Goal: Task Accomplishment & Management: Complete application form

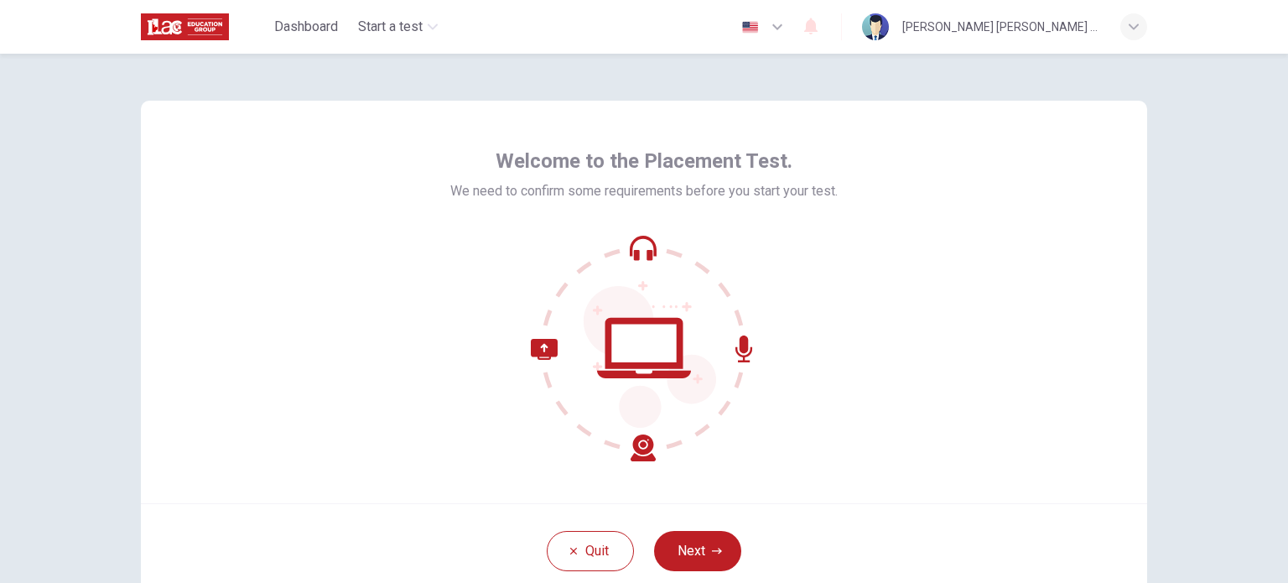
click at [1255, 365] on div "Welcome to the Placement Test. We need to confirm some requirements before you …" at bounding box center [644, 318] width 1288 height 529
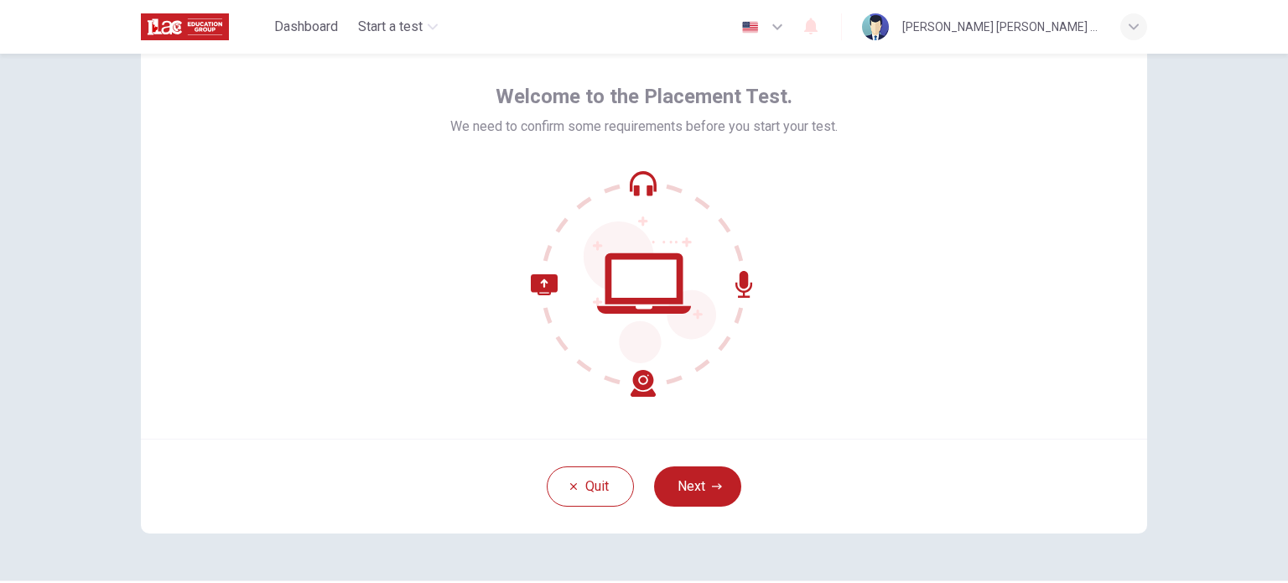
scroll to position [67, 0]
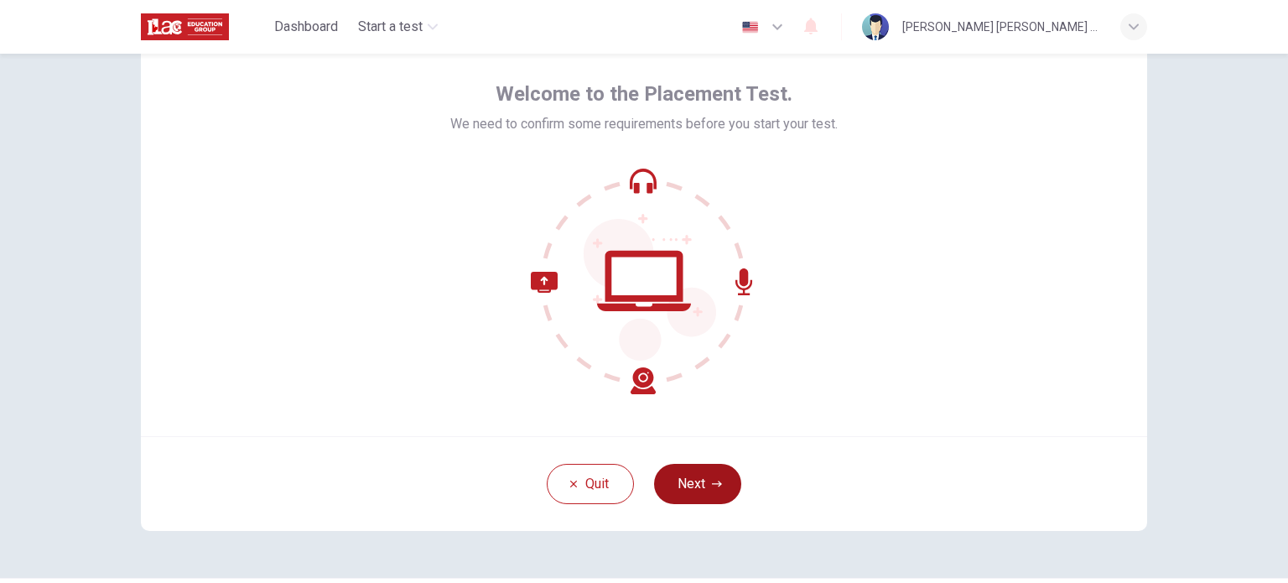
click at [688, 489] on button "Next" at bounding box center [697, 484] width 87 height 40
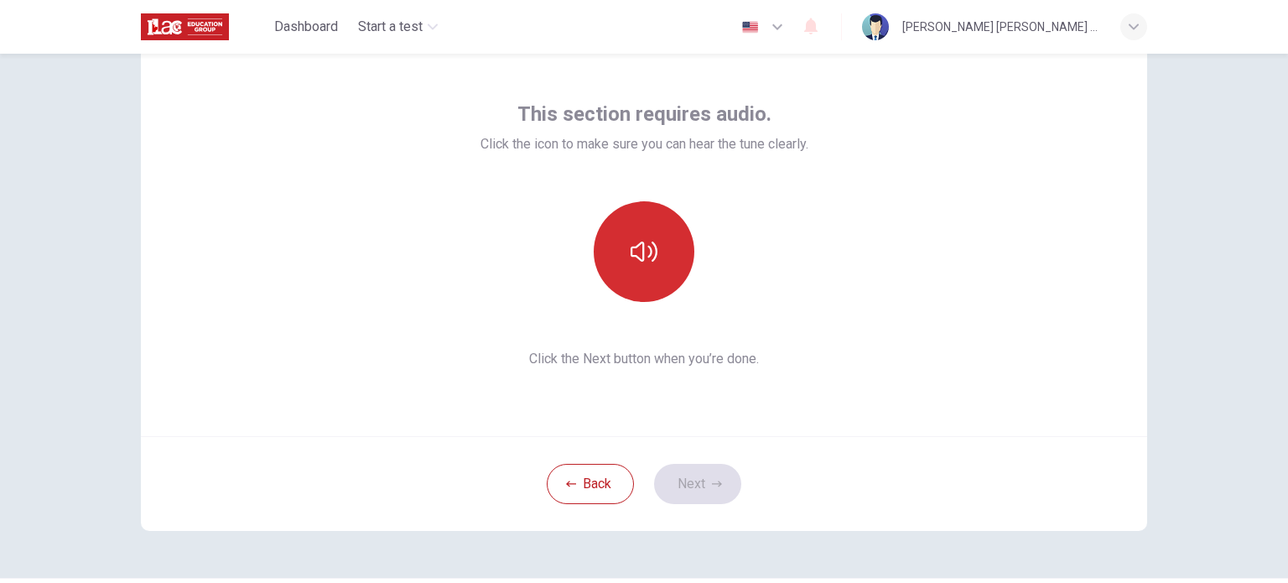
click at [647, 254] on icon "button" at bounding box center [644, 252] width 27 height 20
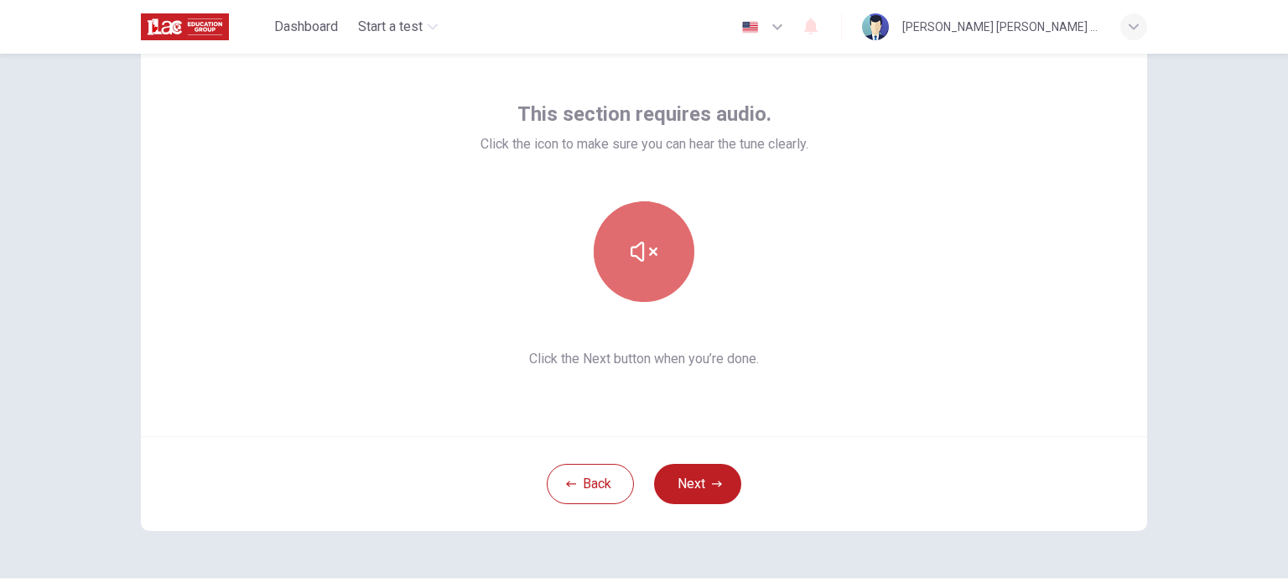
click at [641, 237] on button "button" at bounding box center [644, 251] width 101 height 101
click at [624, 254] on button "button" at bounding box center [644, 251] width 101 height 101
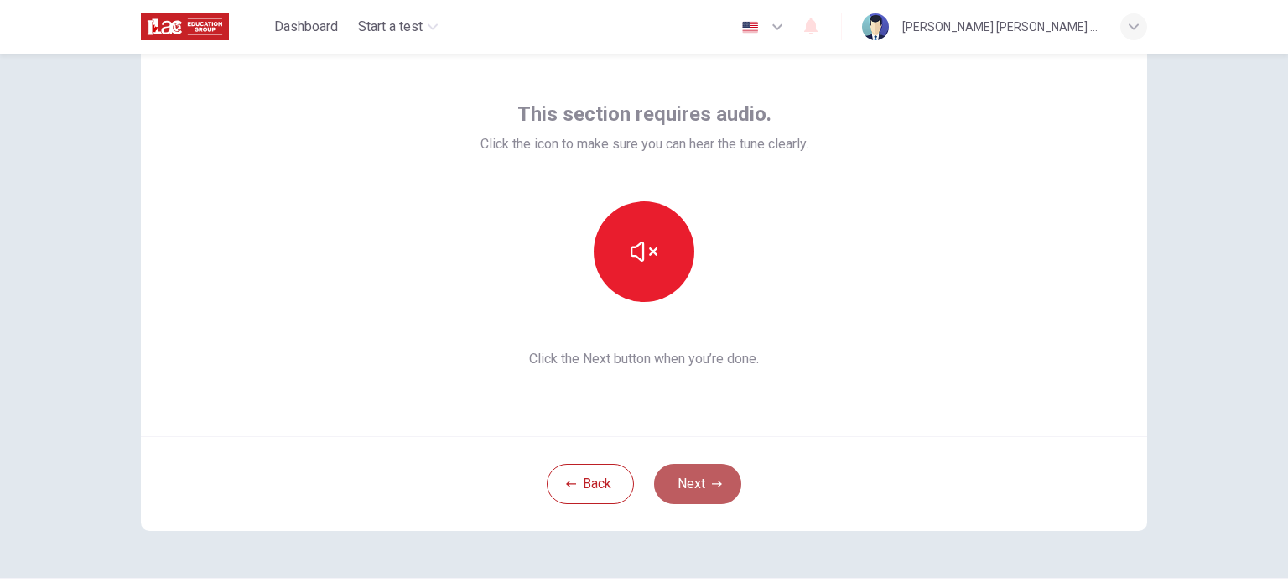
click at [699, 479] on button "Next" at bounding box center [697, 484] width 87 height 40
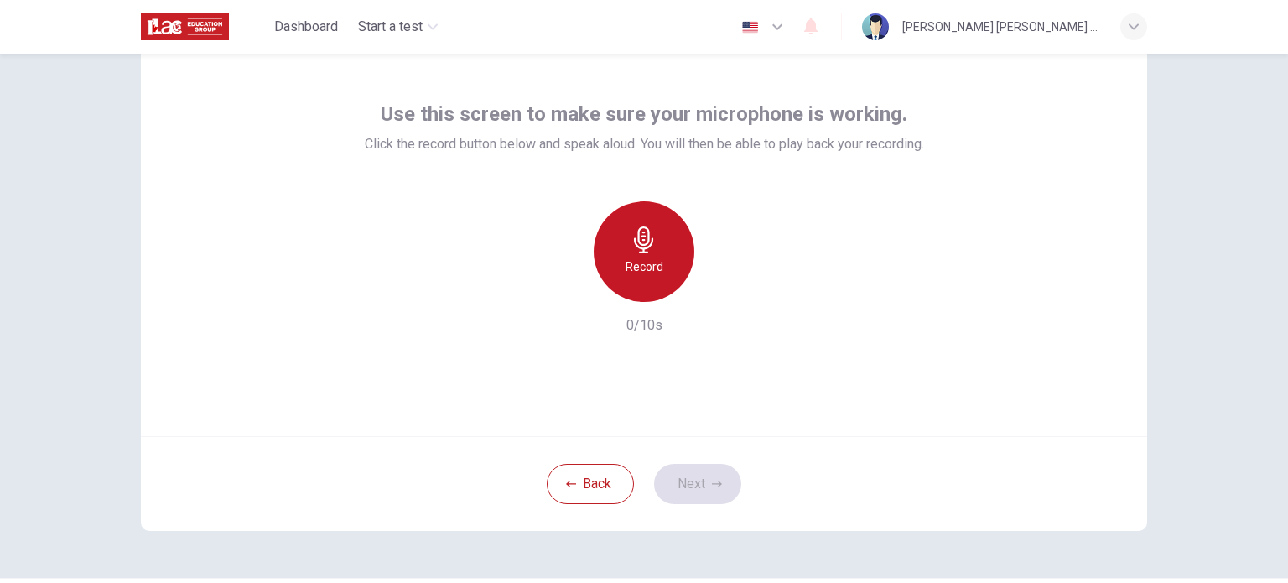
click at [650, 260] on h6 "Record" at bounding box center [645, 267] width 38 height 20
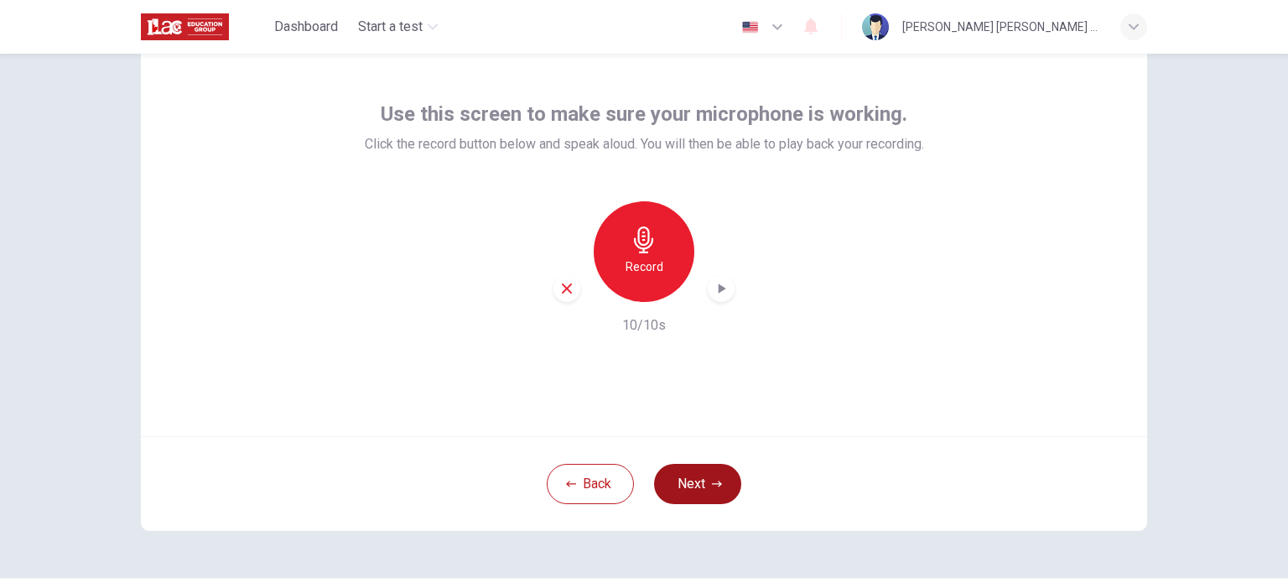
click at [712, 475] on button "Next" at bounding box center [697, 484] width 87 height 40
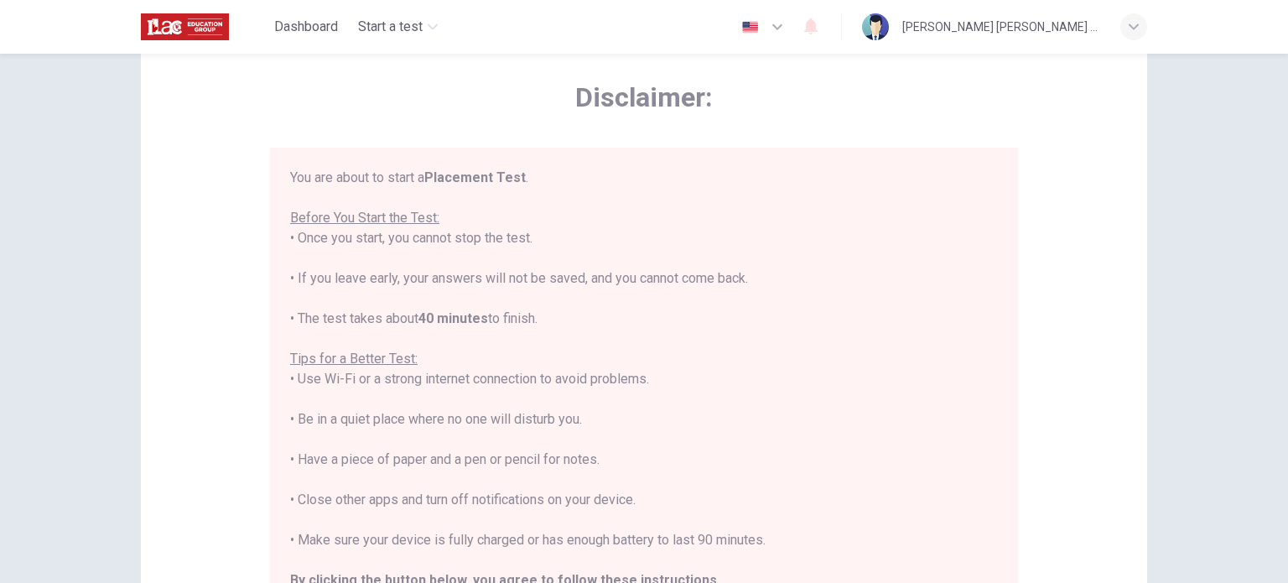
click at [1121, 328] on div "Disclaimer: You are about to start a Placement Test . Before You Start the Test…" at bounding box center [644, 352] width 1006 height 636
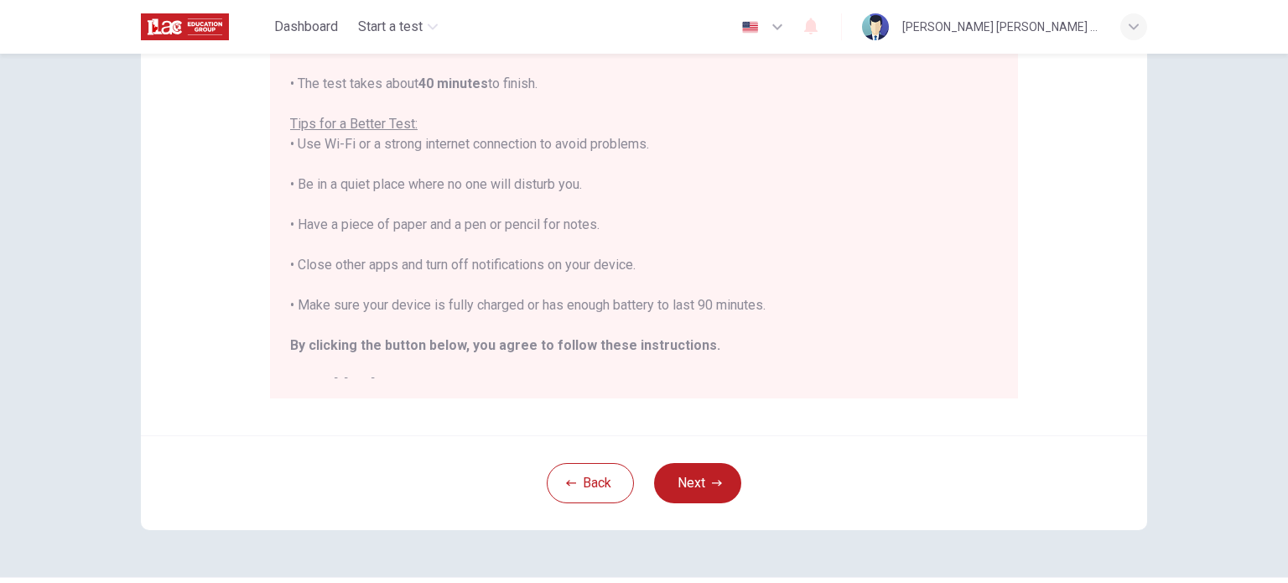
scroll to position [268, 0]
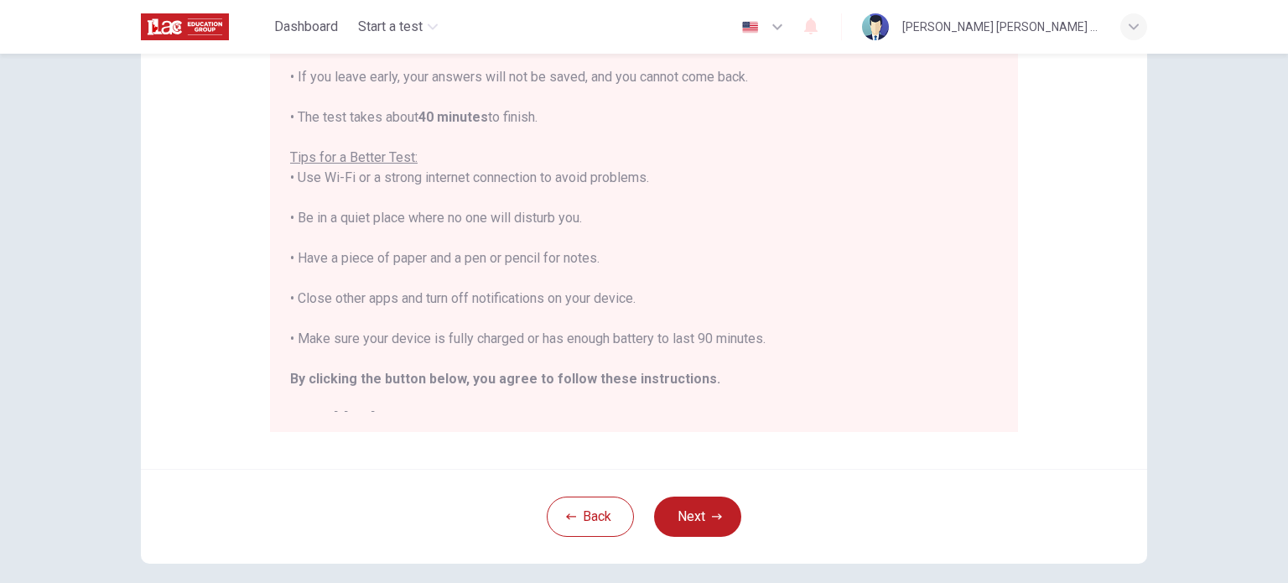
click at [758, 367] on div "You are about to start a Placement Test . Before You Start the Test: • Once you…" at bounding box center [644, 197] width 708 height 463
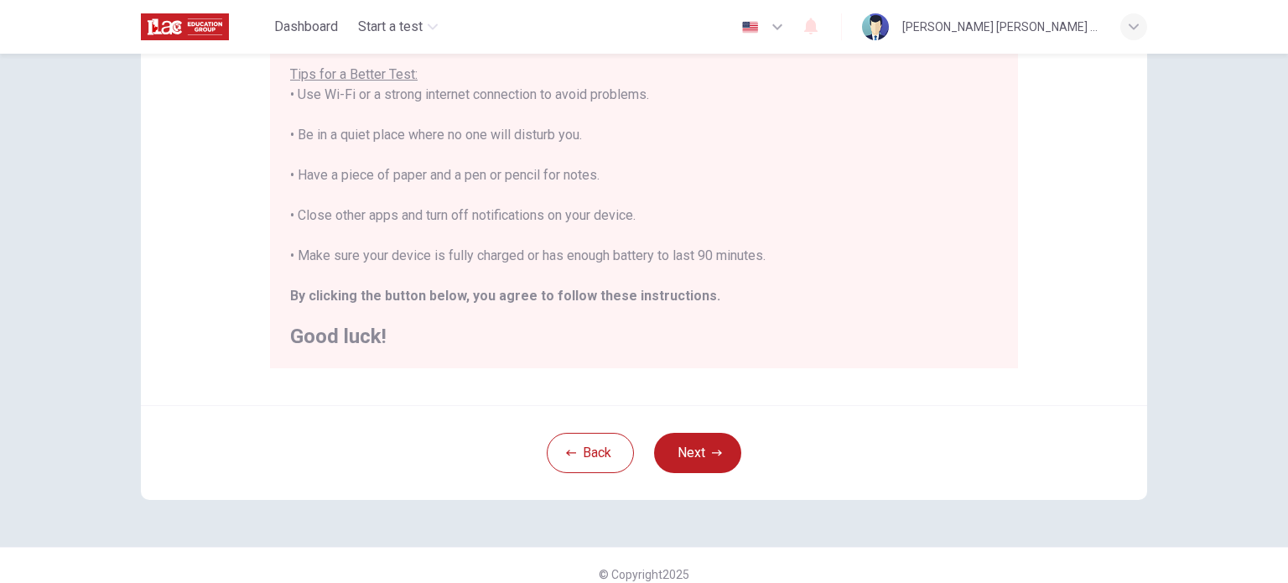
scroll to position [349, 0]
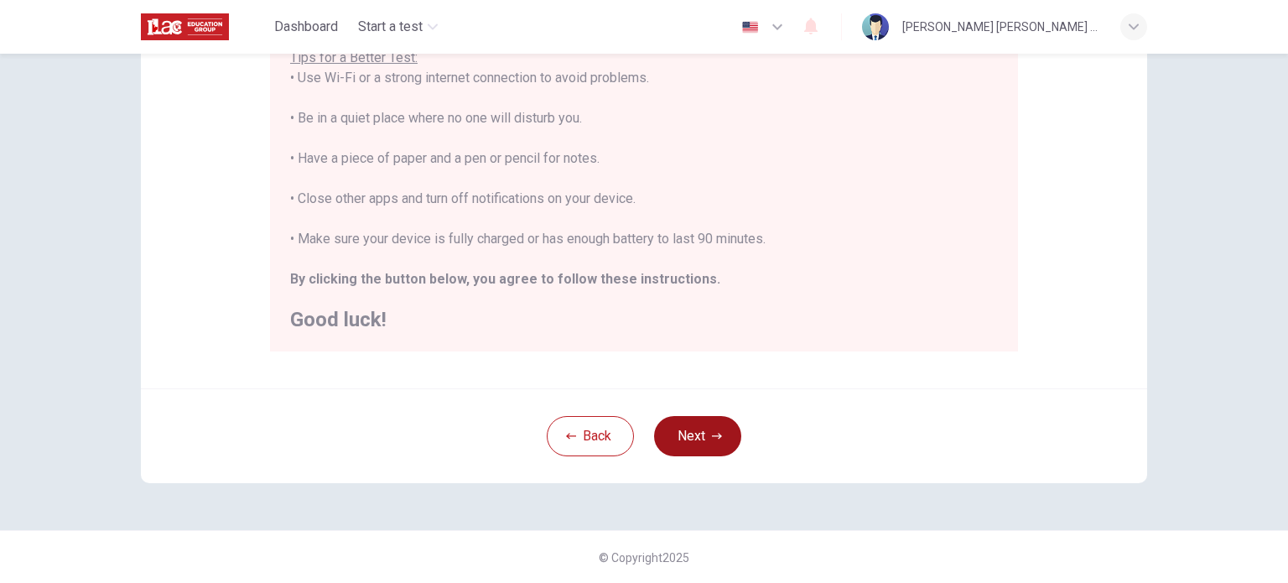
click at [697, 441] on button "Next" at bounding box center [697, 436] width 87 height 40
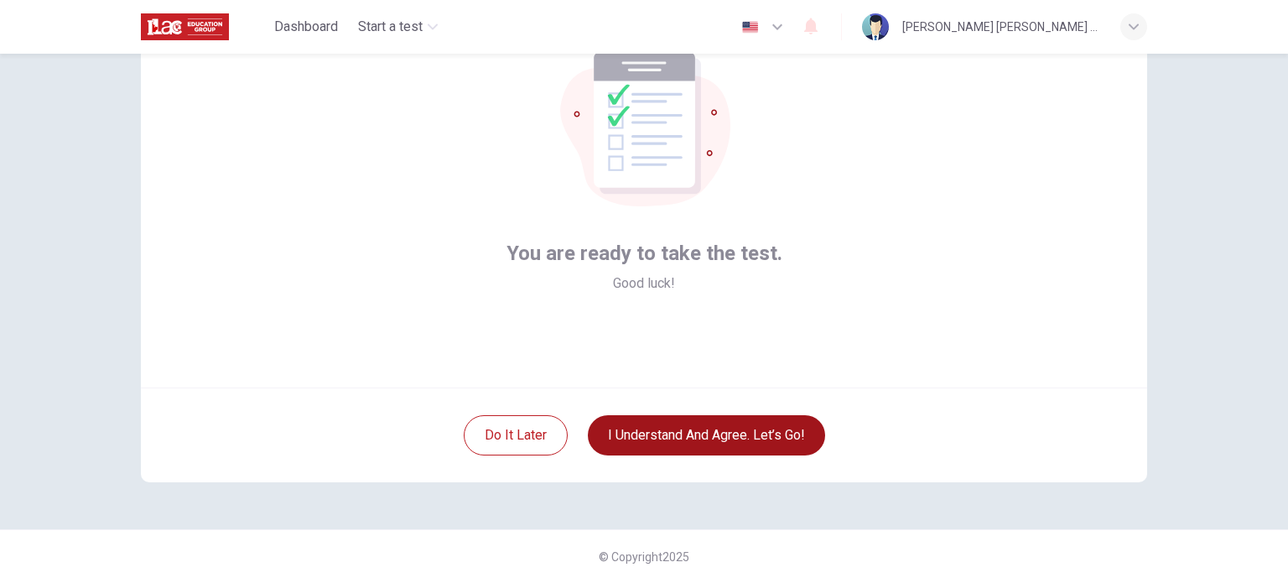
scroll to position [115, 0]
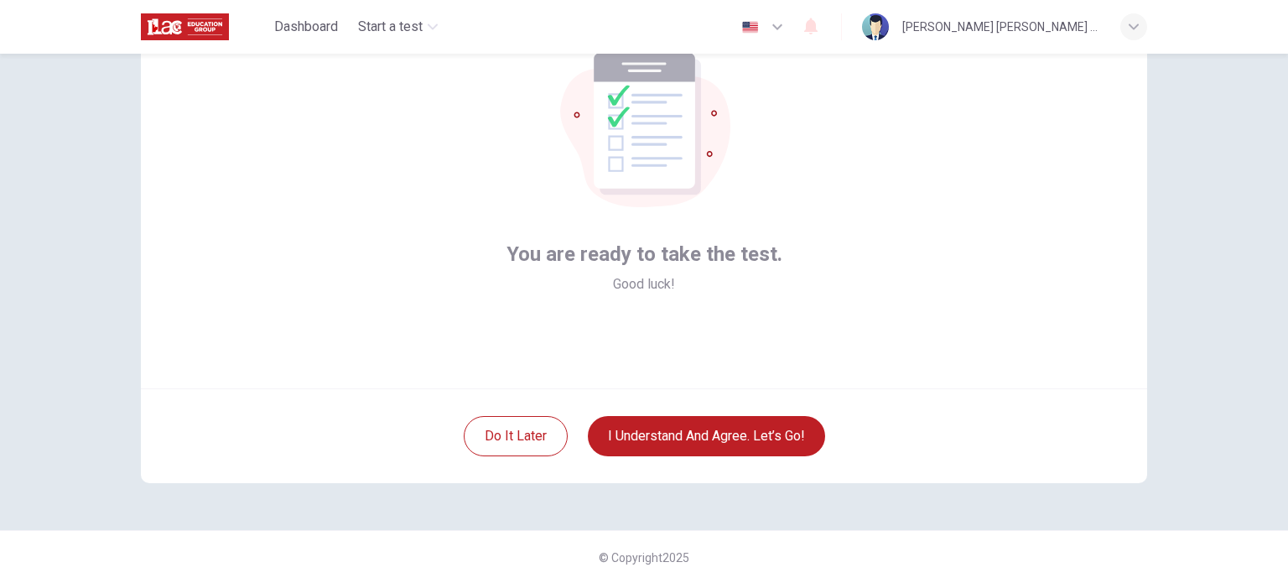
click at [1117, 318] on div "You are ready to take the test. Good luck!" at bounding box center [644, 187] width 1006 height 402
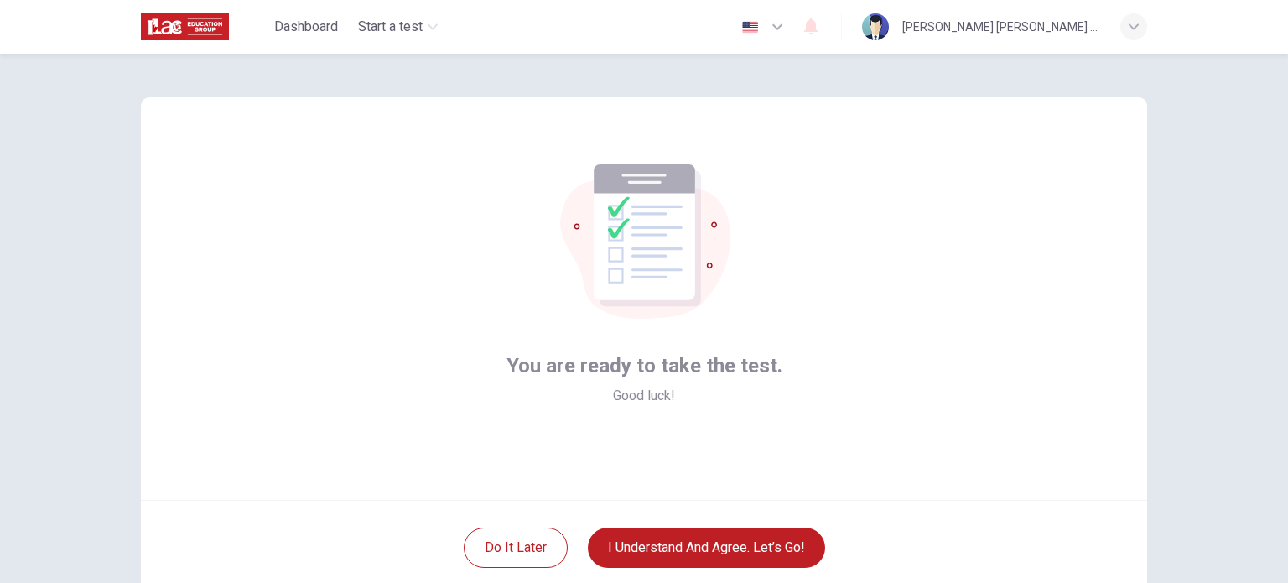
scroll to position [0, 0]
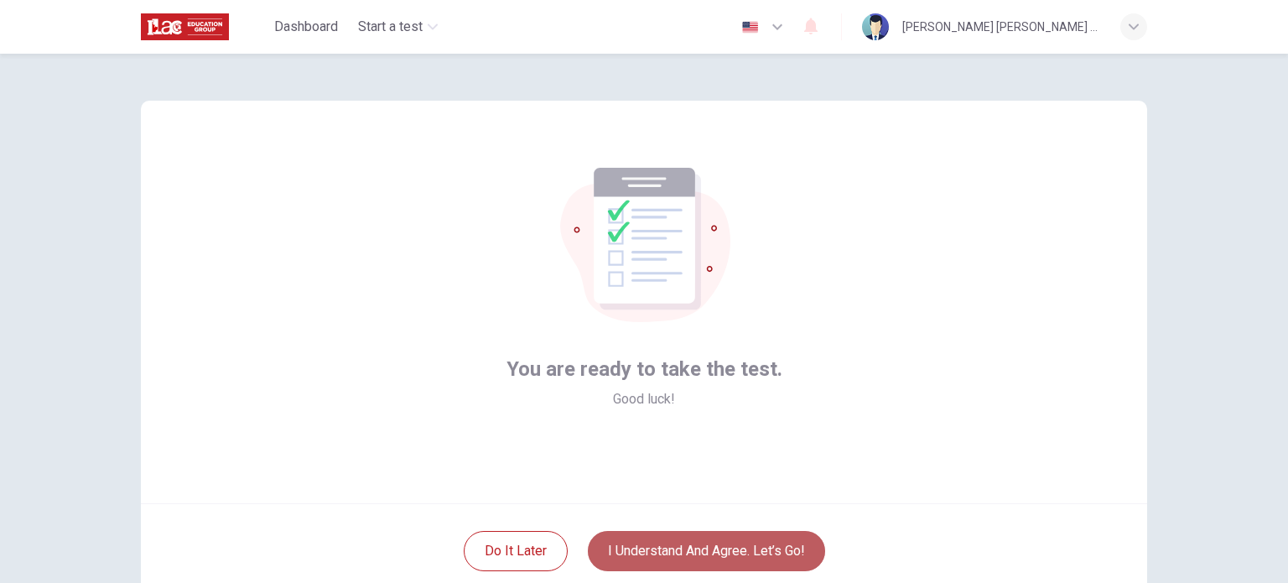
click at [751, 543] on button "I understand and agree. Let’s go!" at bounding box center [706, 551] width 237 height 40
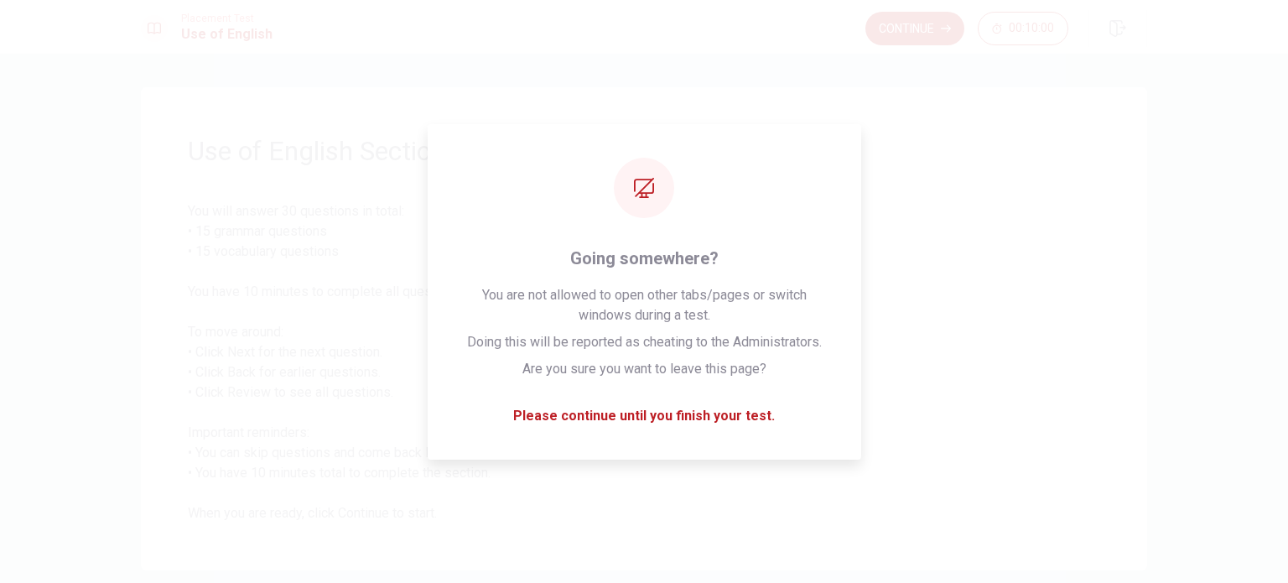
click at [909, 352] on span "You will answer 30 questions in total: • 15 grammar questions • 15 vocabulary q…" at bounding box center [644, 362] width 912 height 322
click at [719, 275] on span "You will answer 30 questions in total: • 15 grammar questions • 15 vocabulary q…" at bounding box center [644, 362] width 912 height 322
click at [642, 179] on div "Use of English Section Directions You will answer 30 questions in total: • 15 g…" at bounding box center [644, 328] width 1006 height 483
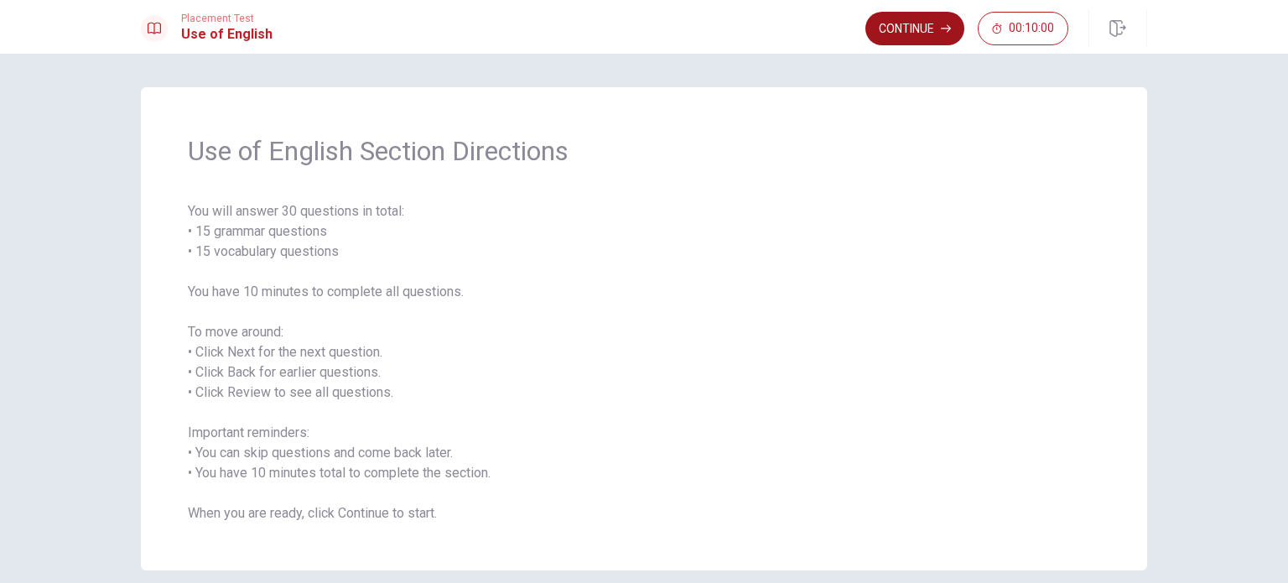
click at [924, 37] on button "Continue" at bounding box center [914, 29] width 99 height 34
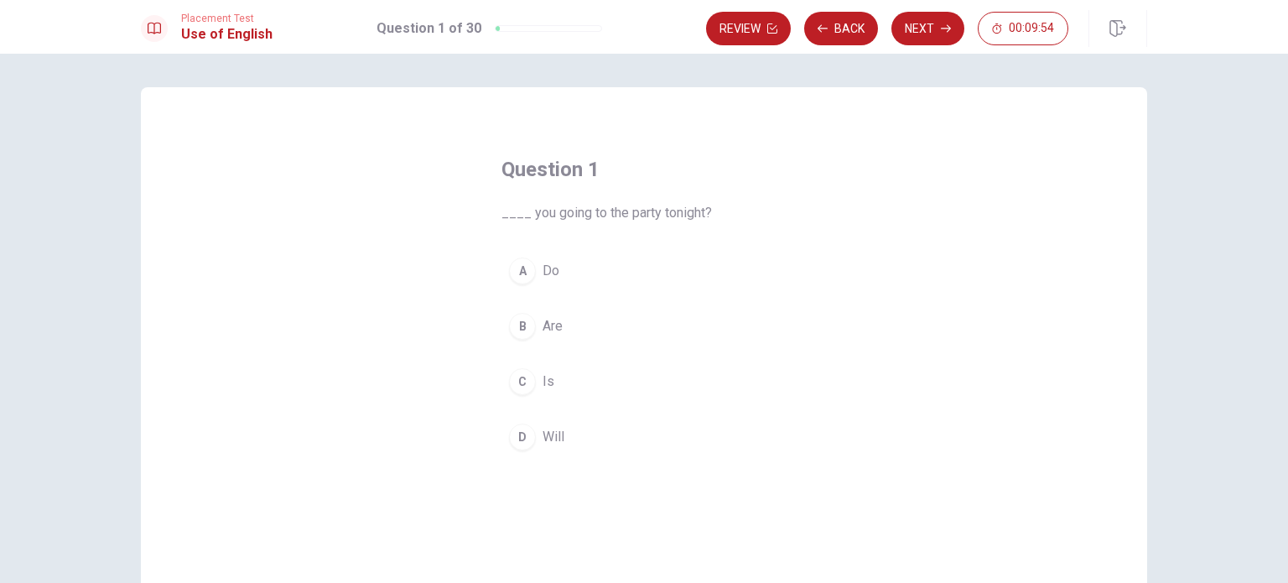
click at [1171, 332] on div "Question 1 ____ you going to the party tonight? A Do B Are C Is D Will © Copyri…" at bounding box center [644, 318] width 1288 height 529
click at [517, 277] on div "A" at bounding box center [522, 270] width 27 height 27
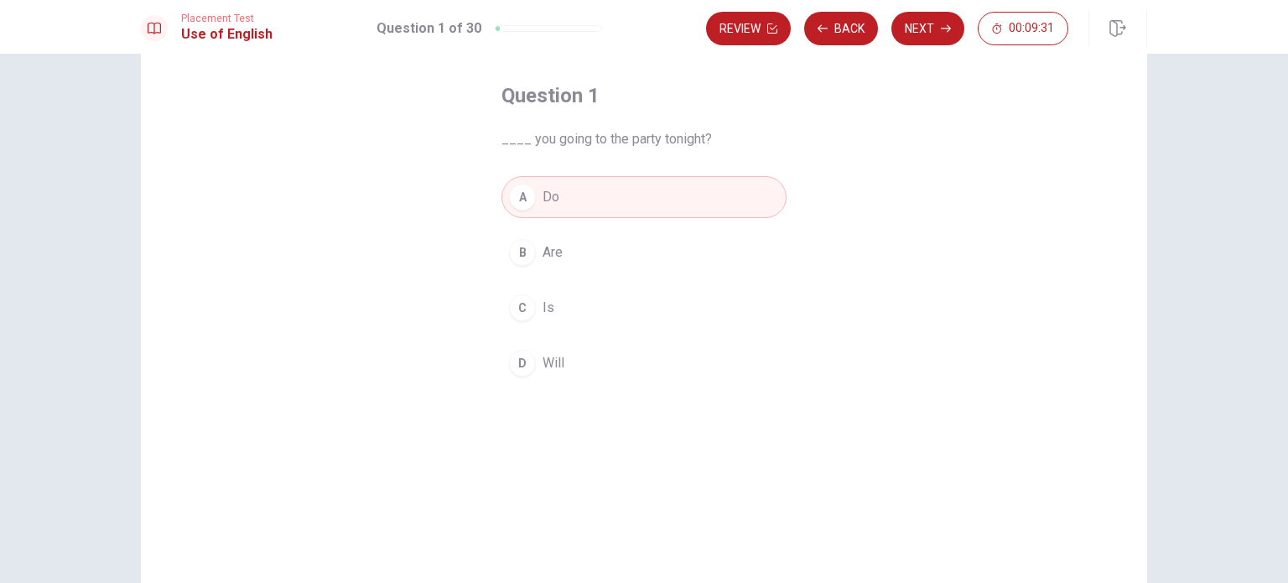
scroll to position [76, 0]
click at [567, 370] on button "D Will" at bounding box center [643, 361] width 285 height 42
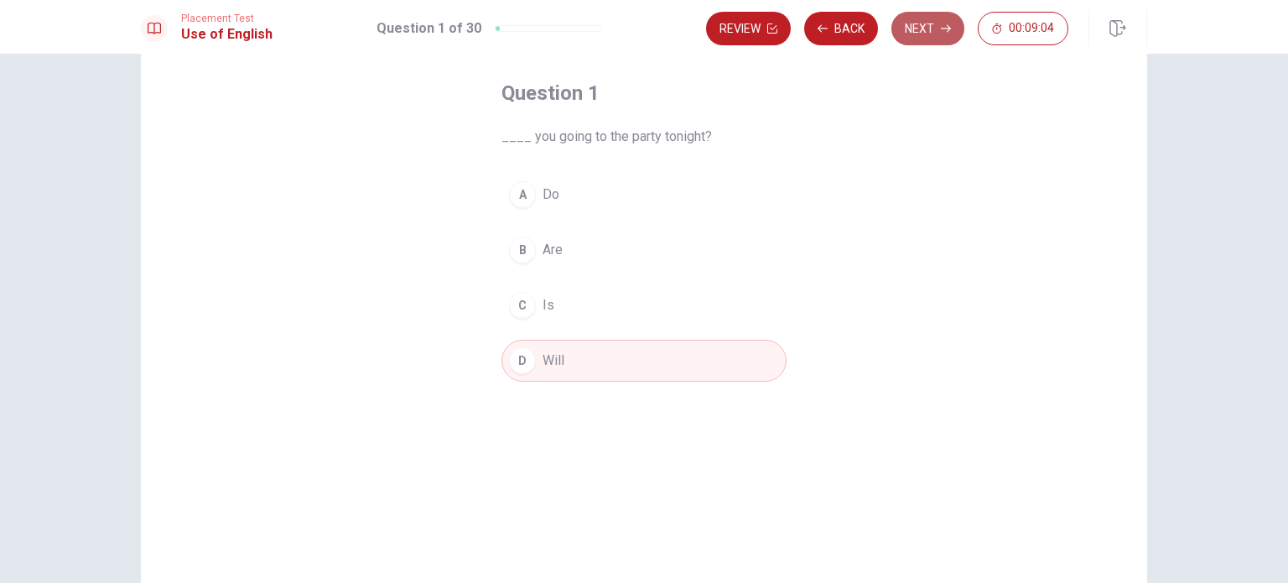
click at [922, 27] on button "Next" at bounding box center [927, 29] width 73 height 34
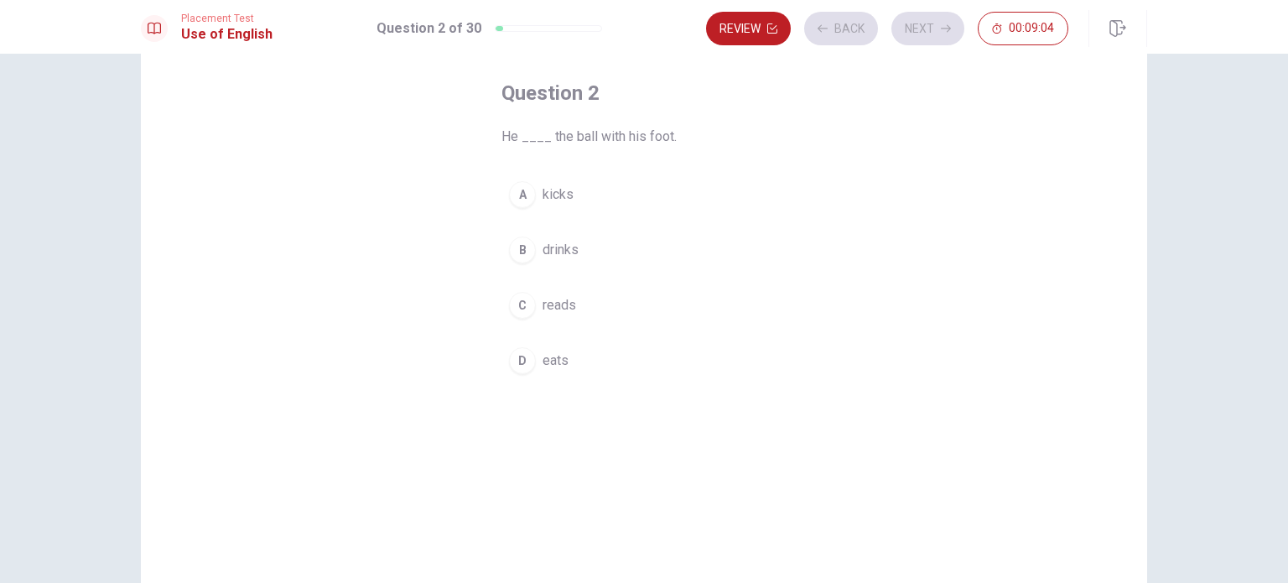
click at [1207, 281] on div "Question 2 He ____ the ball with his foot. A kicks B drinks C reads D eats © Co…" at bounding box center [644, 318] width 1288 height 529
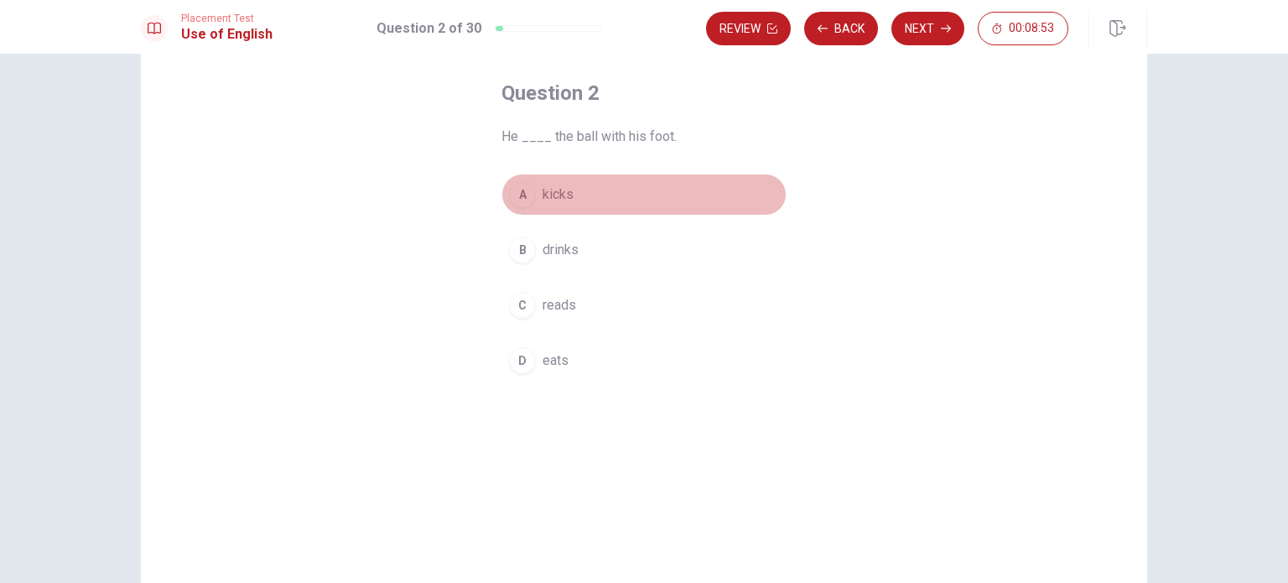
click at [517, 195] on div "A" at bounding box center [522, 194] width 27 height 27
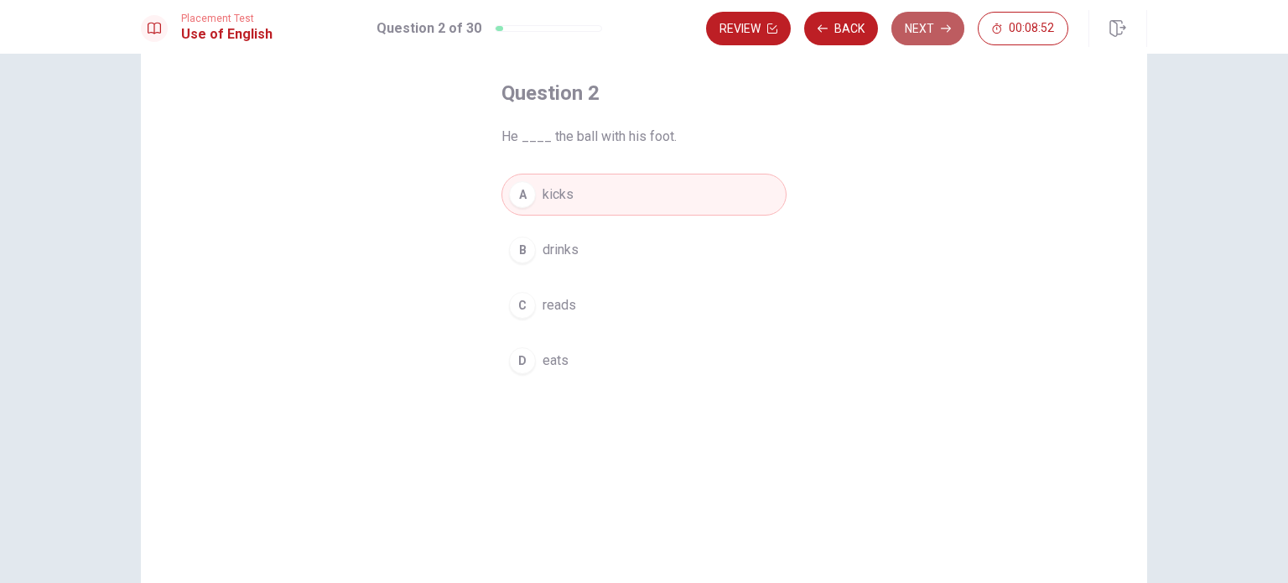
click at [926, 31] on button "Next" at bounding box center [927, 29] width 73 height 34
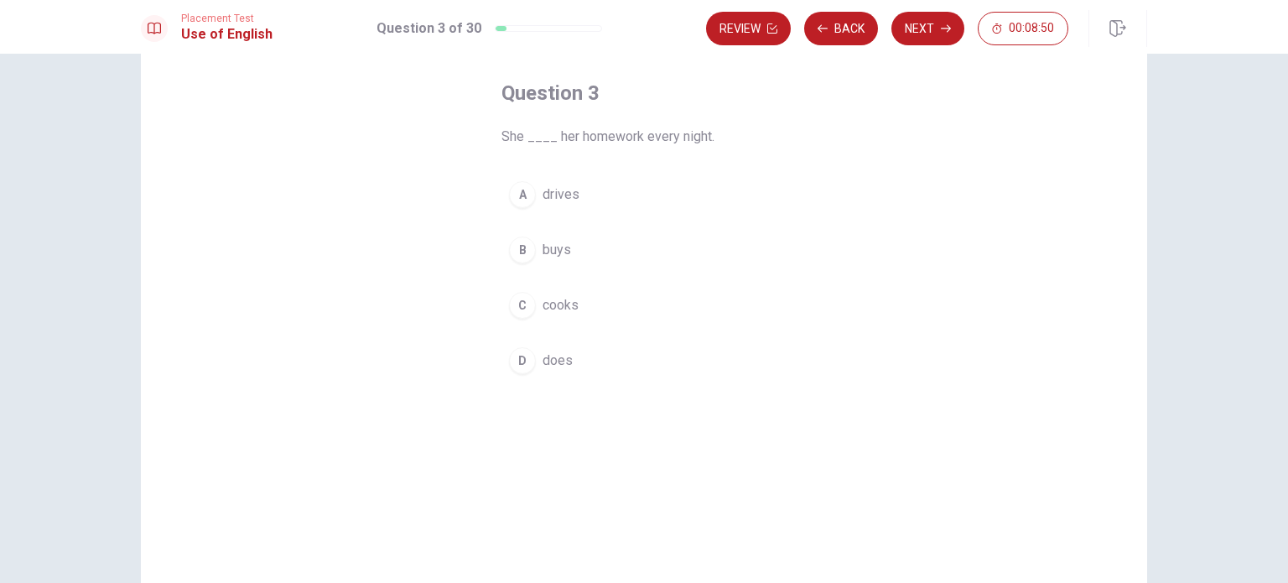
click at [1132, 242] on div "Question 3 She ____ her homework every night. A drives B buys C cooks D does" at bounding box center [644, 302] width 1006 height 583
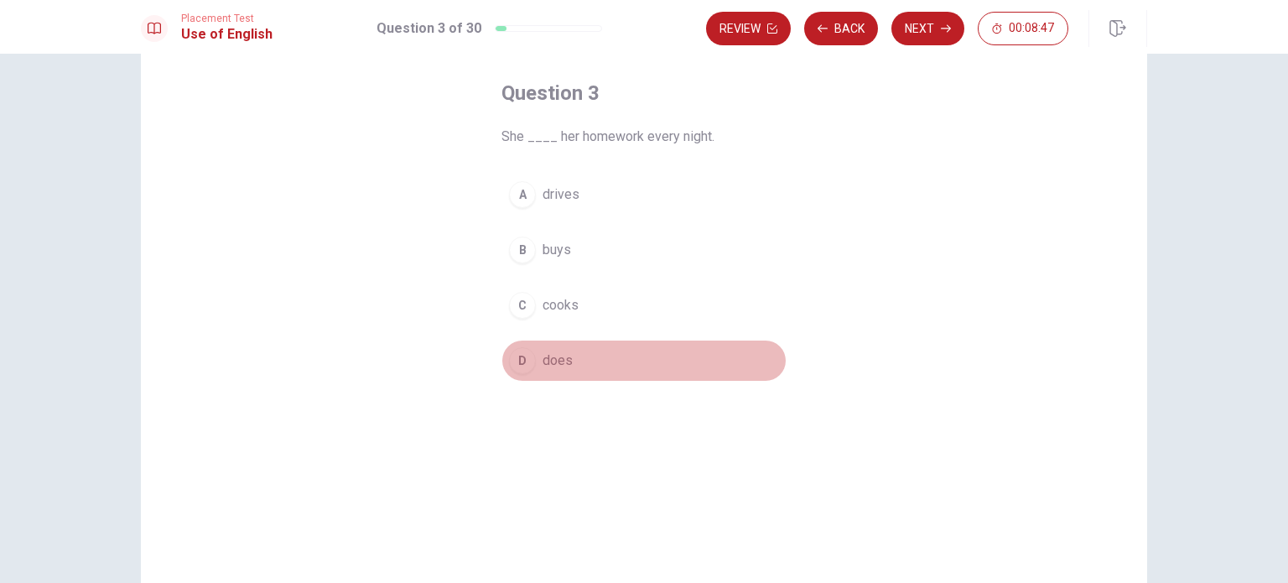
click at [520, 358] on div "D" at bounding box center [522, 360] width 27 height 27
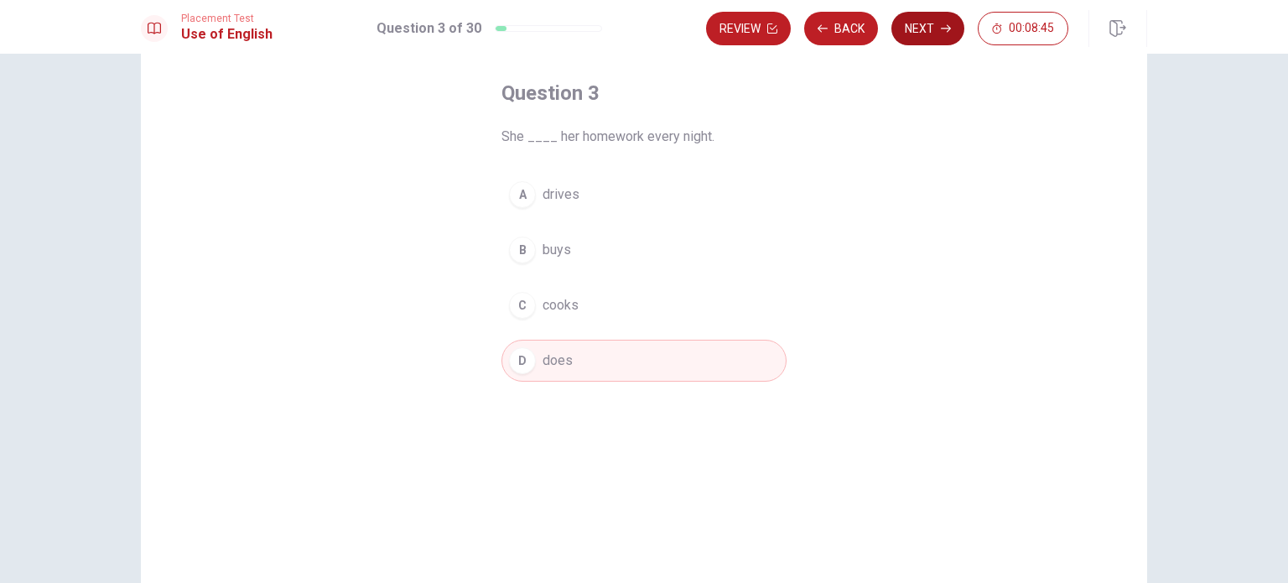
click at [927, 33] on button "Next" at bounding box center [927, 29] width 73 height 34
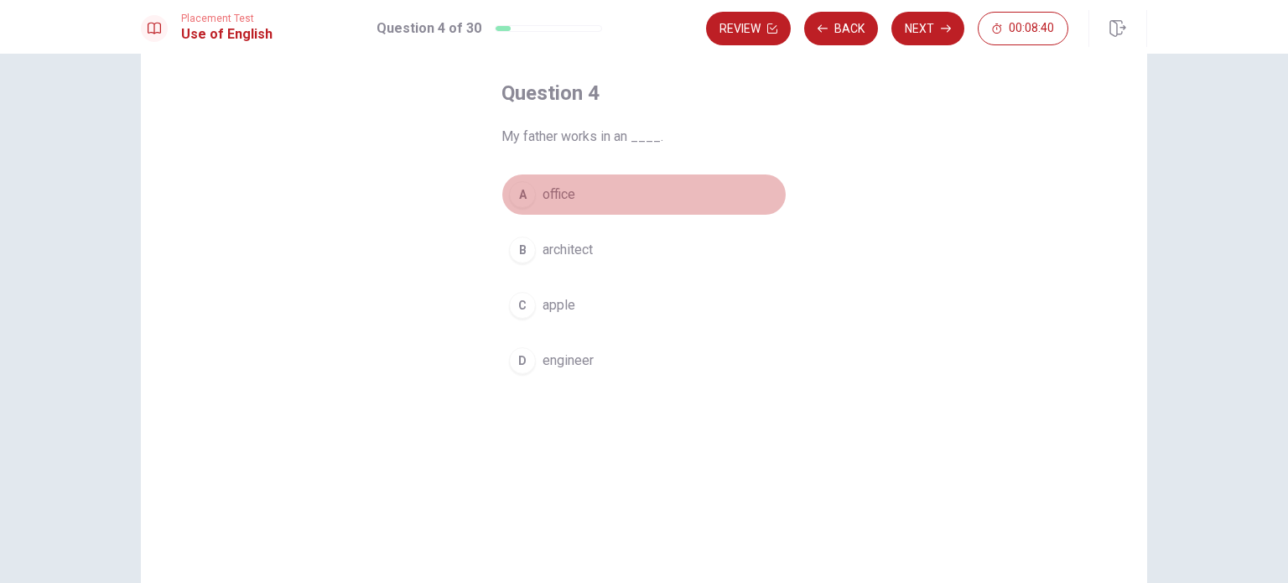
click at [517, 189] on div "A" at bounding box center [522, 194] width 27 height 27
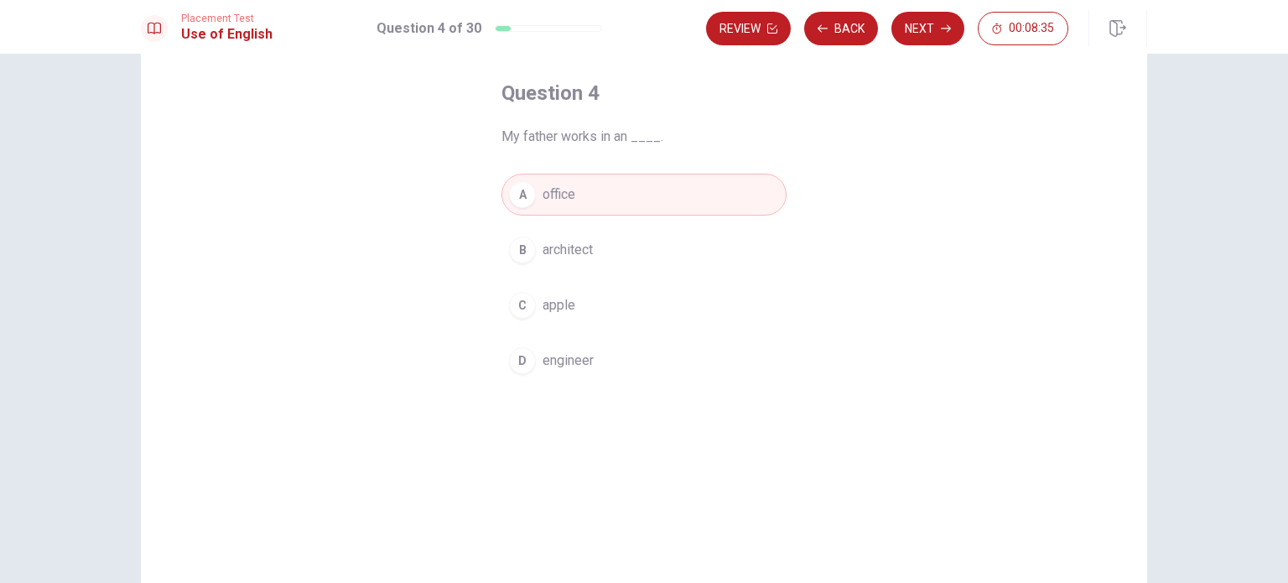
click at [1173, 269] on div "Question 4 My father works in an ____. A office B architect C apple D engineer …" at bounding box center [644, 318] width 1288 height 529
click at [919, 23] on button "Next" at bounding box center [927, 29] width 73 height 34
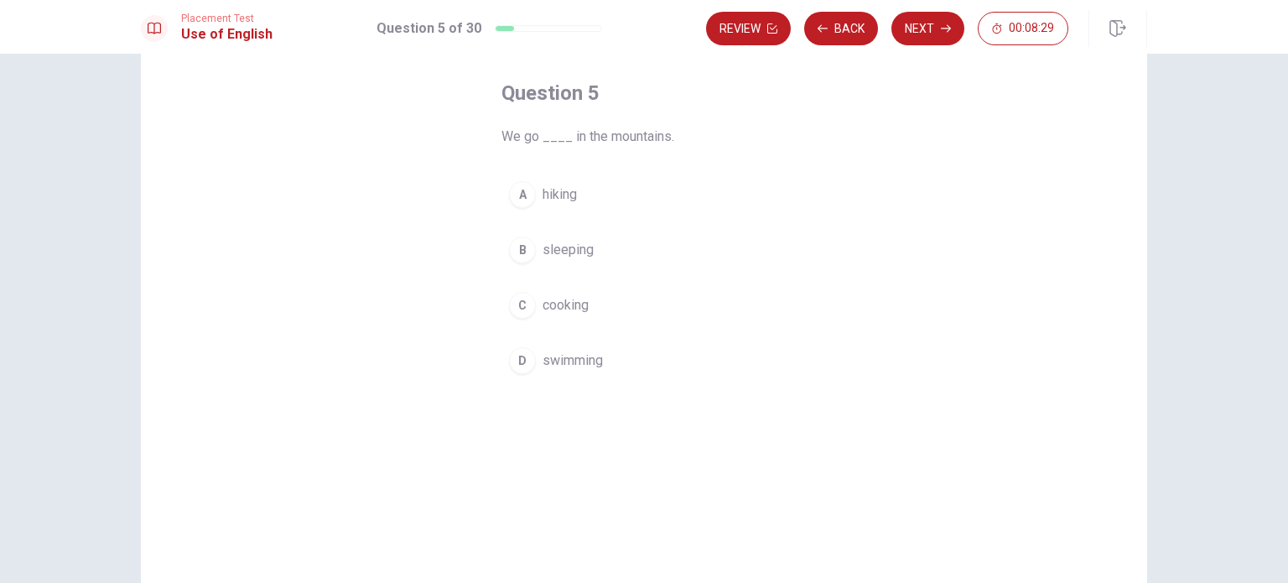
click at [518, 197] on div "A" at bounding box center [522, 194] width 27 height 27
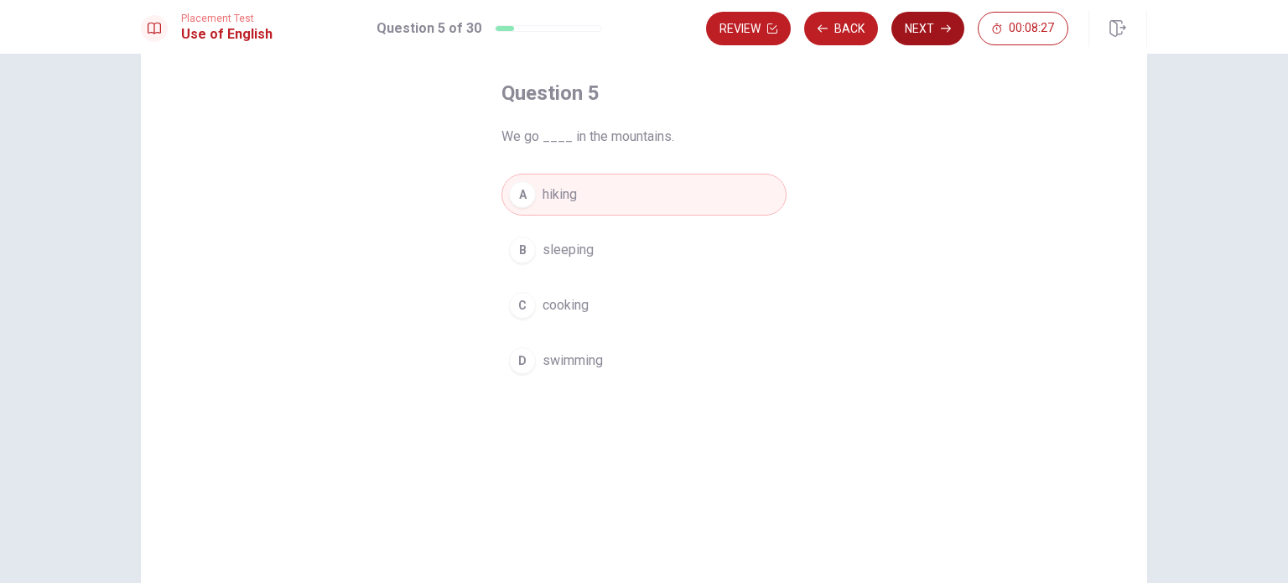
click at [930, 29] on button "Next" at bounding box center [927, 29] width 73 height 34
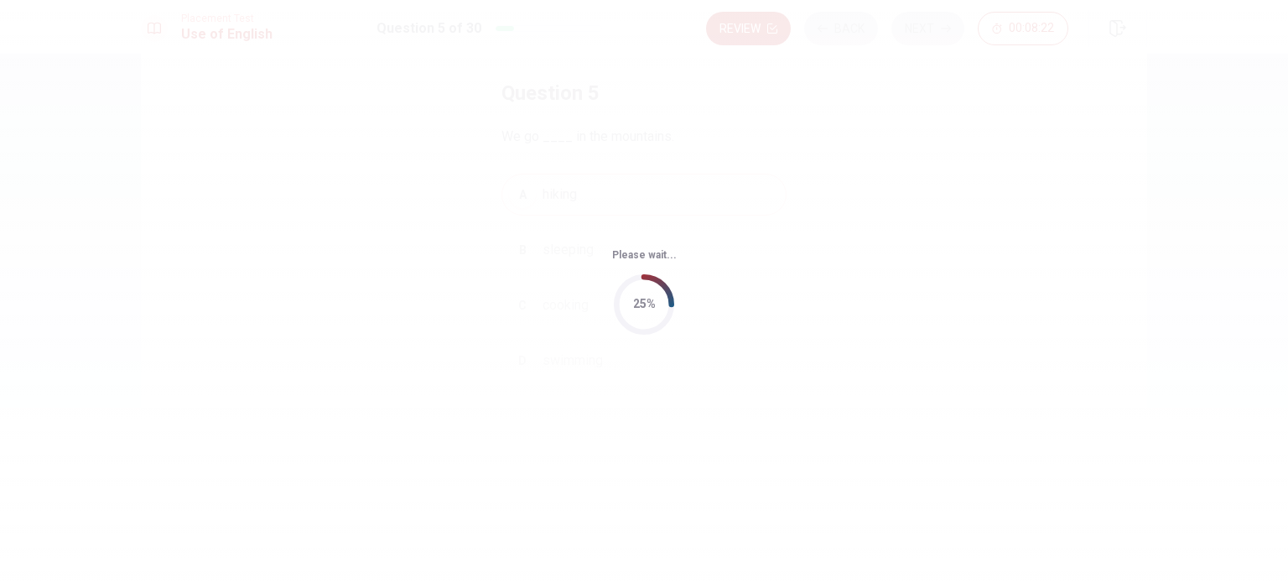
scroll to position [0, 0]
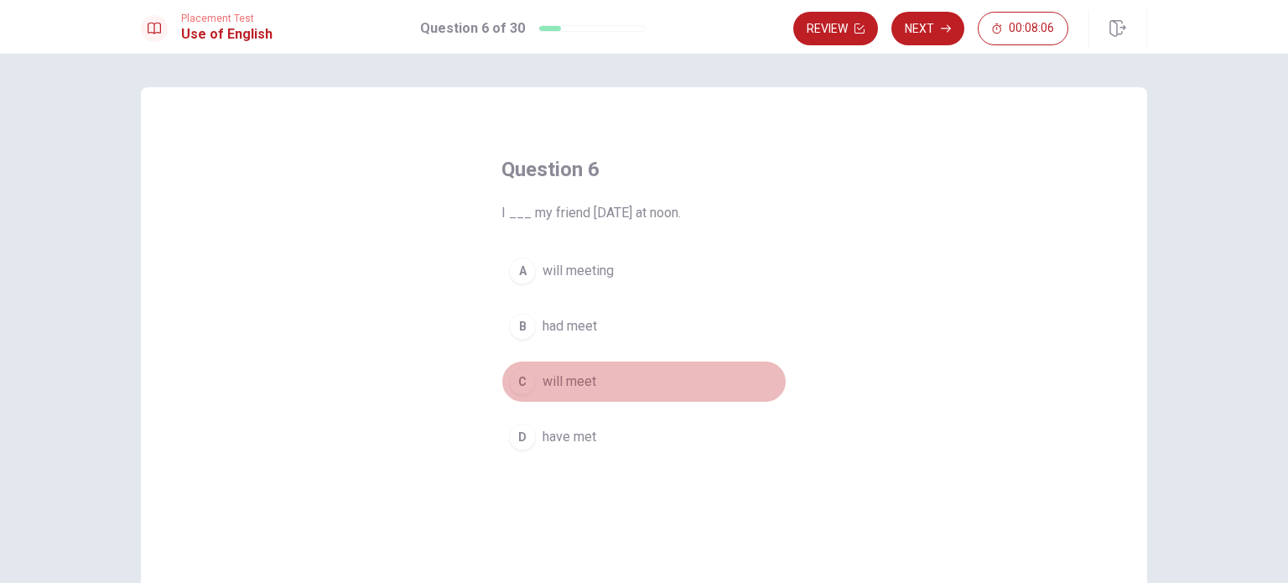
click at [519, 379] on div "C" at bounding box center [522, 381] width 27 height 27
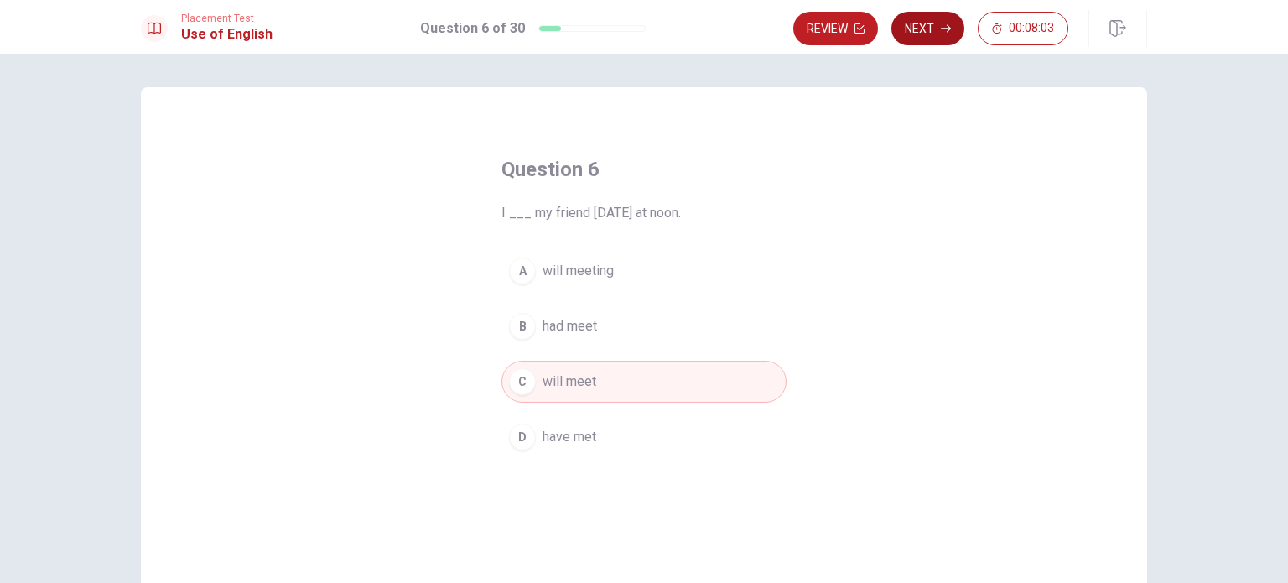
click at [938, 29] on button "Next" at bounding box center [927, 29] width 73 height 34
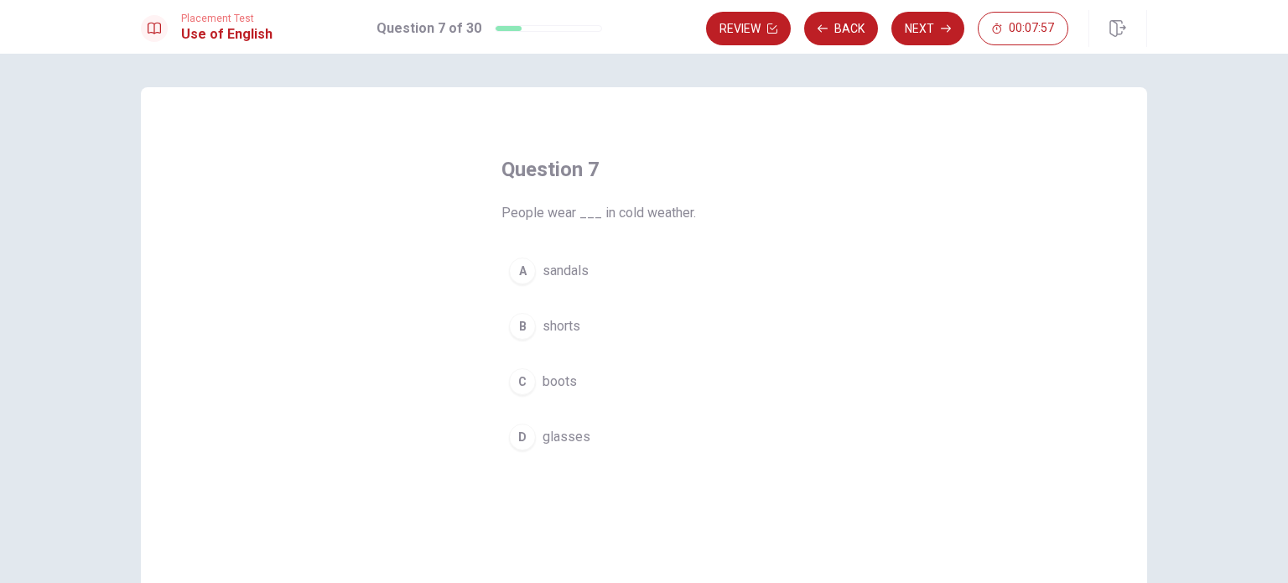
click at [514, 371] on div "C" at bounding box center [522, 381] width 27 height 27
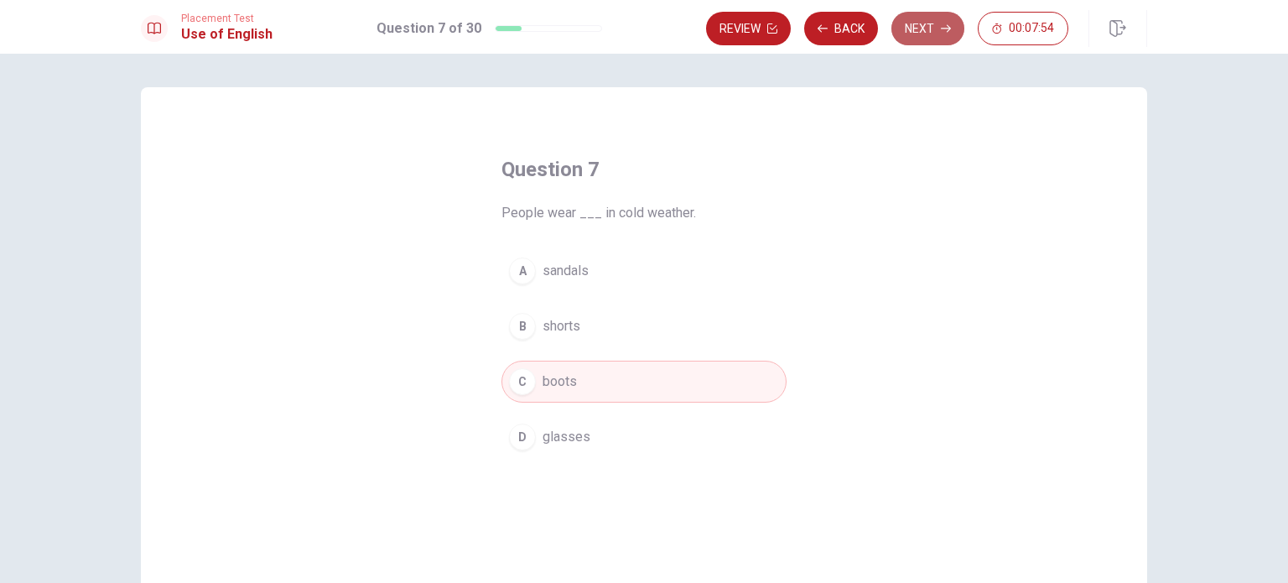
click at [930, 31] on button "Next" at bounding box center [927, 29] width 73 height 34
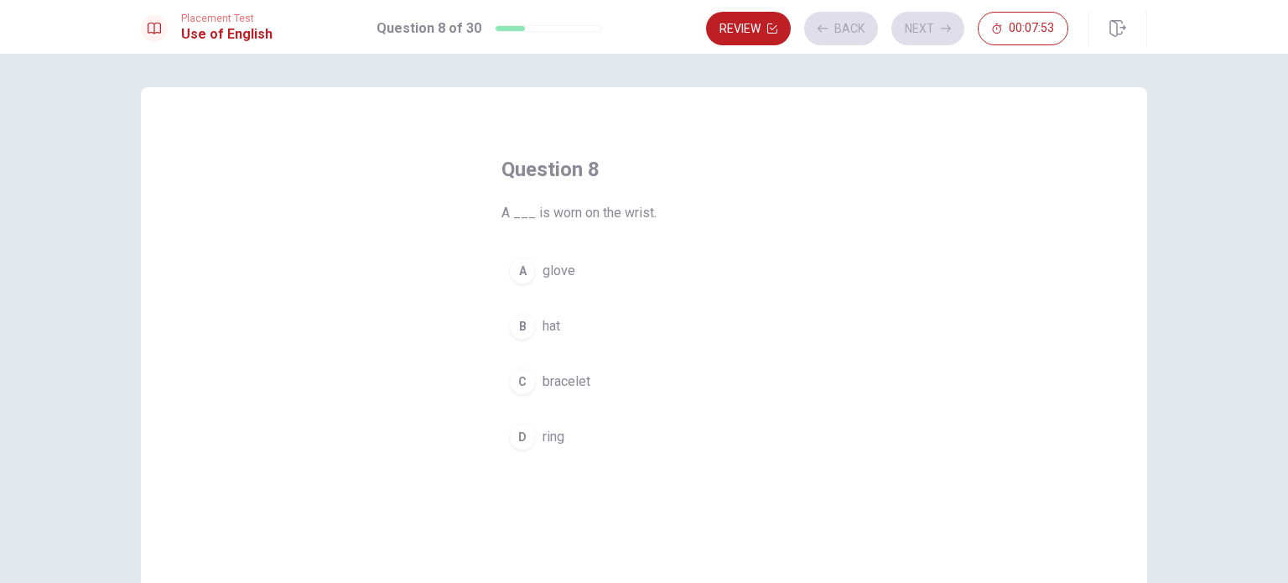
click at [1213, 321] on div "Question 8 A ___ is worn on the wrist. A glove B hat C bracelet D ring © Copyri…" at bounding box center [644, 318] width 1288 height 529
click at [520, 382] on div "C" at bounding box center [522, 381] width 27 height 27
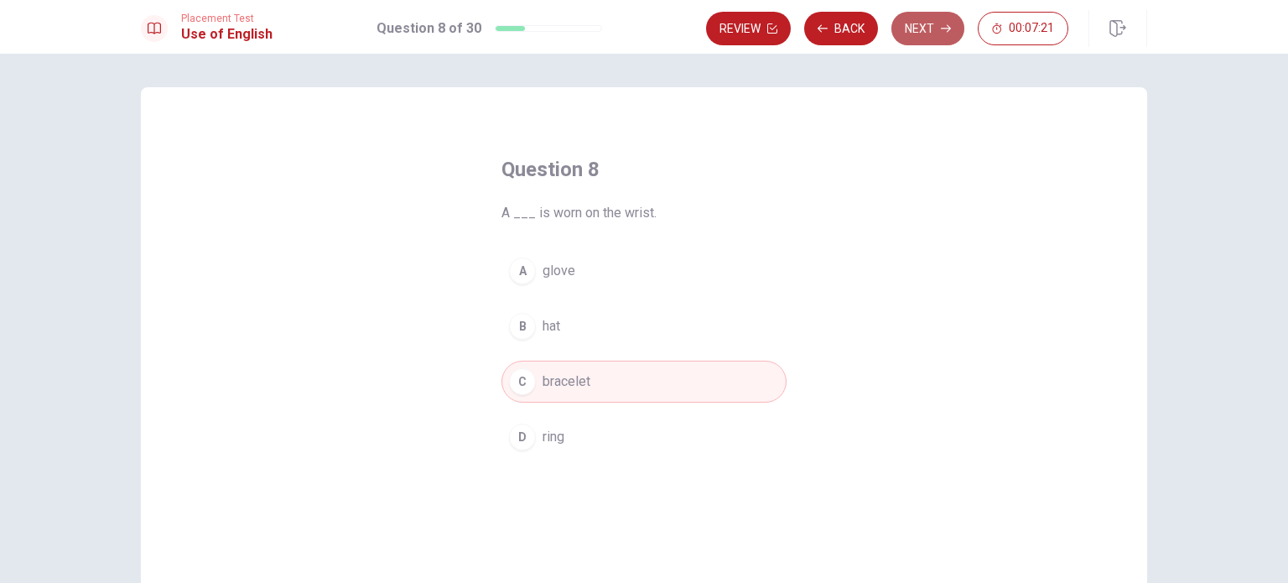
click at [932, 26] on button "Next" at bounding box center [927, 29] width 73 height 34
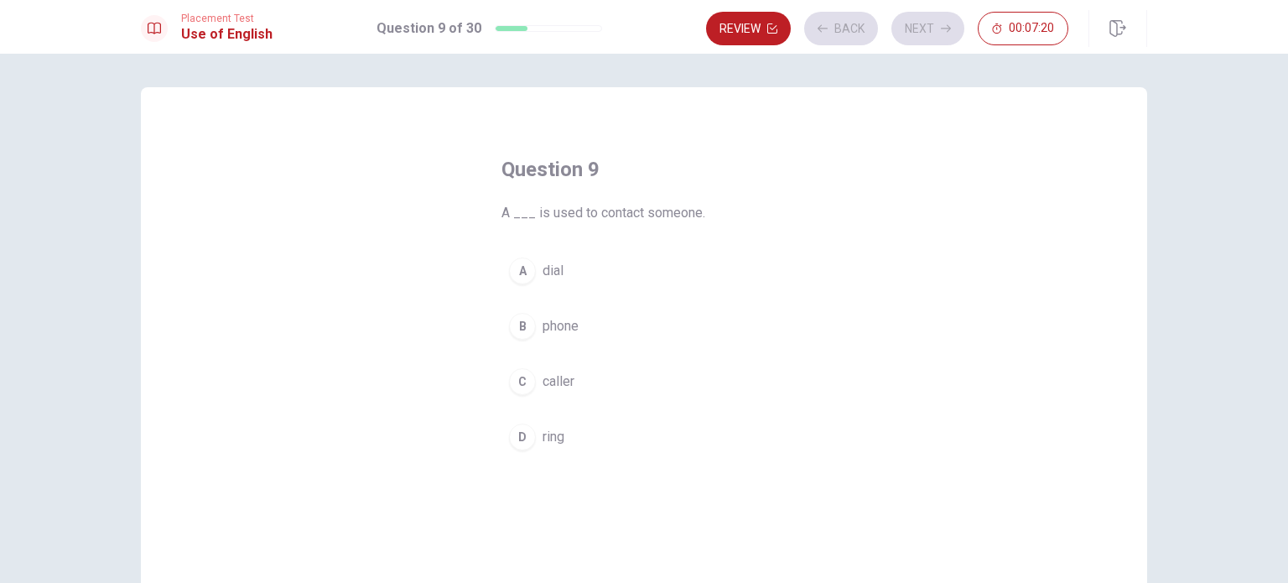
click at [1169, 297] on div "Question 9 A ___ is used to contact someone. A dial B phone C caller D ring" at bounding box center [644, 378] width 1060 height 583
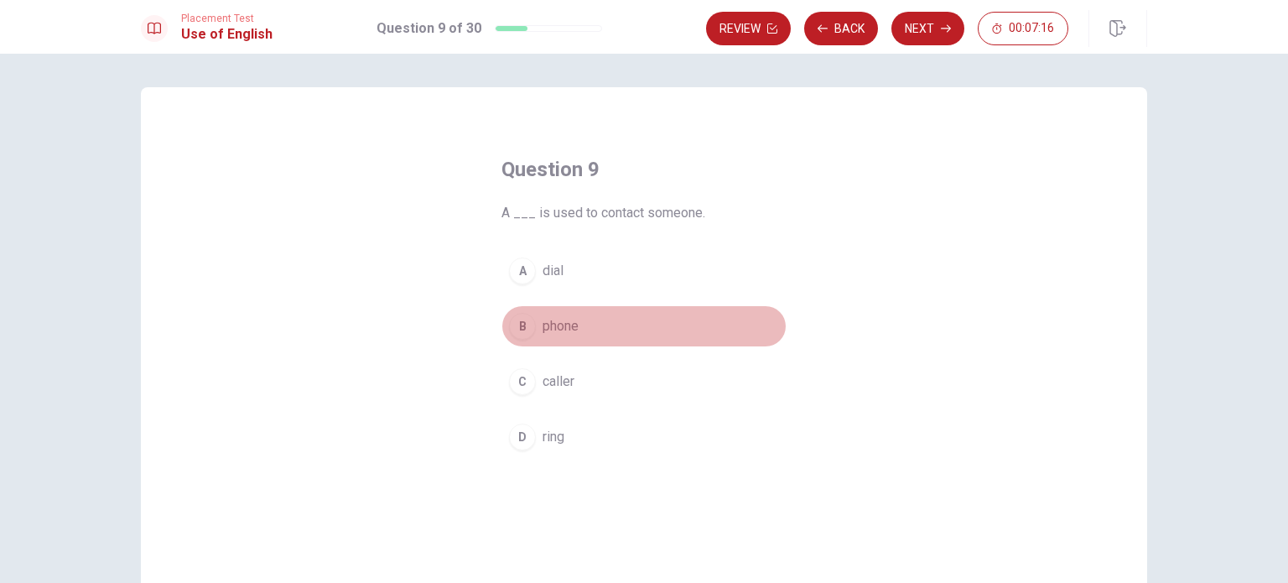
click at [516, 328] on div "B" at bounding box center [522, 326] width 27 height 27
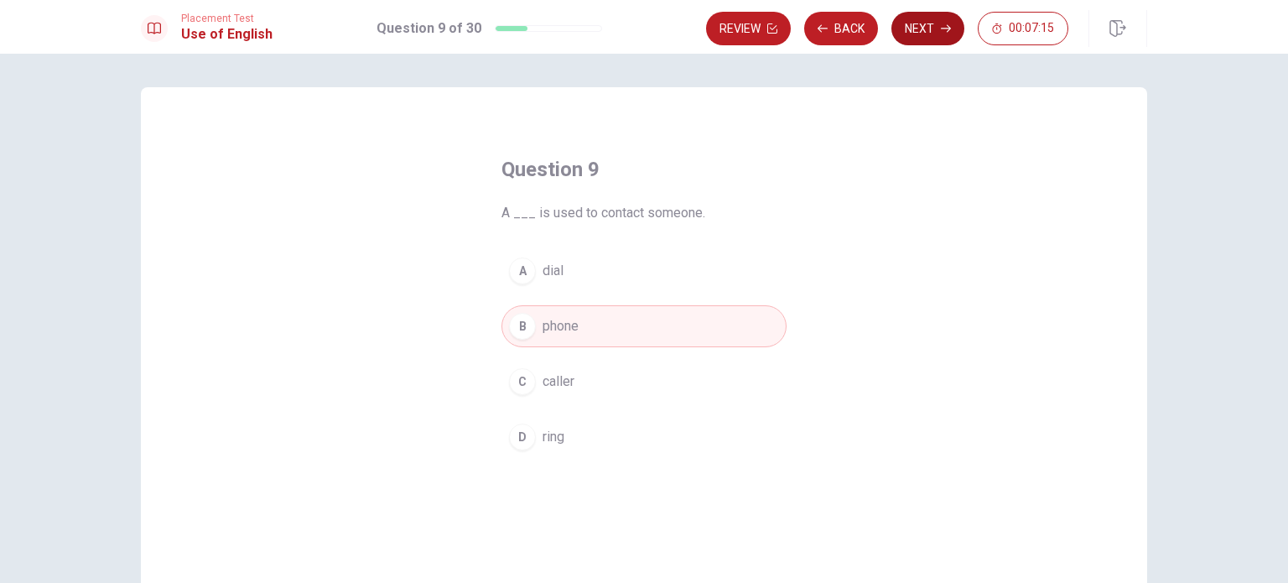
click at [909, 34] on button "Next" at bounding box center [927, 29] width 73 height 34
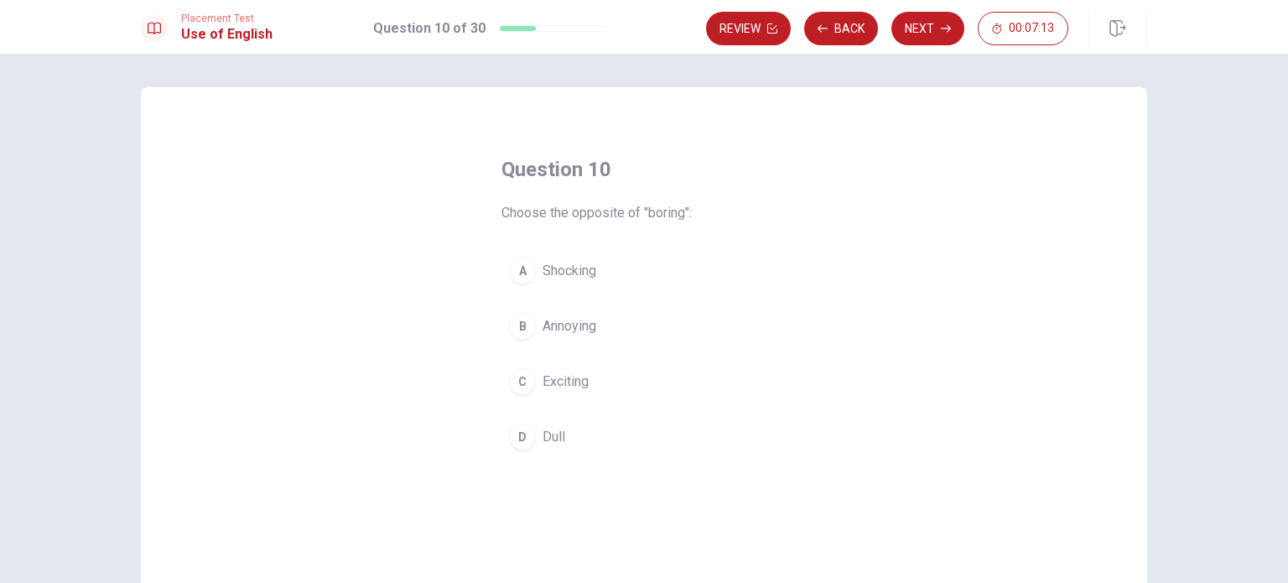
click at [1177, 279] on div "Question 10 Choose the opposite of "boring": A Shocking B Annoying C Exciting D…" at bounding box center [644, 318] width 1288 height 529
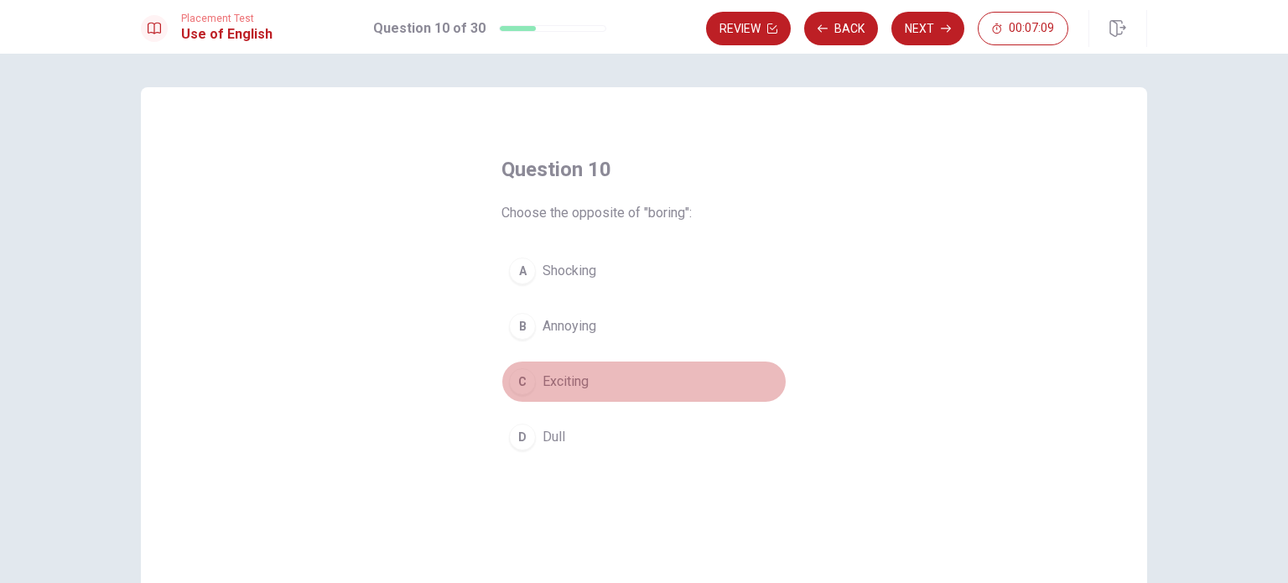
click at [516, 378] on div "C" at bounding box center [522, 381] width 27 height 27
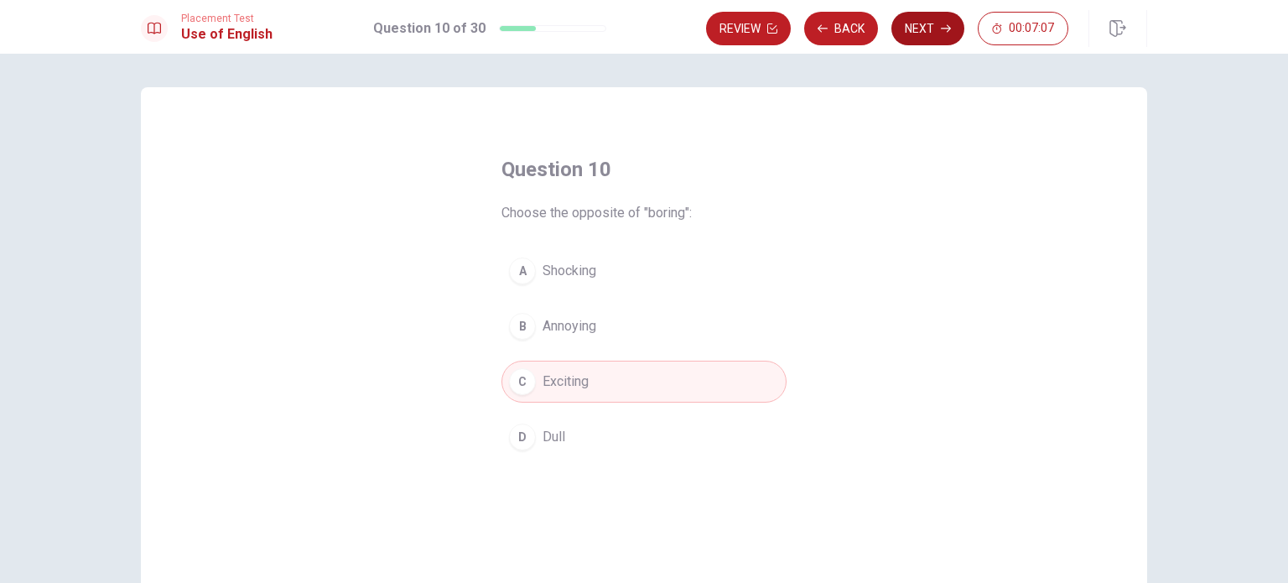
click at [937, 19] on button "Next" at bounding box center [927, 29] width 73 height 34
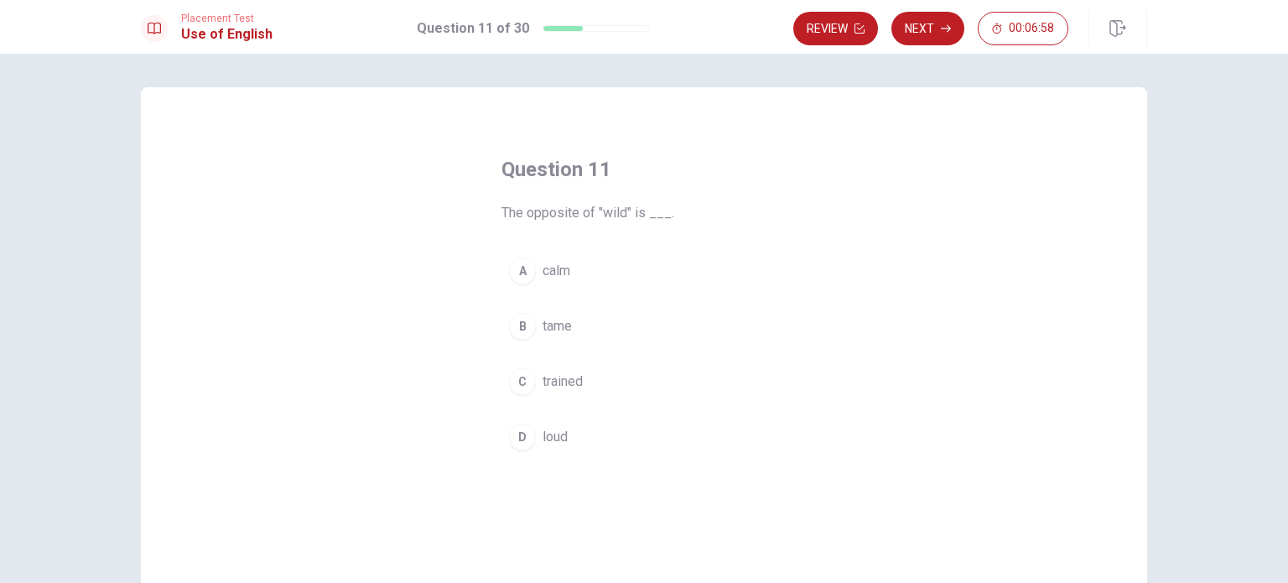
click at [1187, 336] on div "Question 11 The opposite of "wild" is ___. A calm B tame C trained D loud © Cop…" at bounding box center [644, 318] width 1288 height 529
click at [525, 335] on div "B" at bounding box center [522, 326] width 27 height 27
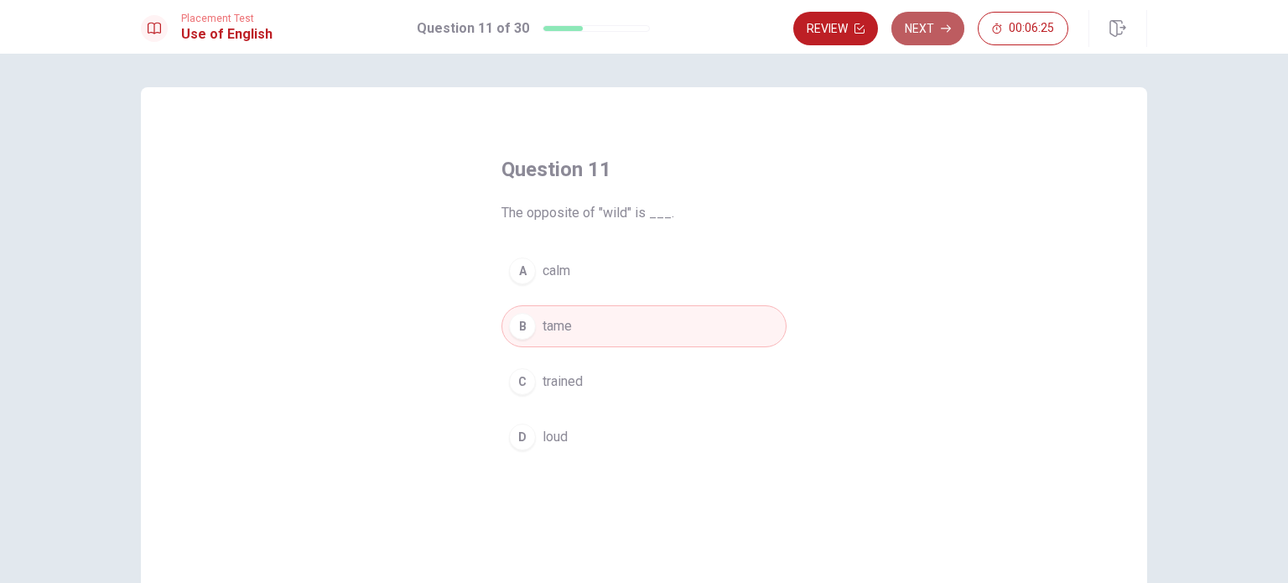
click at [932, 25] on button "Next" at bounding box center [927, 29] width 73 height 34
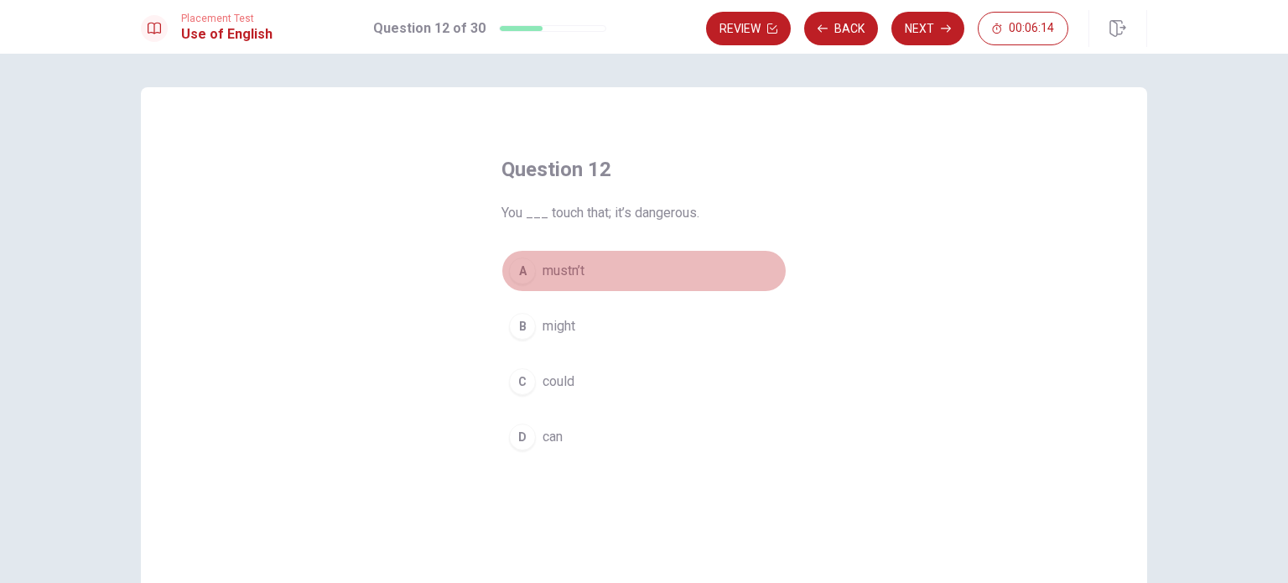
click at [521, 275] on div "A" at bounding box center [522, 270] width 27 height 27
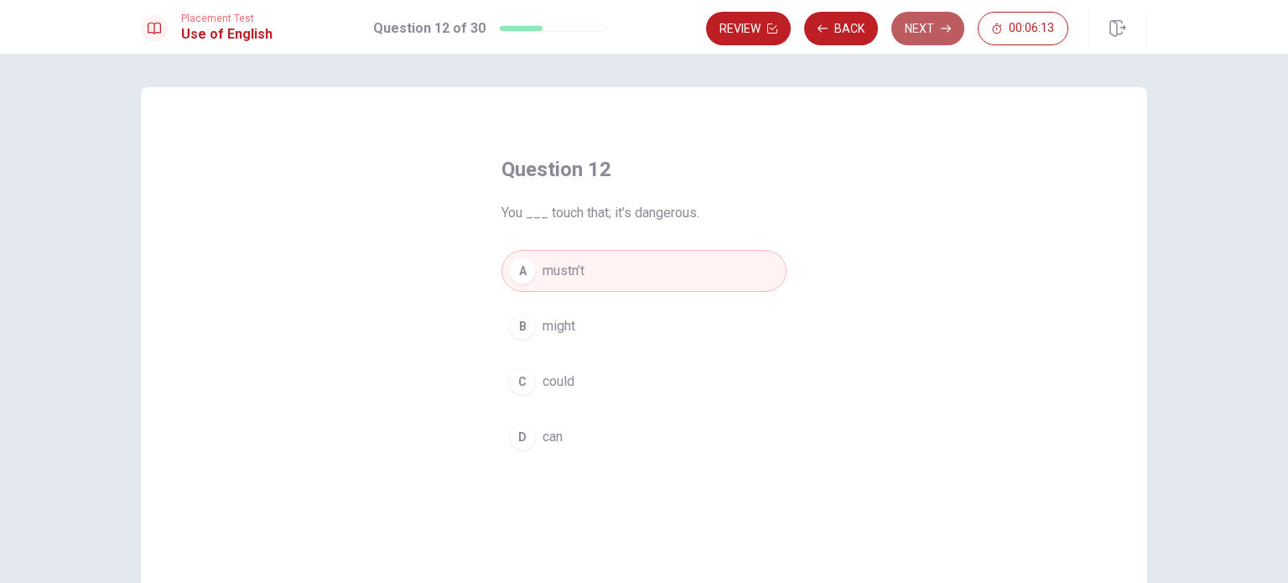
click at [919, 29] on button "Next" at bounding box center [927, 29] width 73 height 34
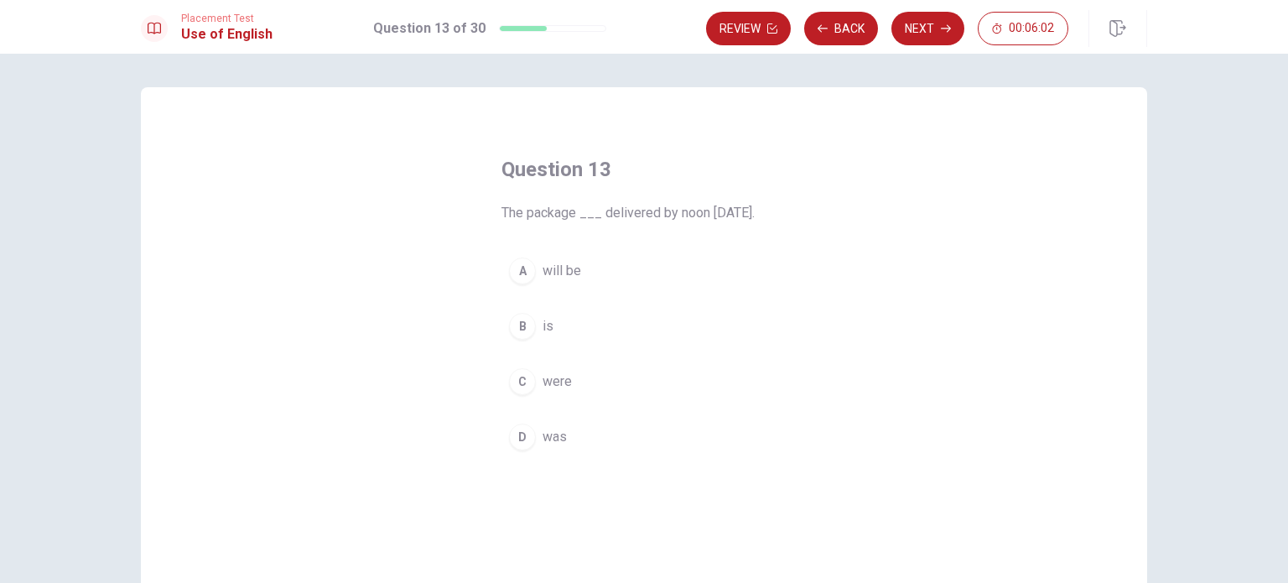
click at [517, 272] on div "A" at bounding box center [522, 270] width 27 height 27
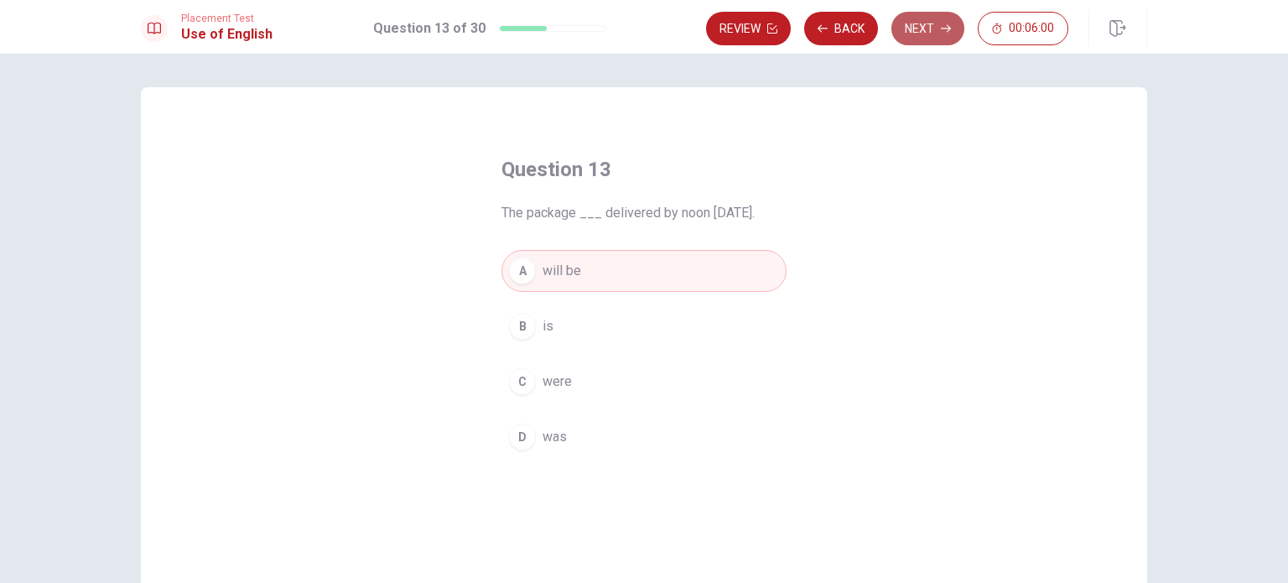
click at [935, 33] on button "Next" at bounding box center [927, 29] width 73 height 34
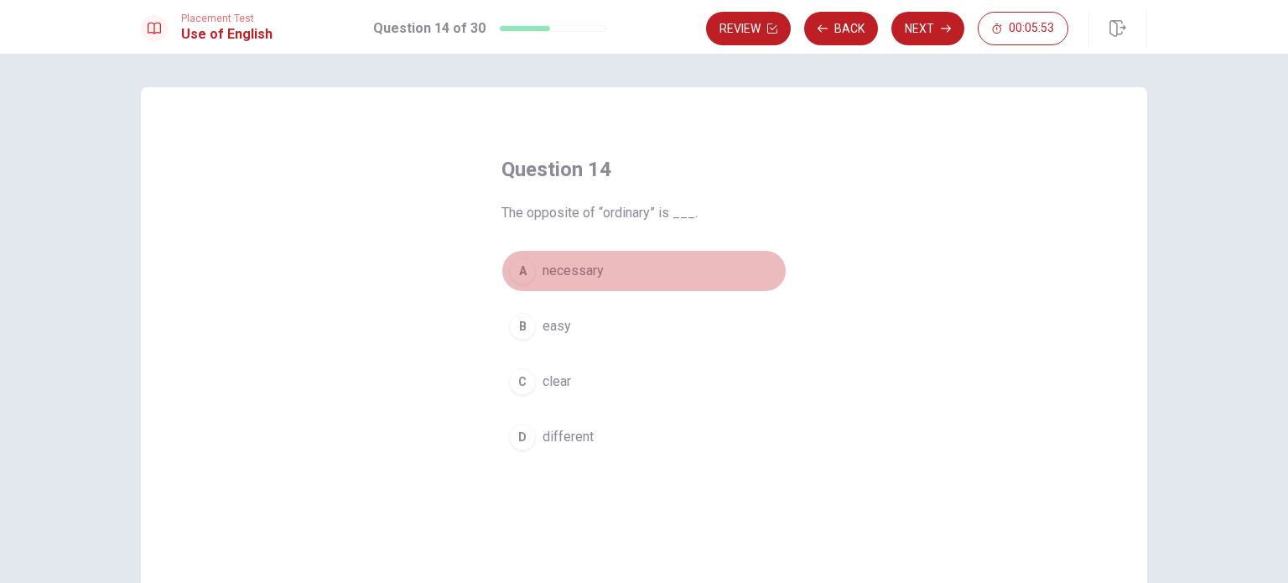
click at [519, 265] on div "A" at bounding box center [522, 270] width 27 height 27
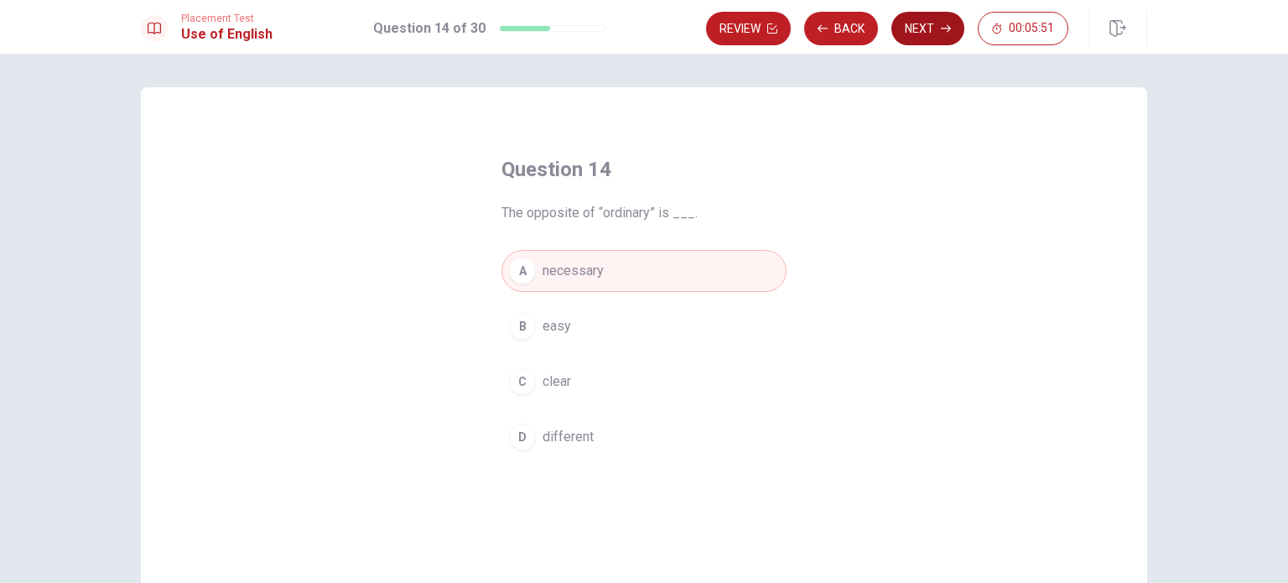
click at [922, 26] on button "Next" at bounding box center [927, 29] width 73 height 34
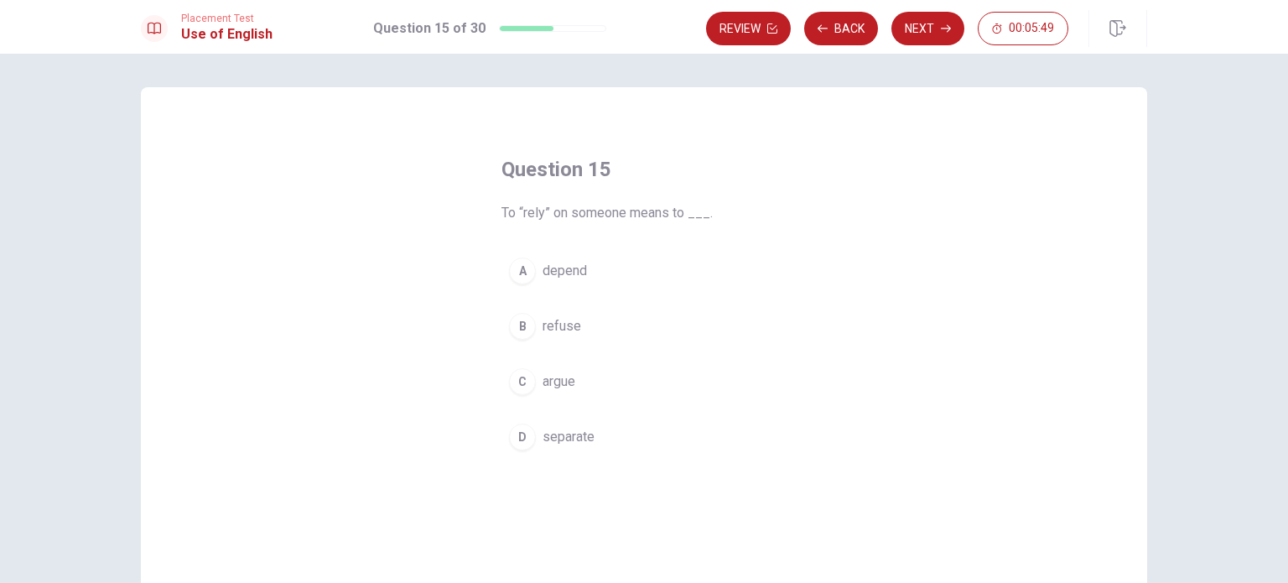
click at [1204, 258] on div "Question 15 To “rely” on someone means to ___. A depend B refuse C argue D sepa…" at bounding box center [644, 318] width 1288 height 529
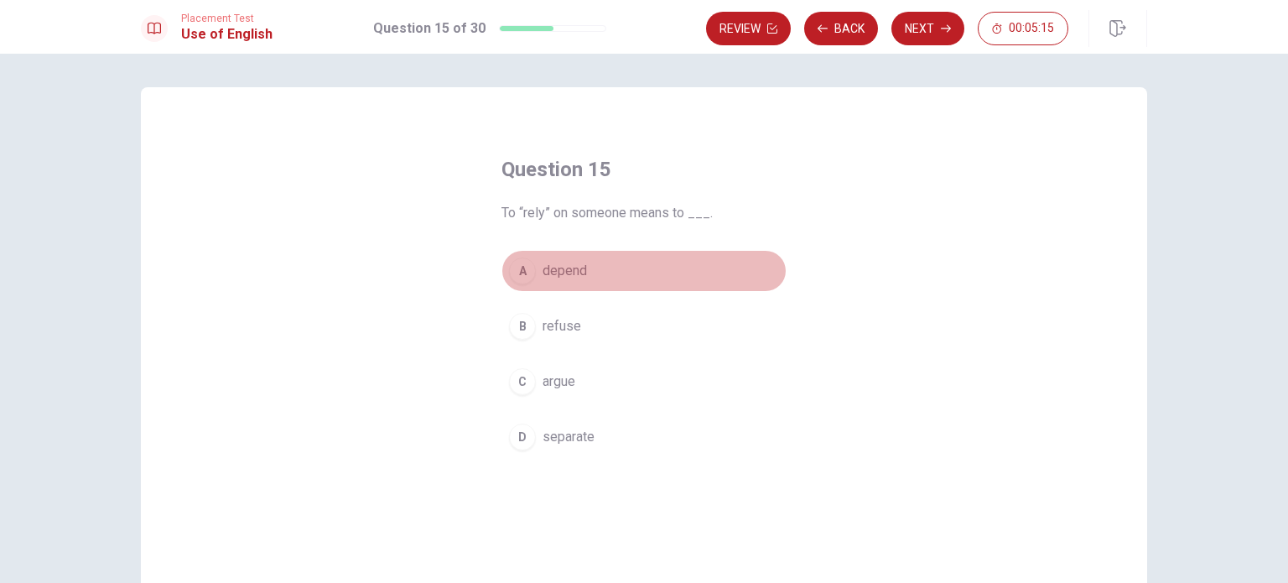
click at [564, 267] on span "depend" at bounding box center [565, 271] width 44 height 20
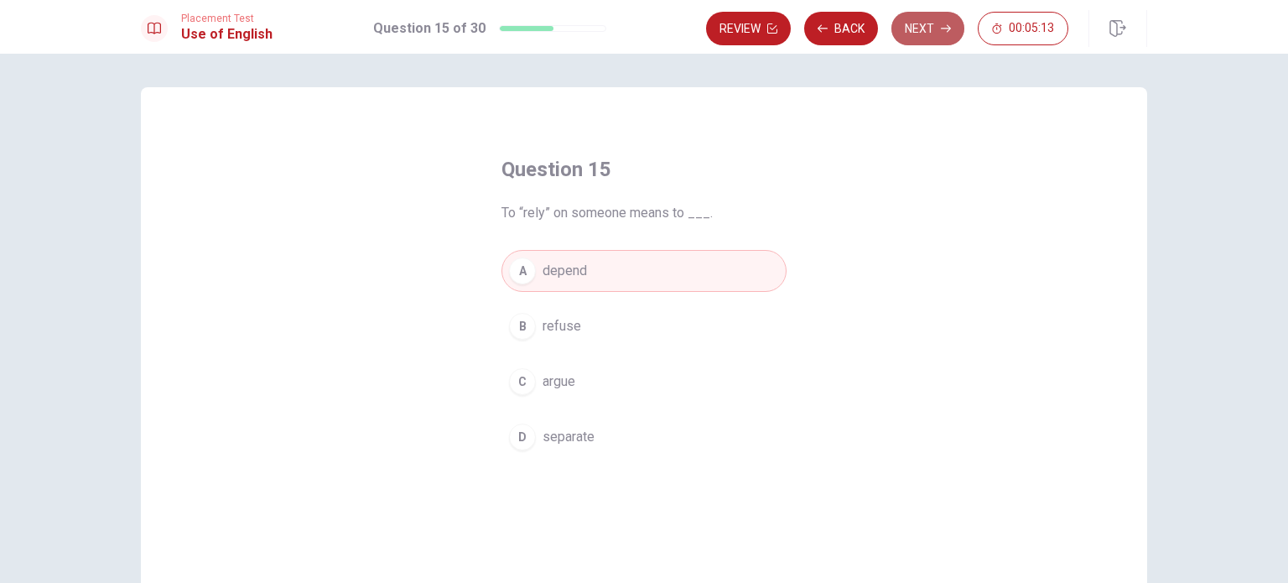
click at [948, 28] on icon "button" at bounding box center [946, 29] width 10 height 8
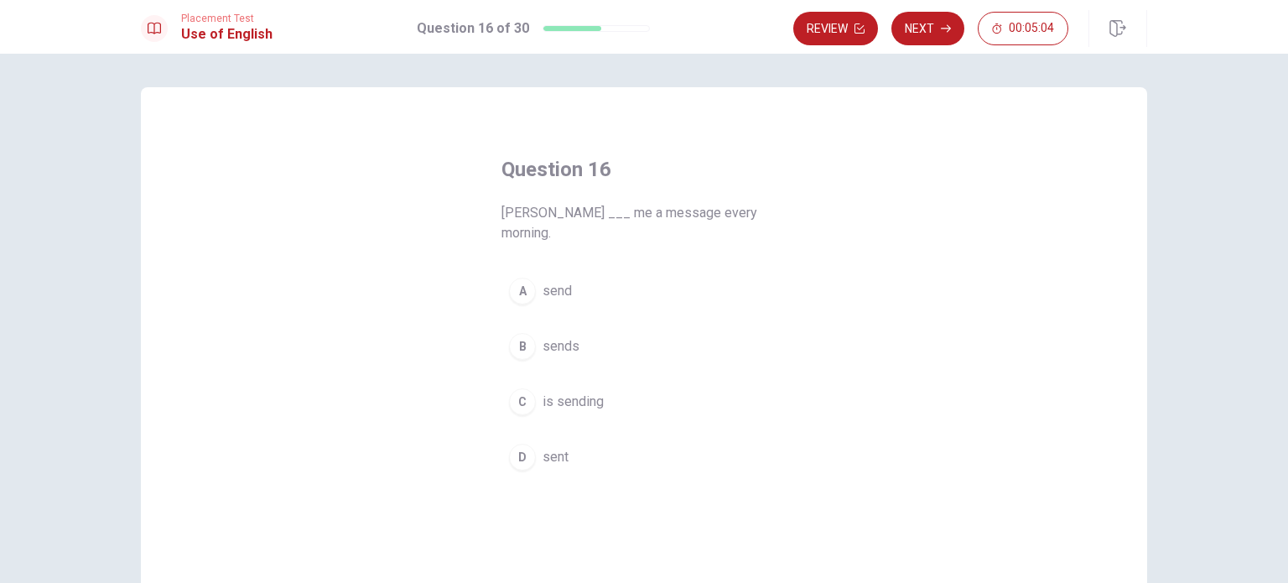
click at [517, 333] on div "B" at bounding box center [522, 346] width 27 height 27
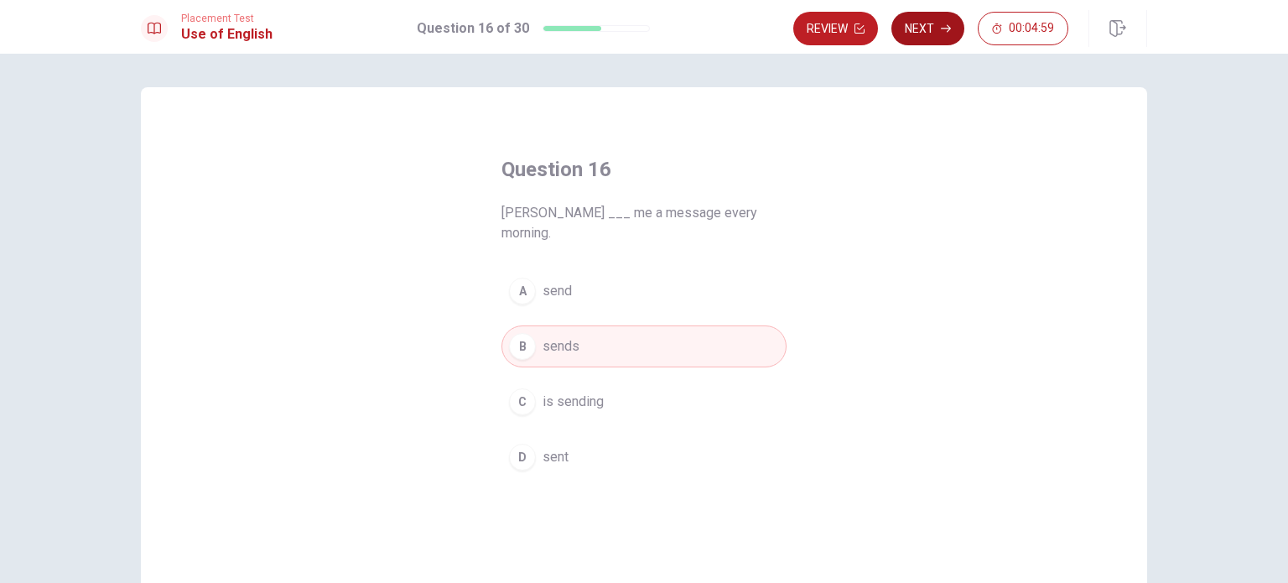
click at [935, 20] on button "Next" at bounding box center [927, 29] width 73 height 34
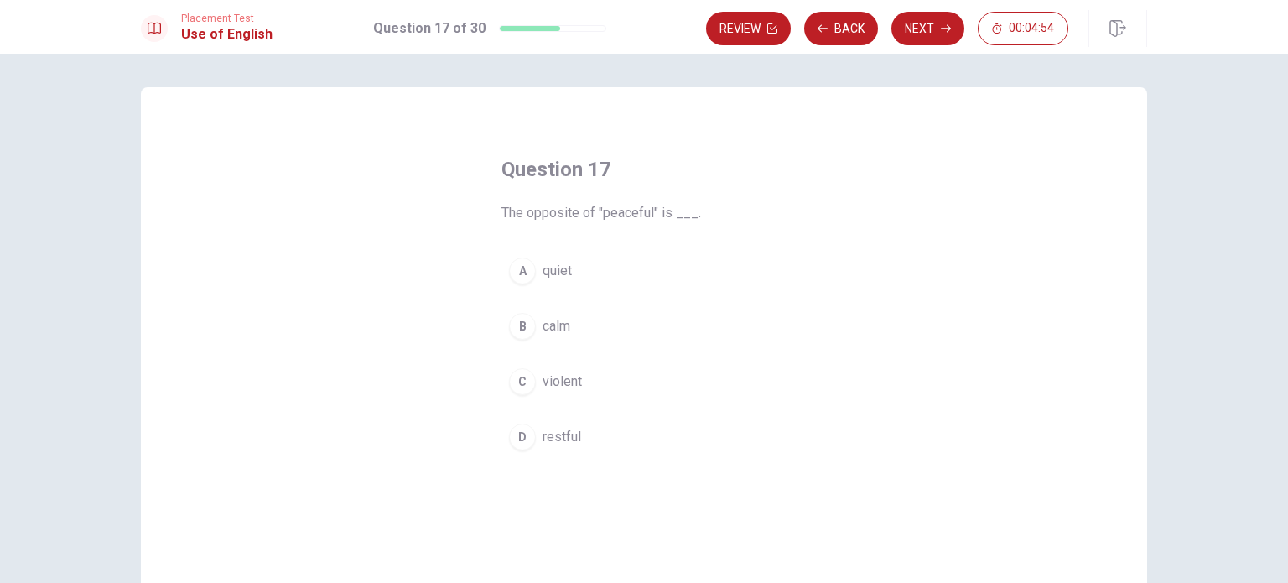
click at [519, 377] on div "C" at bounding box center [522, 381] width 27 height 27
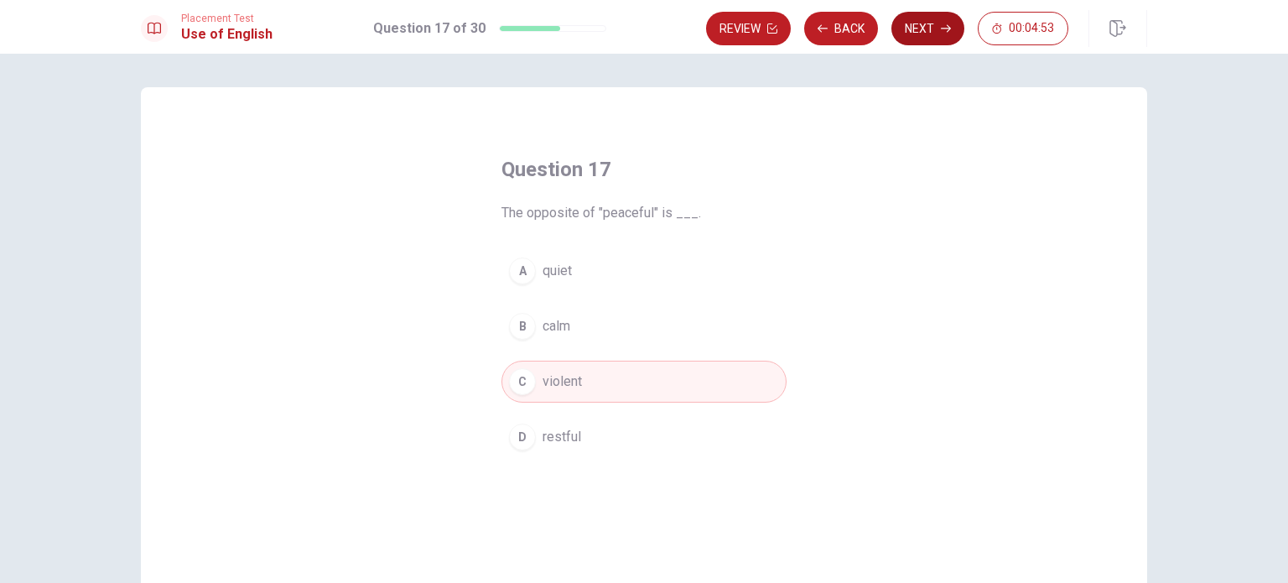
click at [930, 22] on button "Next" at bounding box center [927, 29] width 73 height 34
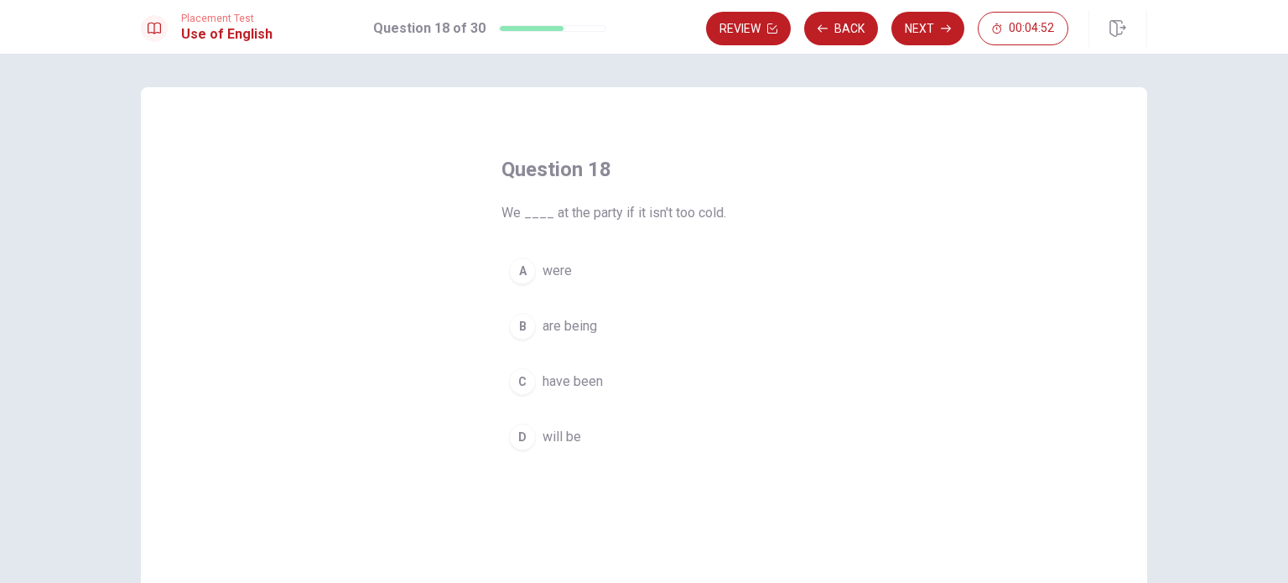
click at [1164, 205] on div "Question 18 We ____ at the party if it isn't too cold. A were B are being C hav…" at bounding box center [644, 378] width 1060 height 583
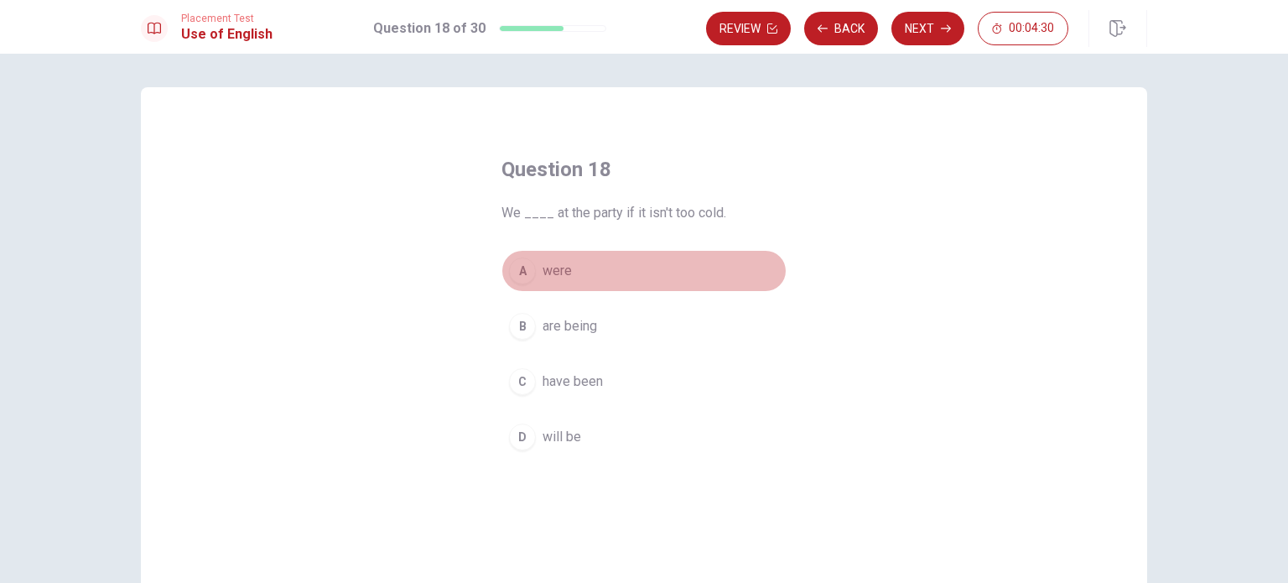
click at [517, 274] on div "A" at bounding box center [522, 270] width 27 height 27
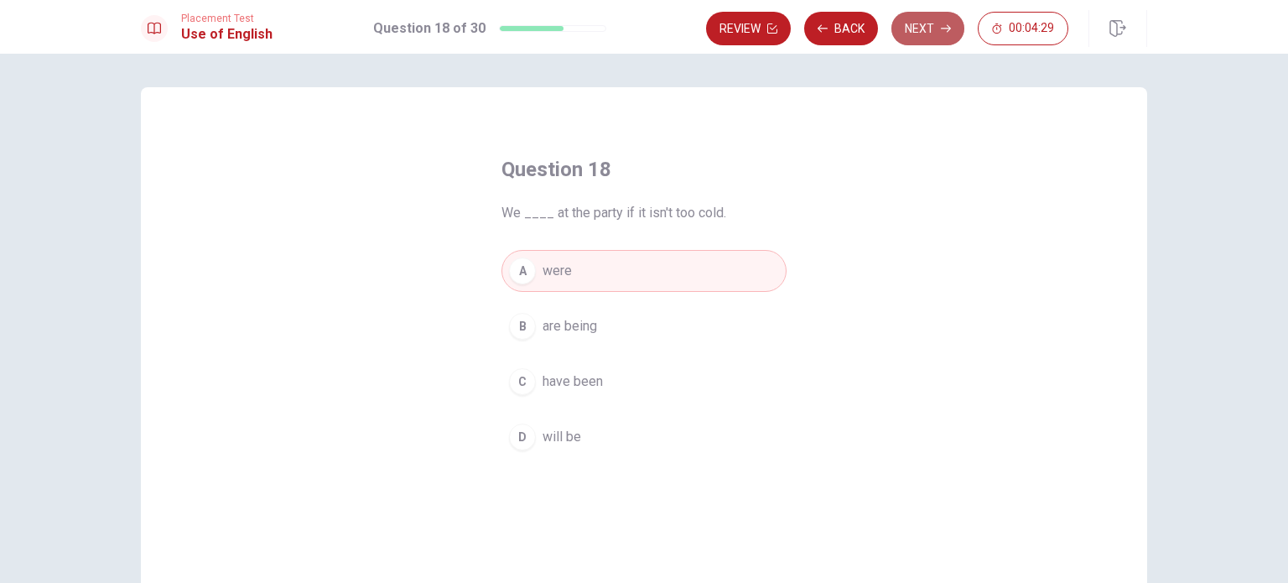
click at [946, 32] on icon "button" at bounding box center [946, 28] width 10 height 10
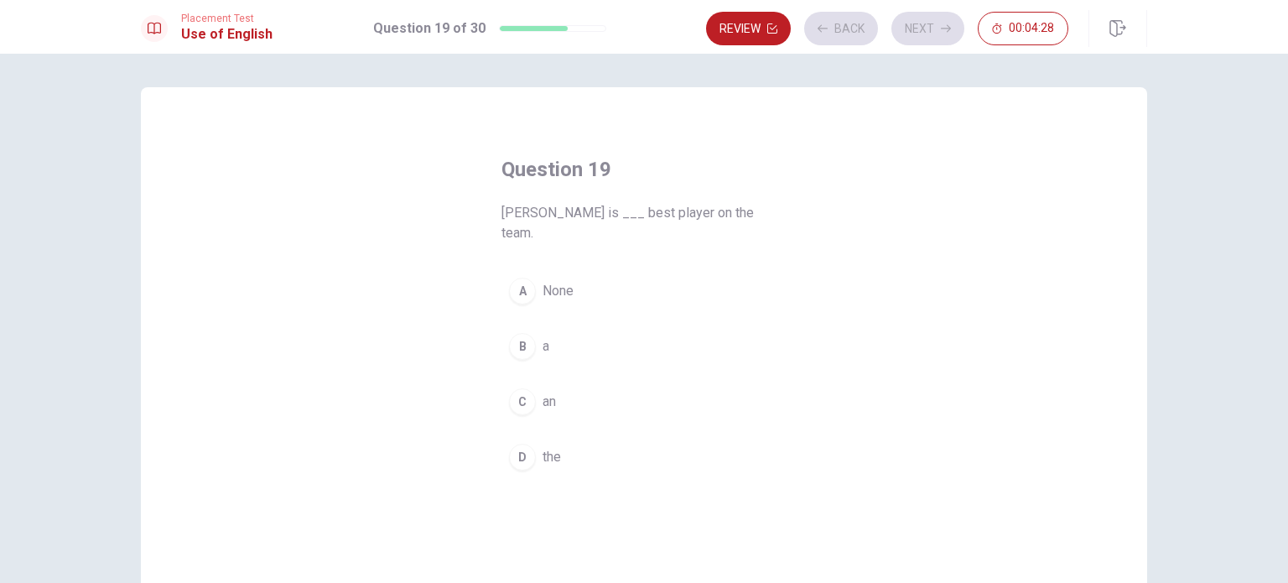
click at [1140, 221] on div "Question 19 [PERSON_NAME] is ___ best player on the team. A None B a C an D the" at bounding box center [644, 378] width 1006 height 583
click at [525, 444] on div "D" at bounding box center [522, 457] width 27 height 27
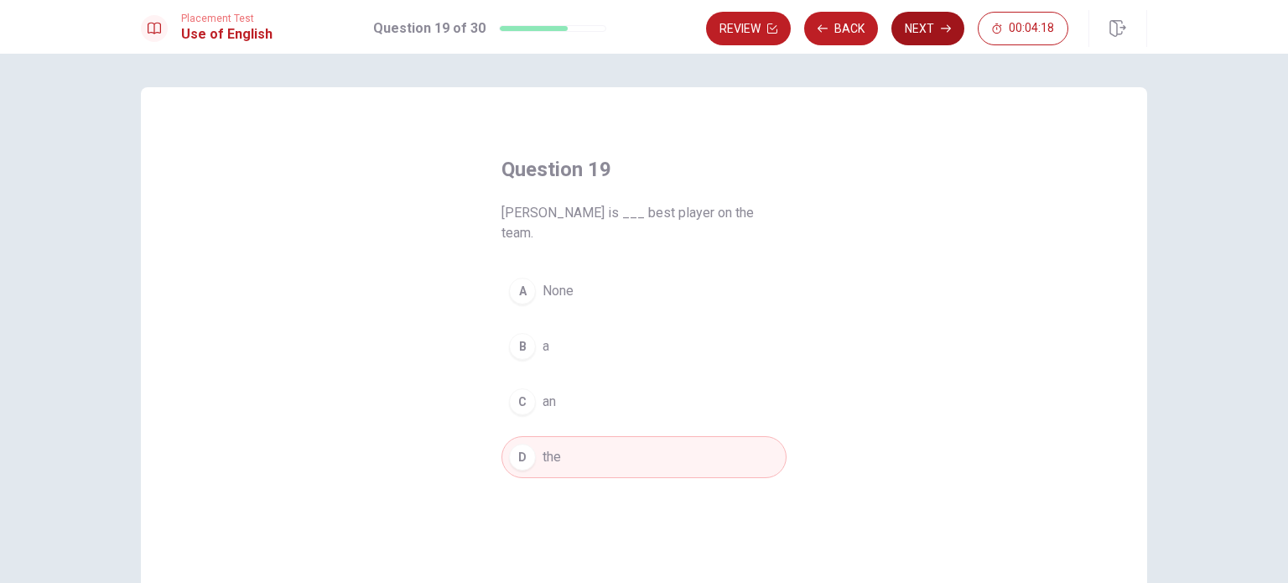
click at [938, 34] on button "Next" at bounding box center [927, 29] width 73 height 34
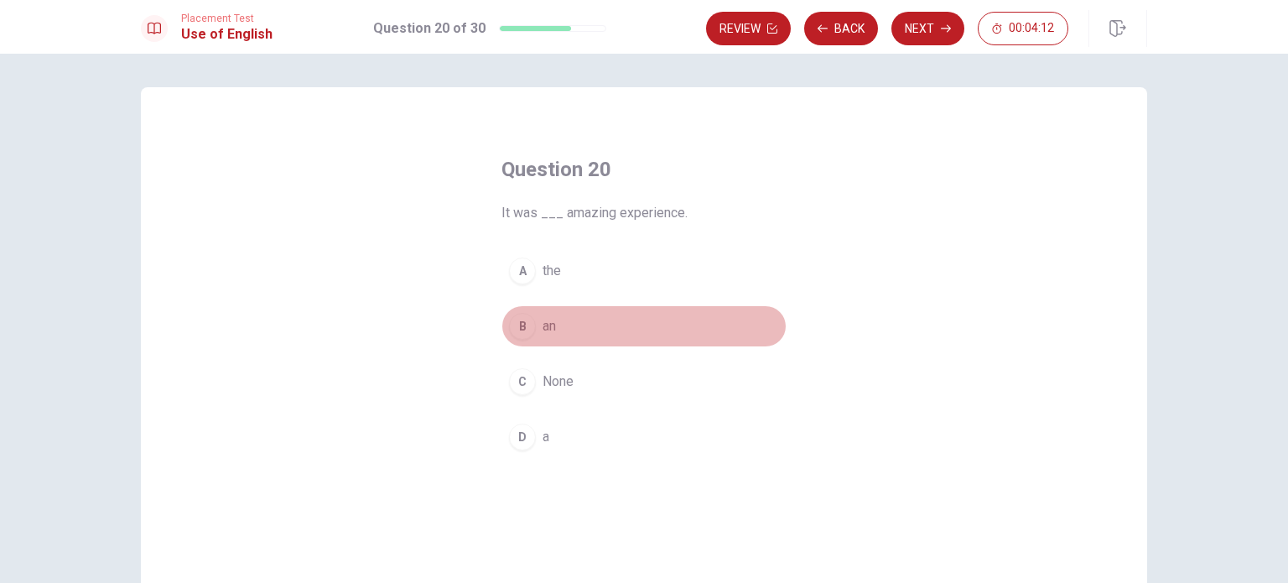
click at [527, 328] on div "B" at bounding box center [522, 326] width 27 height 27
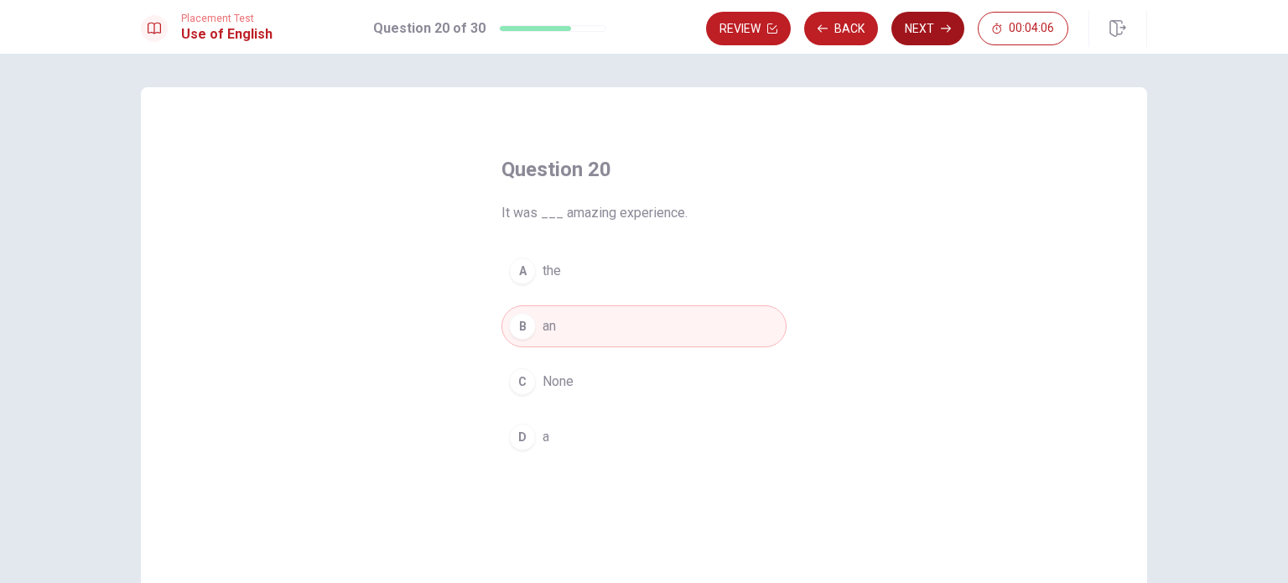
click at [923, 29] on button "Next" at bounding box center [927, 29] width 73 height 34
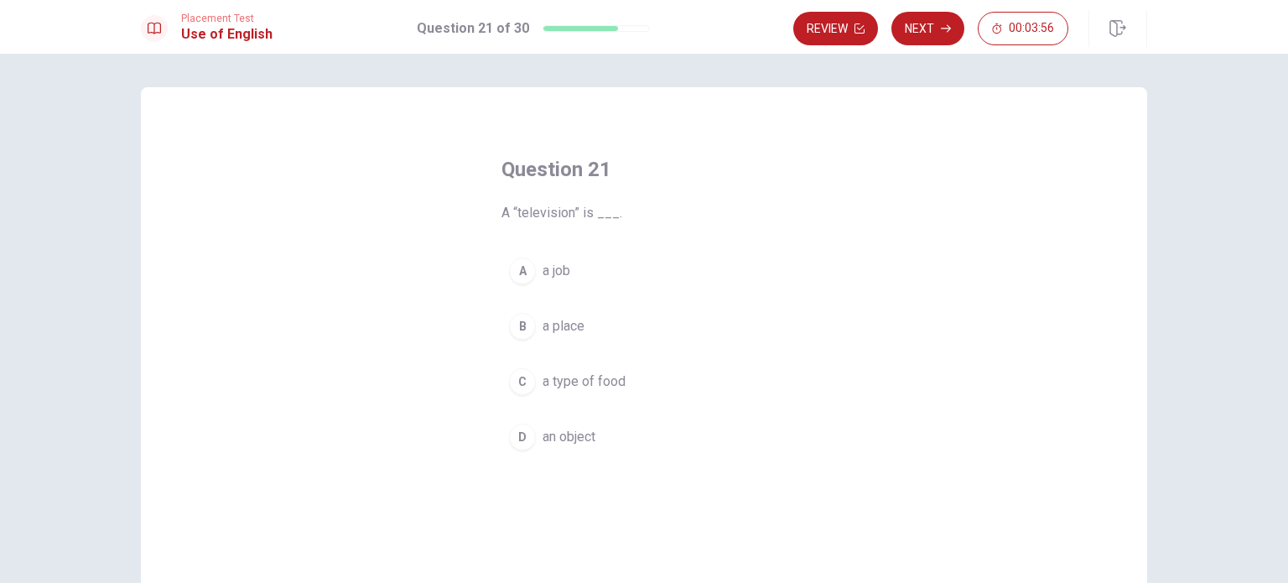
click at [527, 431] on div "D" at bounding box center [522, 436] width 27 height 27
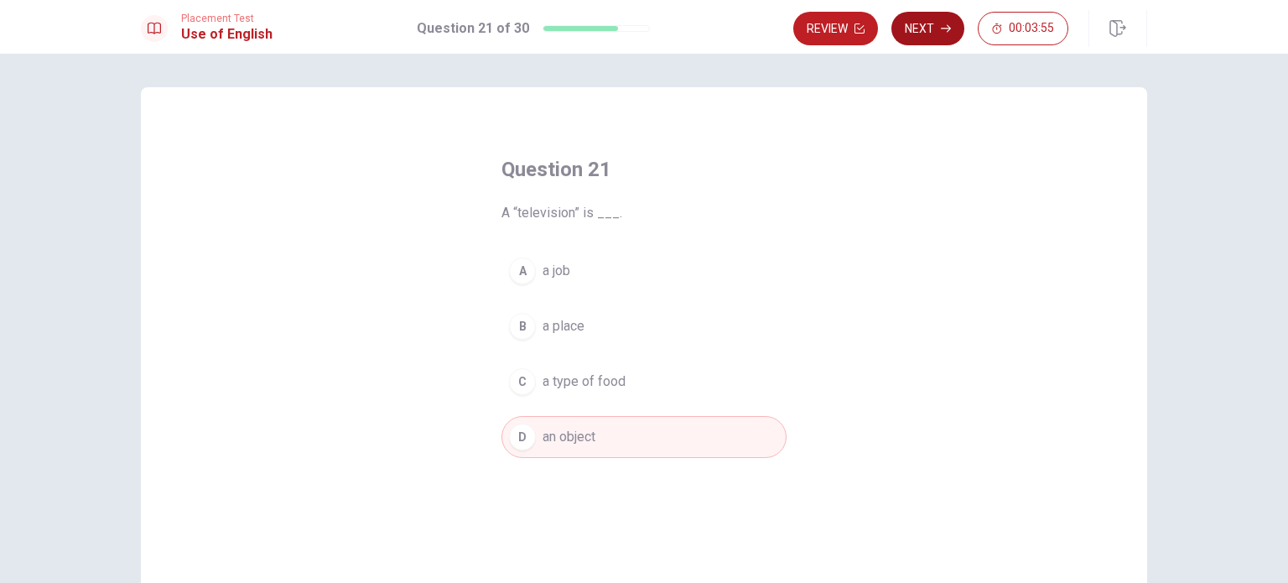
click at [926, 31] on button "Next" at bounding box center [927, 29] width 73 height 34
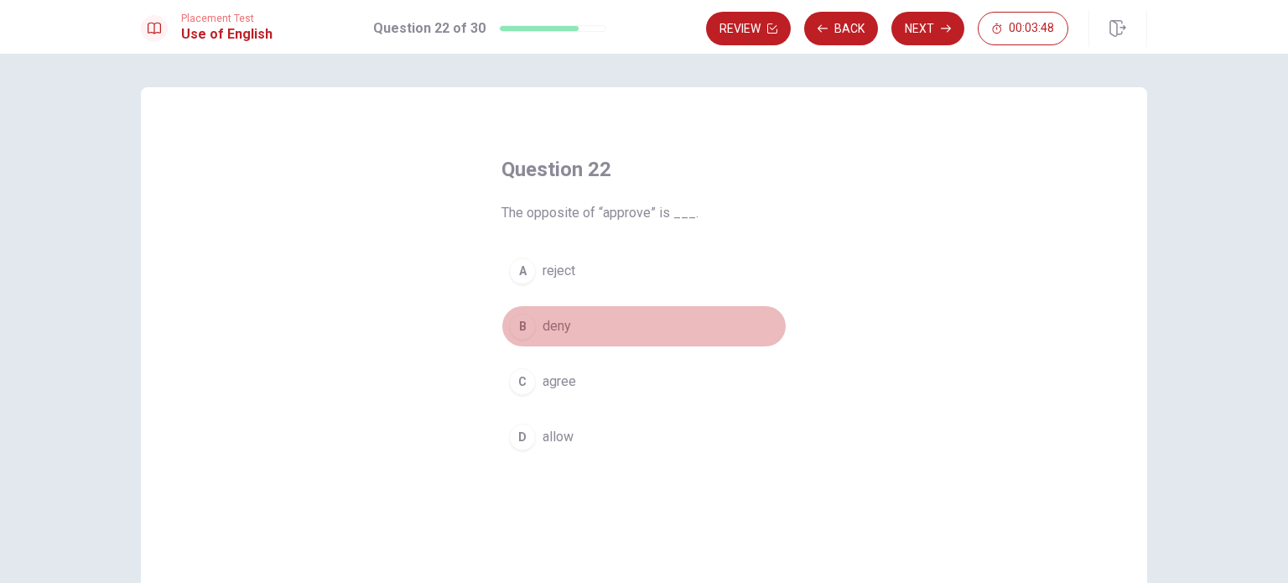
click at [515, 327] on div "B" at bounding box center [522, 326] width 27 height 27
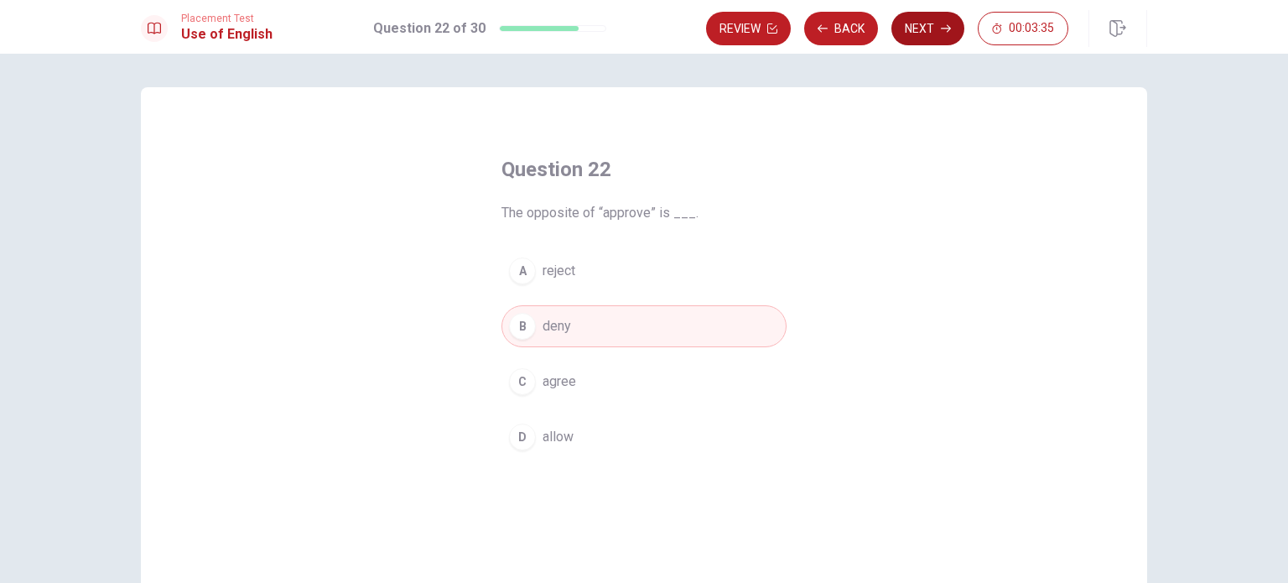
click at [929, 29] on button "Next" at bounding box center [927, 29] width 73 height 34
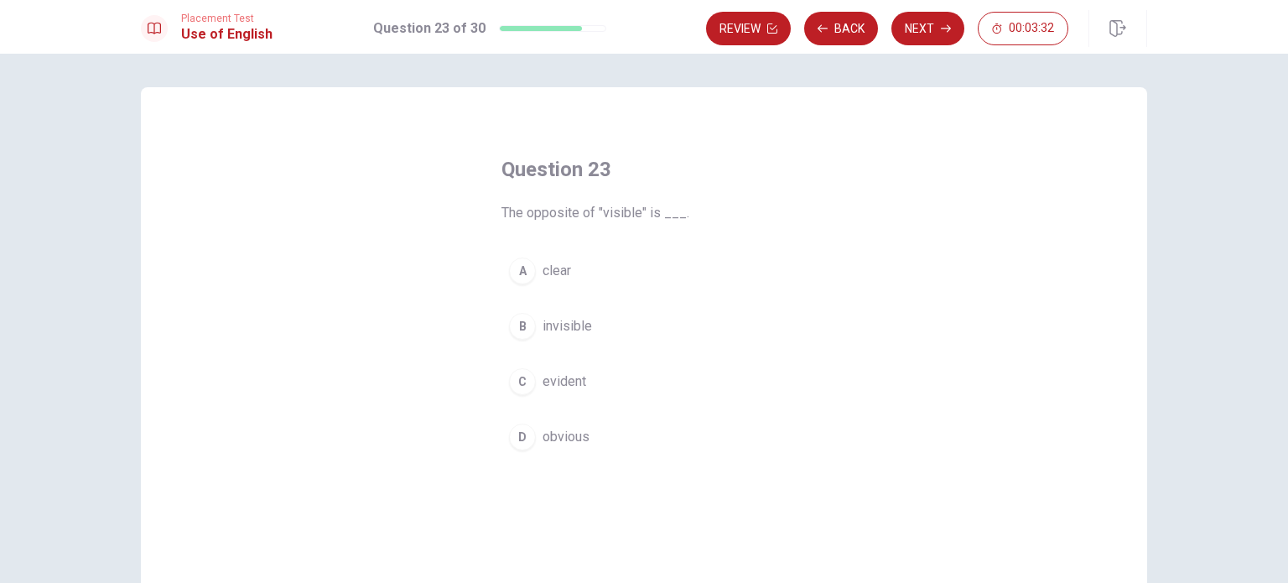
click at [532, 321] on button "B invisible" at bounding box center [643, 326] width 285 height 42
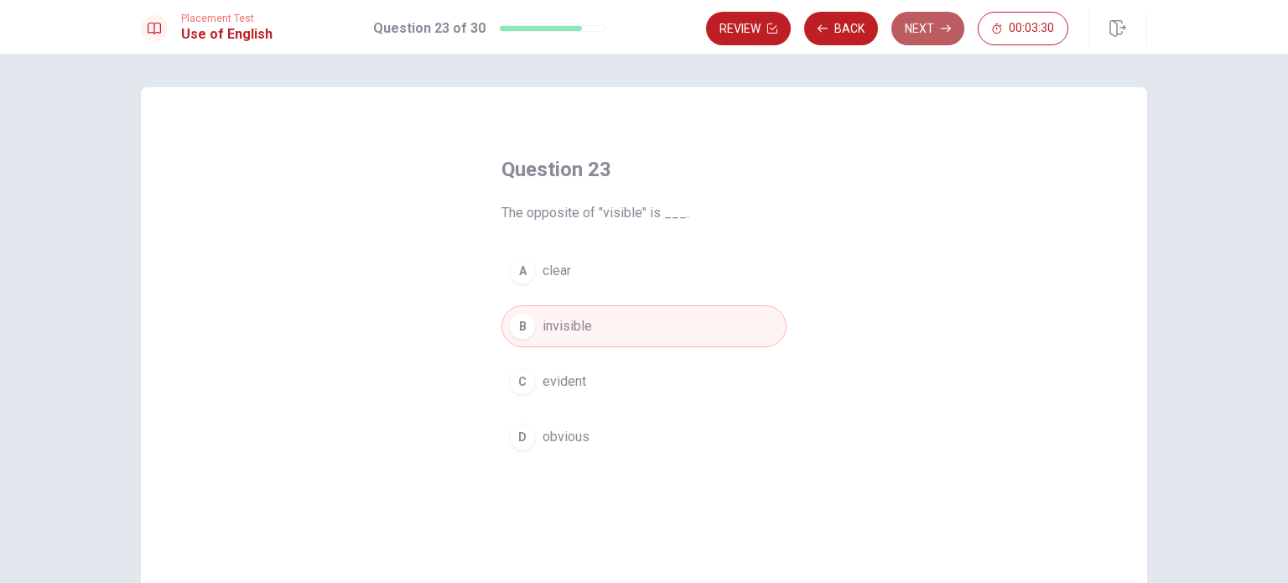
click at [936, 29] on button "Next" at bounding box center [927, 29] width 73 height 34
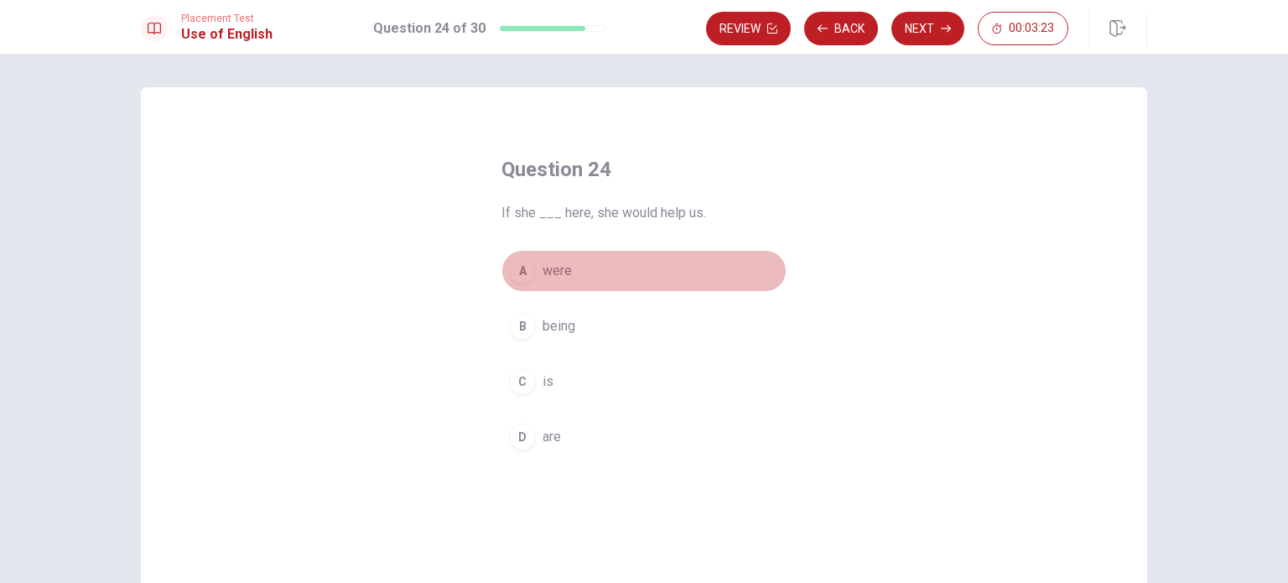
click at [517, 275] on div "A" at bounding box center [522, 270] width 27 height 27
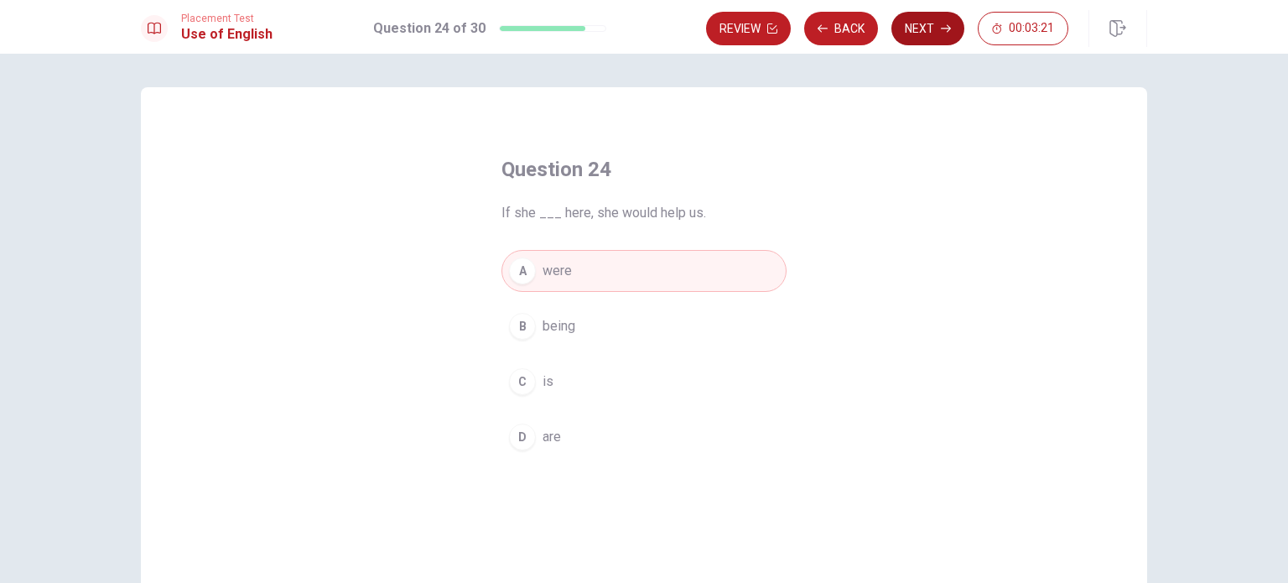
click at [932, 25] on button "Next" at bounding box center [927, 29] width 73 height 34
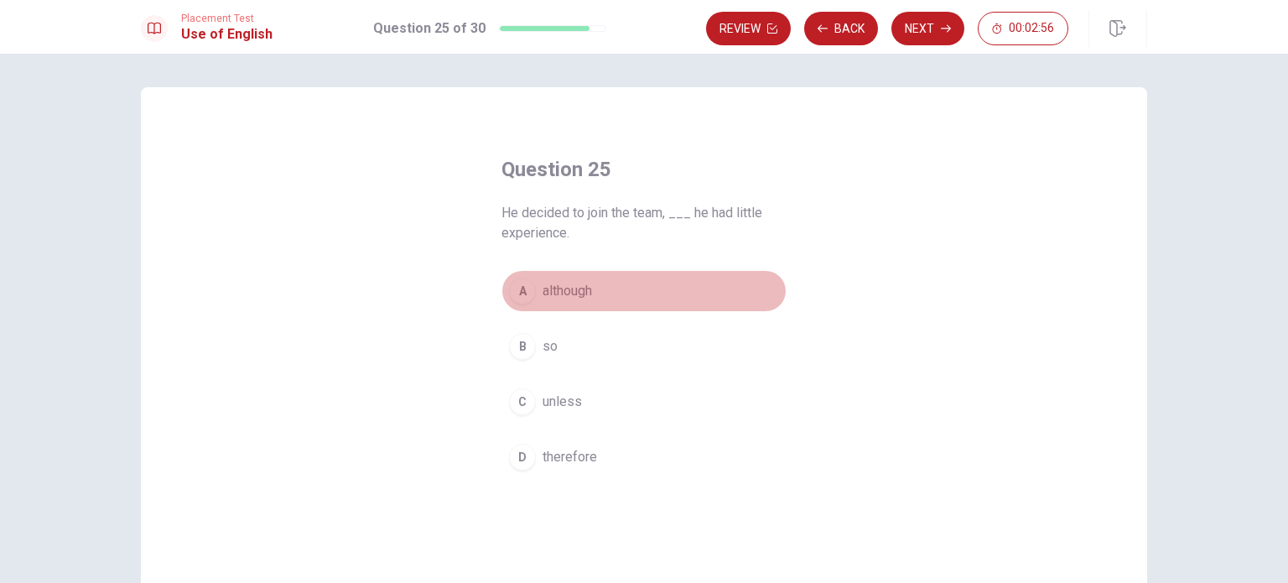
click at [522, 294] on div "A" at bounding box center [522, 291] width 27 height 27
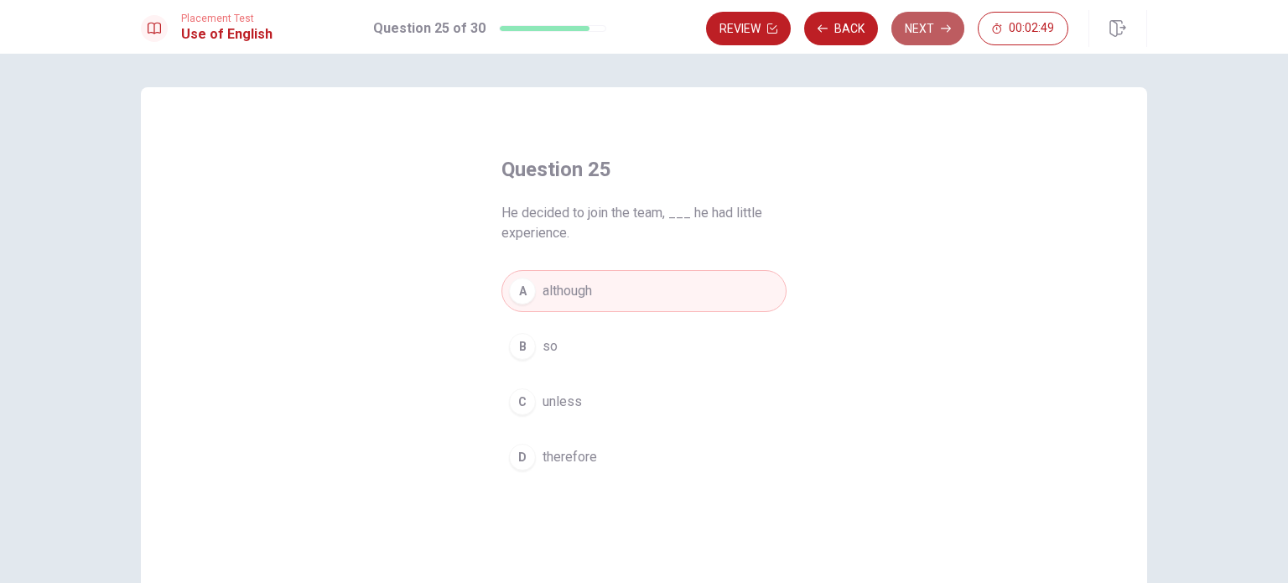
click at [939, 33] on button "Next" at bounding box center [927, 29] width 73 height 34
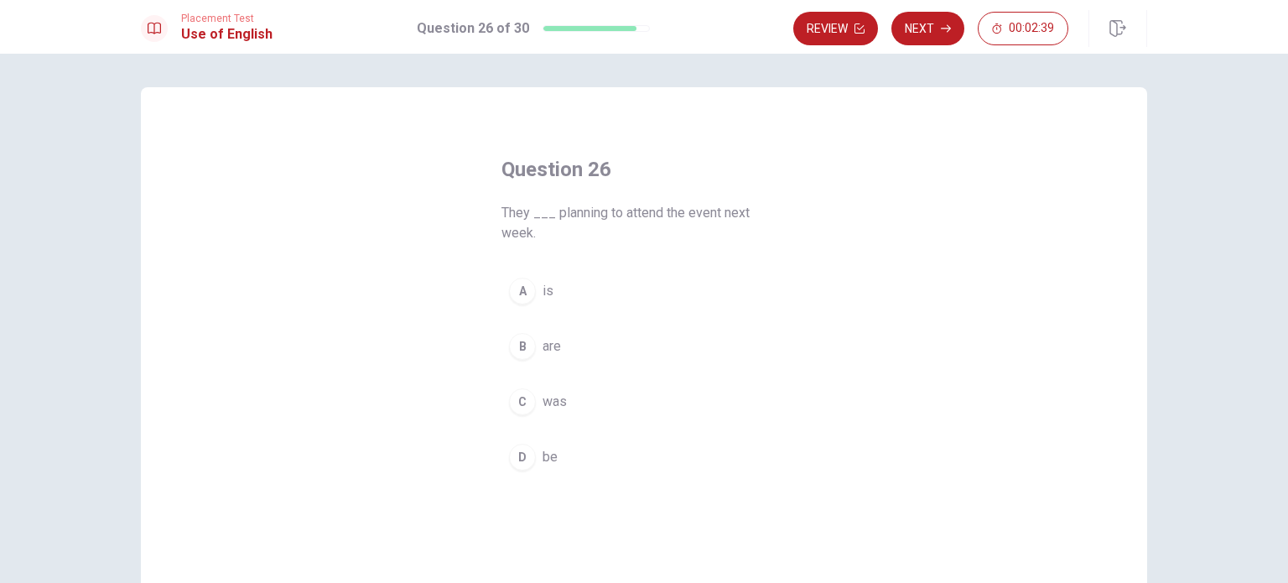
click at [525, 347] on div "B" at bounding box center [522, 346] width 27 height 27
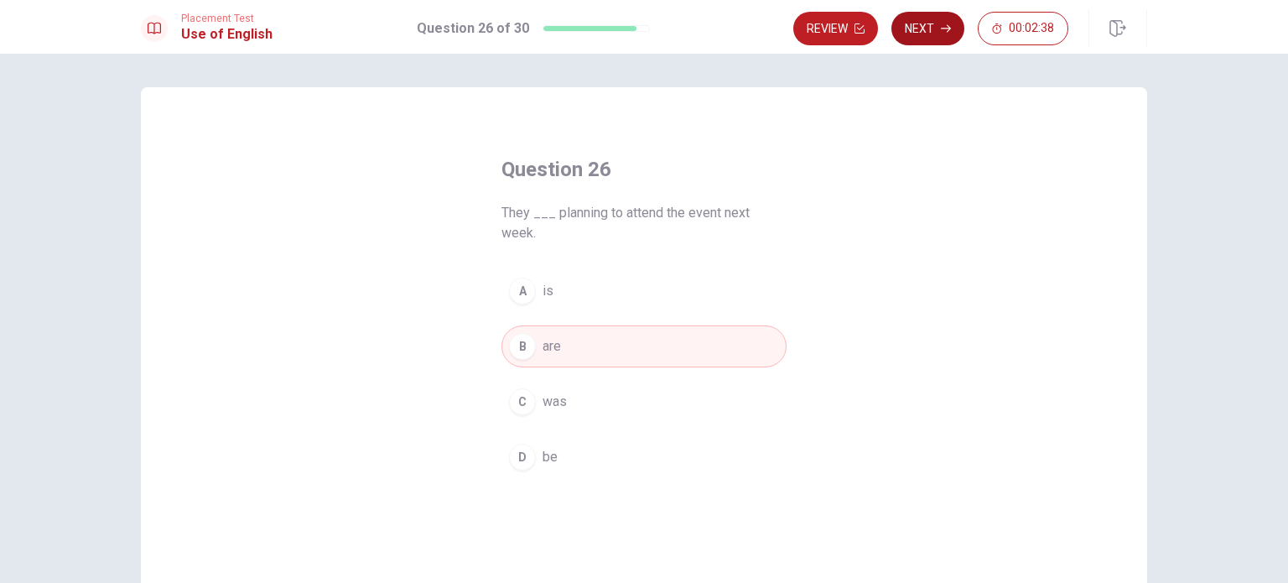
click at [943, 19] on button "Next" at bounding box center [927, 29] width 73 height 34
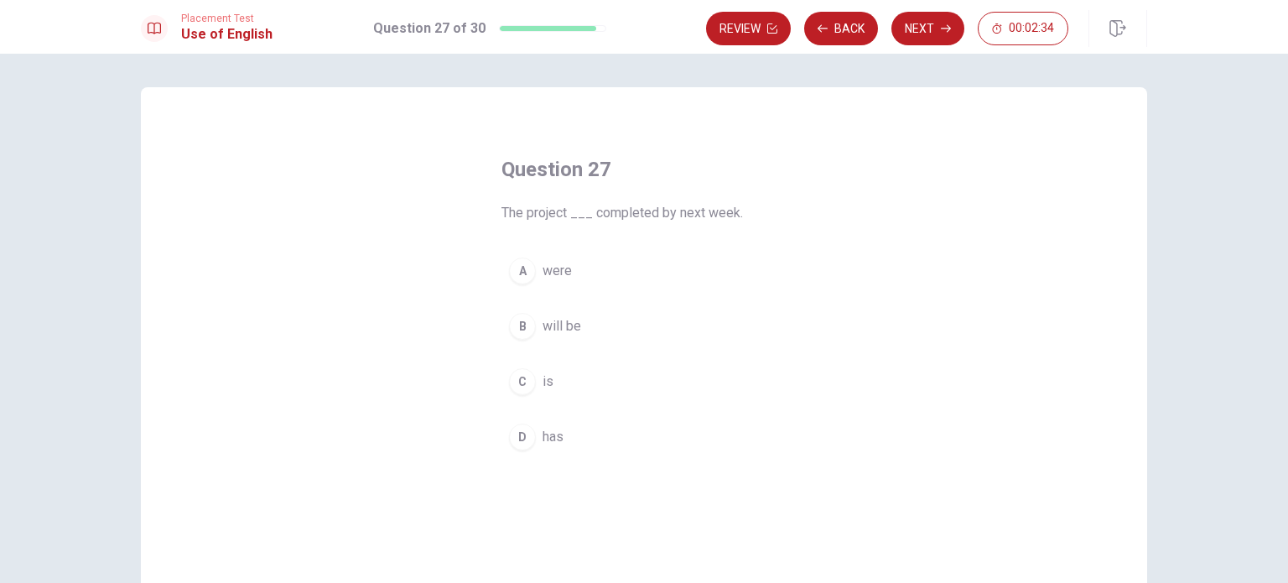
click at [520, 328] on div "B" at bounding box center [522, 326] width 27 height 27
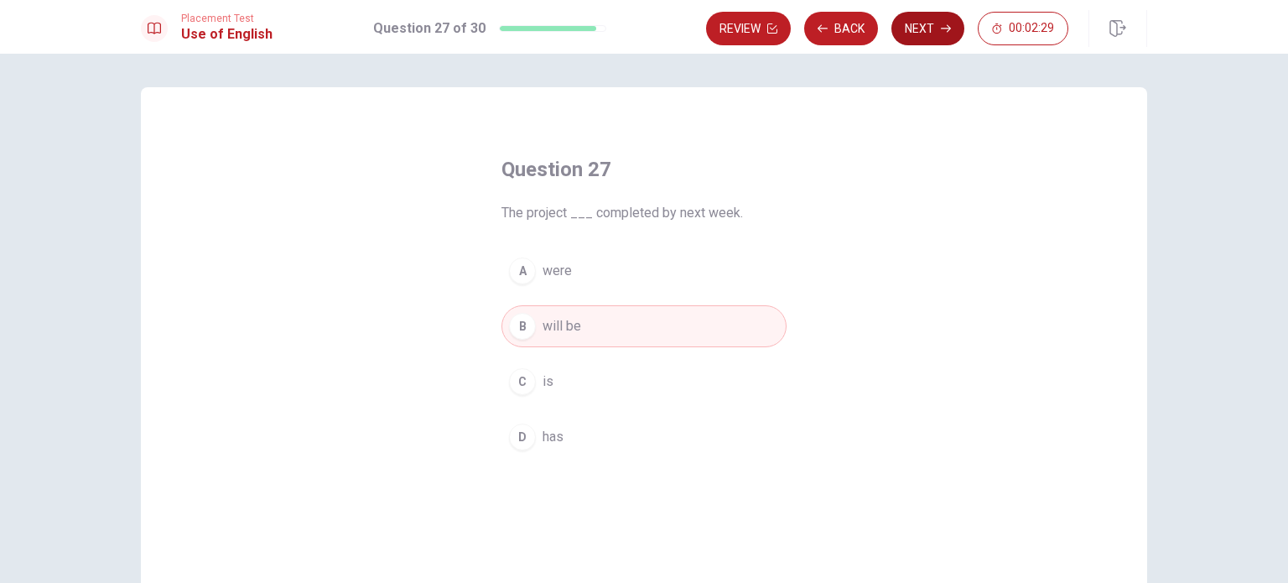
click at [932, 22] on button "Next" at bounding box center [927, 29] width 73 height 34
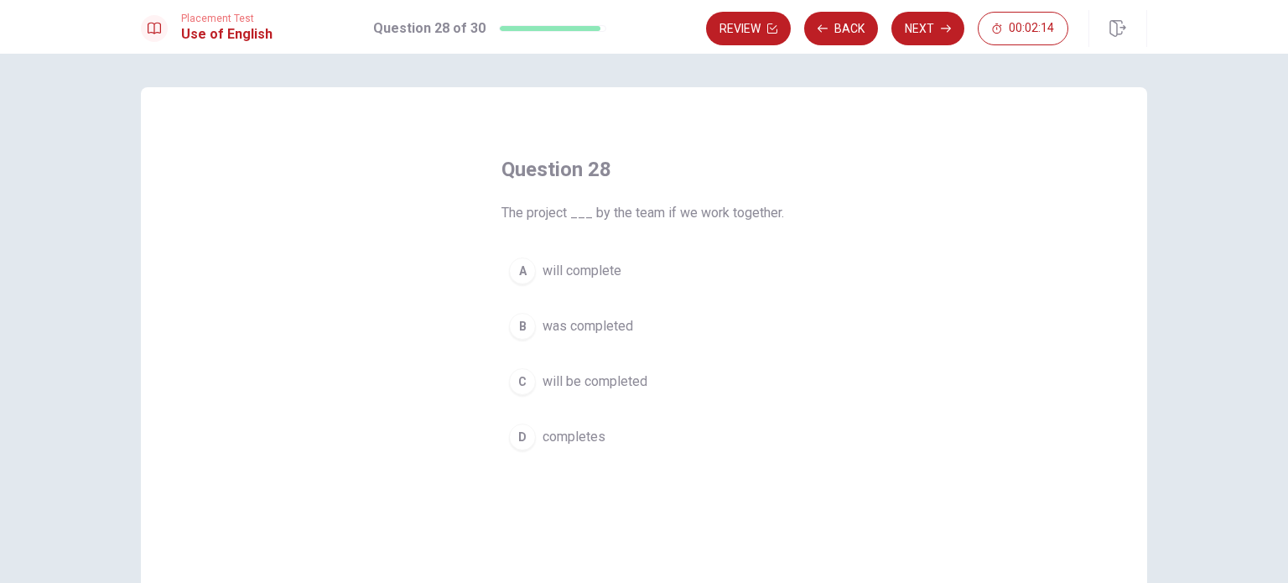
click at [522, 382] on div "C" at bounding box center [522, 381] width 27 height 27
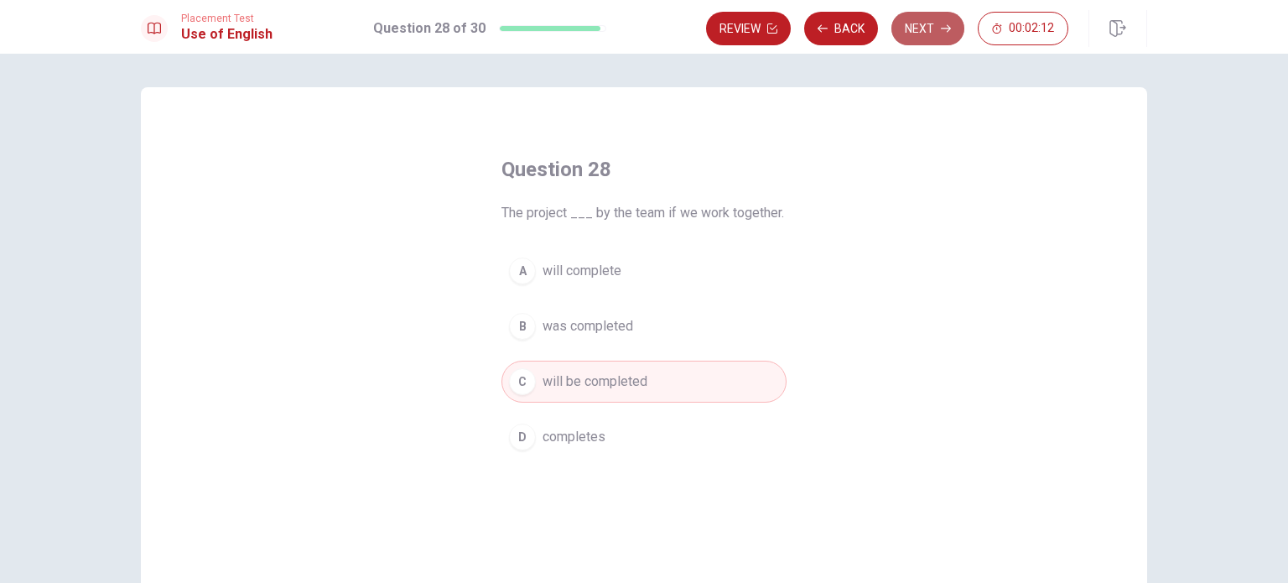
click at [923, 33] on button "Next" at bounding box center [927, 29] width 73 height 34
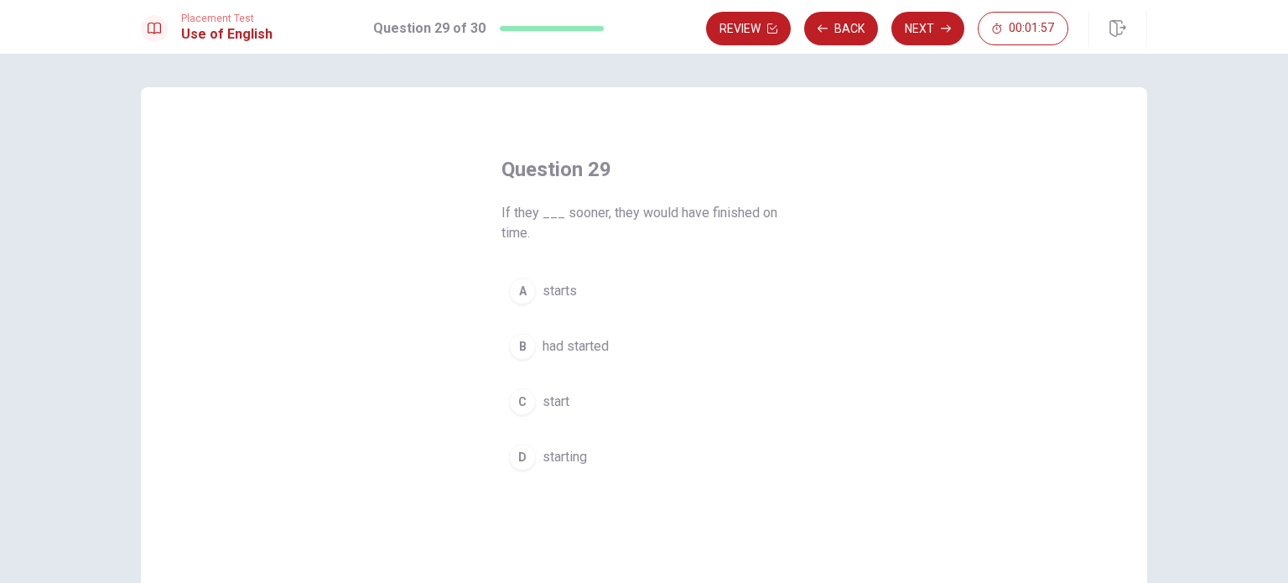
click at [521, 345] on div "B" at bounding box center [522, 346] width 27 height 27
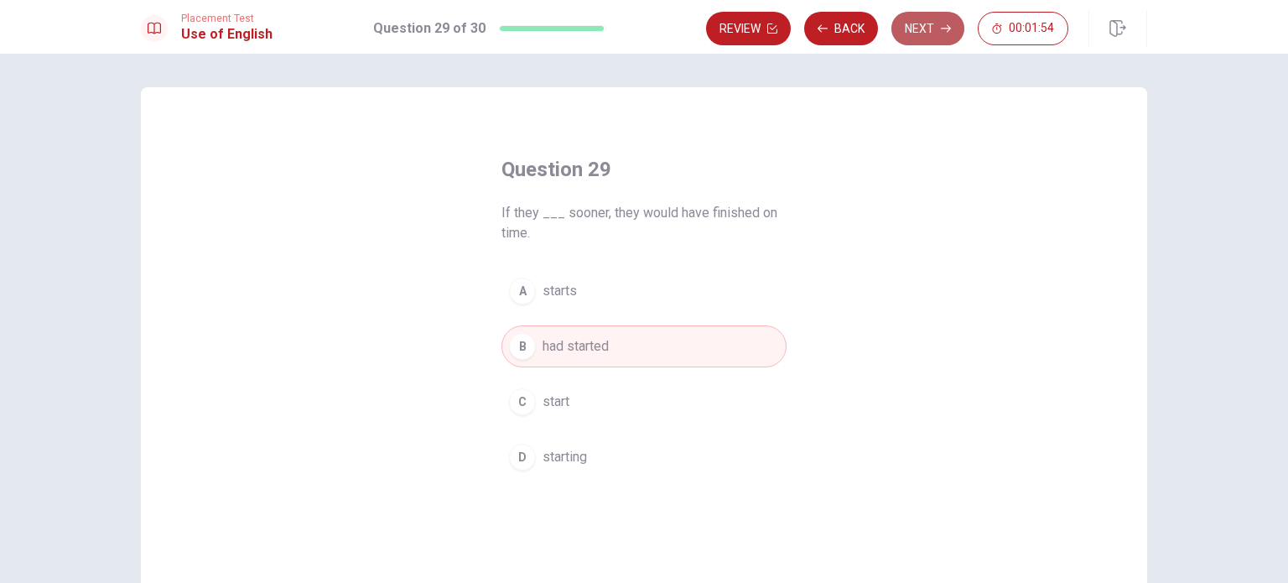
click at [921, 32] on button "Next" at bounding box center [927, 29] width 73 height 34
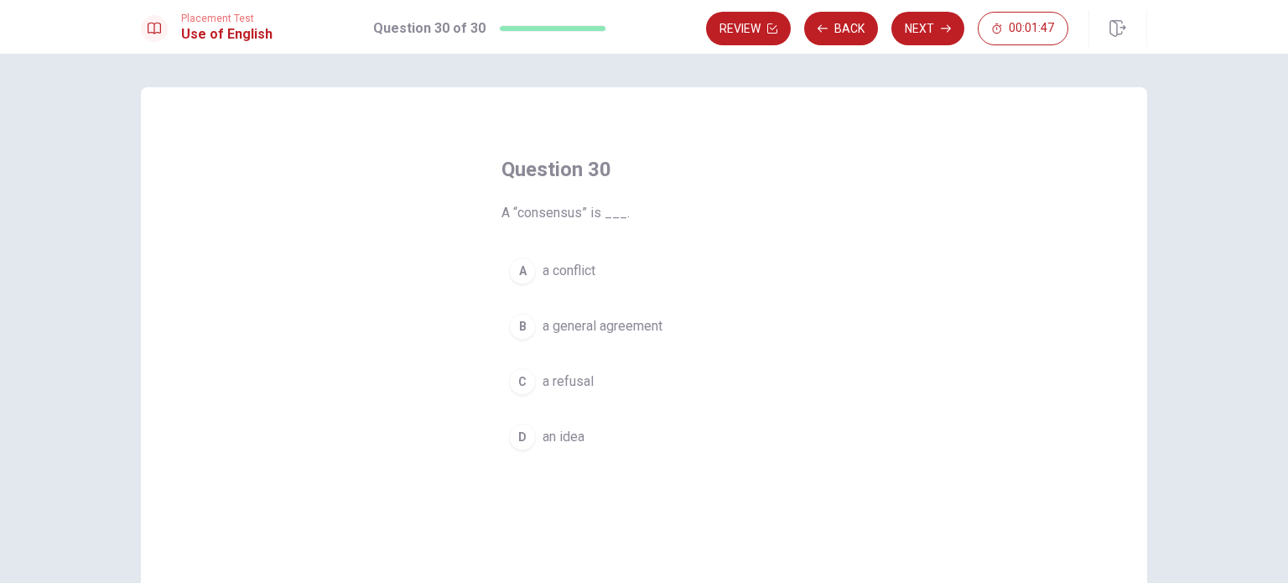
click at [605, 325] on span "a general agreement" at bounding box center [603, 326] width 120 height 20
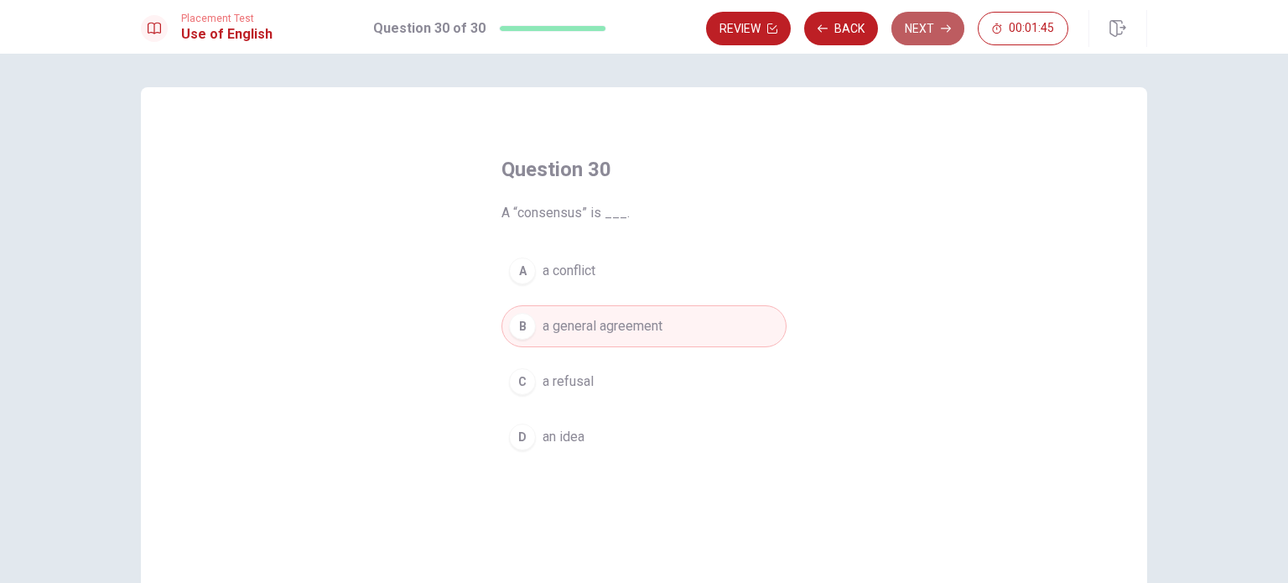
click at [929, 26] on button "Next" at bounding box center [927, 29] width 73 height 34
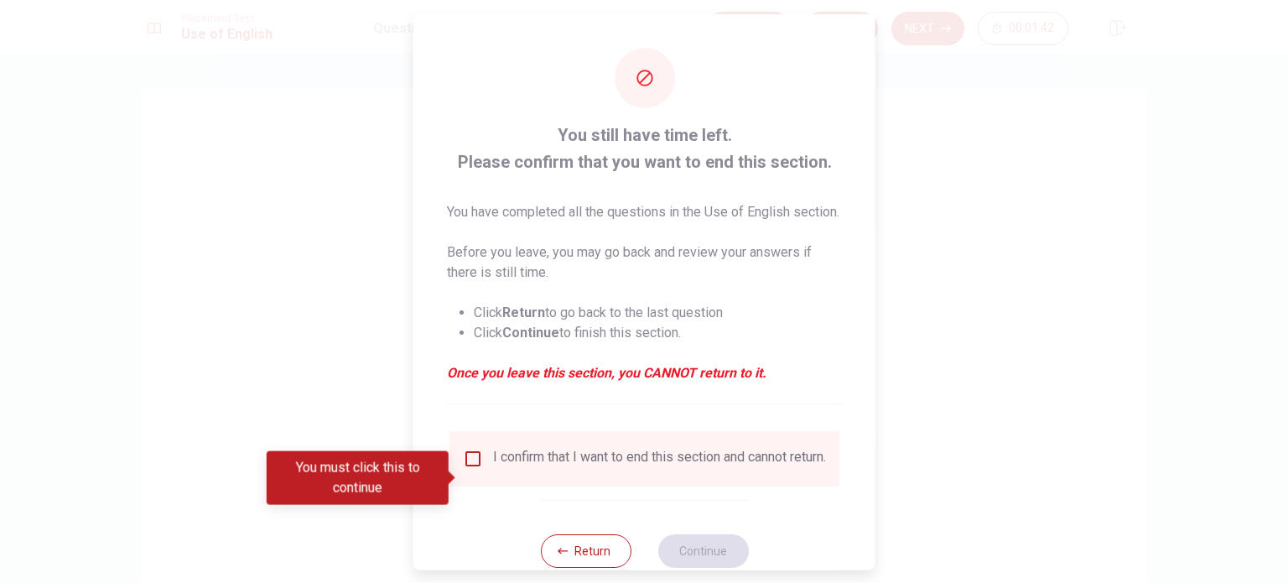
click at [469, 468] on input "You must click this to continue" at bounding box center [473, 458] width 20 height 20
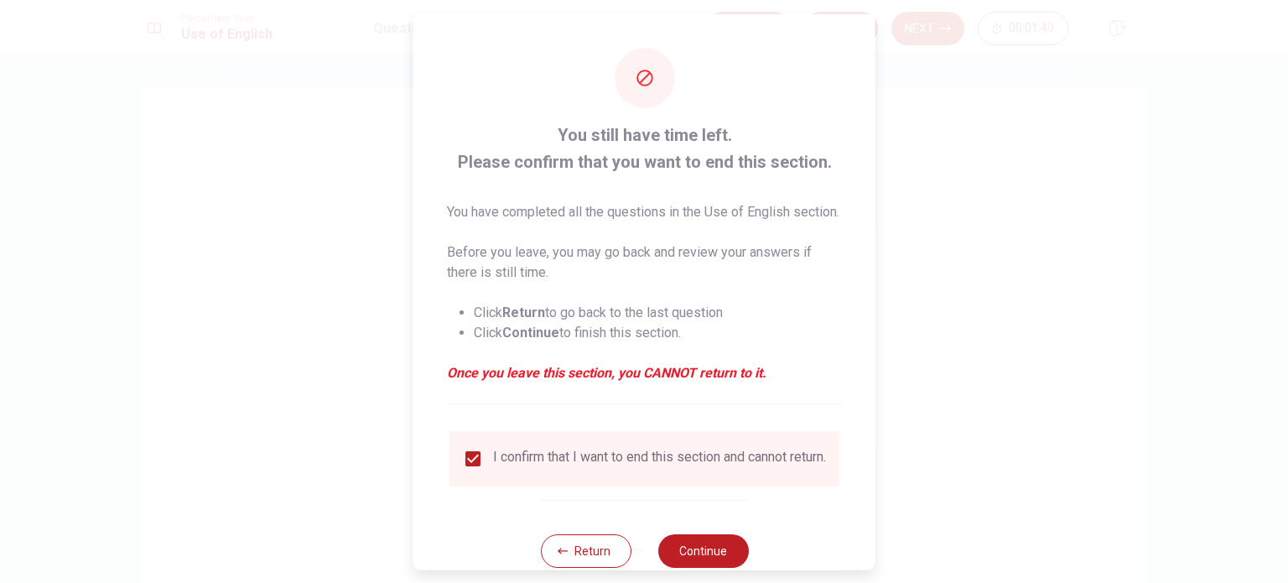
scroll to position [62, 0]
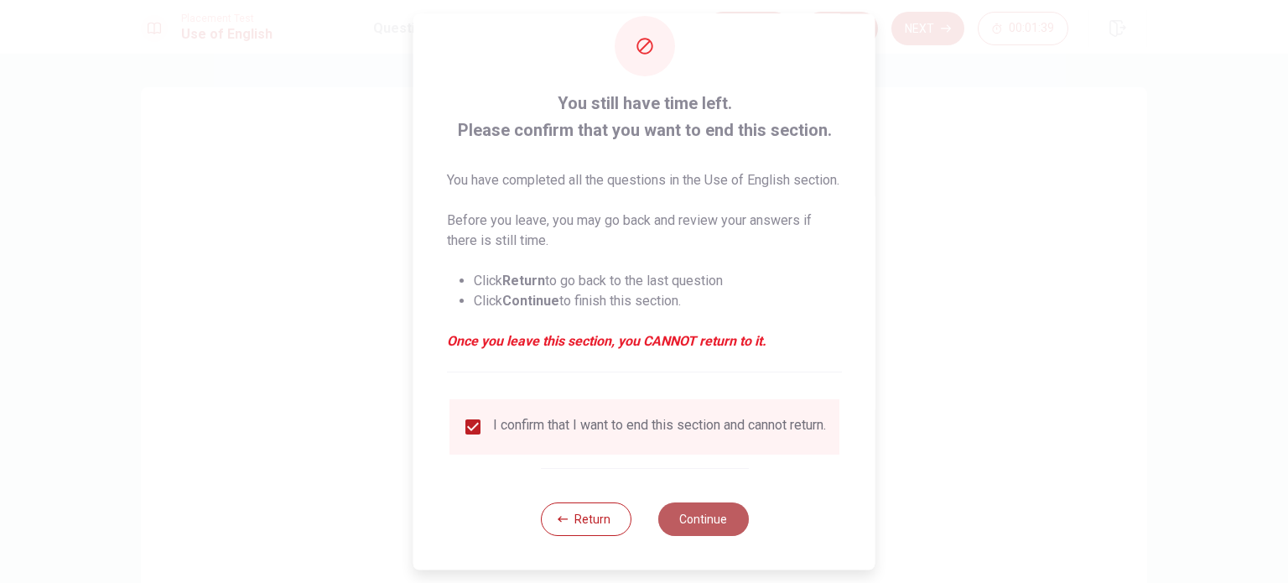
click at [693, 517] on button "Continue" at bounding box center [702, 519] width 91 height 34
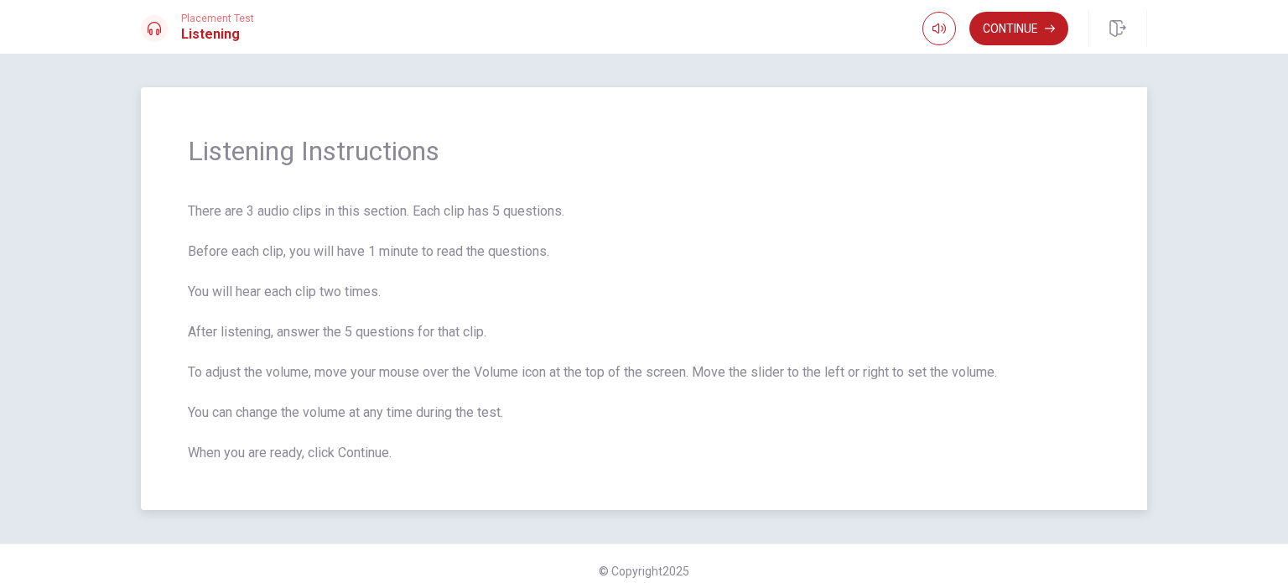
click at [712, 363] on span "There are 3 audio clips in this section. Each clip has 5 questions. Before each…" at bounding box center [644, 332] width 912 height 262
click at [899, 277] on span "There are 3 audio clips in this section. Each clip has 5 questions. Before each…" at bounding box center [644, 332] width 912 height 262
click at [796, 445] on span "There are 3 audio clips in this section. Each clip has 5 questions. Before each…" at bounding box center [644, 332] width 912 height 262
click at [1038, 21] on button "Continue" at bounding box center [1018, 29] width 99 height 34
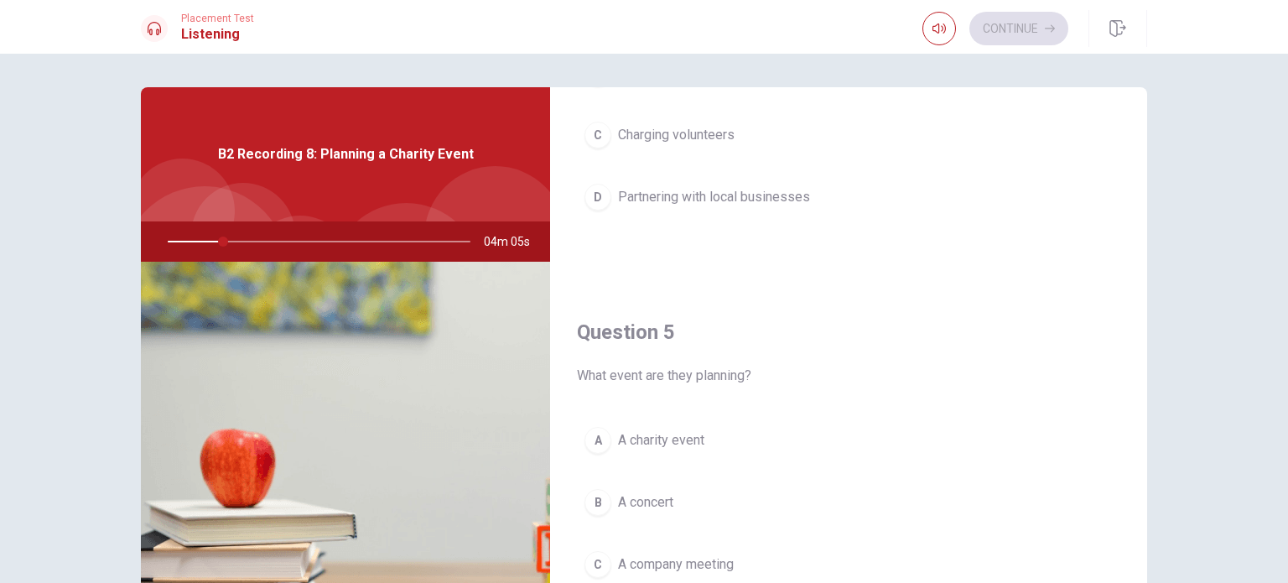
scroll to position [1556, 0]
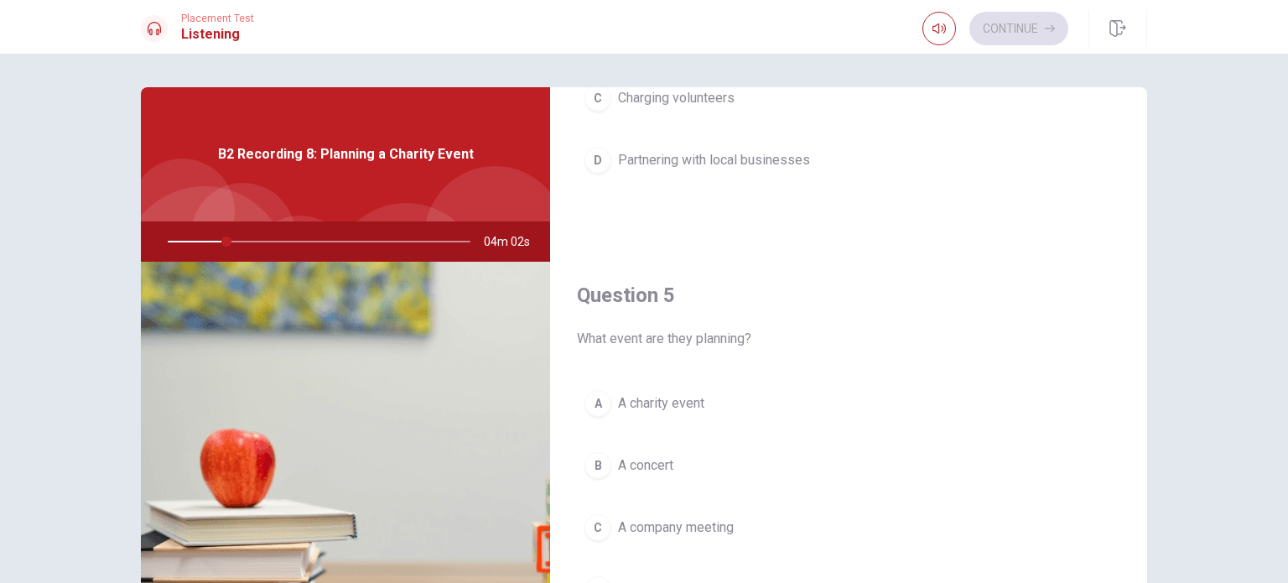
click at [1184, 525] on div "Question 1 Where does the woman suggest holding the event? A In a conference ha…" at bounding box center [644, 318] width 1288 height 529
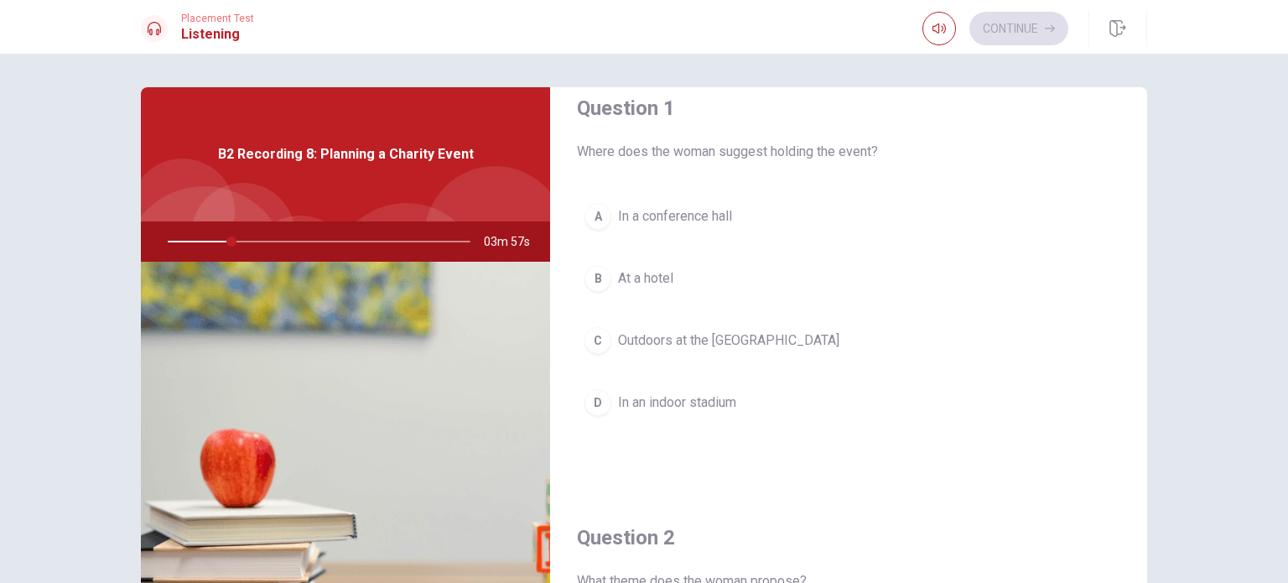
scroll to position [0, 0]
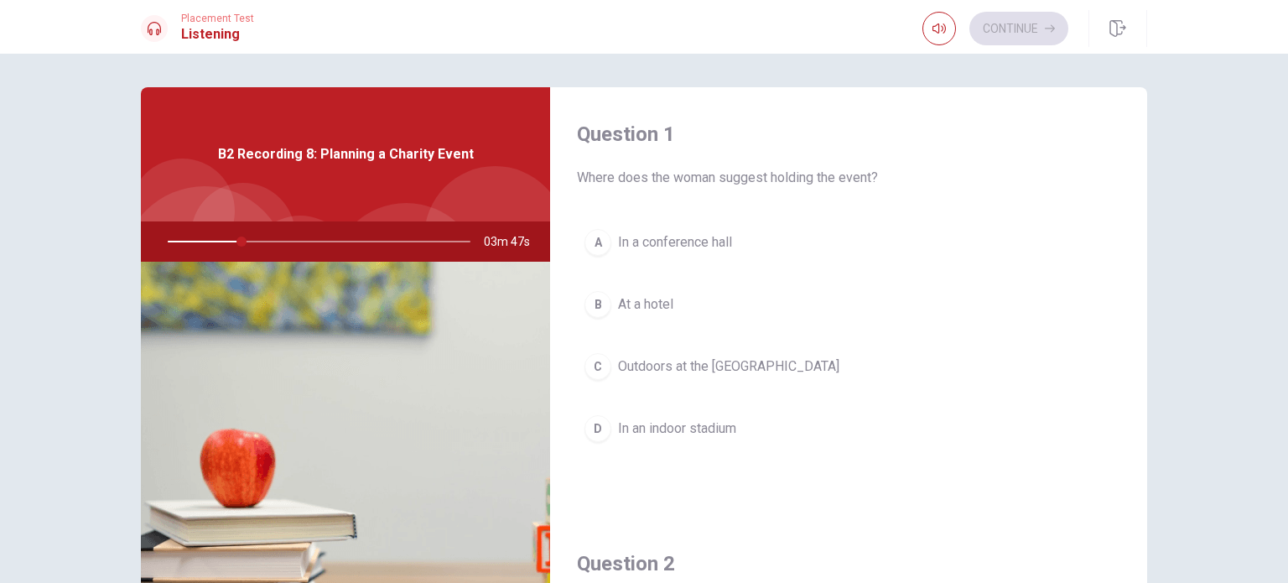
click at [55, 288] on div "Question 1 Where does the woman suggest holding the event? A In a conference ha…" at bounding box center [644, 318] width 1288 height 529
click at [1220, 308] on div "Question 1 Where does the woman suggest holding the event? A In a conference ha…" at bounding box center [644, 318] width 1288 height 529
click at [636, 367] on span "Outdoors at the [GEOGRAPHIC_DATA]" at bounding box center [728, 366] width 221 height 20
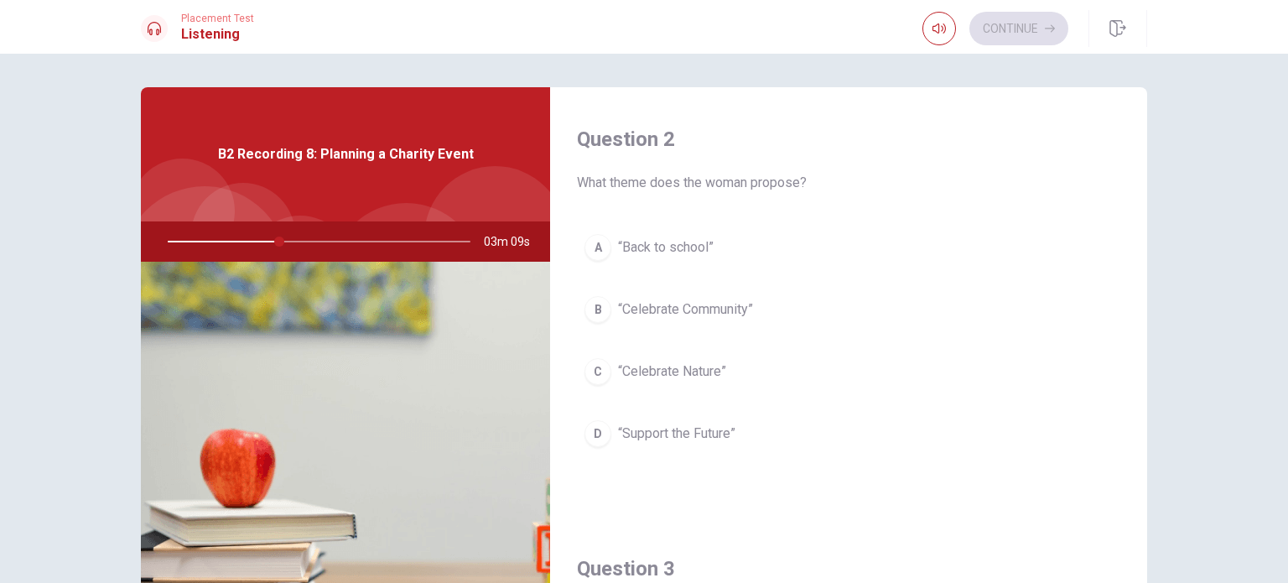
scroll to position [429, 0]
click at [584, 299] on div "B" at bounding box center [597, 304] width 27 height 27
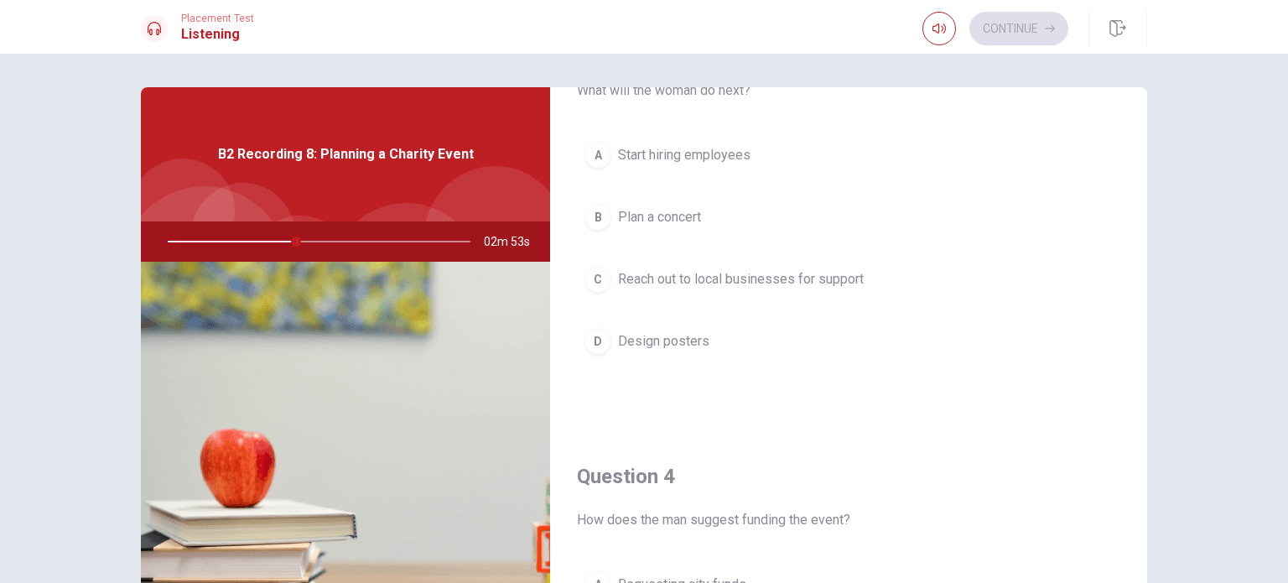
scroll to position [937, 0]
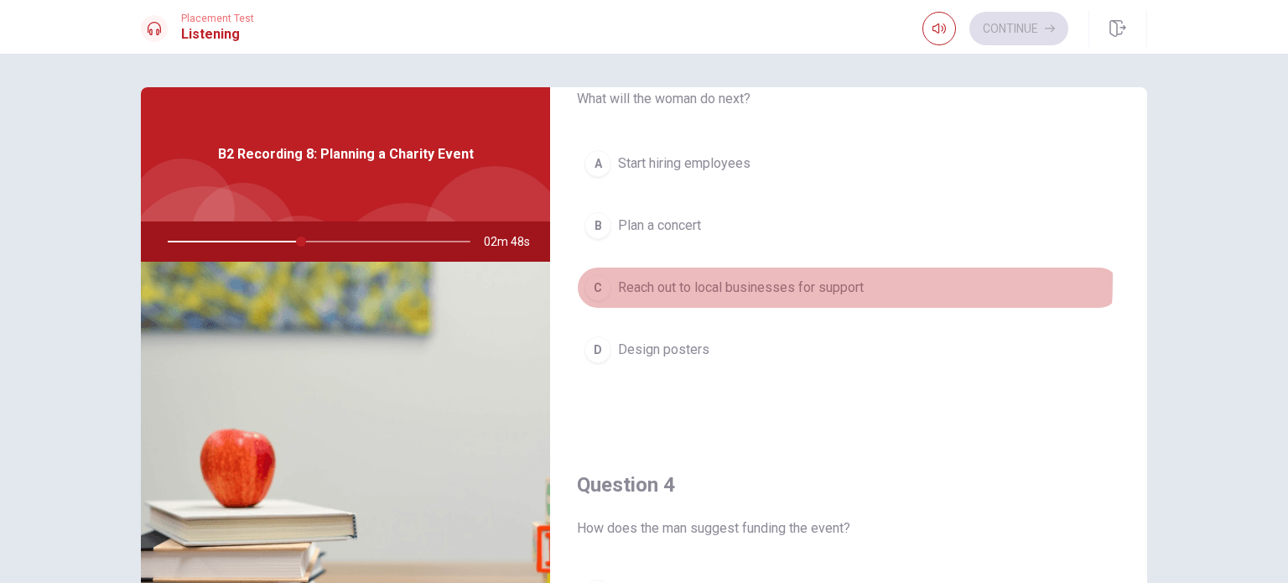
click at [589, 274] on div "C" at bounding box center [597, 287] width 27 height 27
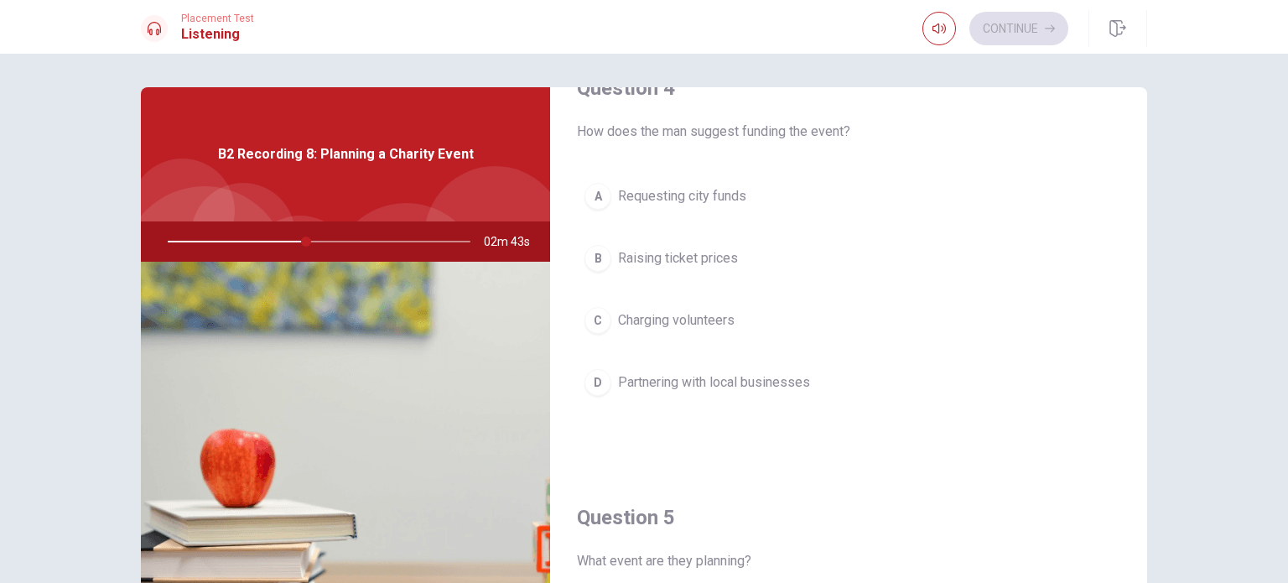
scroll to position [1344, 0]
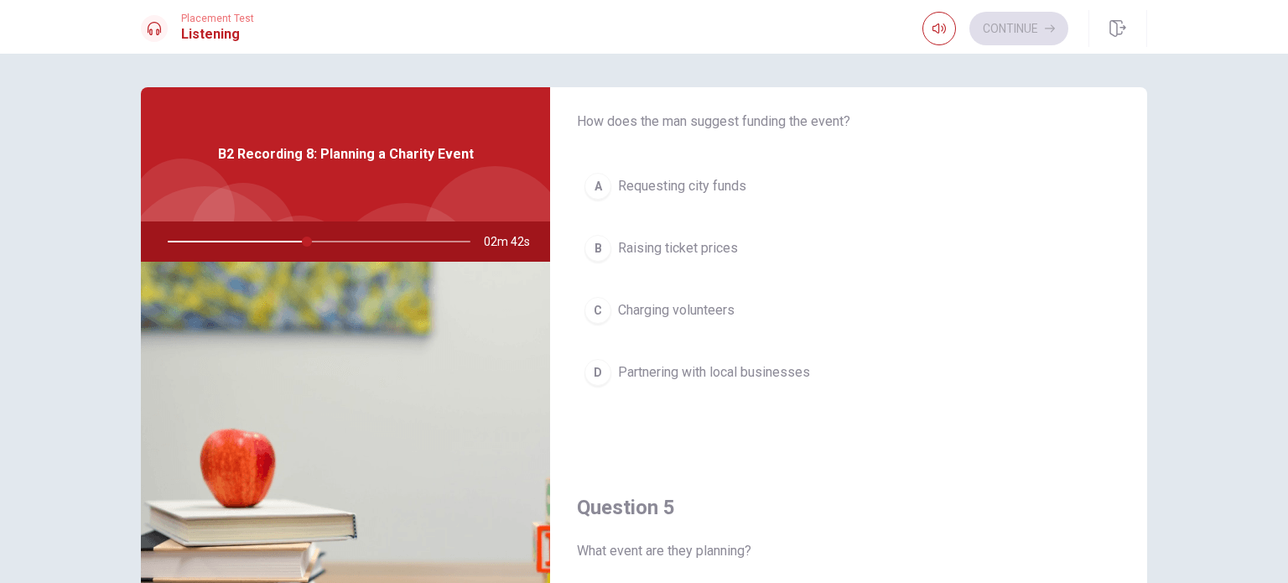
click at [667, 305] on span "Charging volunteers" at bounding box center [676, 310] width 117 height 20
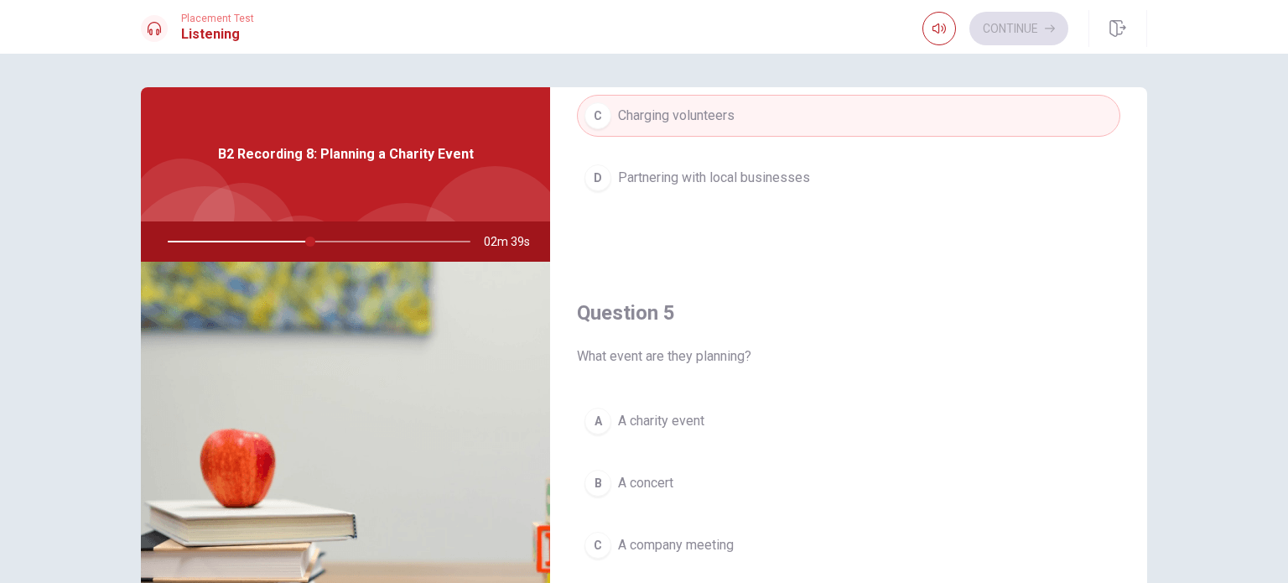
scroll to position [1556, 0]
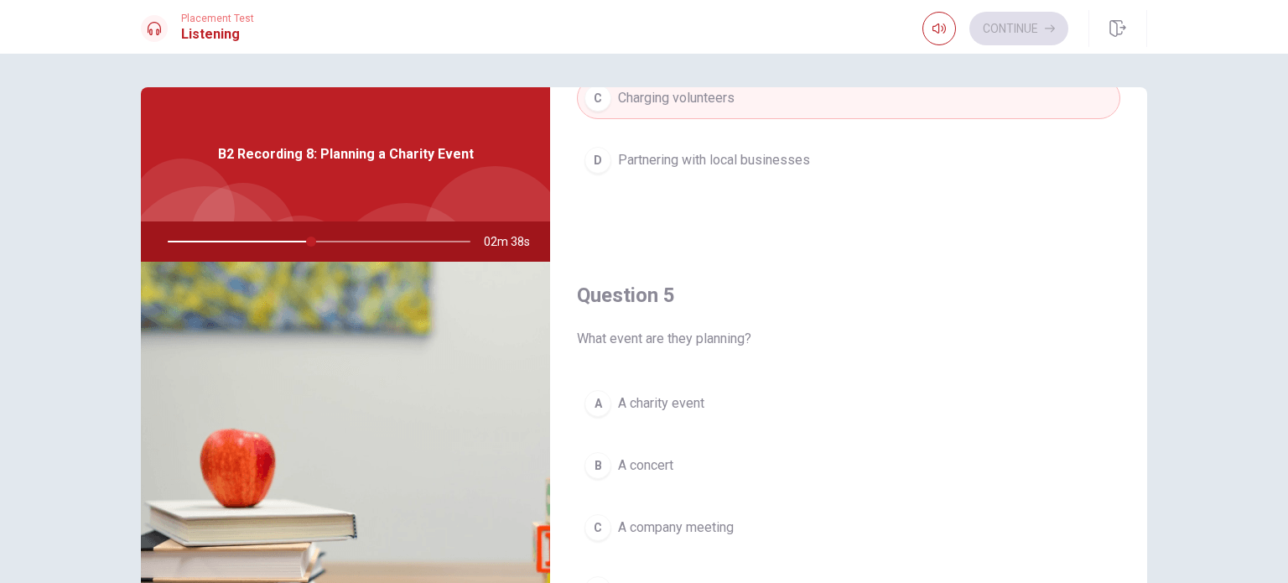
click at [678, 393] on span "A charity event" at bounding box center [661, 403] width 86 height 20
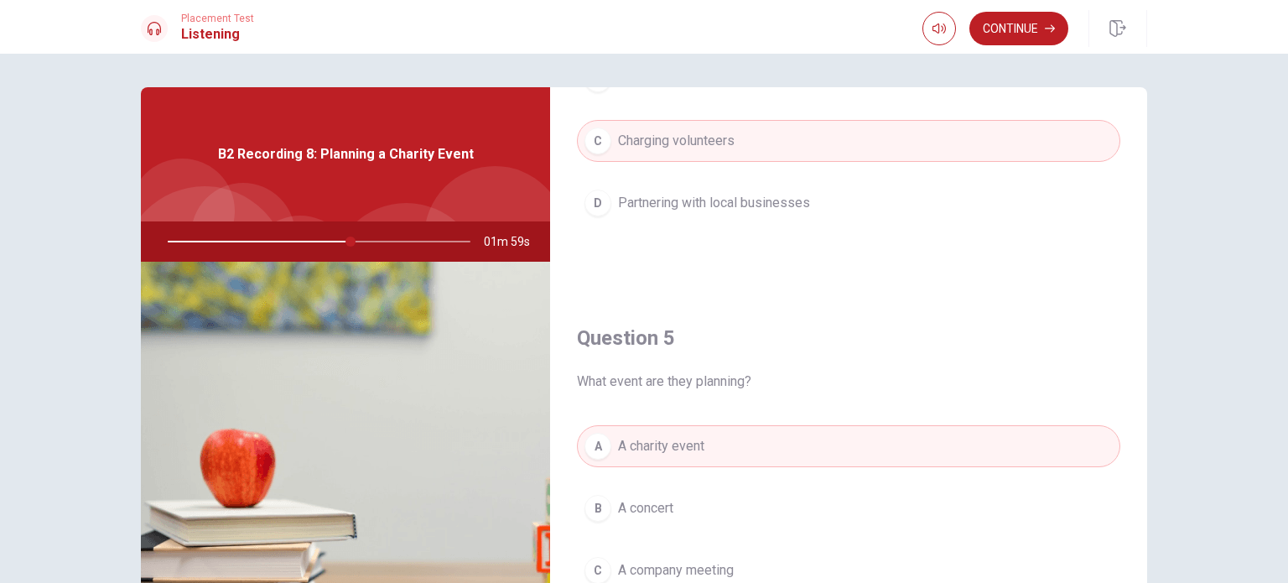
scroll to position [1519, 0]
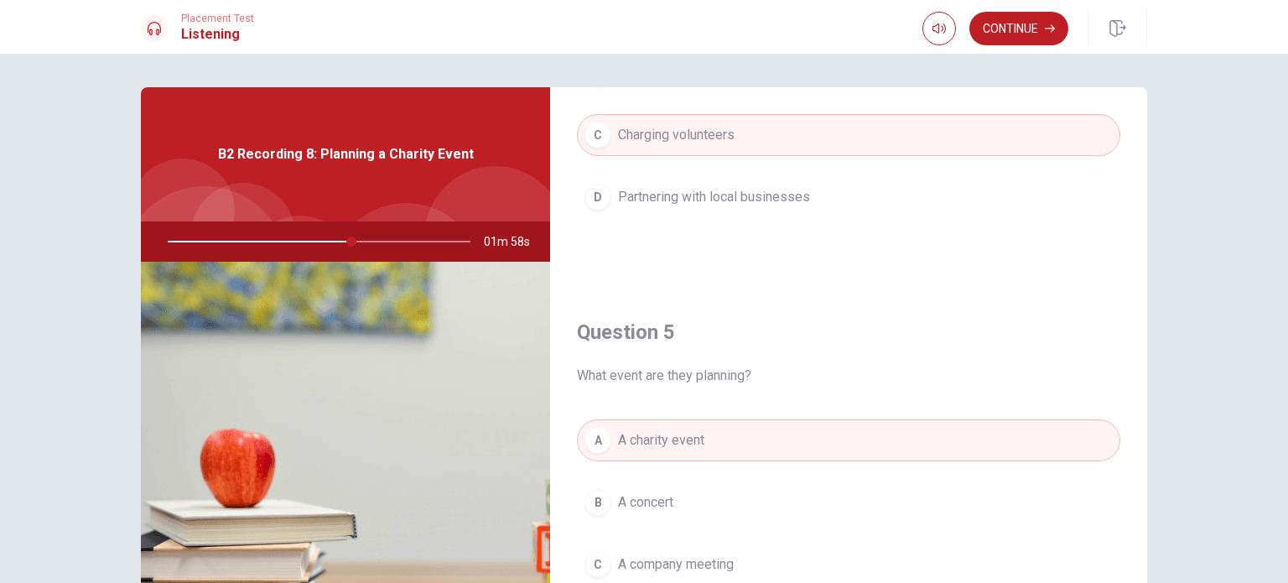
drag, startPoint x: 1275, startPoint y: 439, endPoint x: 1268, endPoint y: 473, distance: 34.2
click at [1268, 473] on div "Question 1 Where does the woman suggest holding the event? A In a conference ha…" at bounding box center [644, 318] width 1288 height 529
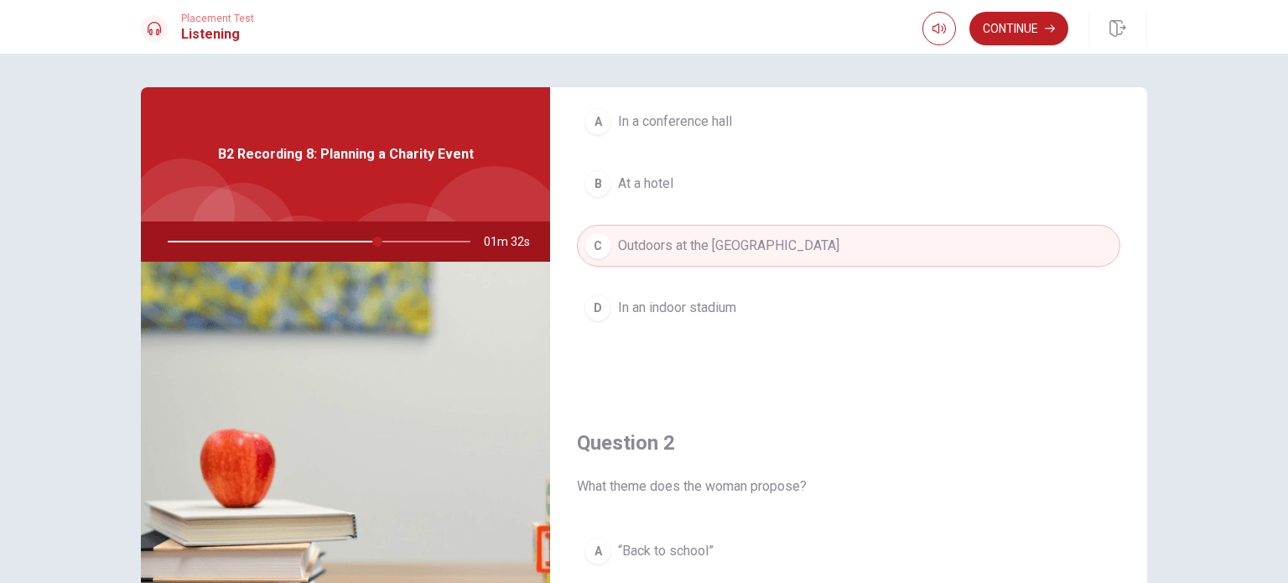
scroll to position [0, 0]
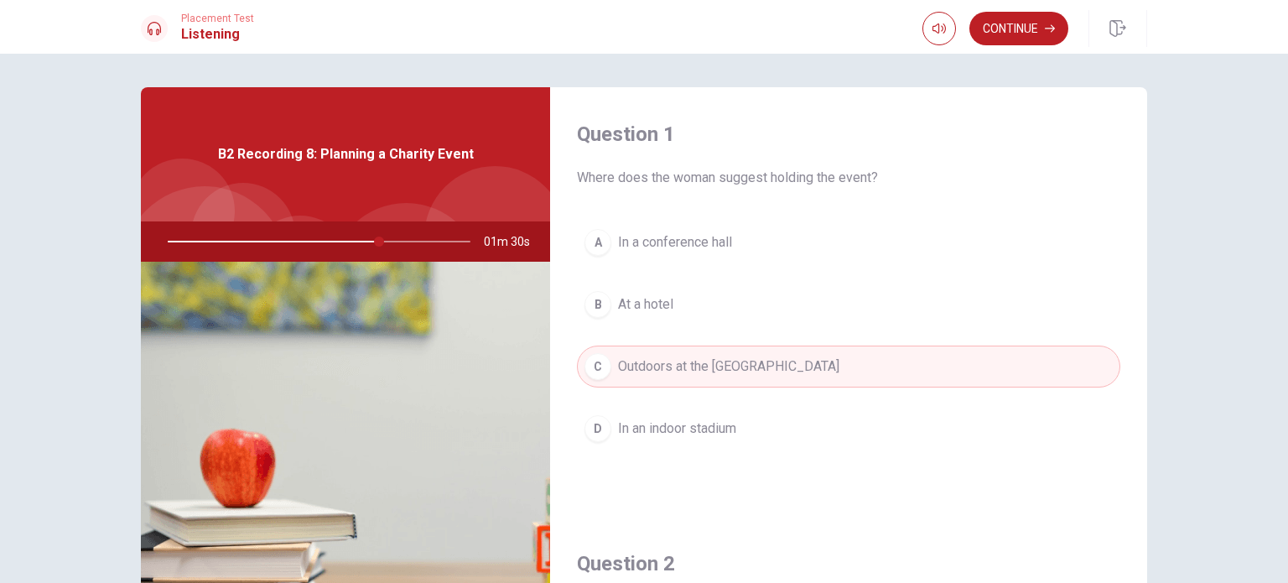
click at [1228, 289] on div "Question 1 Where does the woman suggest holding the event? A In a conference ha…" at bounding box center [644, 318] width 1288 height 529
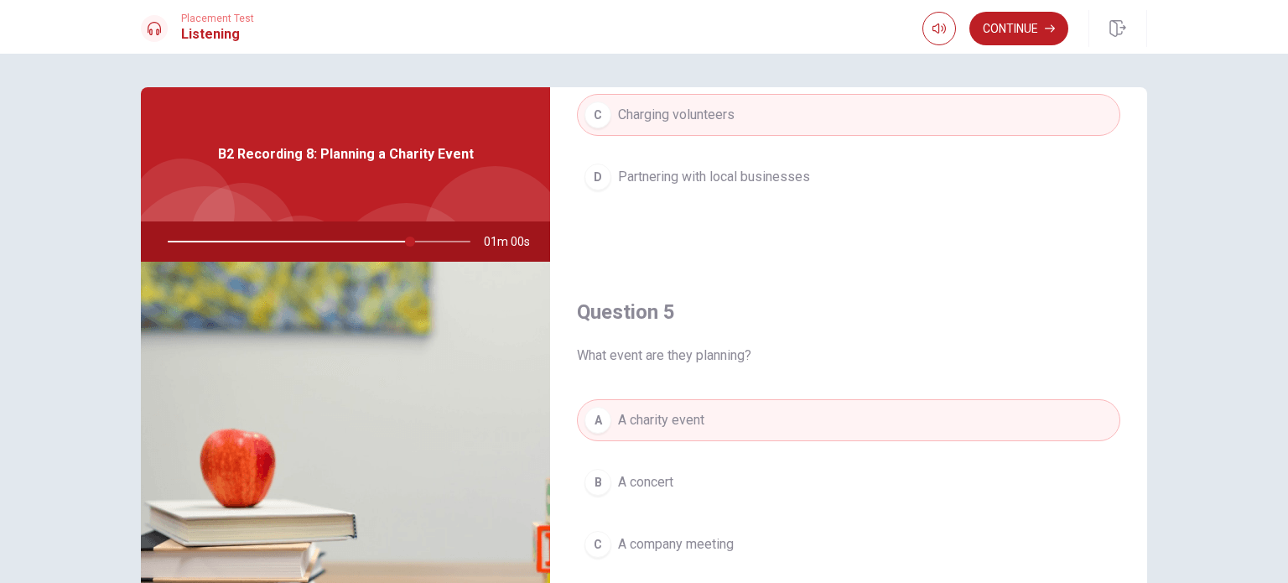
scroll to position [1555, 0]
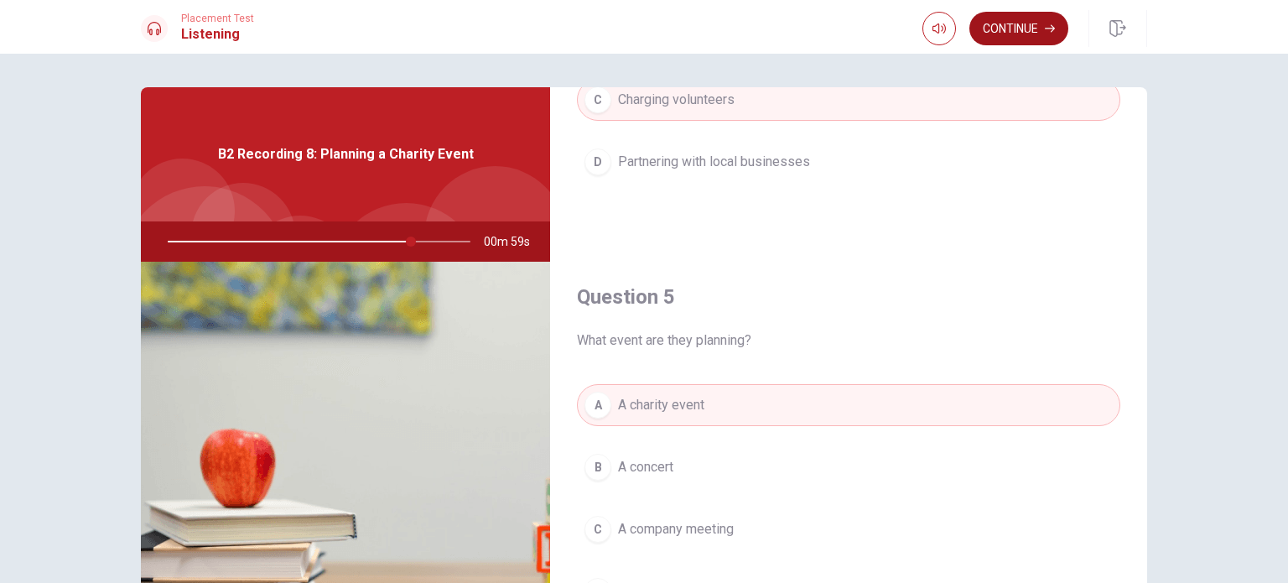
click at [1005, 29] on button "Continue" at bounding box center [1018, 29] width 99 height 34
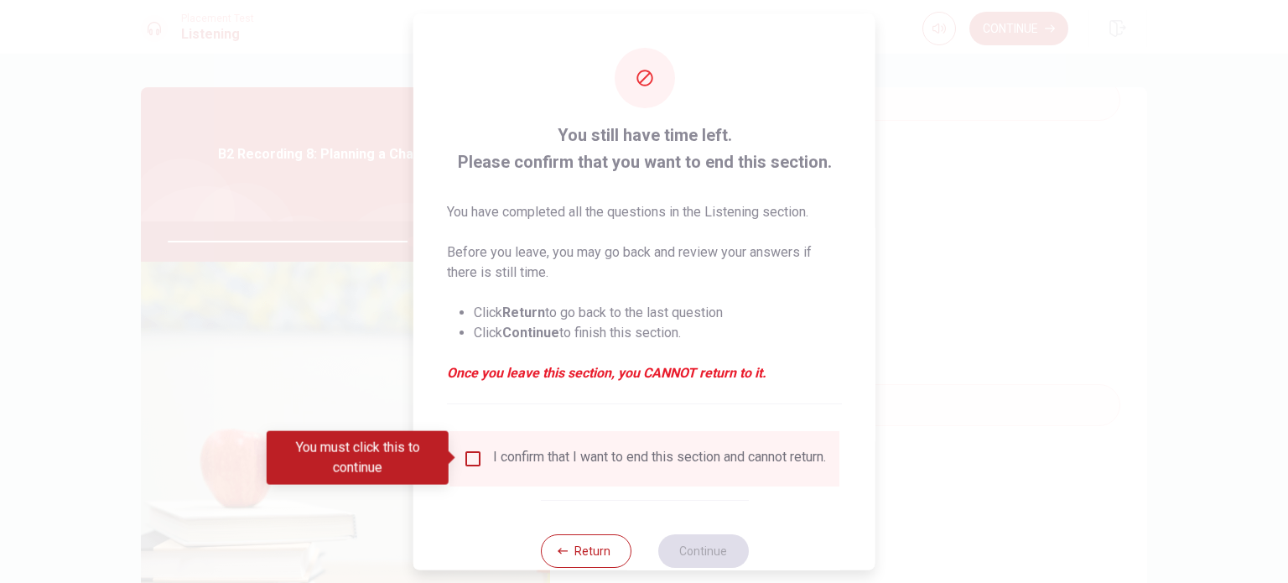
click at [475, 454] on input "You must click this to continue" at bounding box center [473, 458] width 20 height 20
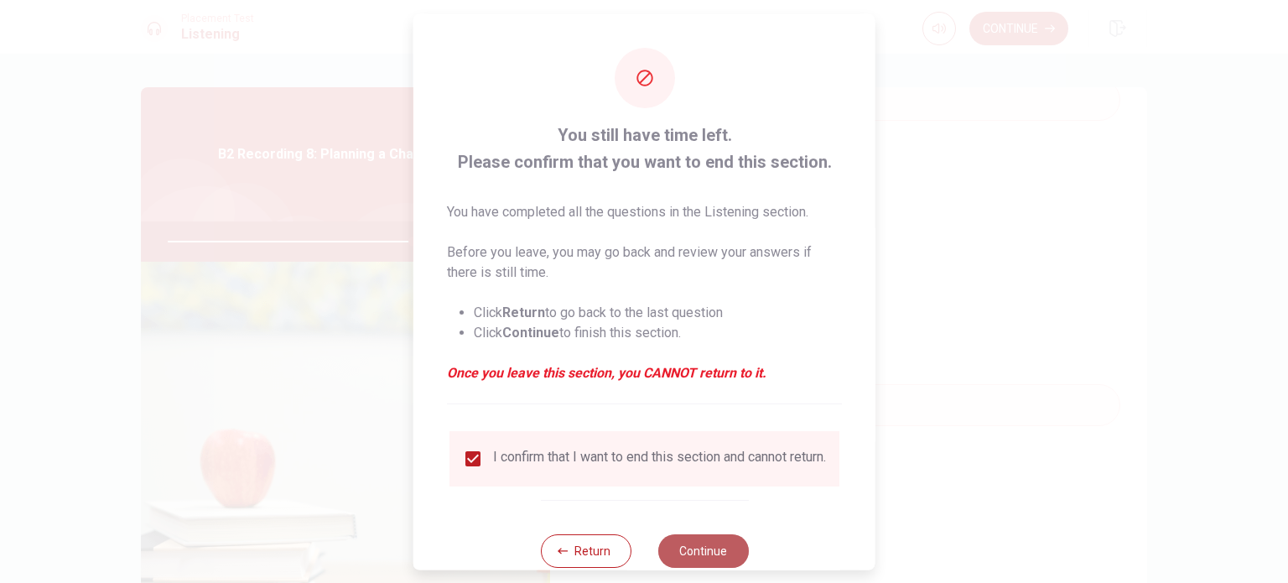
click at [692, 549] on button "Continue" at bounding box center [702, 550] width 91 height 34
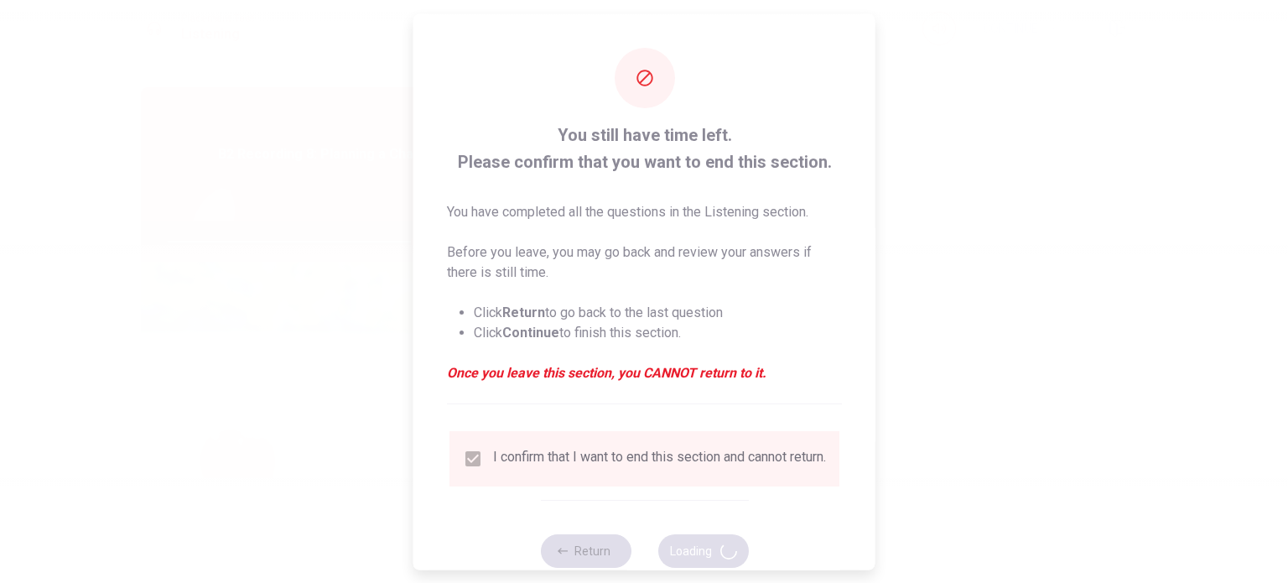
type input "82"
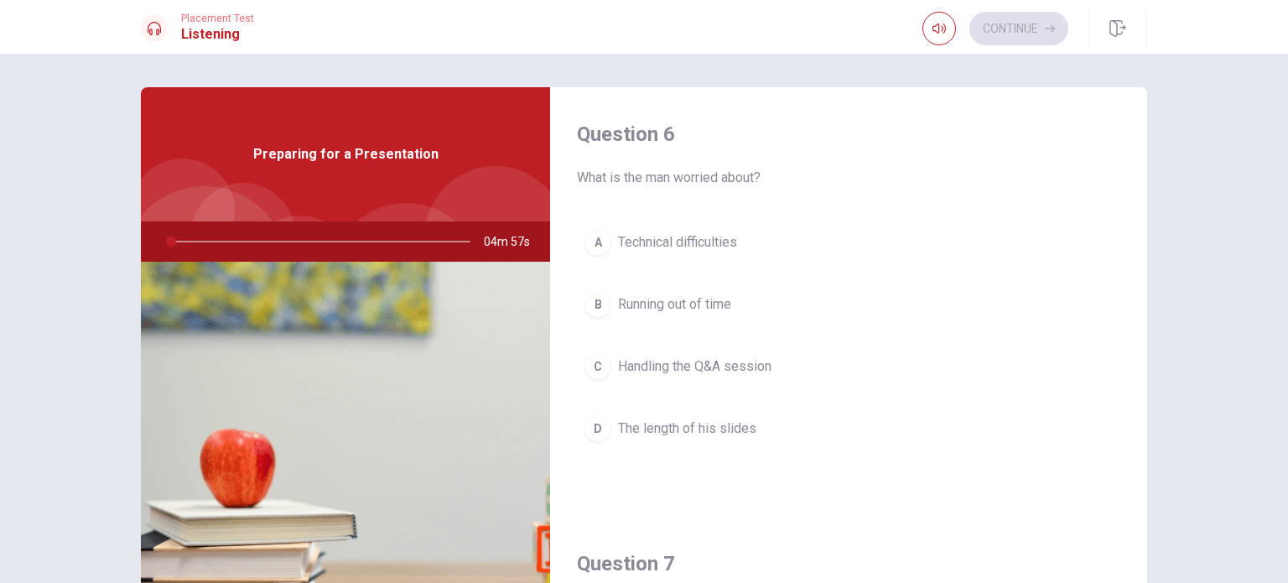
click at [1259, 291] on div "Question 6 What is the man worried about? A Technical difficulties B Running ou…" at bounding box center [644, 318] width 1288 height 529
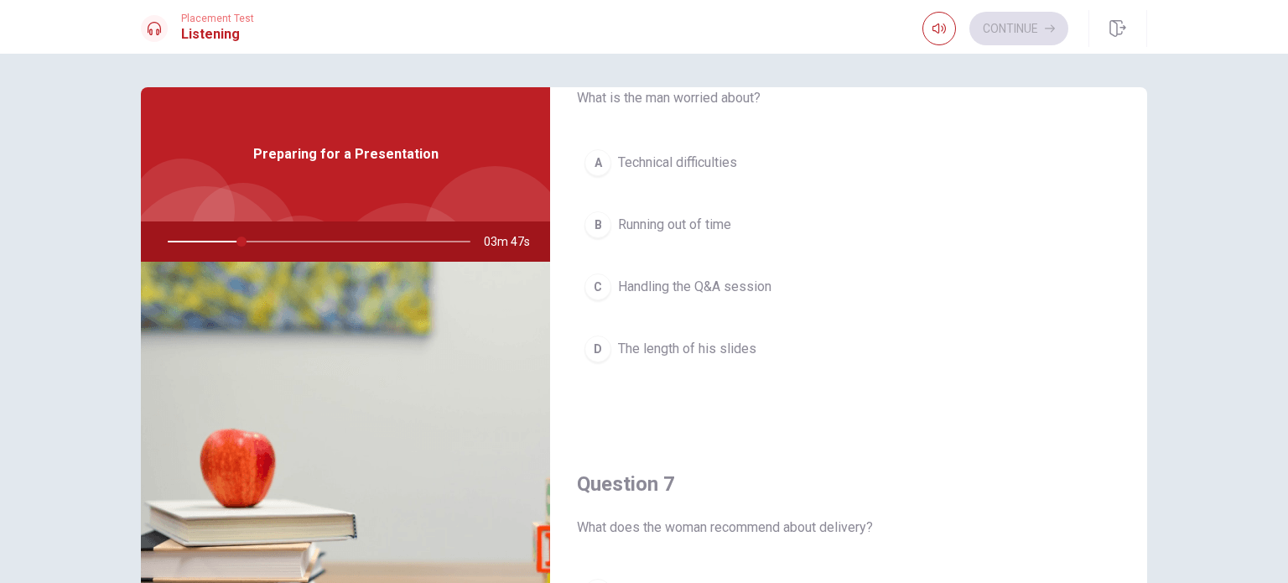
scroll to position [0, 0]
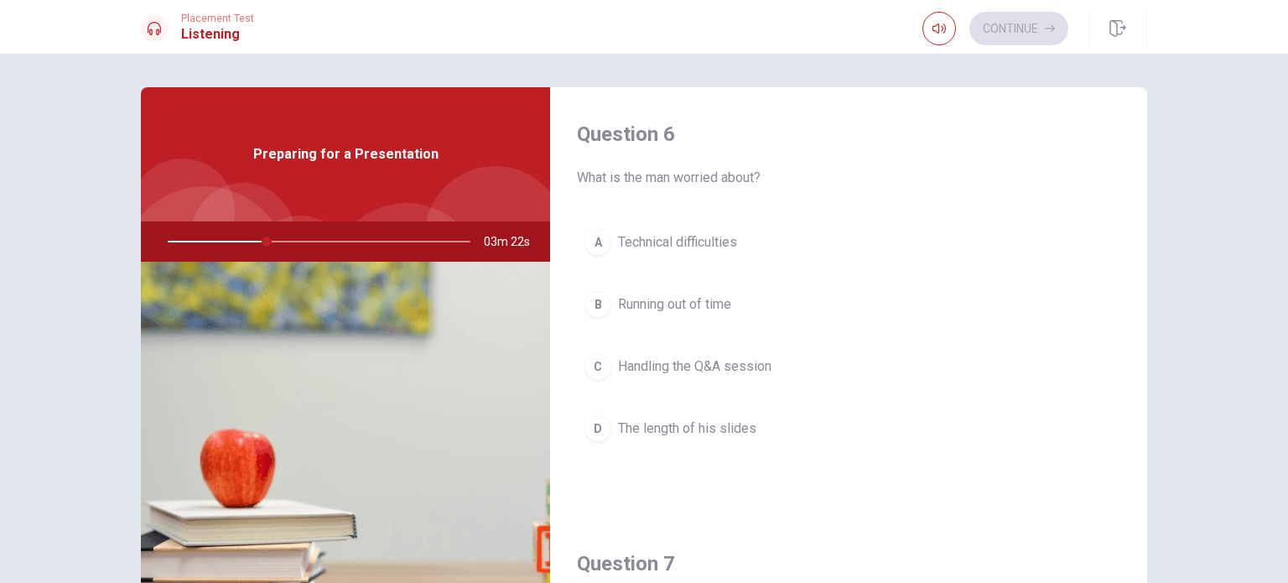
click at [590, 368] on div "C" at bounding box center [597, 366] width 27 height 27
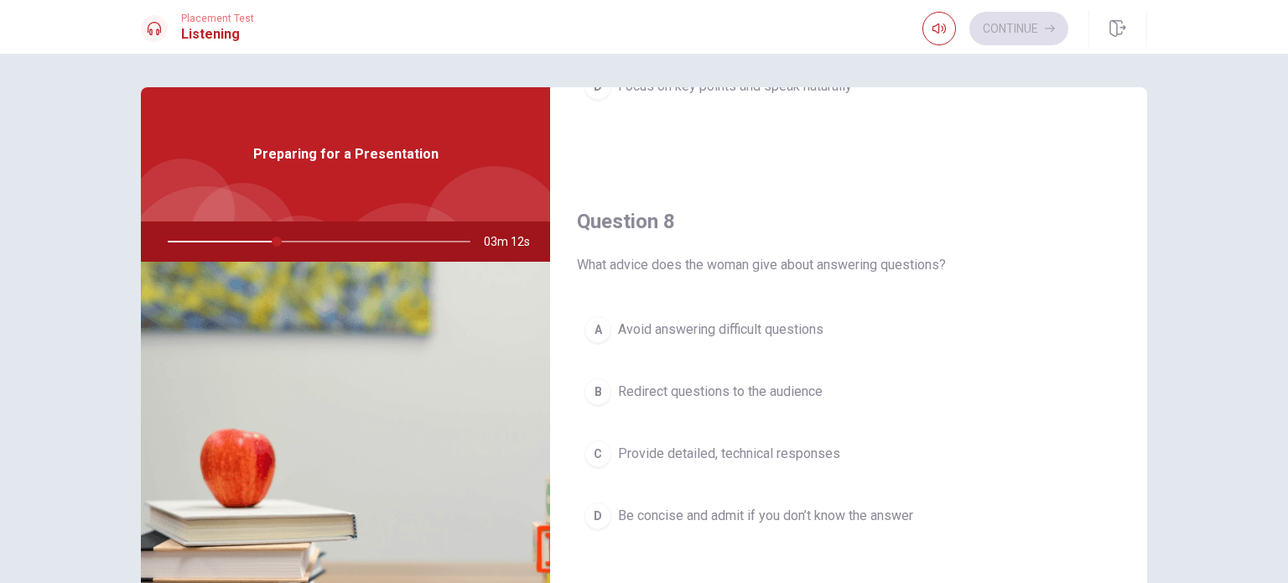
scroll to position [769, 0]
click at [590, 512] on div "D" at bounding box center [597, 518] width 27 height 27
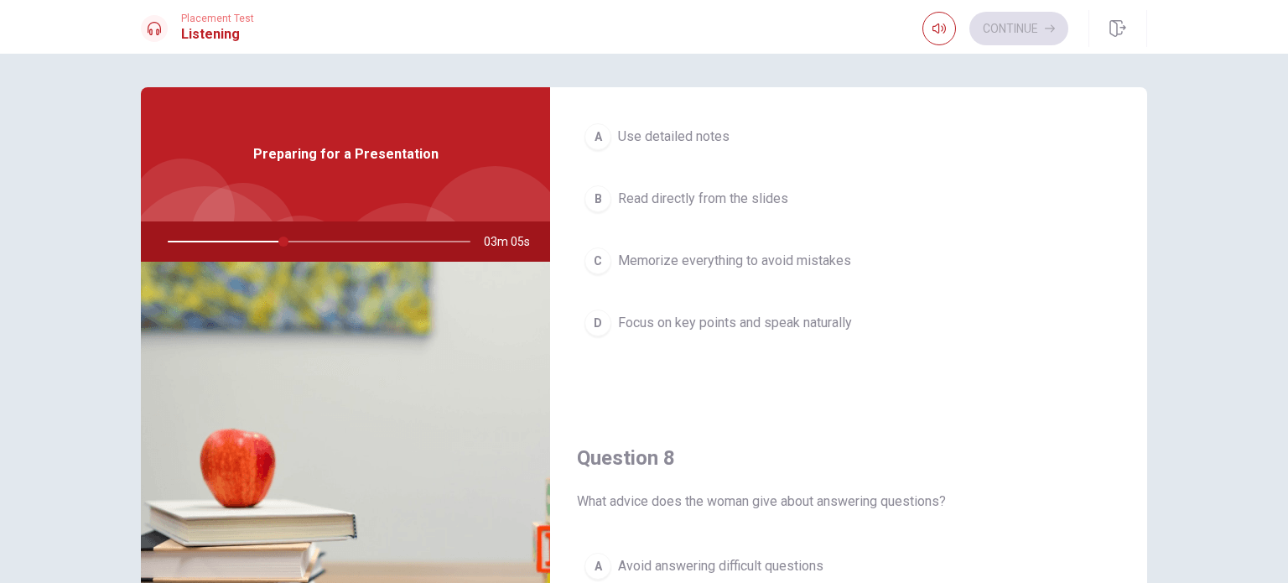
scroll to position [490, 0]
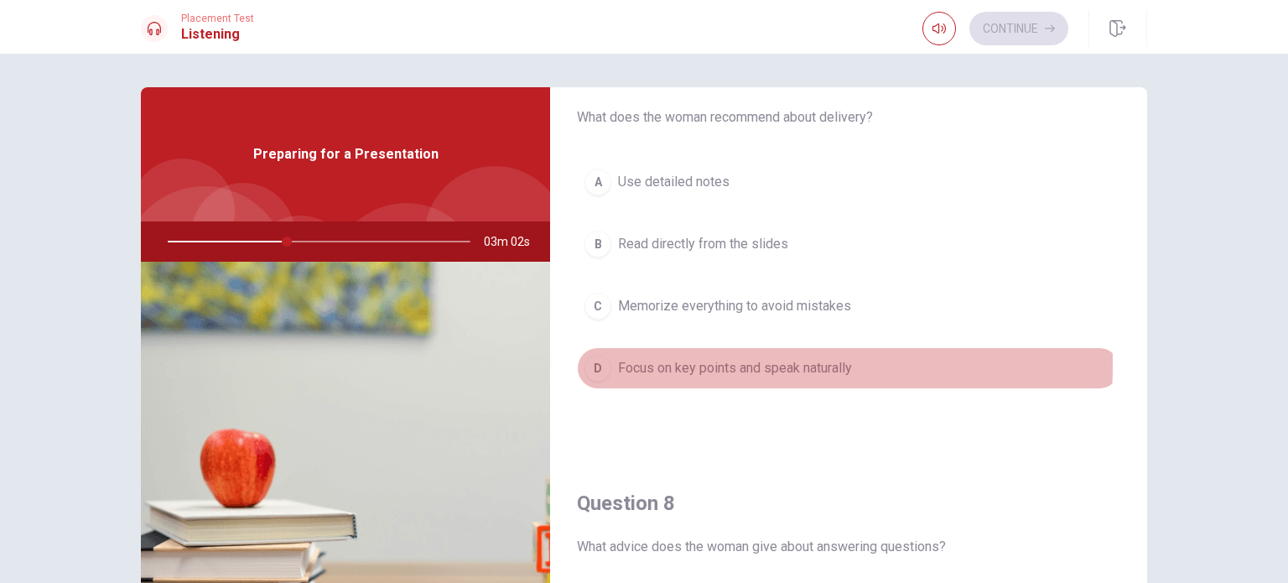
click at [597, 362] on div "D" at bounding box center [597, 368] width 27 height 27
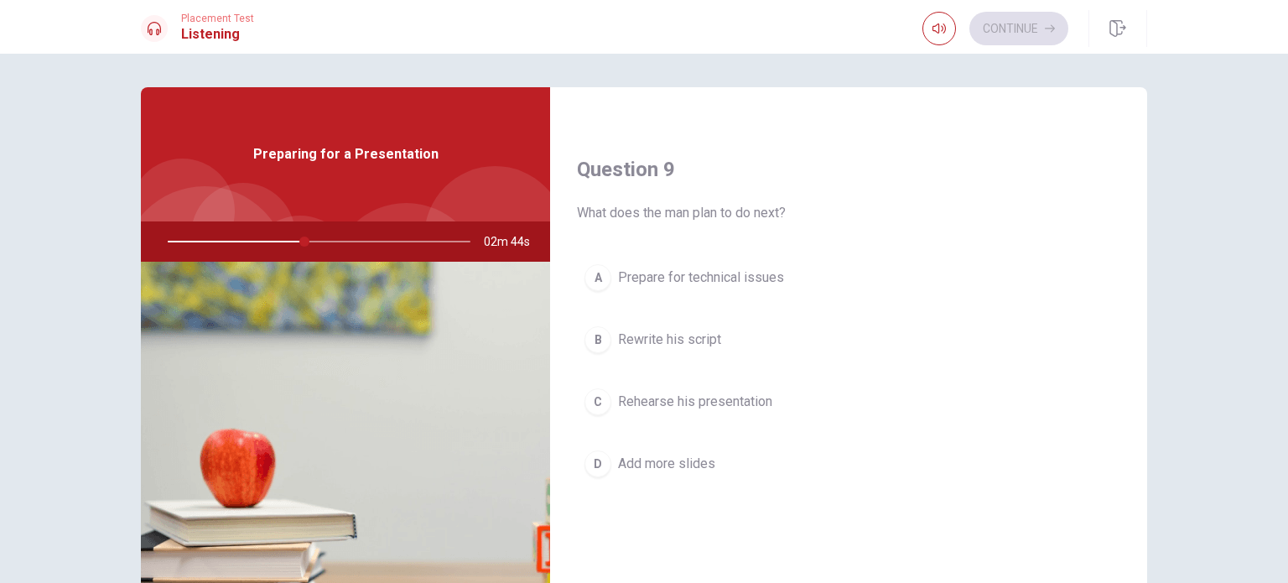
scroll to position [1243, 0]
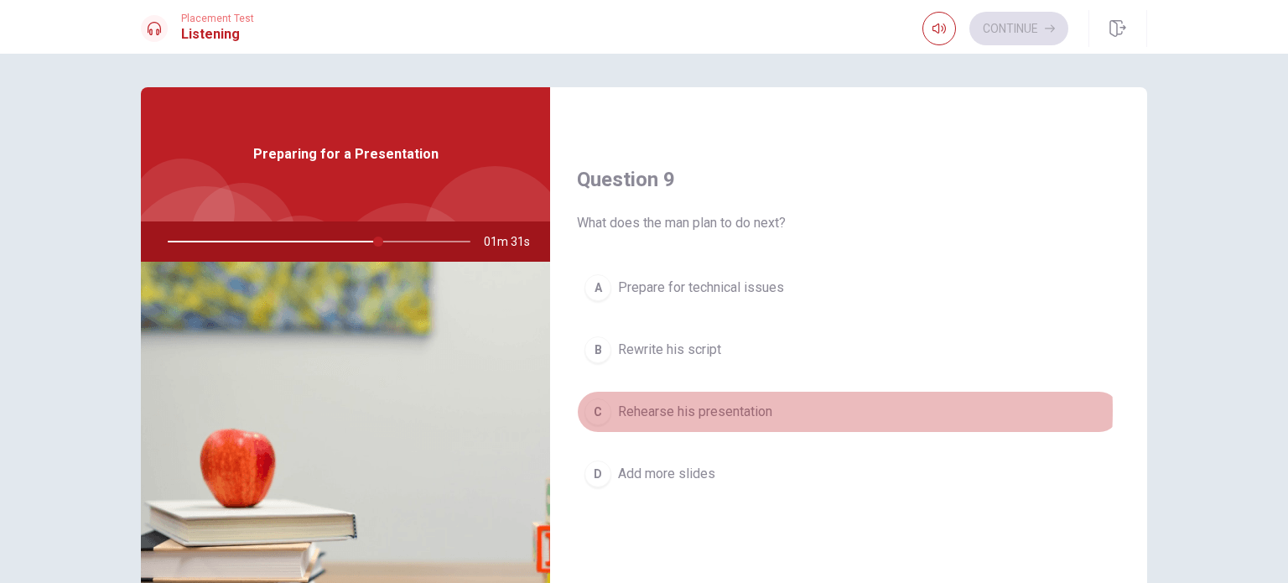
click at [750, 405] on span "Rehearse his presentation" at bounding box center [695, 412] width 154 height 20
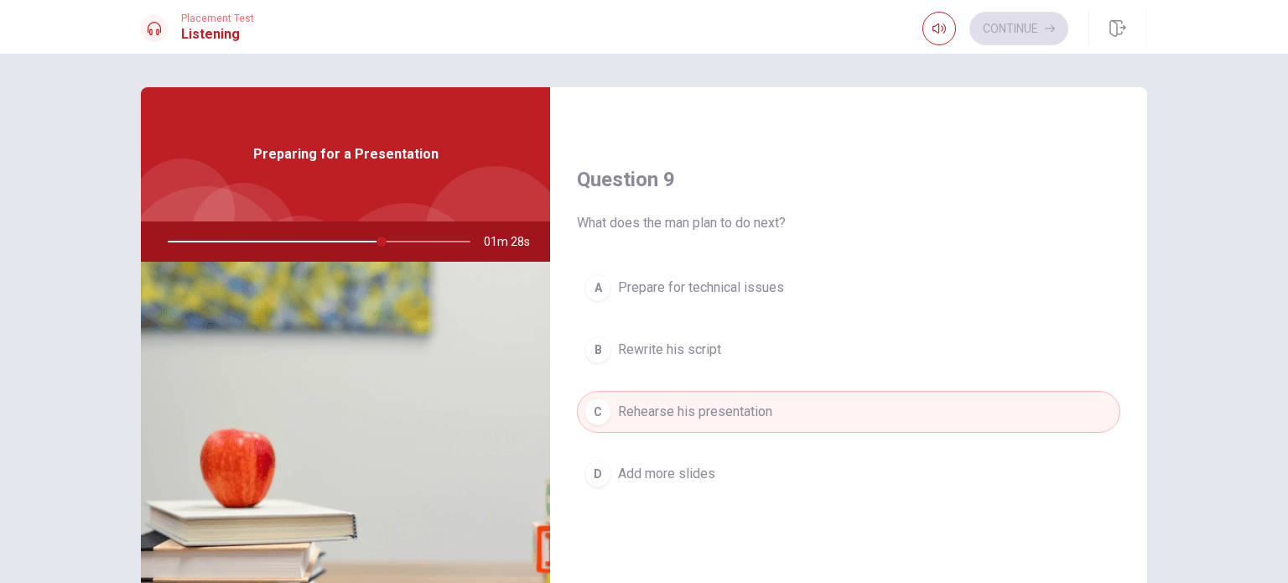
click at [1221, 282] on div "Question 6 What is the man worried about? A Technical difficulties B Running ou…" at bounding box center [644, 318] width 1288 height 529
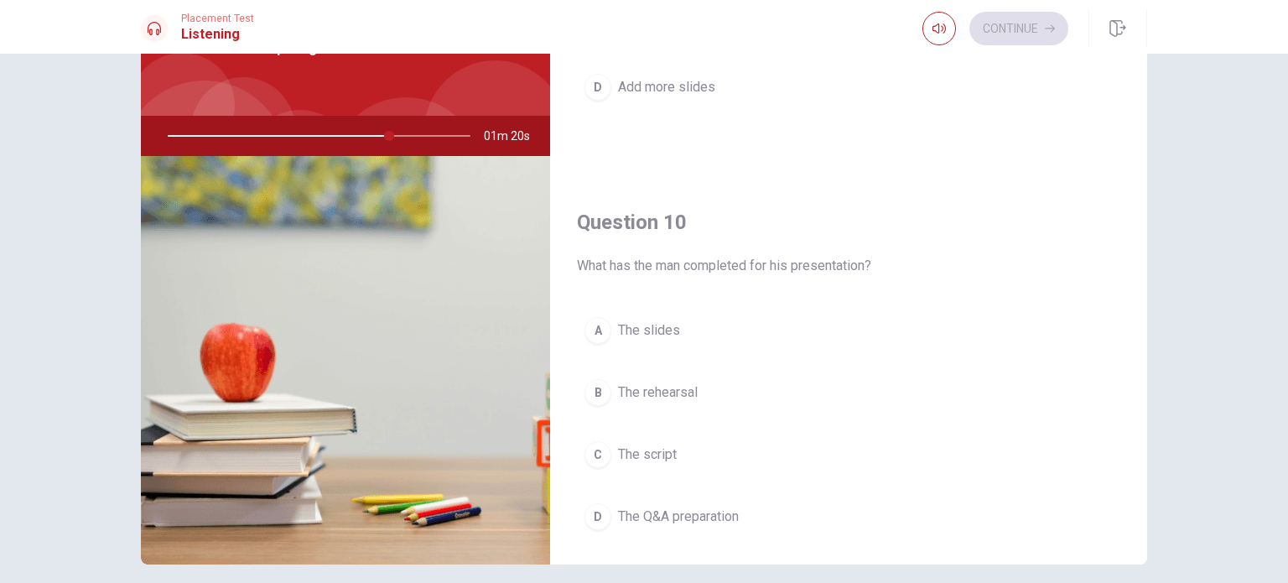
scroll to position [1556, 0]
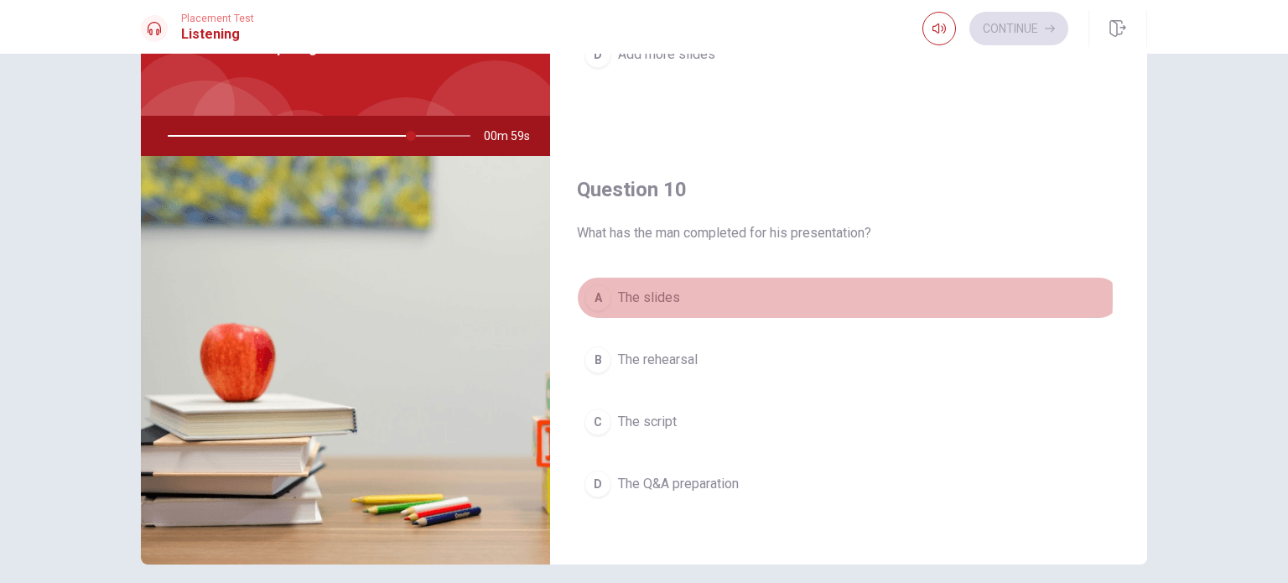
click at [714, 291] on button "A The slides" at bounding box center [848, 298] width 543 height 42
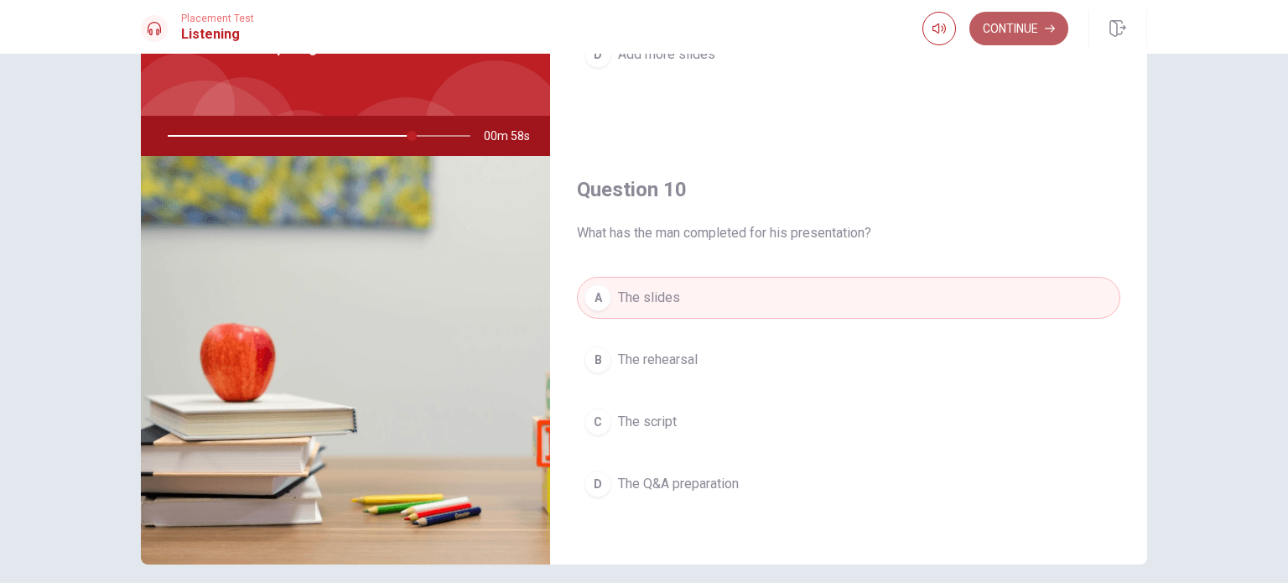
click at [1031, 27] on button "Continue" at bounding box center [1018, 29] width 99 height 34
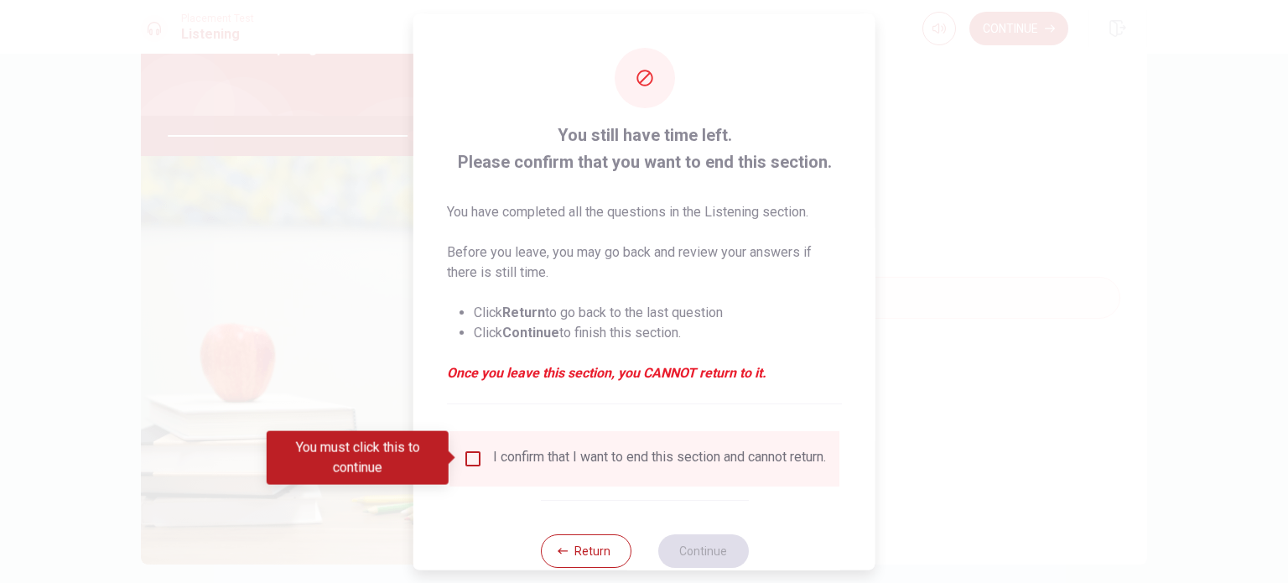
click at [470, 458] on input "You must click this to continue" at bounding box center [473, 458] width 20 height 20
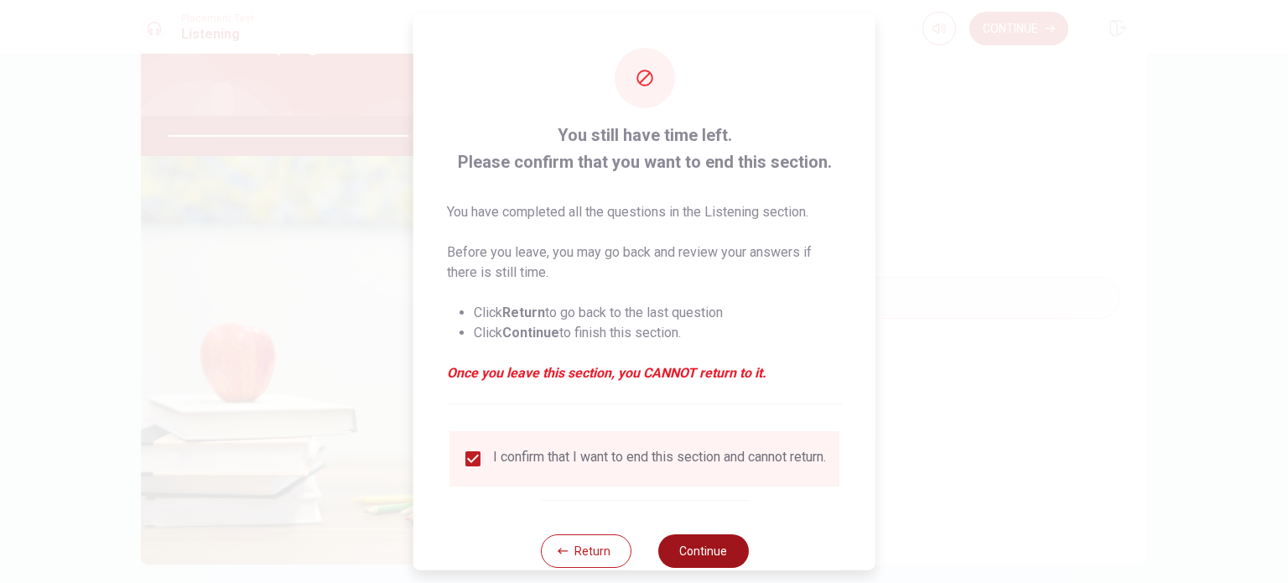
click at [696, 553] on button "Continue" at bounding box center [702, 550] width 91 height 34
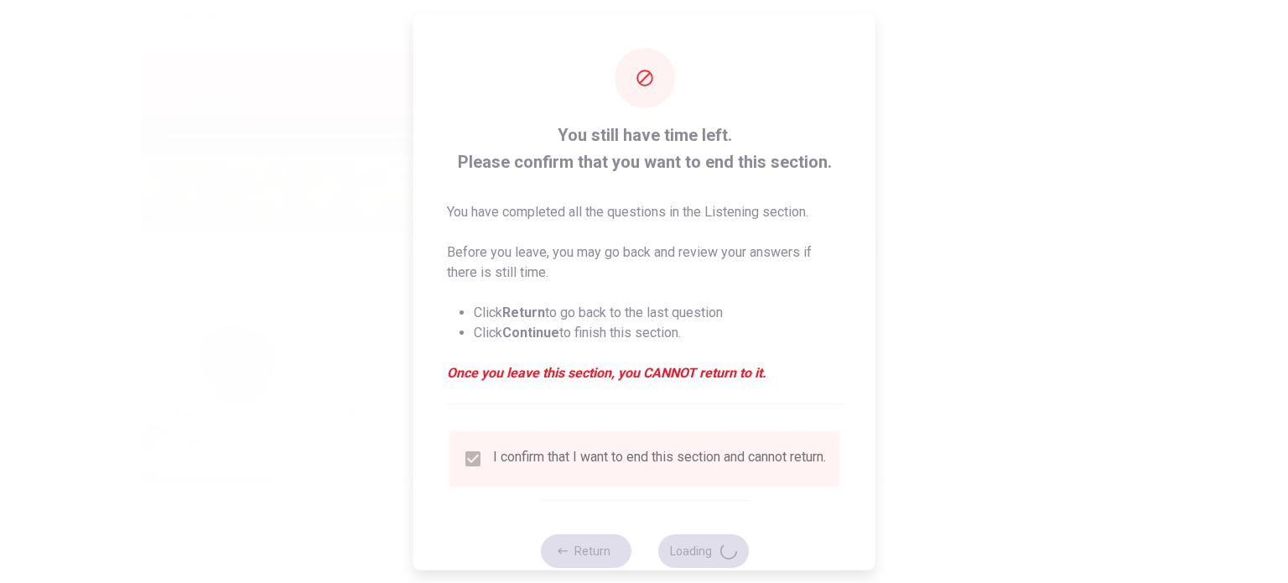
type input "83"
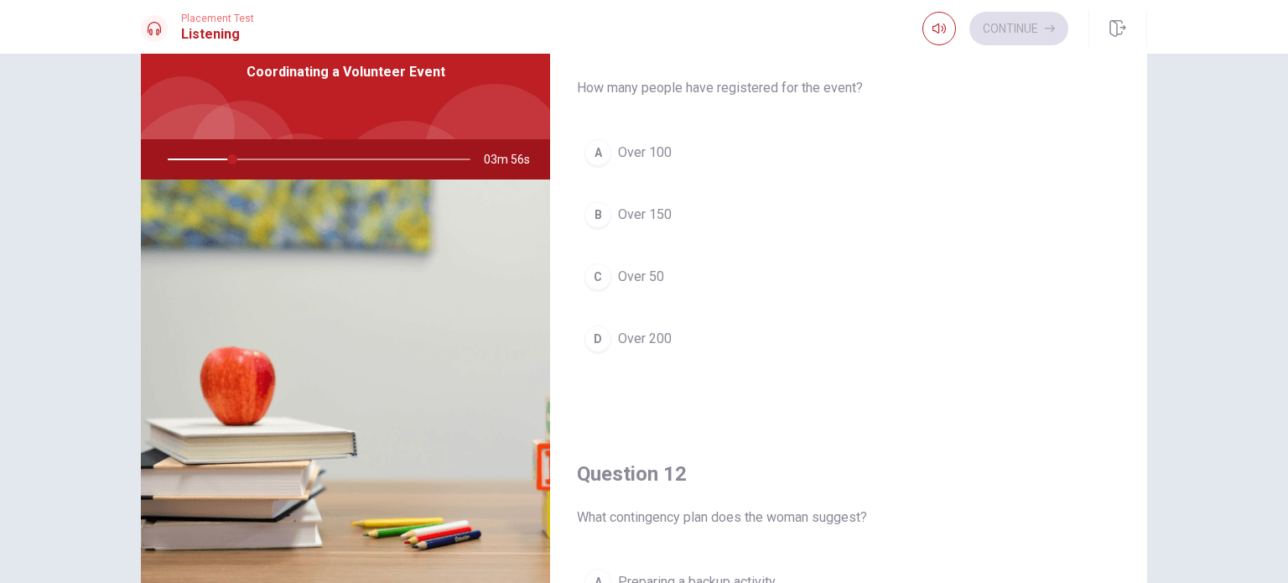
scroll to position [0, 0]
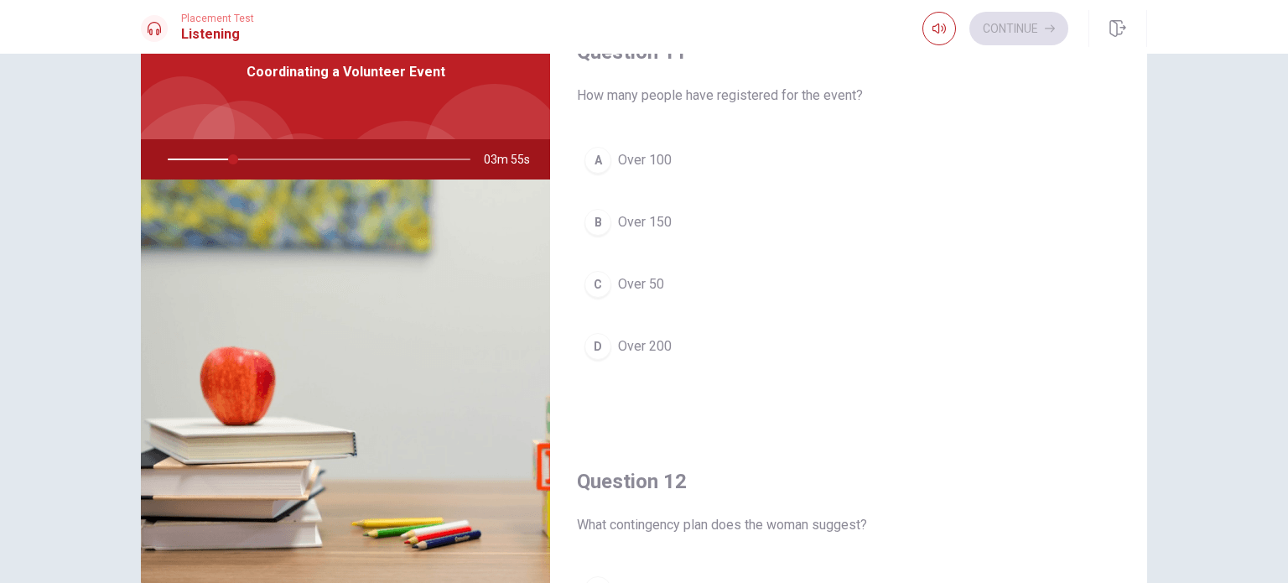
click at [1205, 237] on div "Question 11 How many people have registered for the event? A Over 100 B Over 15…" at bounding box center [644, 318] width 1288 height 529
click at [1114, 190] on div "Question 11 How many people have registered for the event? A Over 100 B Over 15…" at bounding box center [848, 219] width 597 height 429
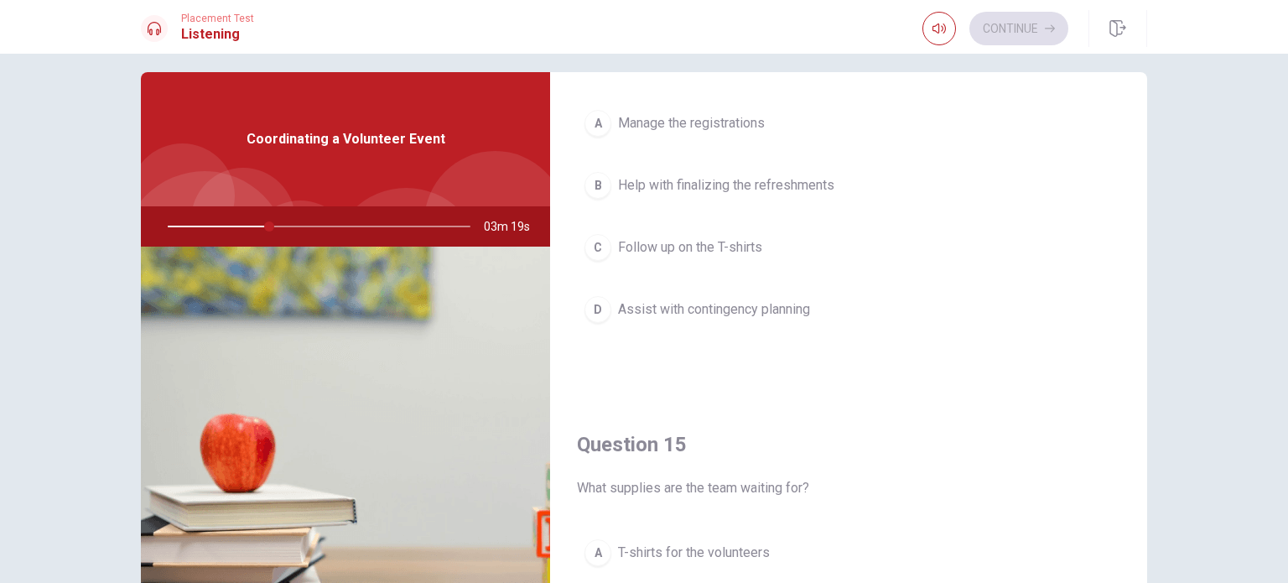
scroll to position [1488, 0]
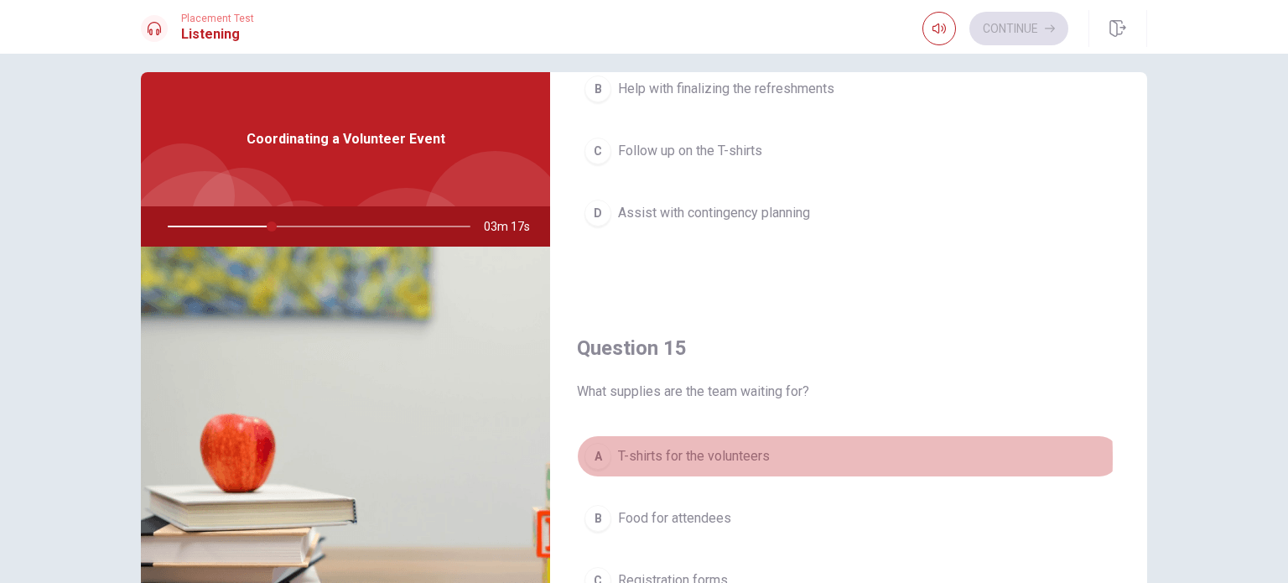
click at [664, 452] on span "T-shirts for the volunteers" at bounding box center [694, 456] width 152 height 20
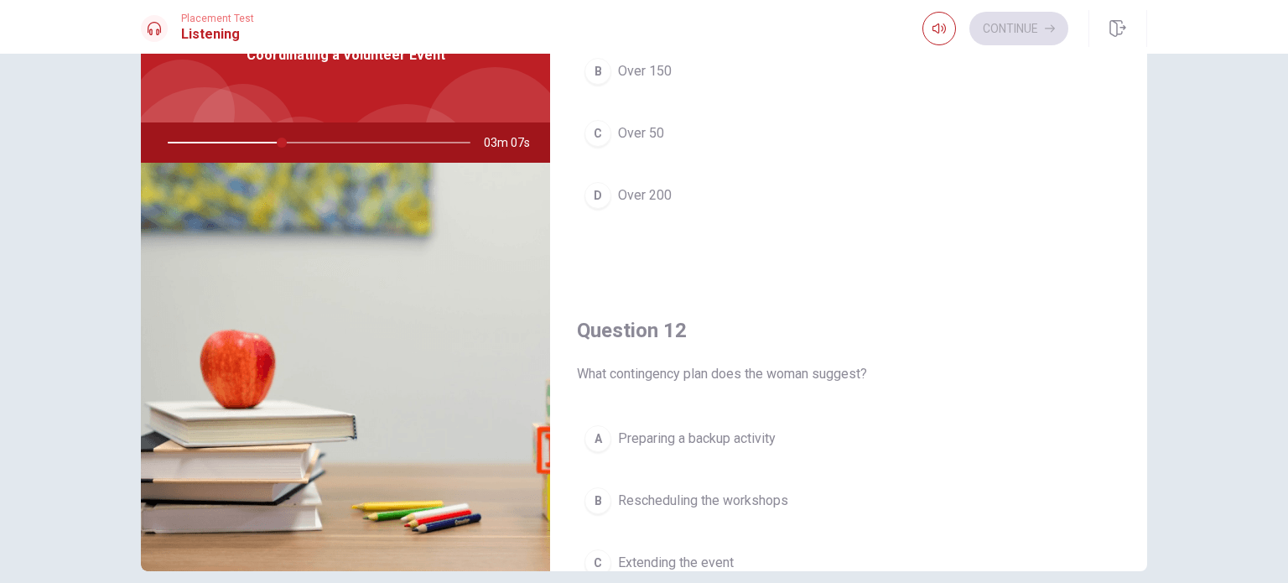
scroll to position [0, 0]
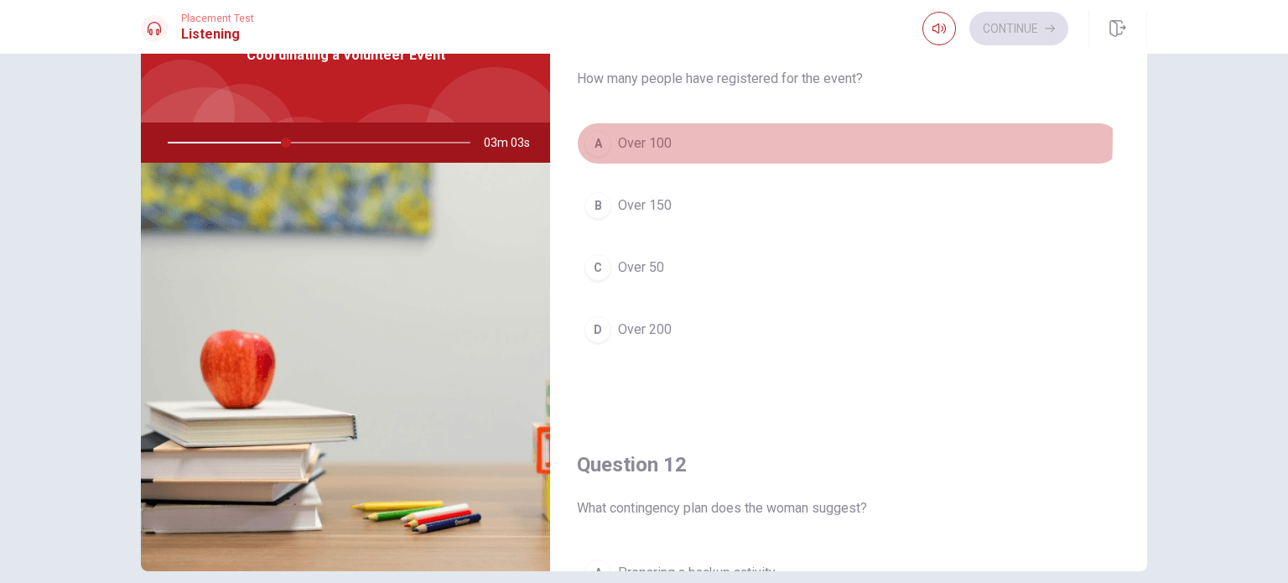
click at [588, 134] on div "A" at bounding box center [597, 143] width 27 height 27
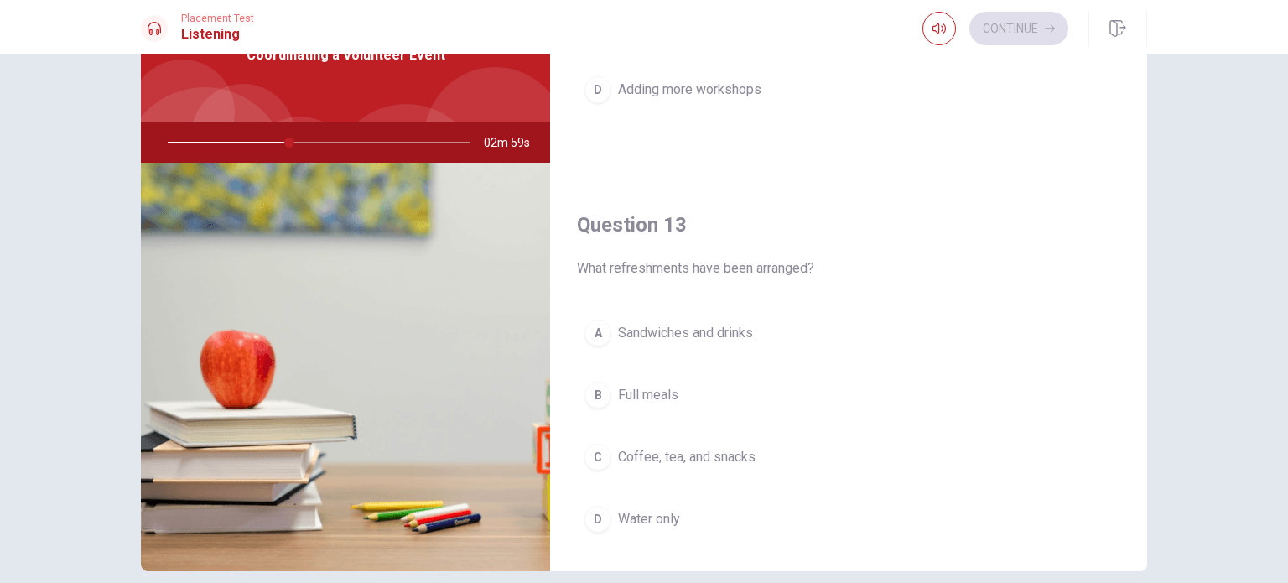
scroll to position [672, 0]
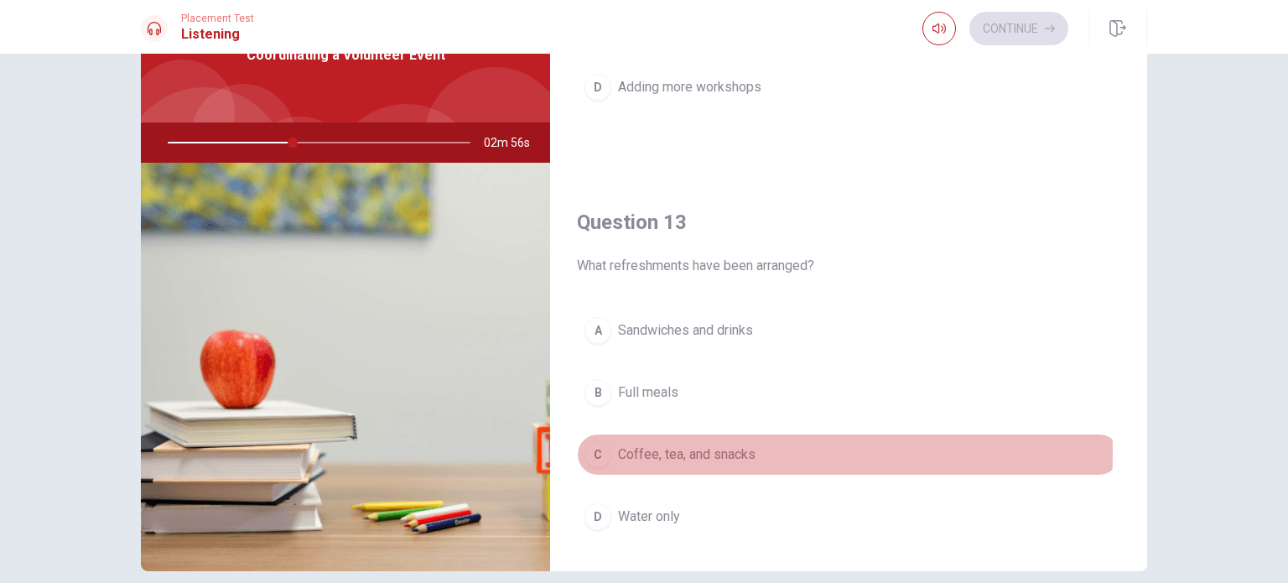
click at [690, 449] on span "Coffee, tea, and snacks" at bounding box center [687, 454] width 138 height 20
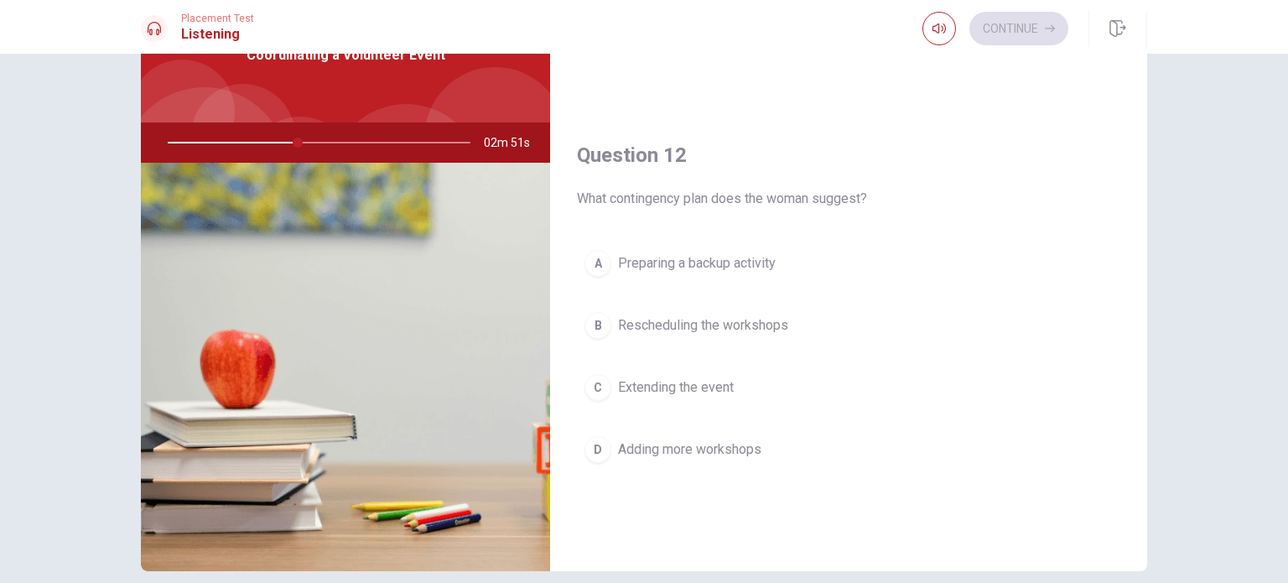
scroll to position [315, 0]
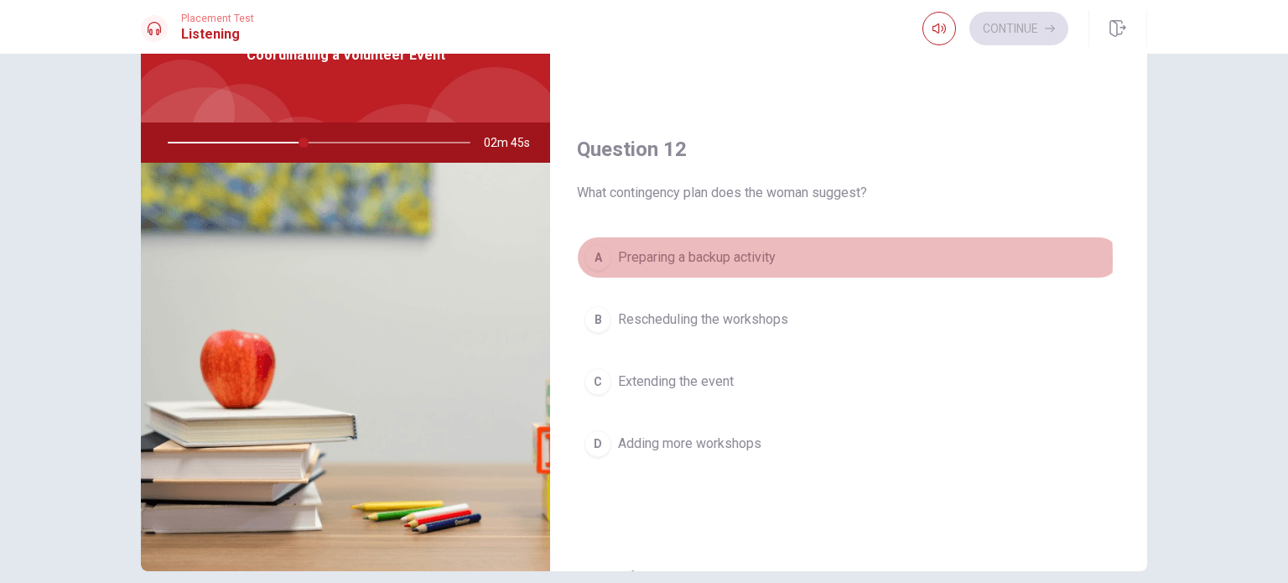
click at [705, 257] on span "Preparing a backup activity" at bounding box center [697, 257] width 158 height 20
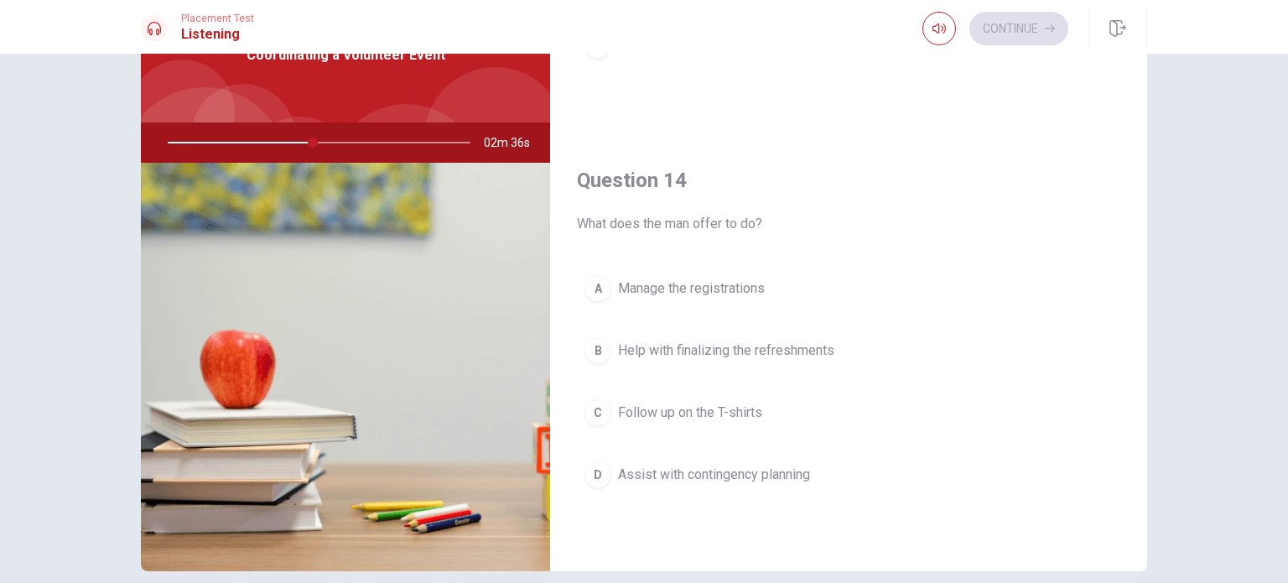
scroll to position [1140, 0]
click at [694, 476] on span "Assist with contingency planning" at bounding box center [714, 477] width 192 height 20
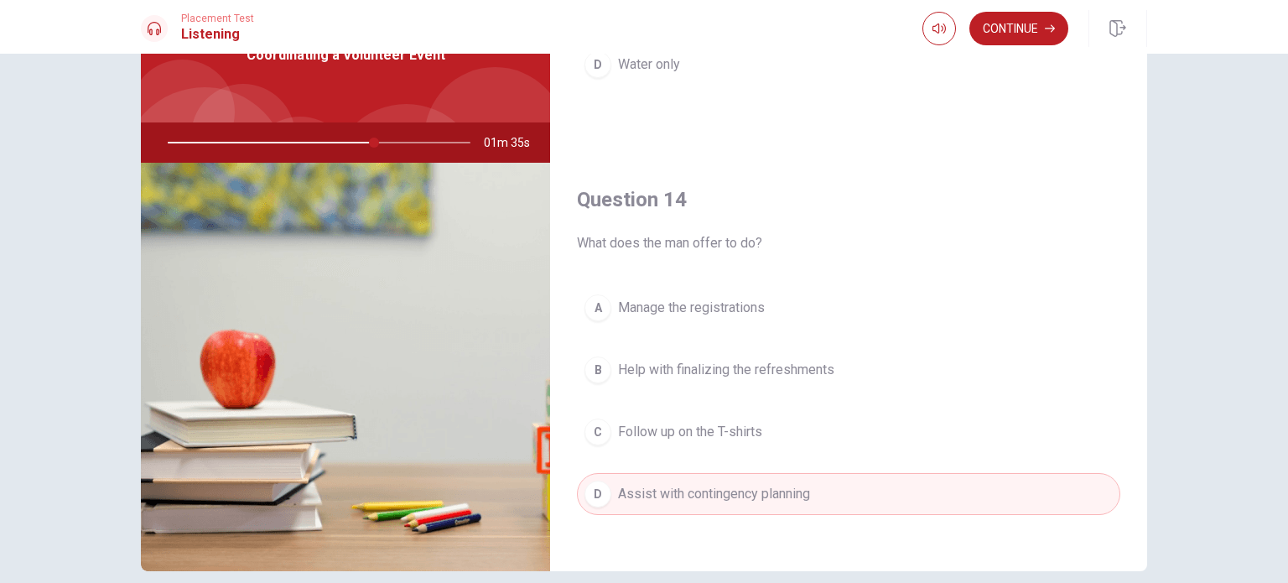
scroll to position [1141, 0]
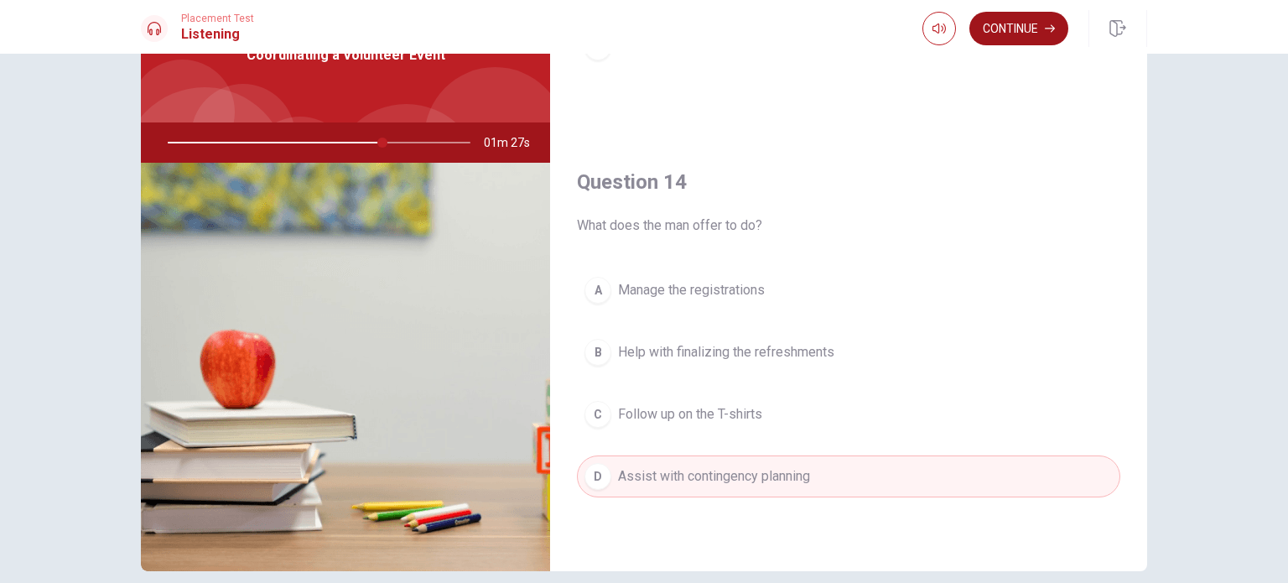
click at [1000, 30] on button "Continue" at bounding box center [1018, 29] width 99 height 34
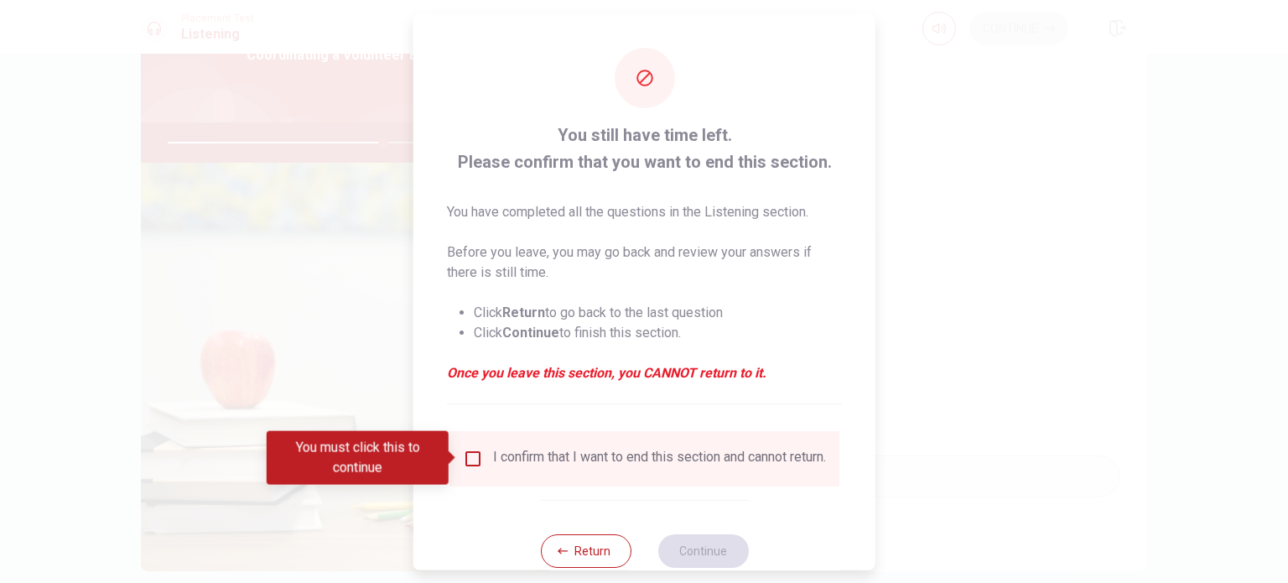
click at [463, 455] on input "You must click this to continue" at bounding box center [473, 458] width 20 height 20
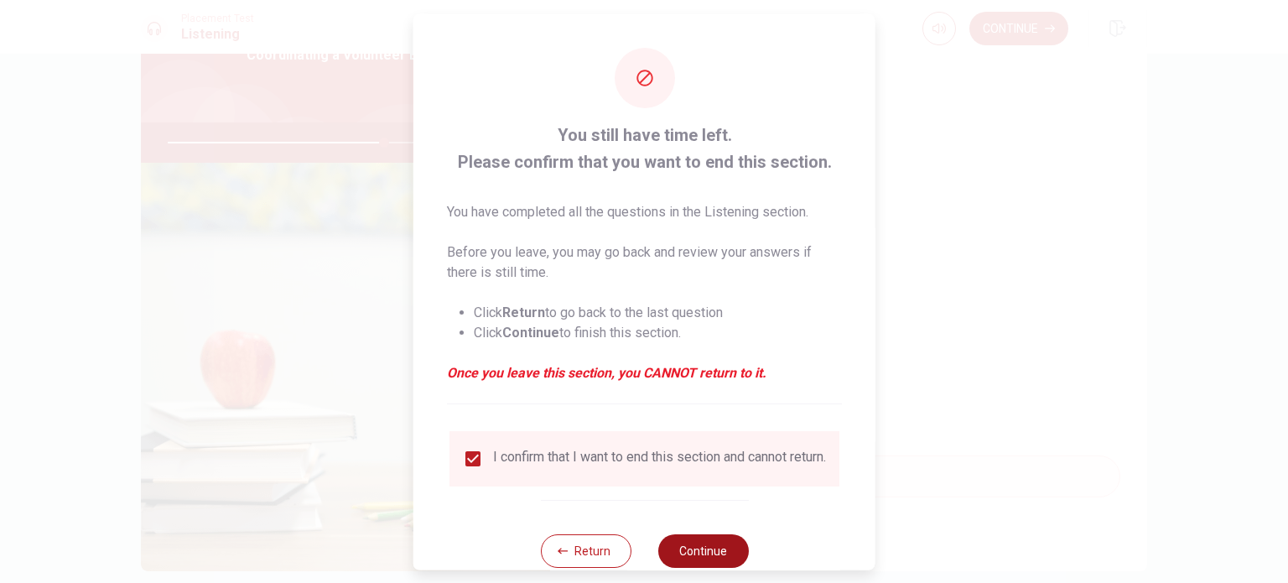
click at [704, 558] on button "Continue" at bounding box center [702, 550] width 91 height 34
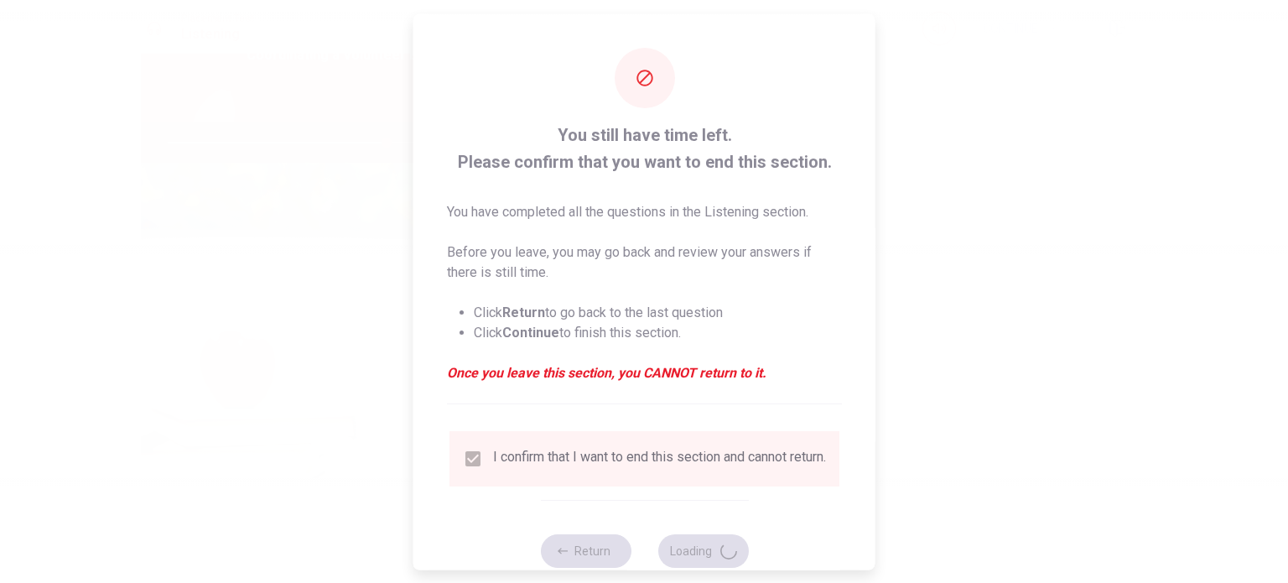
type input "73"
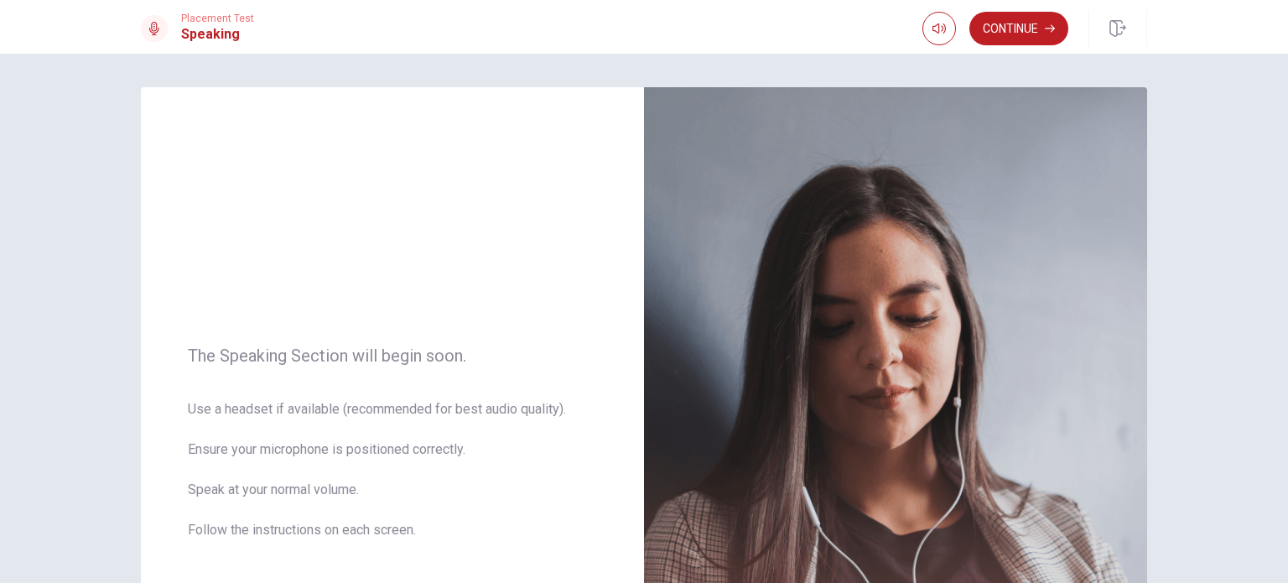
click at [1221, 415] on div "The Speaking Section will begin soon. Use a headset if available (recommended f…" at bounding box center [644, 318] width 1288 height 529
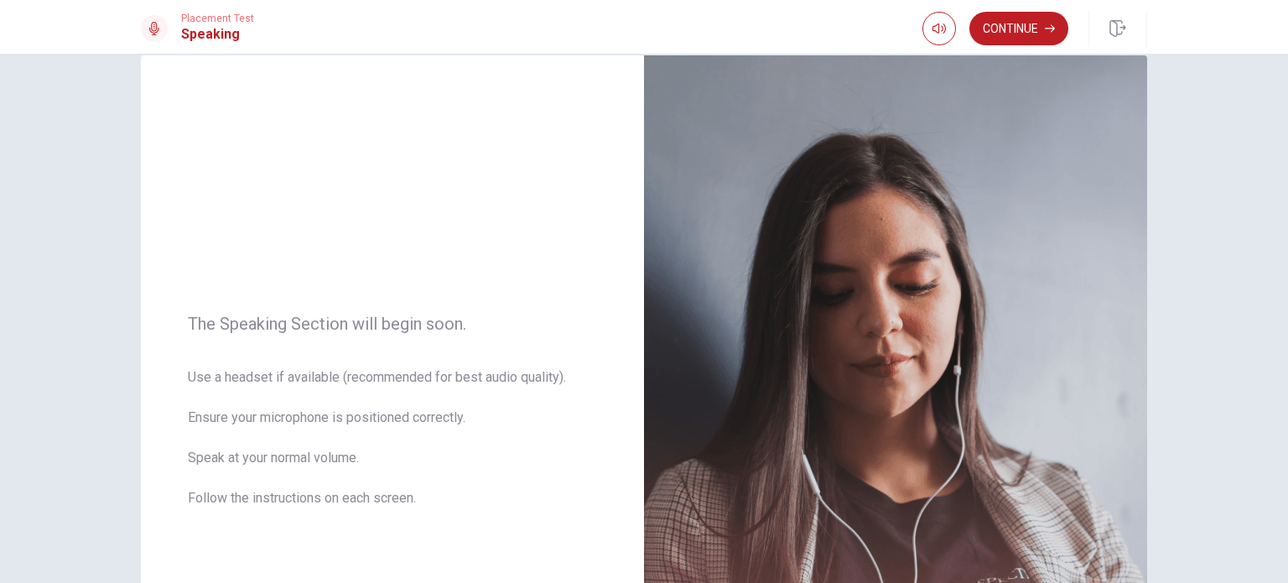
scroll to position [34, 0]
click at [1032, 29] on button "Continue" at bounding box center [1018, 29] width 99 height 34
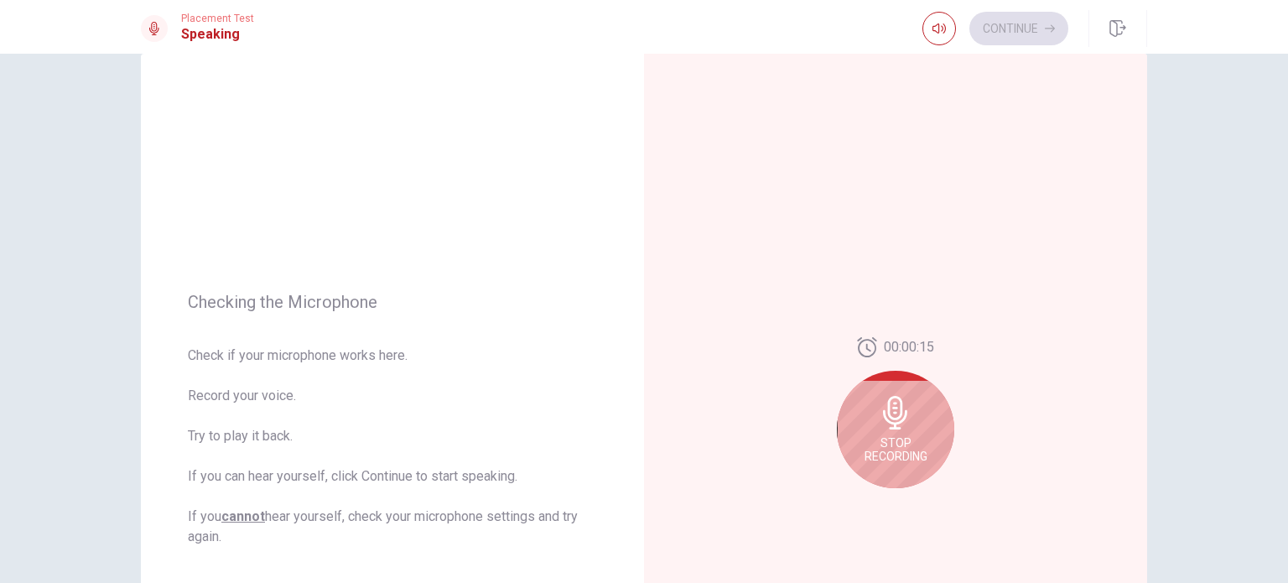
click at [1254, 288] on div "Checking the Microphone Check if your microphone works here. Record your voice.…" at bounding box center [644, 318] width 1288 height 529
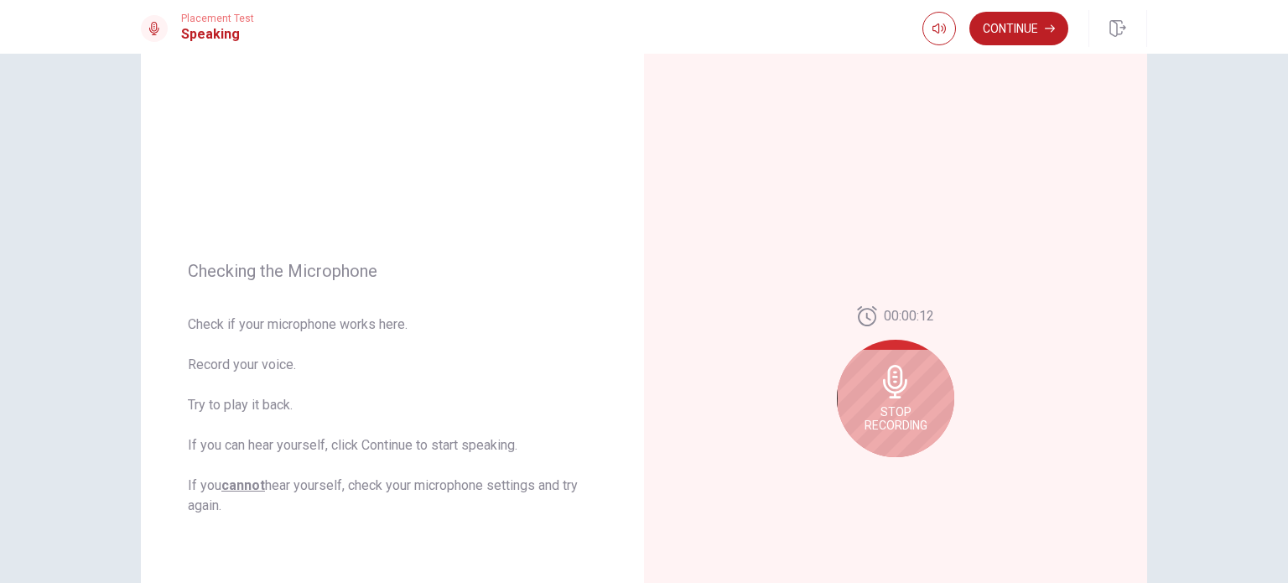
scroll to position [67, 0]
click at [902, 392] on icon at bounding box center [896, 379] width 34 height 34
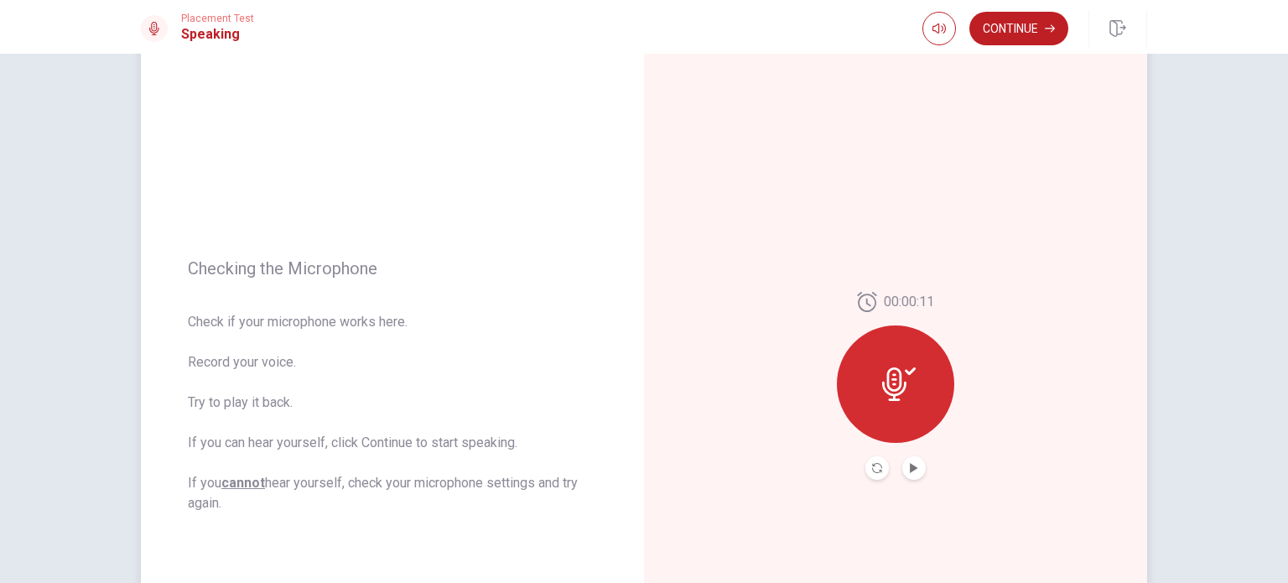
click at [913, 381] on div at bounding box center [895, 383] width 117 height 117
click at [891, 375] on icon at bounding box center [894, 384] width 24 height 34
click at [866, 468] on button "Record Again" at bounding box center [876, 467] width 23 height 23
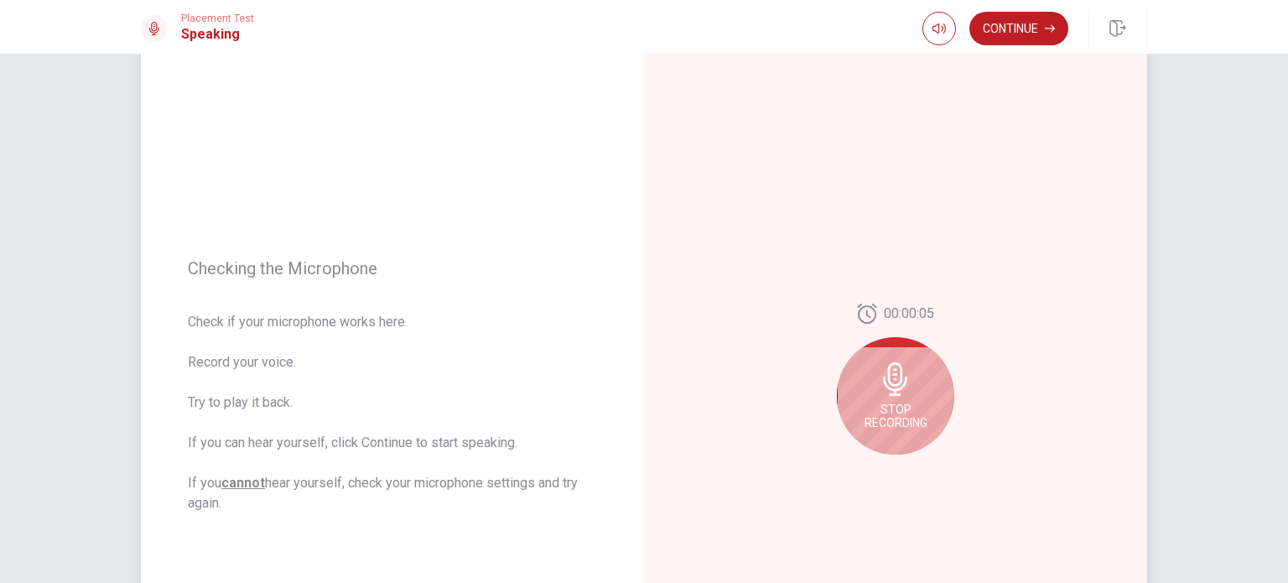
click at [918, 397] on div "Stop Recording" at bounding box center [895, 395] width 117 height 117
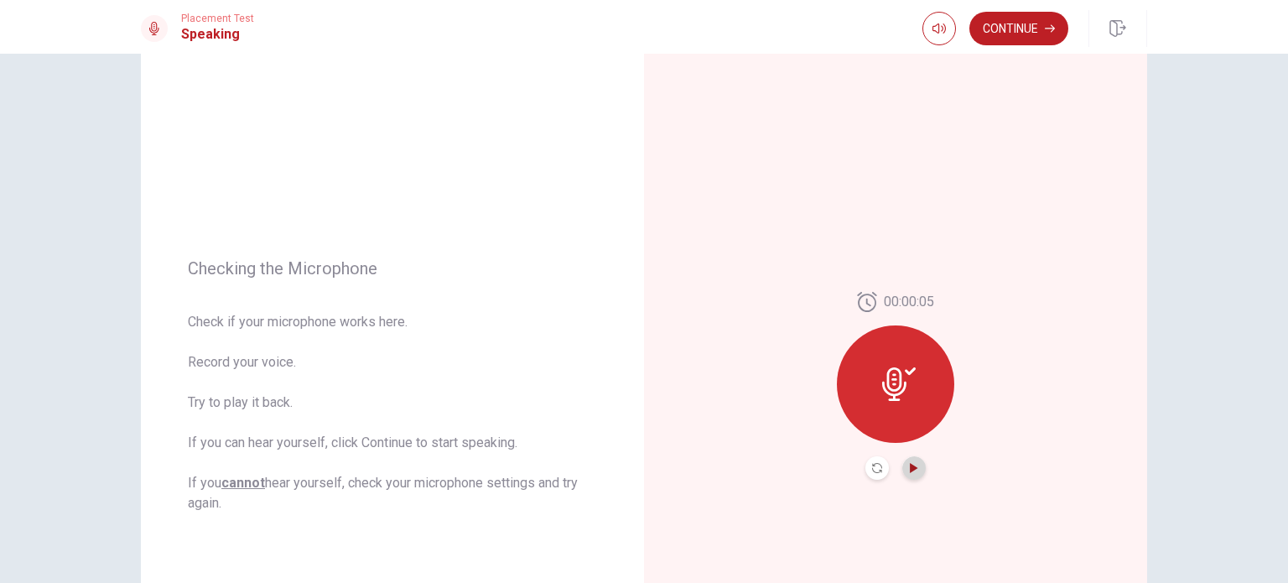
click at [910, 472] on icon "Play Audio" at bounding box center [914, 468] width 8 height 10
click at [874, 465] on icon "Record Again" at bounding box center [877, 468] width 10 height 10
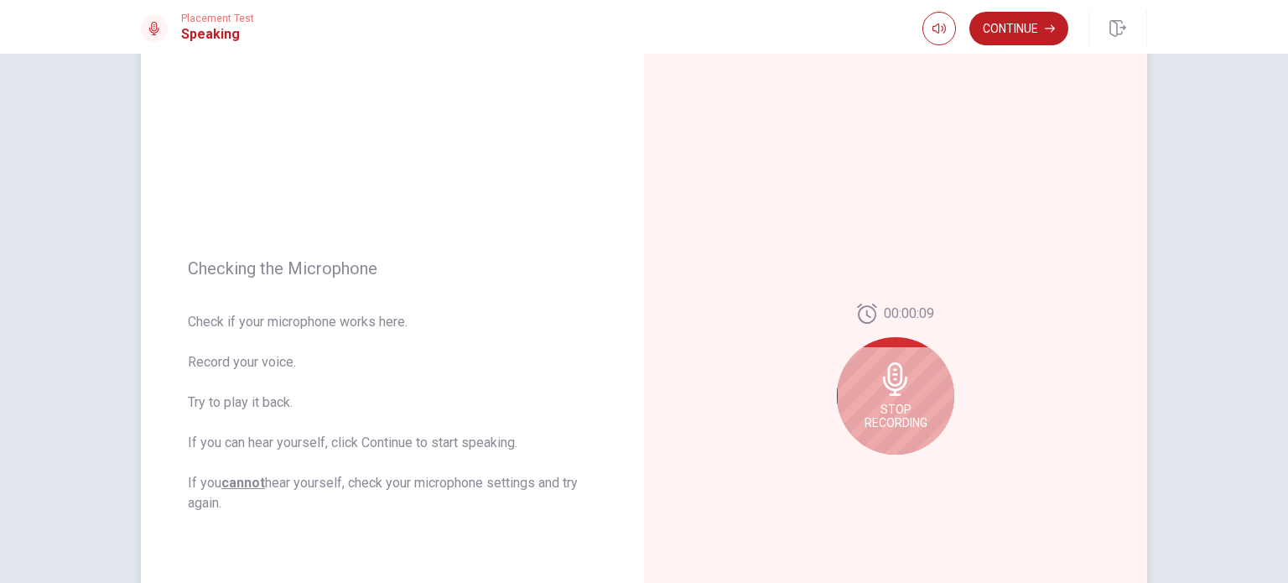
click at [892, 408] on span "Stop Recording" at bounding box center [896, 415] width 63 height 27
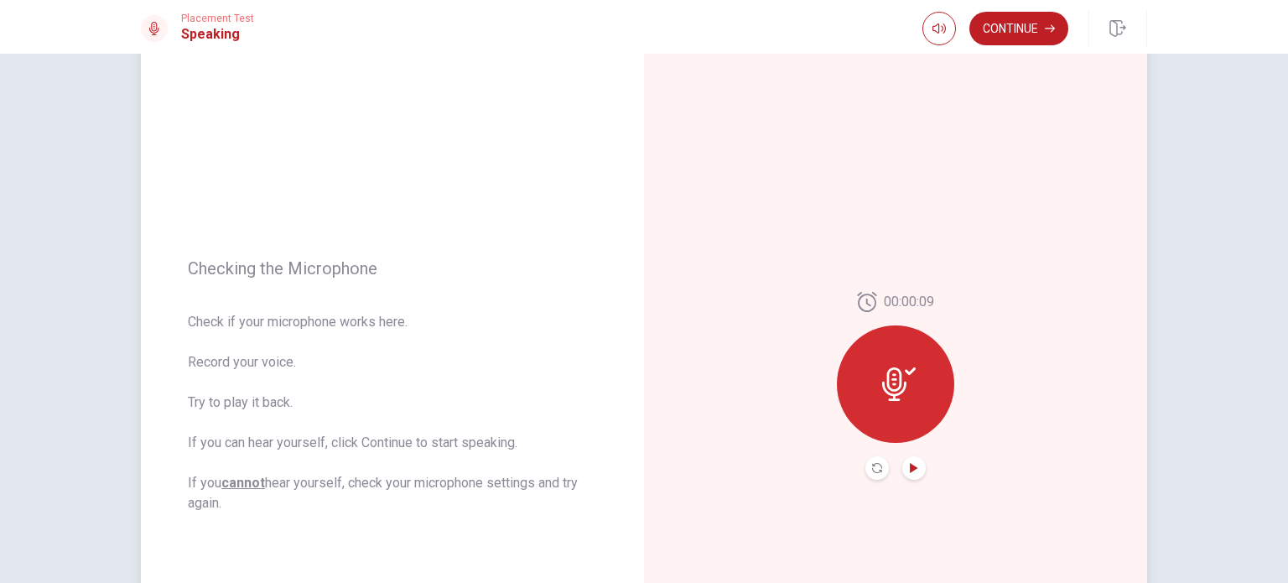
click at [910, 465] on icon "Play Audio" at bounding box center [914, 468] width 8 height 10
click at [1016, 33] on button "Continue" at bounding box center [1018, 29] width 99 height 34
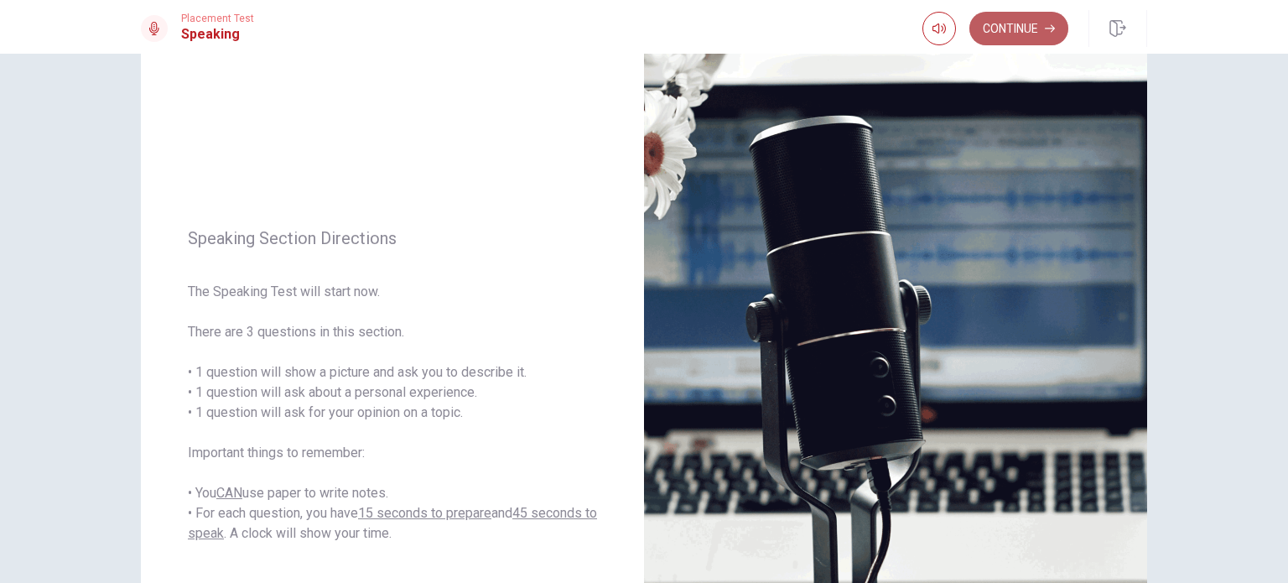
click at [992, 28] on button "Continue" at bounding box center [1018, 29] width 99 height 34
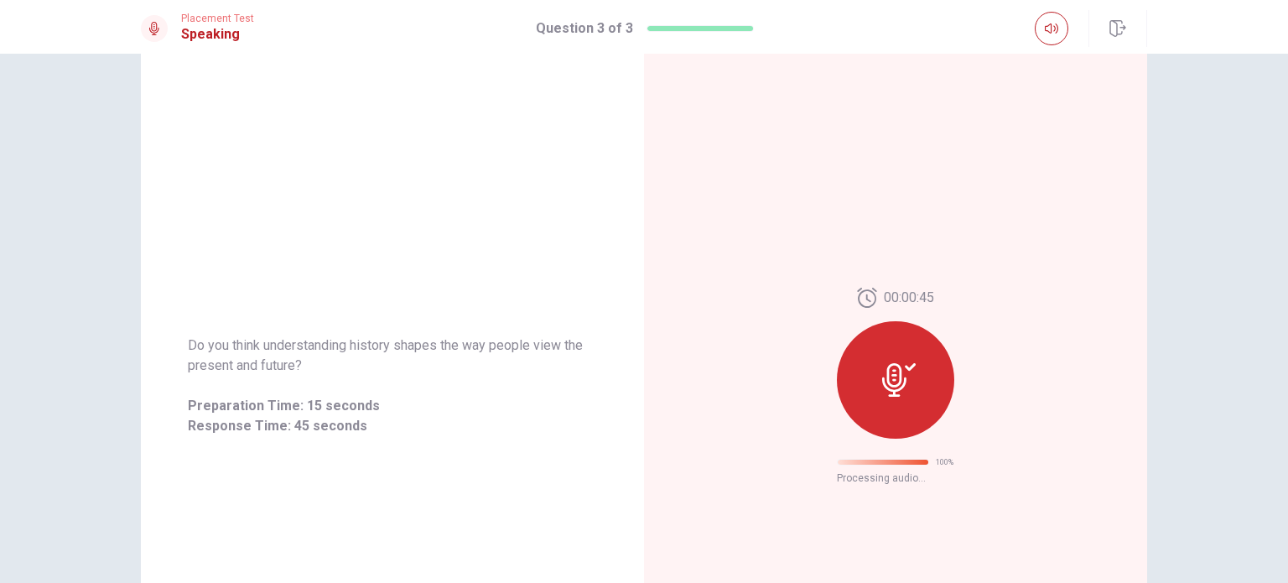
scroll to position [0, 0]
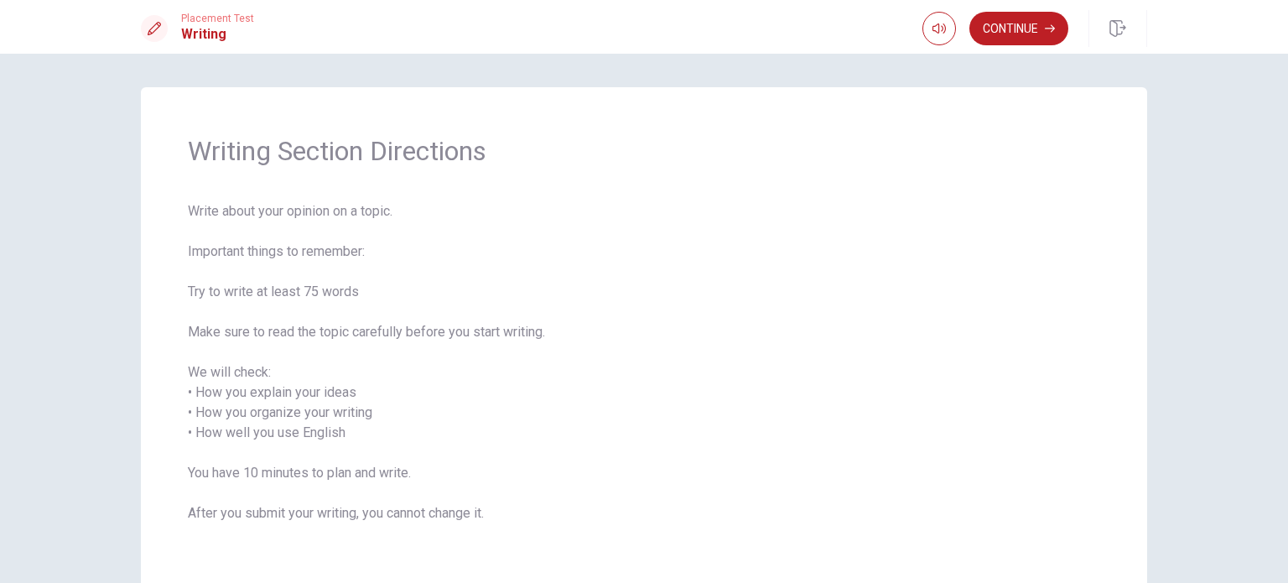
click at [1213, 401] on div "Writing Section Directions Write about your opinion on a topic. Important thing…" at bounding box center [644, 318] width 1288 height 529
click at [1211, 405] on div "Writing Section Directions Write about your opinion on a topic. Important thing…" at bounding box center [644, 318] width 1288 height 529
click at [1029, 31] on button "Continue" at bounding box center [1018, 29] width 99 height 34
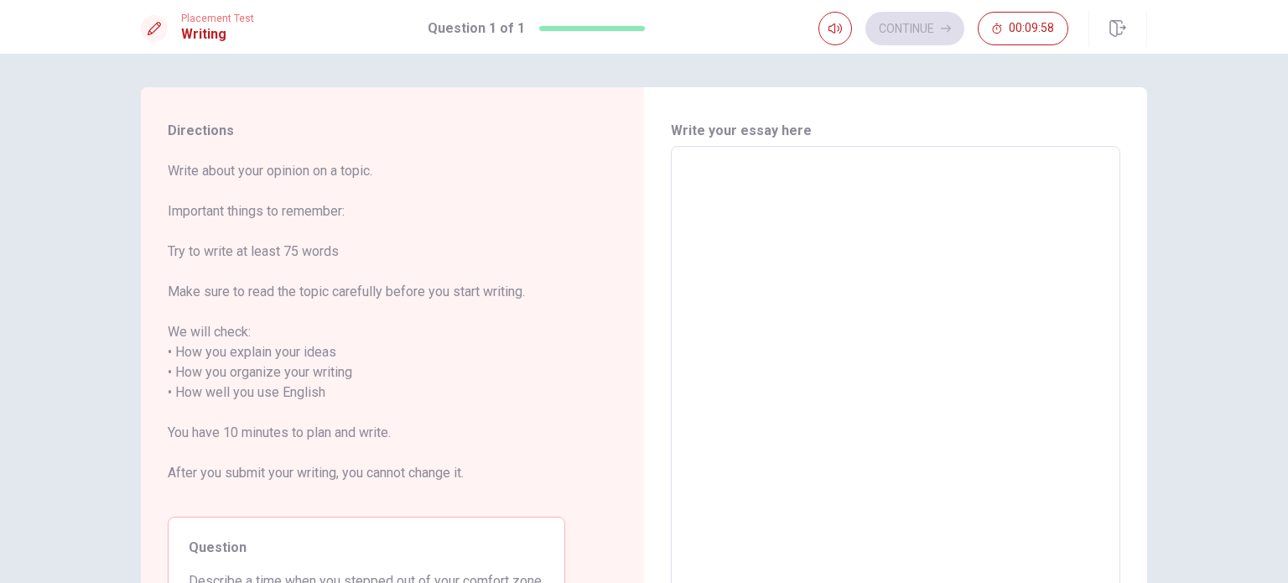
click at [1230, 182] on div "Directions Write about your opinion on a topic. Important things to remember: T…" at bounding box center [644, 318] width 1288 height 529
click at [936, 261] on textarea at bounding box center [896, 382] width 426 height 445
type textarea "I"
type textarea "x"
type textarea "I'"
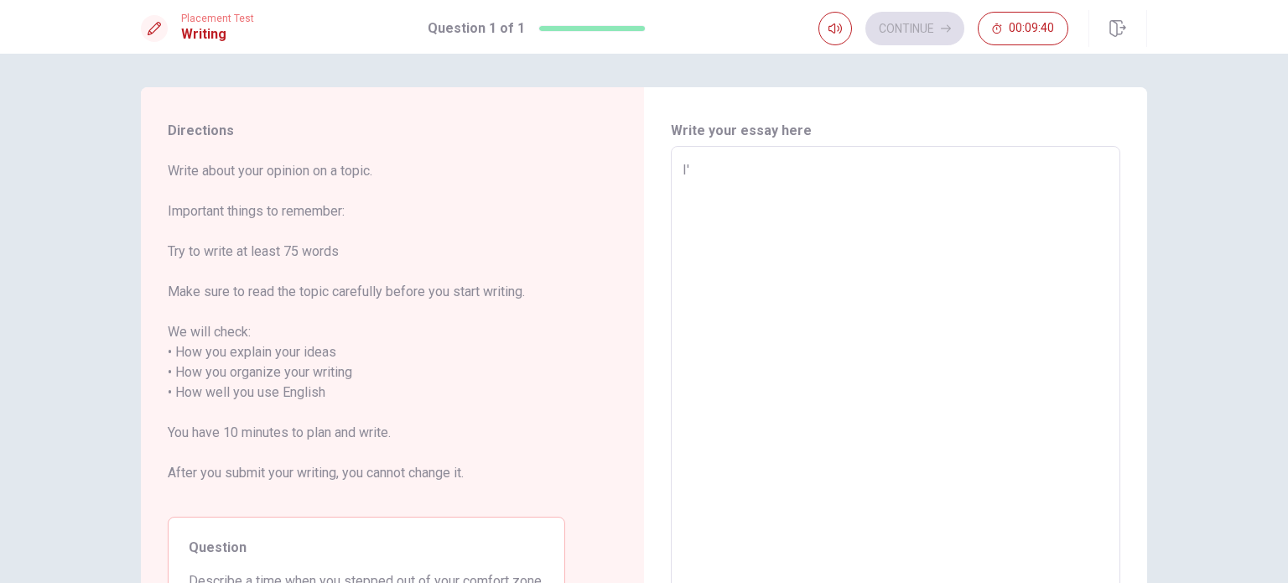
type textarea "x"
type textarea "I'm"
type textarea "x"
type textarea "I'm"
type textarea "x"
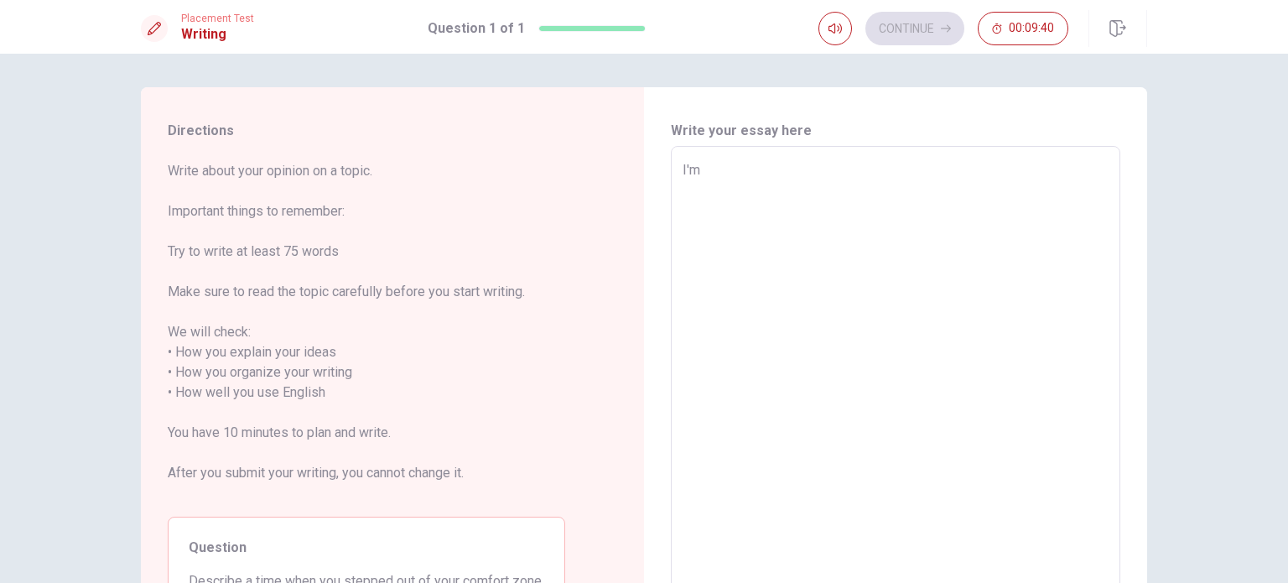
type textarea "I'm l"
type textarea "x"
type textarea "I'm li"
type textarea "x"
type textarea "I'm liv"
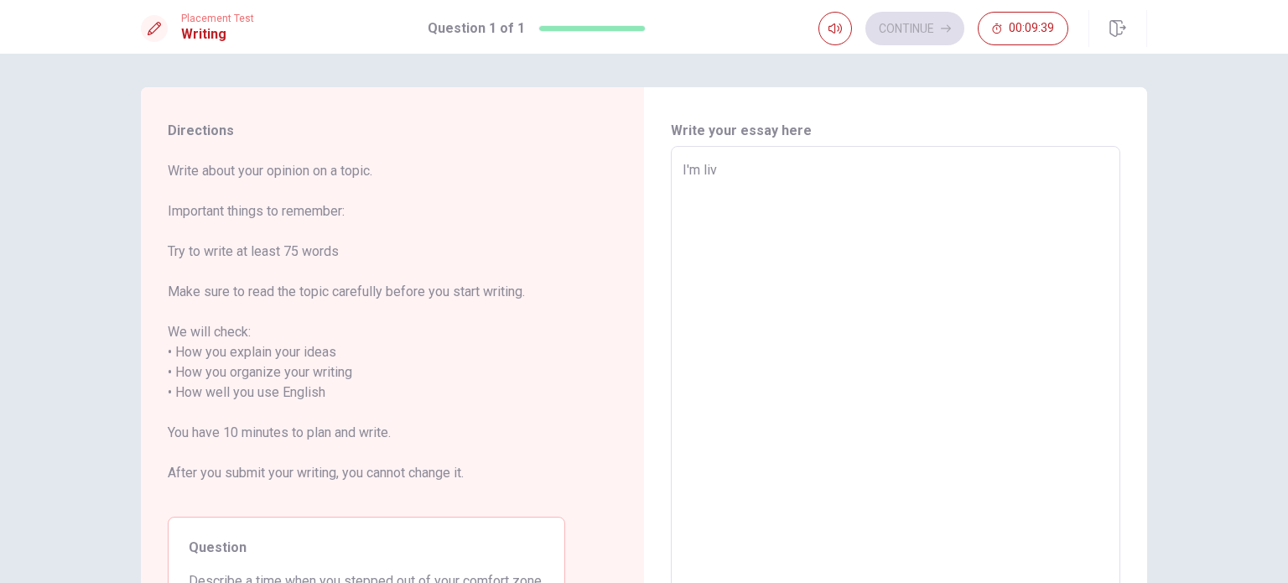
type textarea "x"
type textarea "I'm livi"
type textarea "x"
type textarea "I'm livin"
type textarea "x"
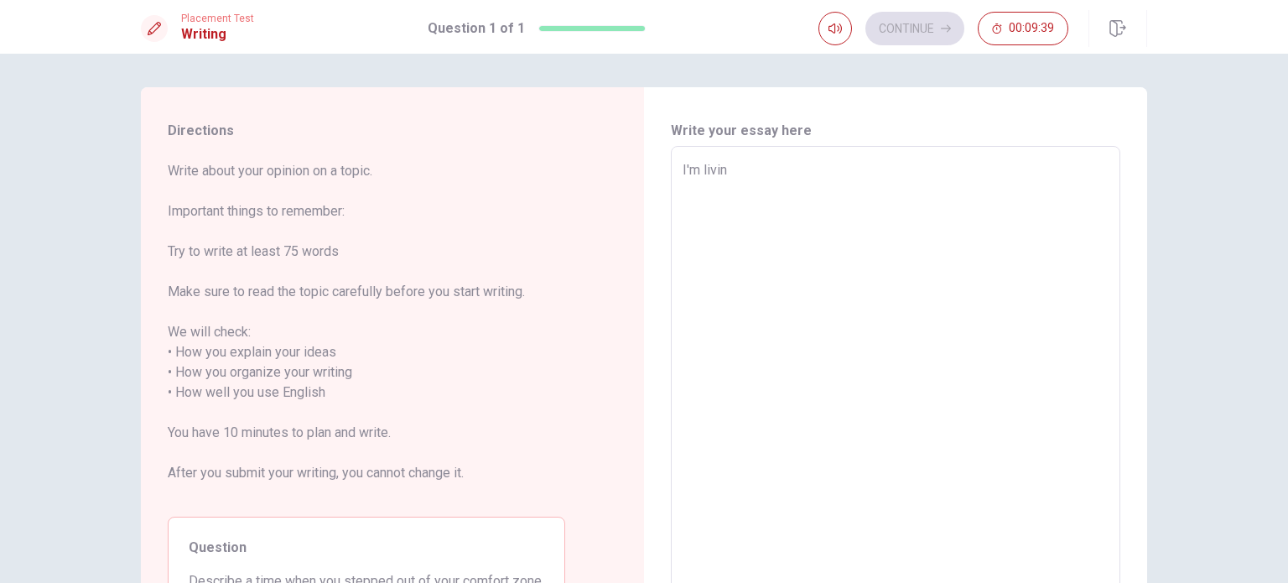
type textarea "I'm living"
type textarea "x"
type textarea "I'm living"
type textarea "x"
type textarea "I'm living a"
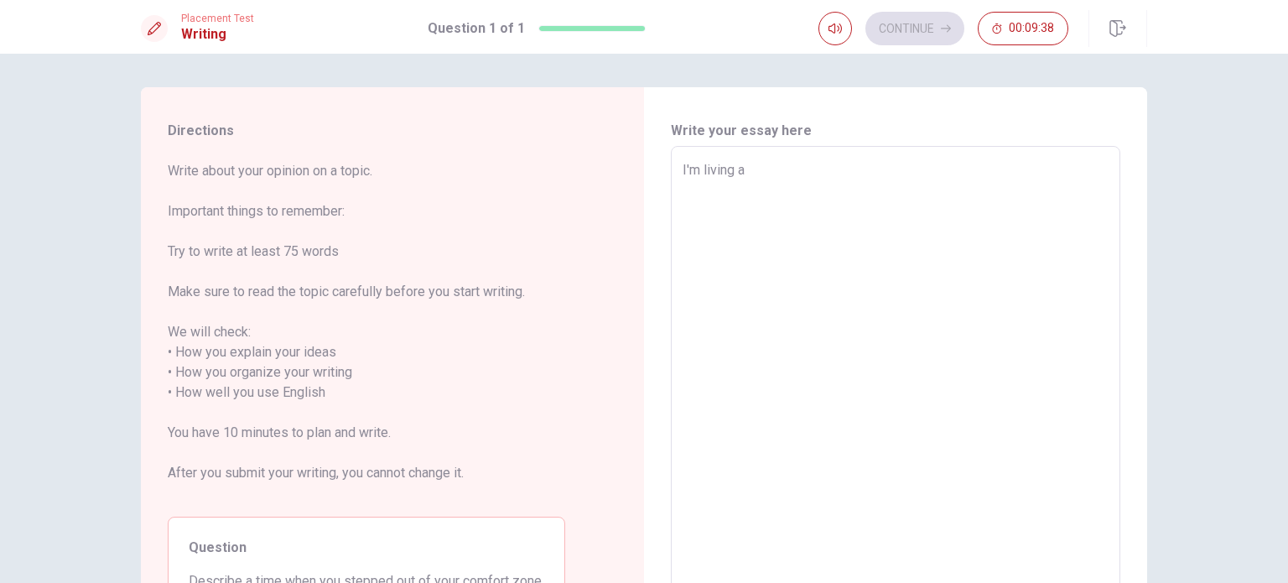
type textarea "x"
type textarea "I'm living ac"
type textarea "x"
type textarea "I'm living act"
type textarea "x"
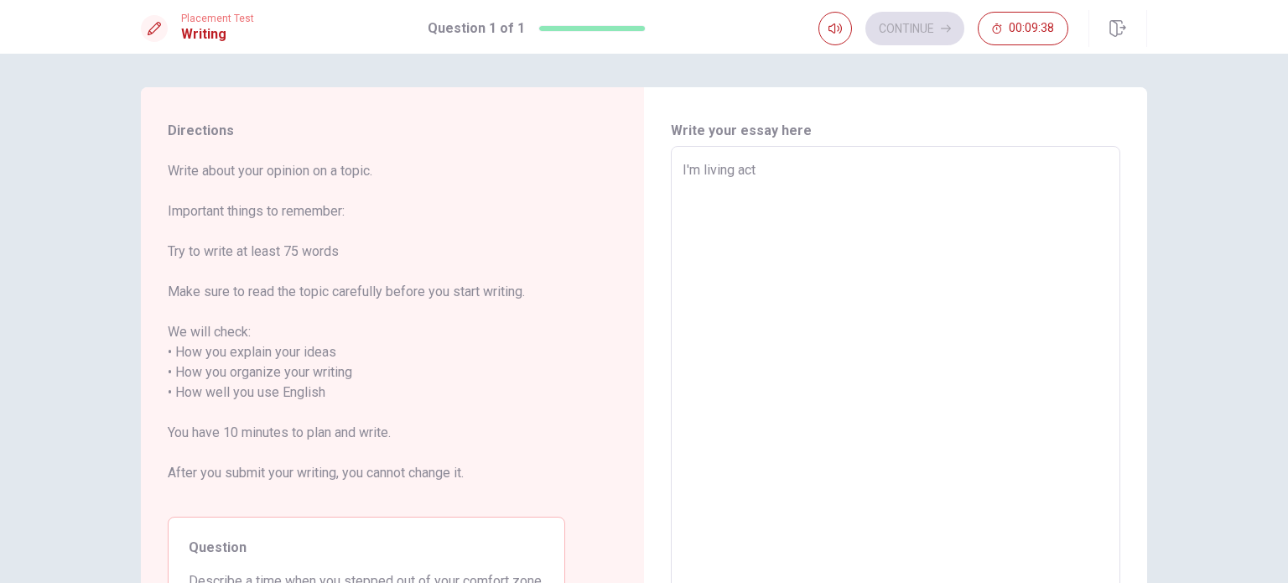
type textarea "I'm living actu"
type textarea "x"
type textarea "I'm living actua"
type textarea "x"
type textarea "I'm living actual"
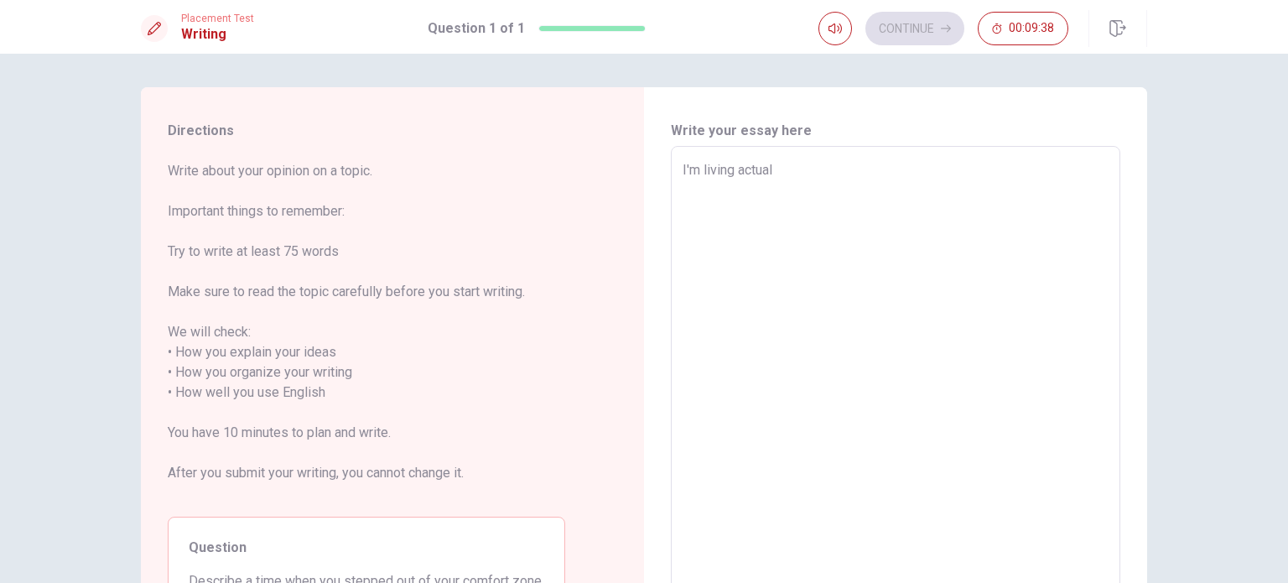
type textarea "x"
type textarea "I'm living actuall"
type textarea "x"
type textarea "I'm living actually"
type textarea "x"
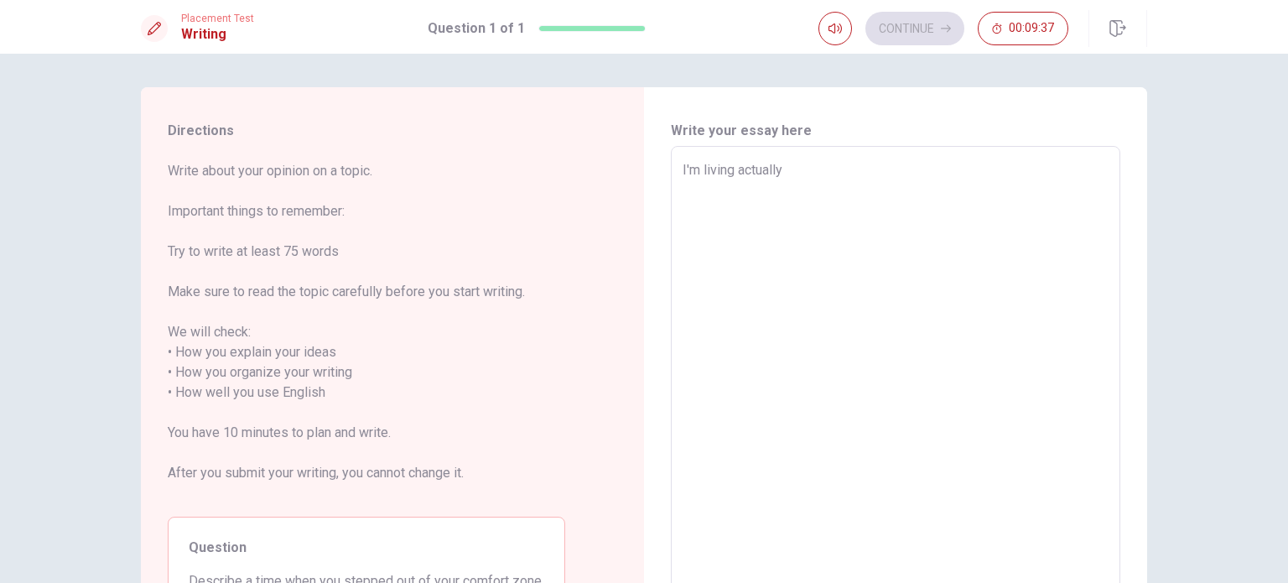
type textarea "I'm living actually"
type textarea "x"
type textarea "I'm living actually t"
type textarea "x"
type textarea "I'm living actually th"
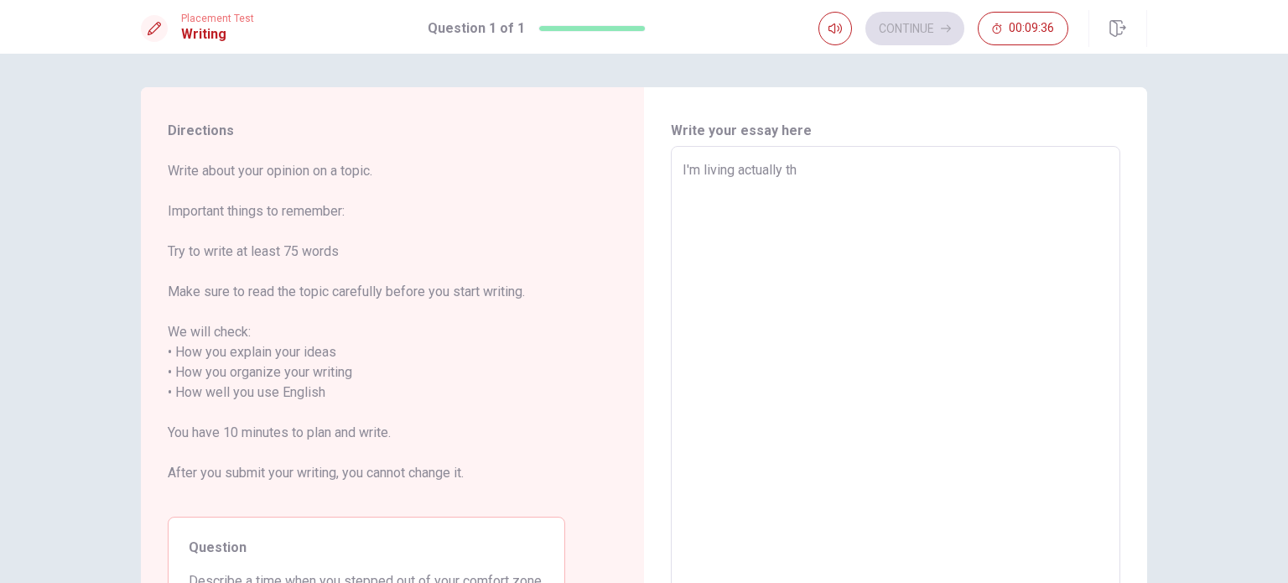
type textarea "x"
type textarea "I'm living actually thi"
type textarea "x"
type textarea "I'm living actually this"
type textarea "x"
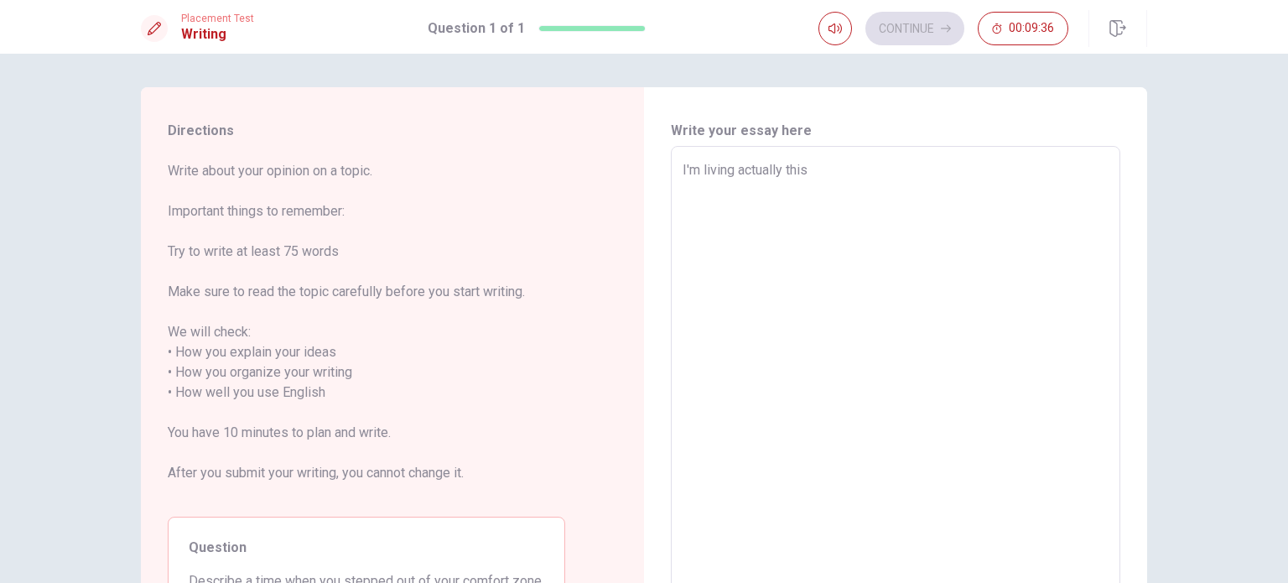
type textarea "I'm living actually this"
type textarea "x"
type textarea "I'm living actually this s"
type textarea "x"
type textarea "I'm living actually this si"
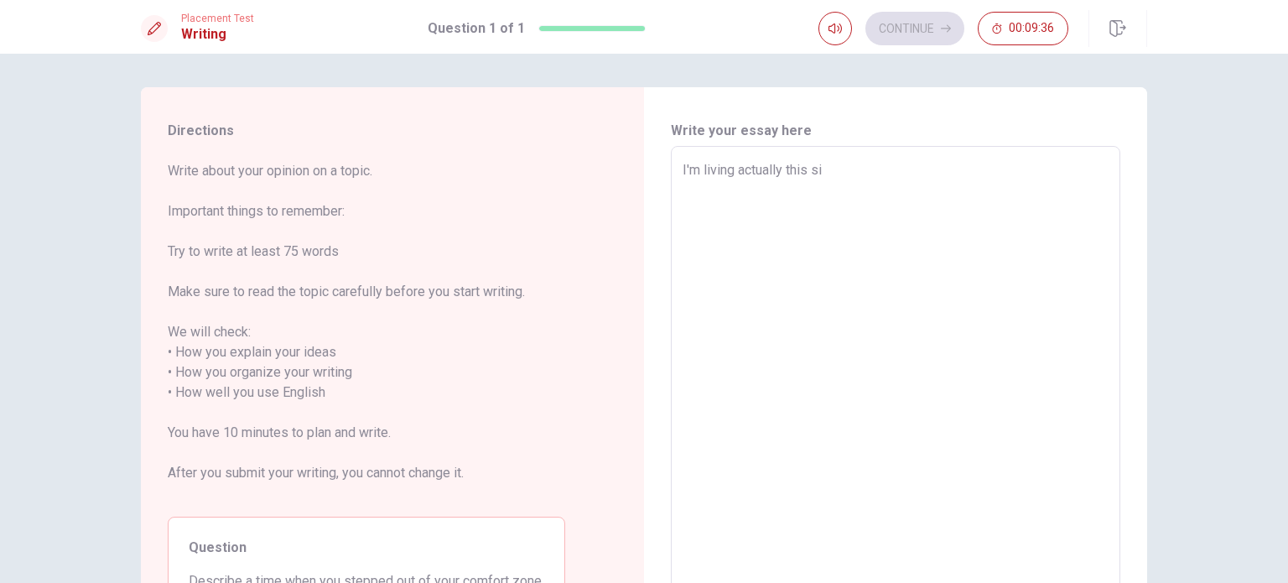
type textarea "x"
type textarea "I'm living actually this sit"
type textarea "x"
type textarea "I'm living actually this situ"
type textarea "x"
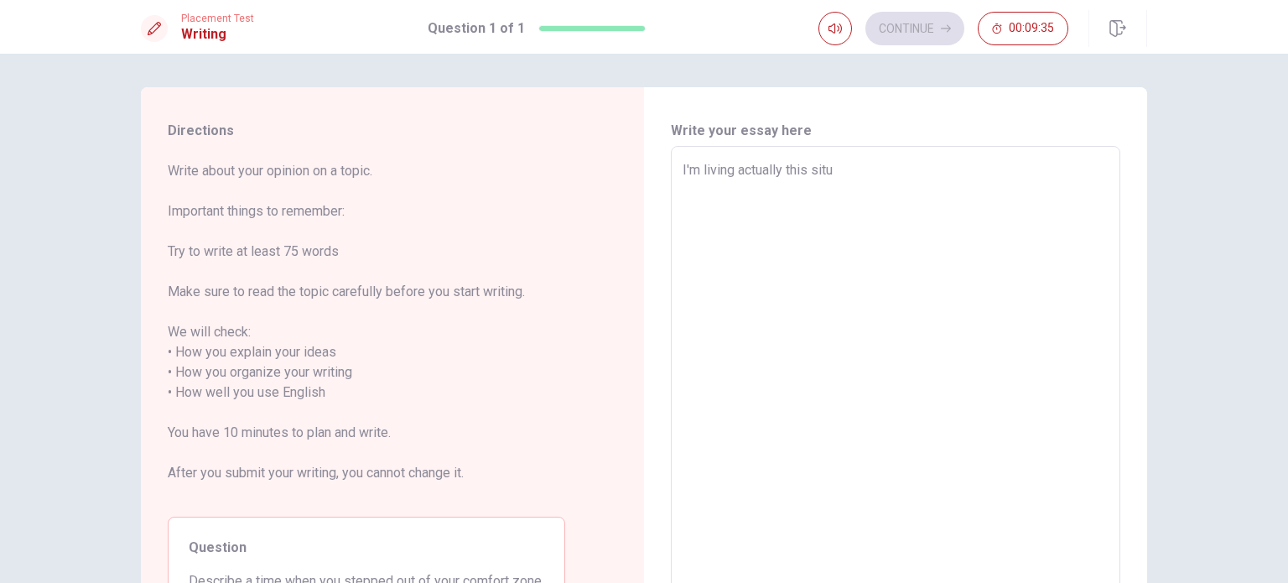
type textarea "I'm living actually this situa"
type textarea "x"
type textarea "I'm living actually this situat"
type textarea "x"
type textarea "I'm living actually this situati"
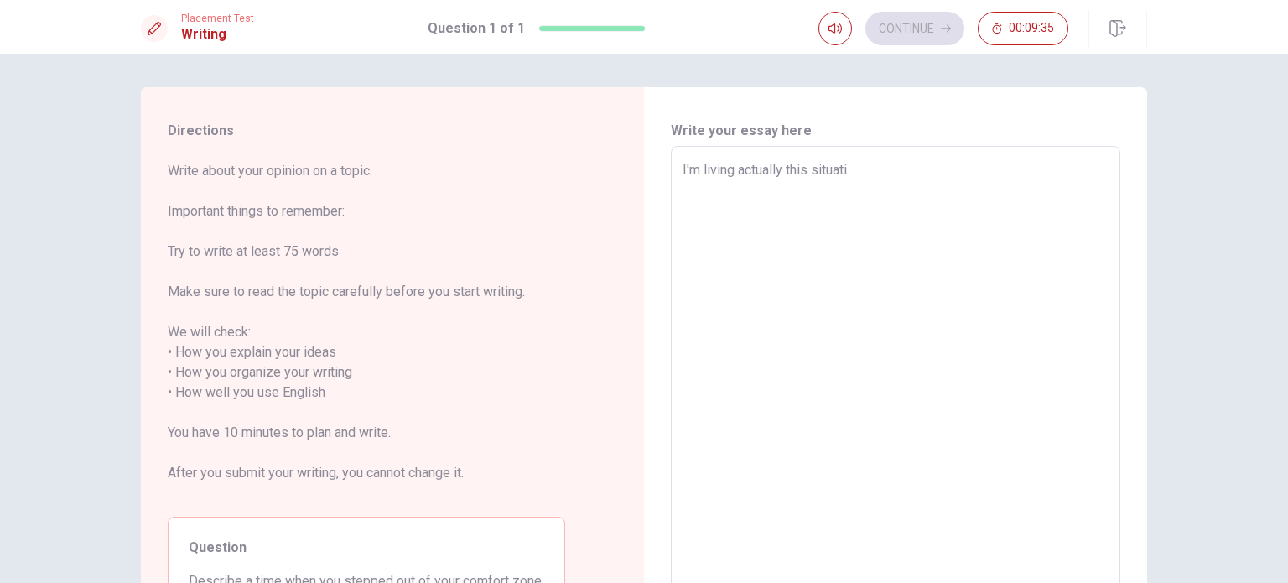
type textarea "x"
type textarea "I'm living actually this situatio"
type textarea "x"
type textarea "I'm living actually this situation"
type textarea "x"
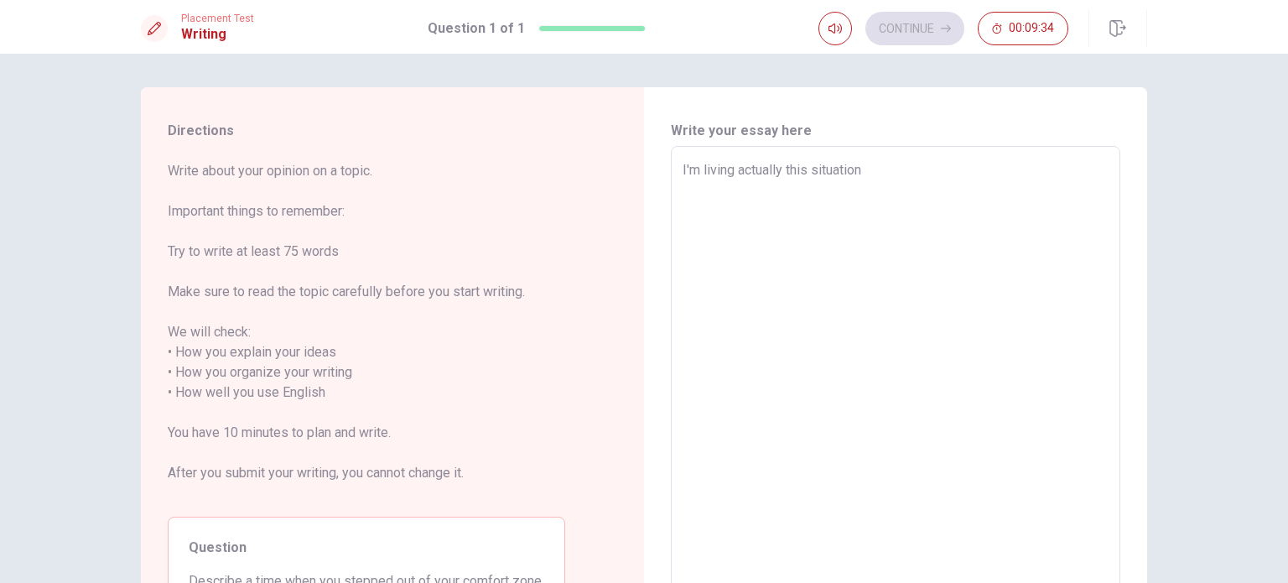
type textarea "I'm living actually this situation"
type textarea "x"
type textarea "I'm living actually this situation a"
type textarea "x"
type textarea "I'm living actually this situation at"
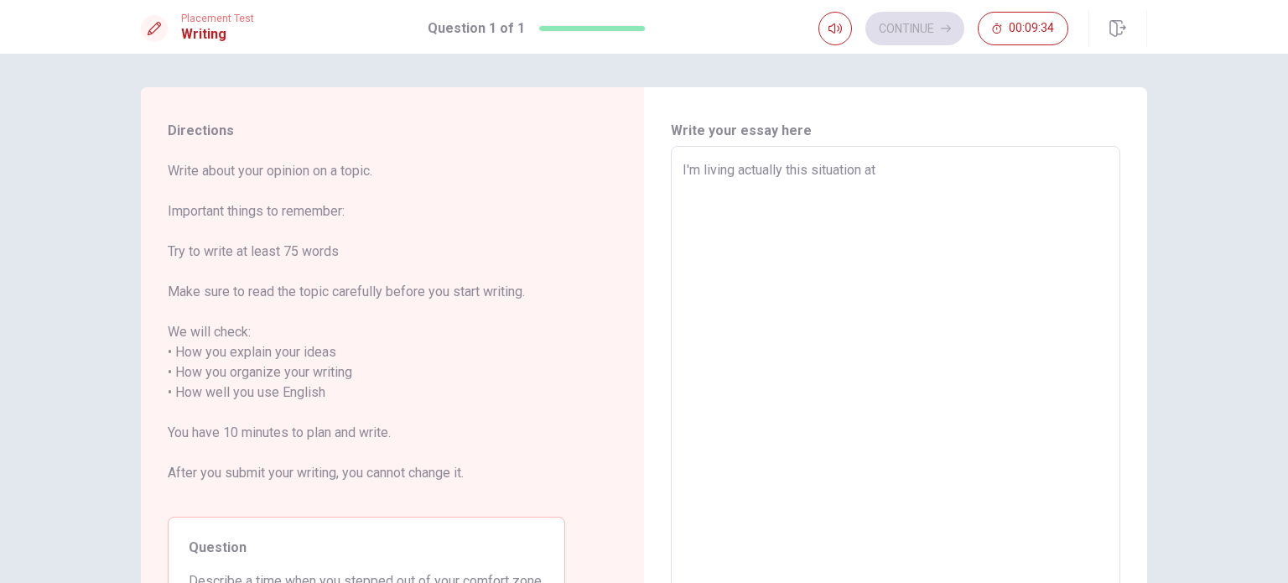
type textarea "x"
type textarea "I'm living actually this situation at"
type textarea "x"
type textarea "I'm living actually this situation at m"
type textarea "x"
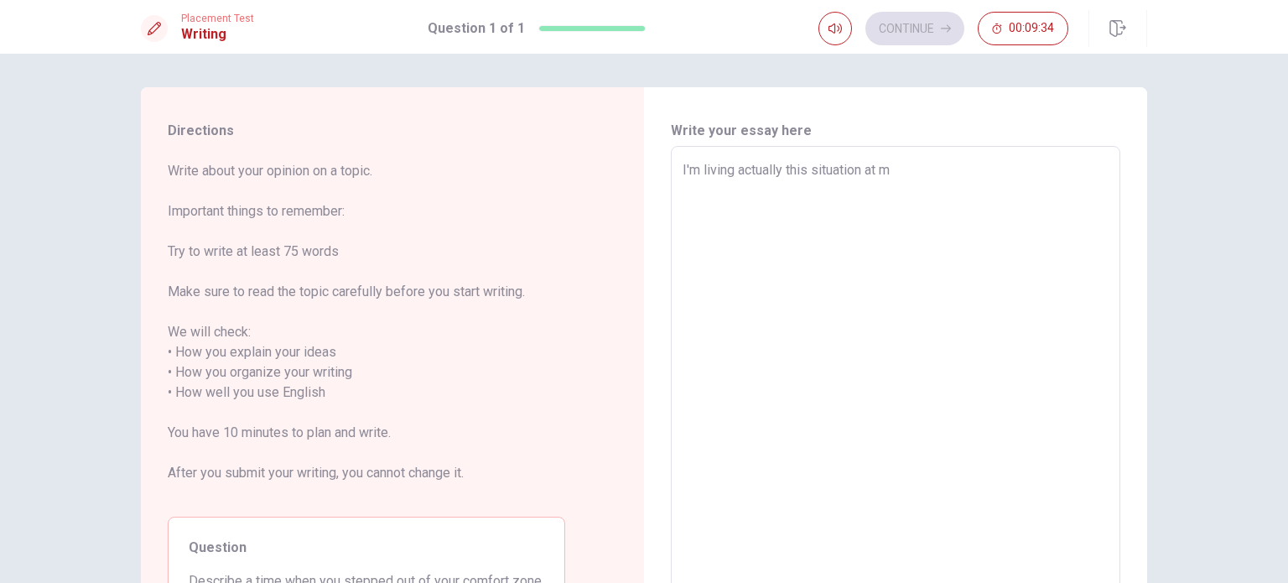
type textarea "I'm living actually this situation at my"
type textarea "x"
type textarea "I'm living actually this situation at my"
type textarea "x"
type textarea "I'm living actually this situation at my o"
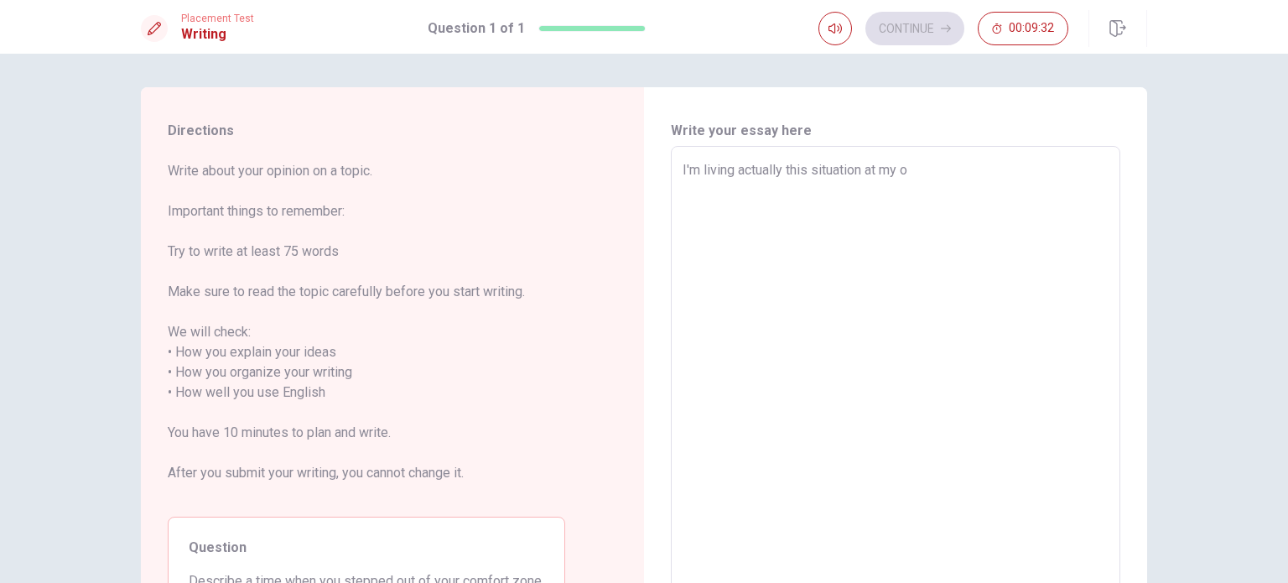
type textarea "x"
type textarea "I'm living actually this situation at my"
type textarea "x"
type textarea "I'm living actually this situation at my j"
type textarea "x"
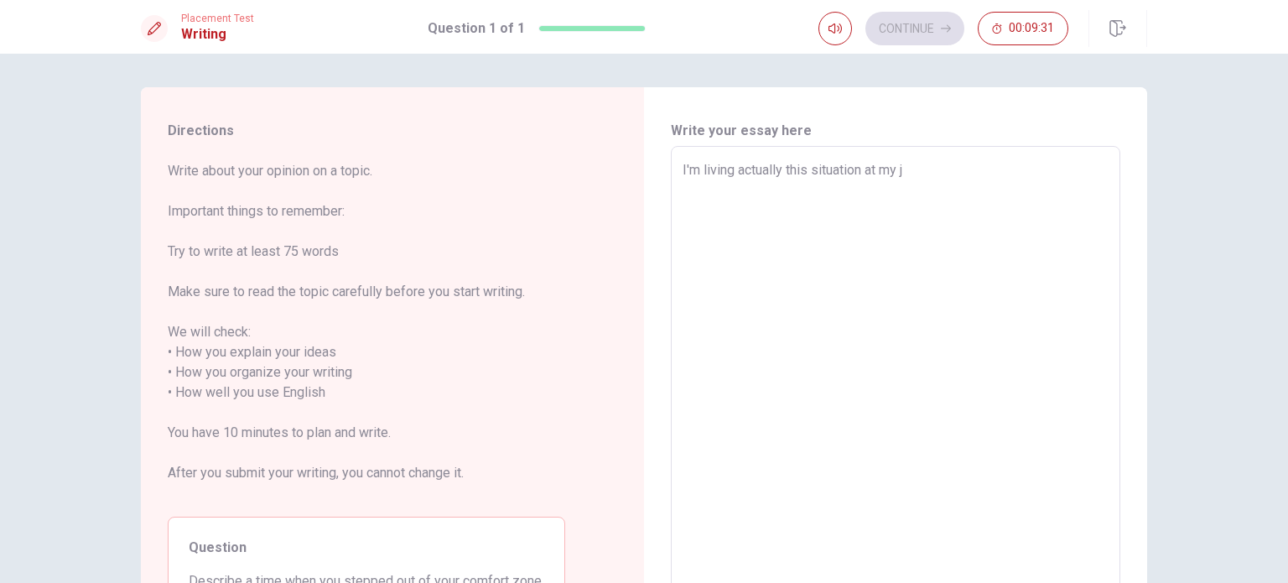
type textarea "I'm living actually this situation at my jo"
type textarea "x"
type textarea "I'm living actually this situation at my job"
type textarea "x"
type textarea "I'm living actually this situation at my job."
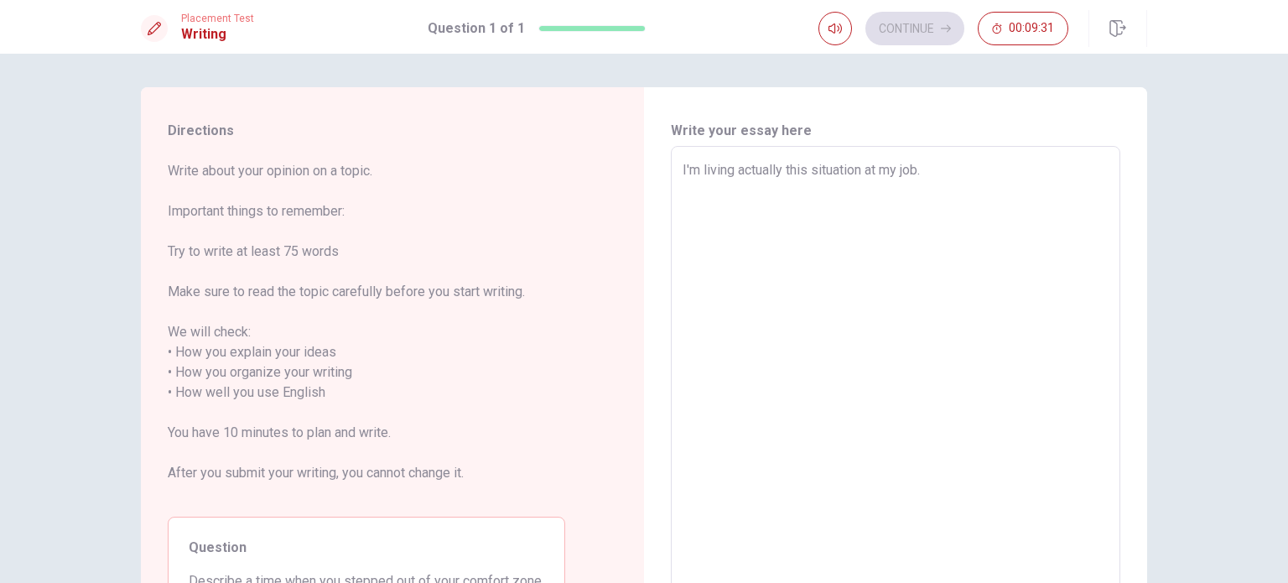
type textarea "x"
type textarea "I'm living actually this situation at my job."
type textarea "x"
type textarea "I'm living actually this situation at my job. I"
type textarea "x"
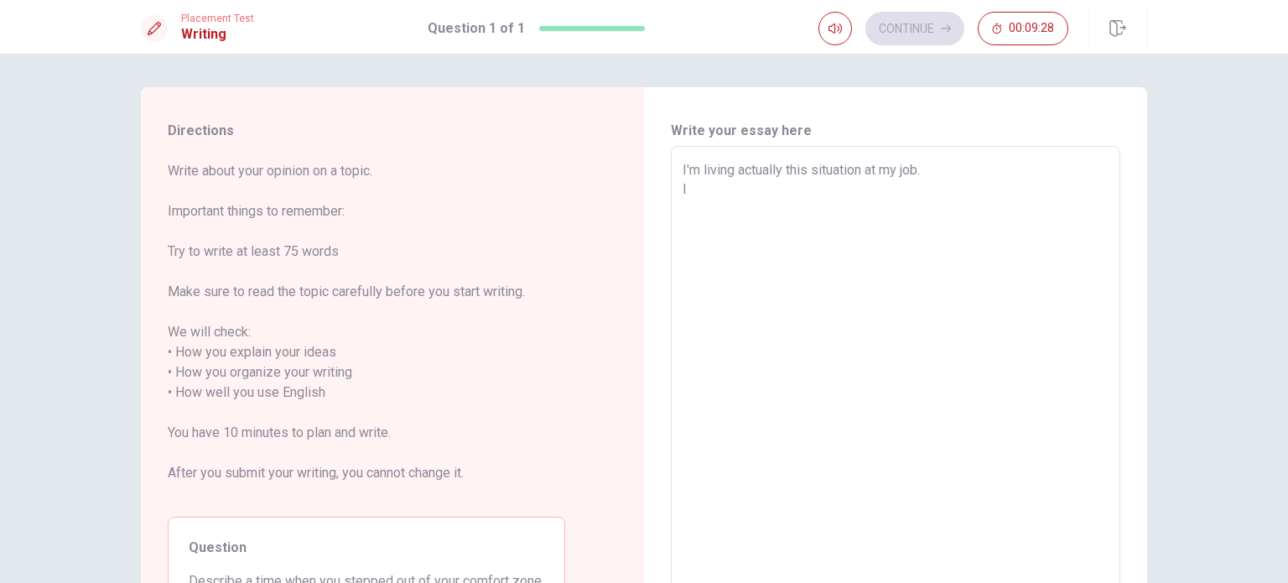
type textarea "I'm living actually this situation at my job. I'"
type textarea "x"
type textarea "I'm living actually this situation at my job. I'm"
type textarea "x"
type textarea "I'm living actually this situation at my job. I'm"
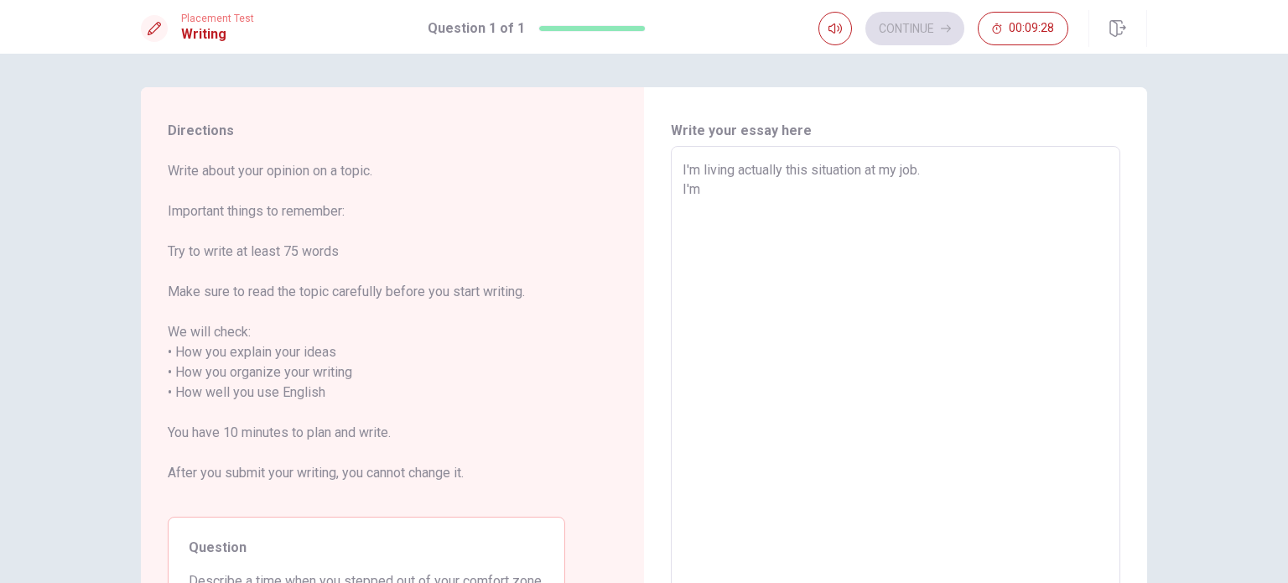
type textarea "x"
type textarea "I'm living actually this situation at my job. I'm i"
type textarea "x"
type textarea "I'm living actually this situation at my job. I'm in"
type textarea "x"
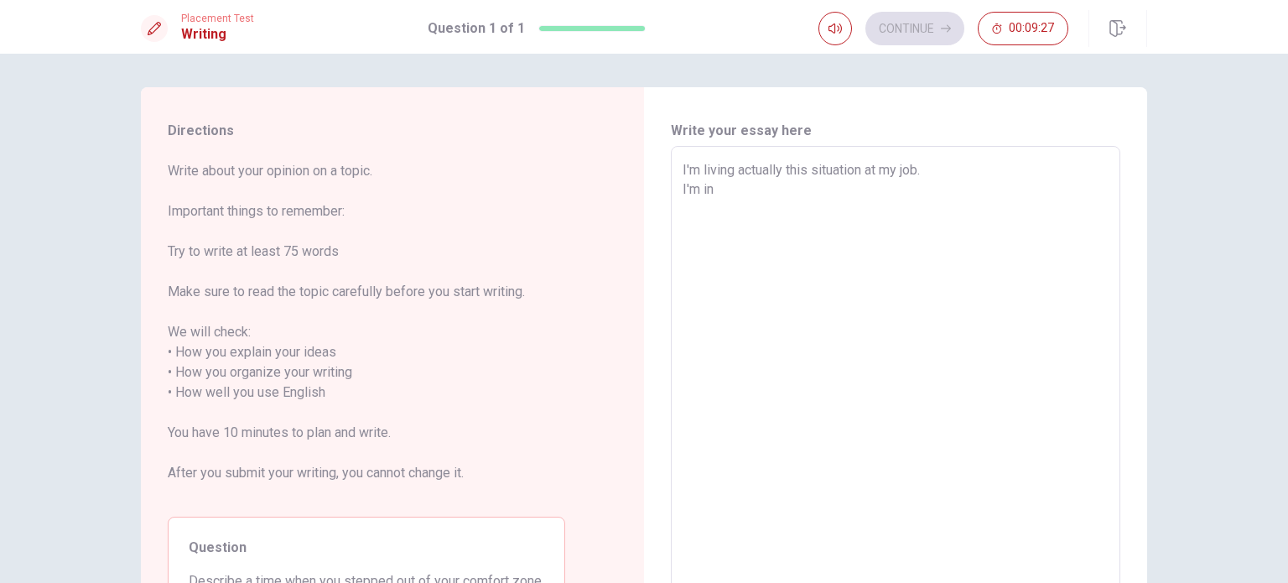
type textarea "I'm living actually this situation at my job. I'm ina"
type textarea "x"
type textarea "I'm living actually this situation at my job. I'm ina"
type textarea "x"
type textarea "I'm living actually this situation at my job. I'm ina"
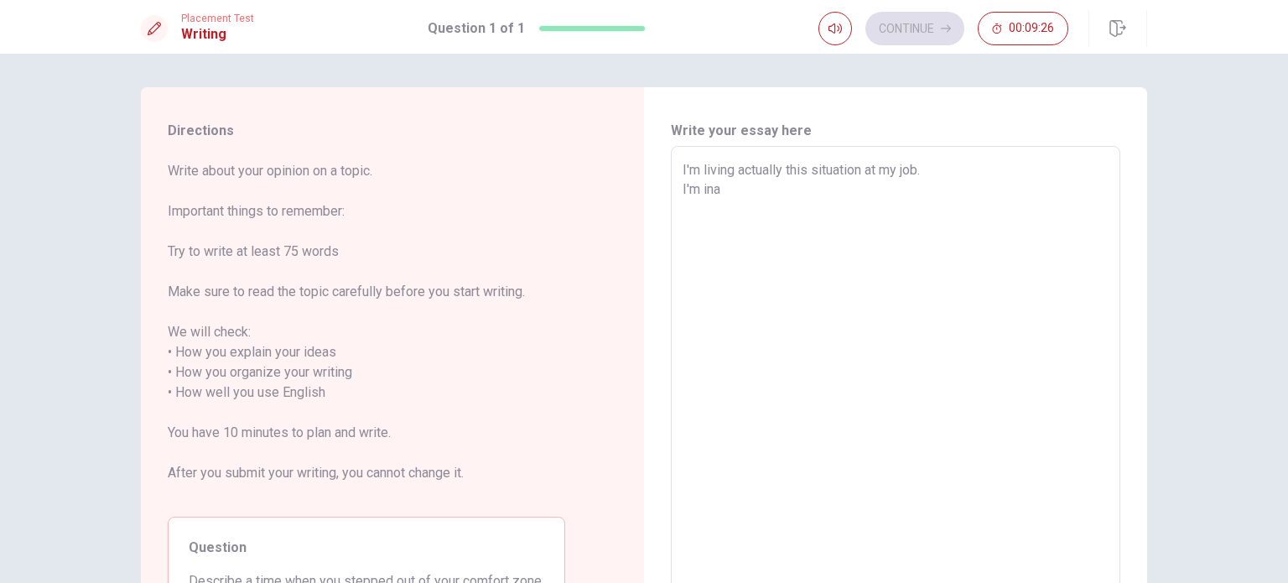
type textarea "x"
type textarea "I'm living actually this situation at my job. I'm in"
type textarea "x"
type textarea "I'm living actually this situation at my job. I'm in"
type textarea "x"
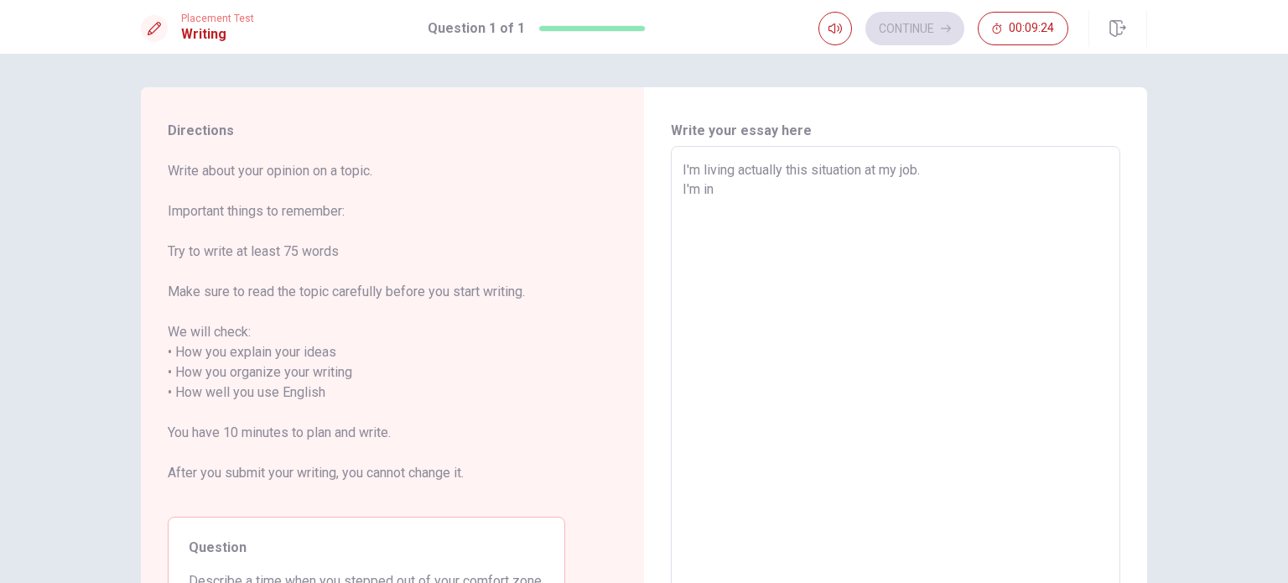
type textarea "I'm living actually this situation at my job. I'm in a"
type textarea "x"
type textarea "I'm living actually this situation at my job. I'm in a"
type textarea "x"
type textarea "I'm living actually this situation at my job. I'm in a m"
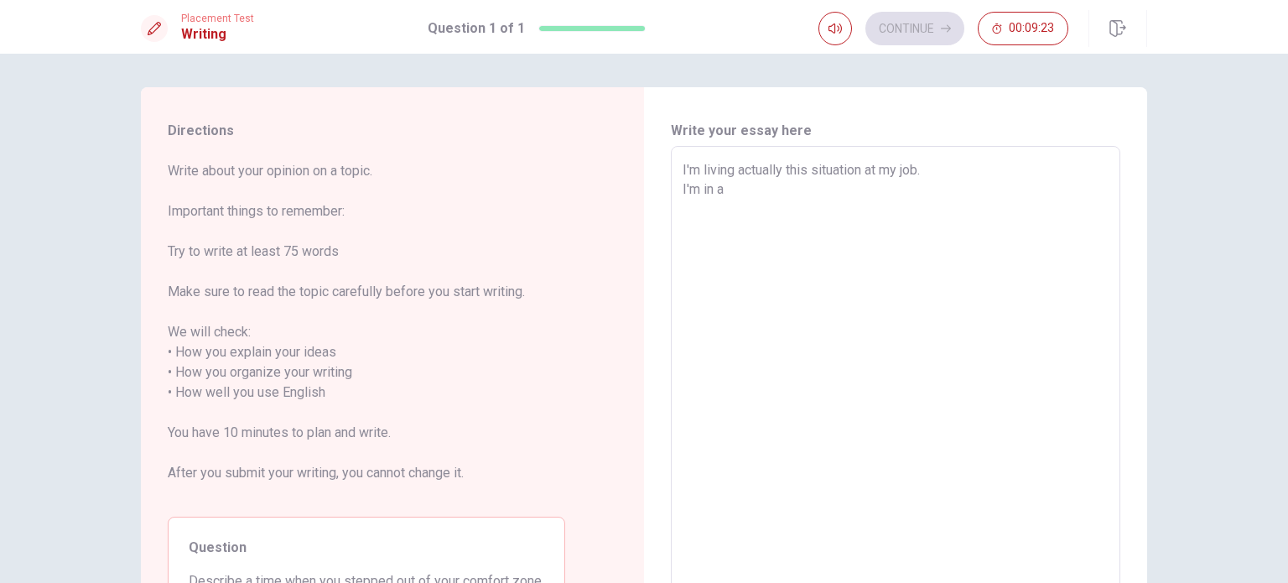
type textarea "x"
type textarea "I'm living actually this situation at my job. I'm in a ma"
type textarea "x"
type textarea "I'm living actually this situation at my job. I'm in a man"
type textarea "x"
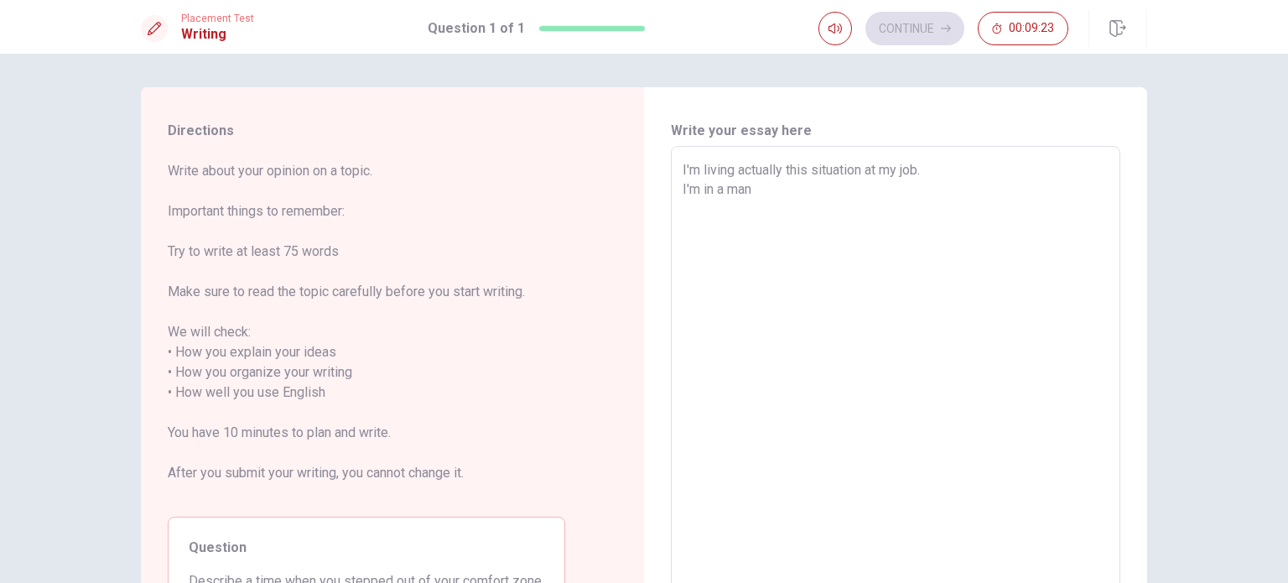
type textarea "I'm living actually this situation at my job. I'm in a mana"
type textarea "x"
type textarea "I'm living actually this situation at my job. I'm in a manag"
type textarea "x"
type textarea "I'm living actually this situation at my job. I'm in a manage"
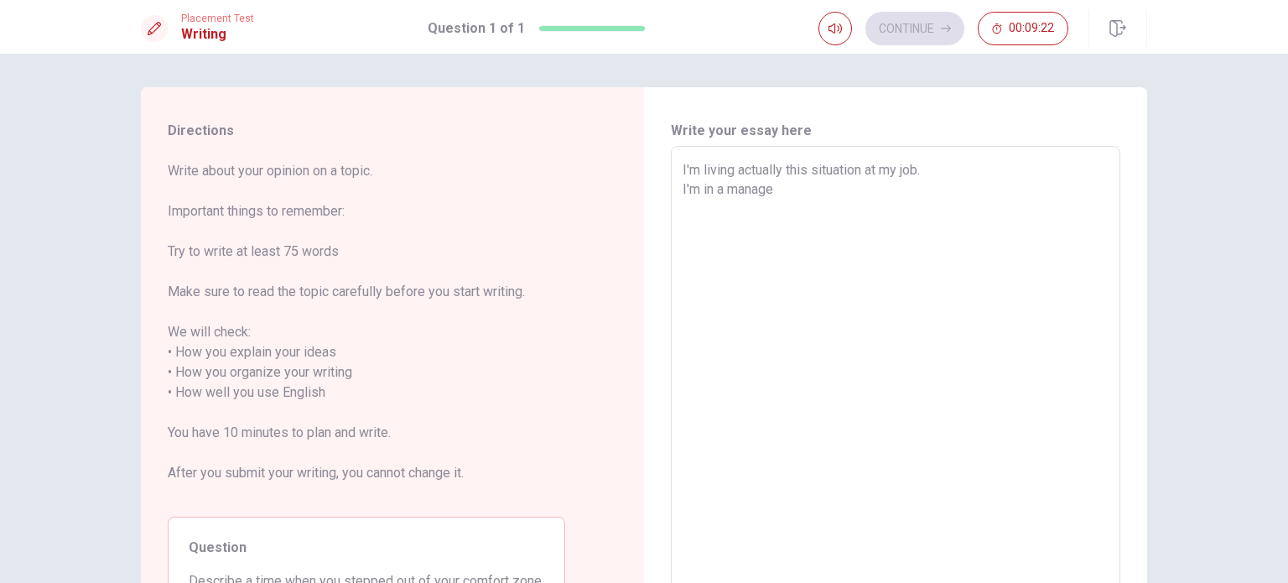
type textarea "x"
type textarea "I'm living actually this situation at my job. I'm in a manager"
type textarea "x"
type textarea "I'm living actually this situation at my job. I'm in a manager"
type textarea "x"
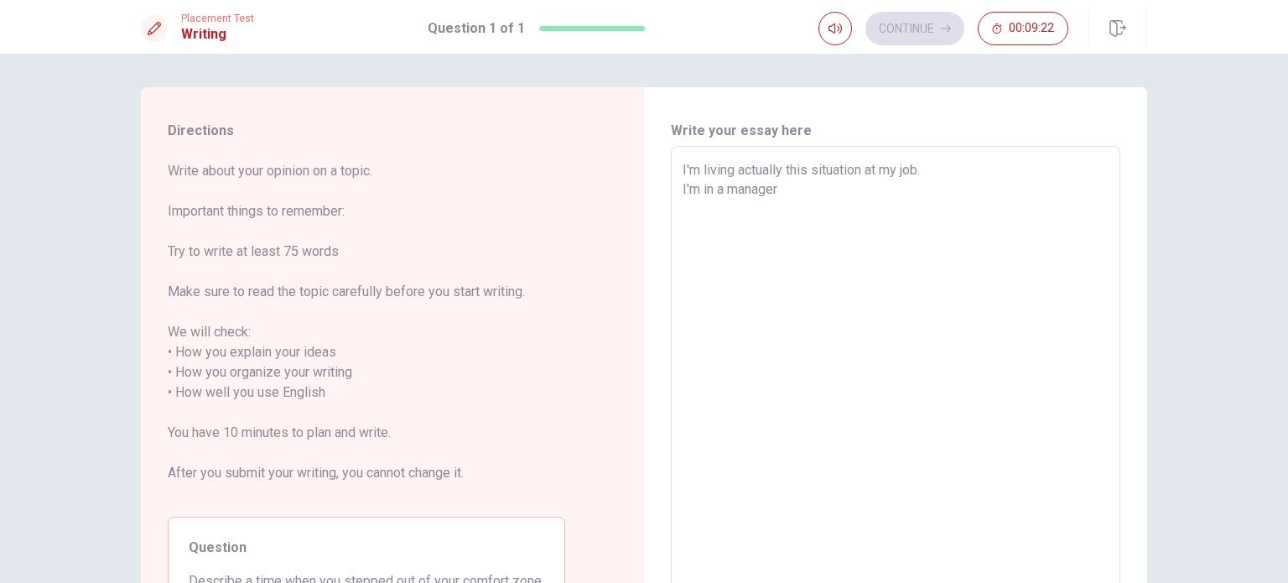
type textarea "I'm living actually this situation at my job. I'm in a manager m"
type textarea "x"
type textarea "I'm living actually this situation at my job. I'm in a manager ma"
type textarea "x"
type textarea "I'm living actually this situation at my job. I'm in a manager mar"
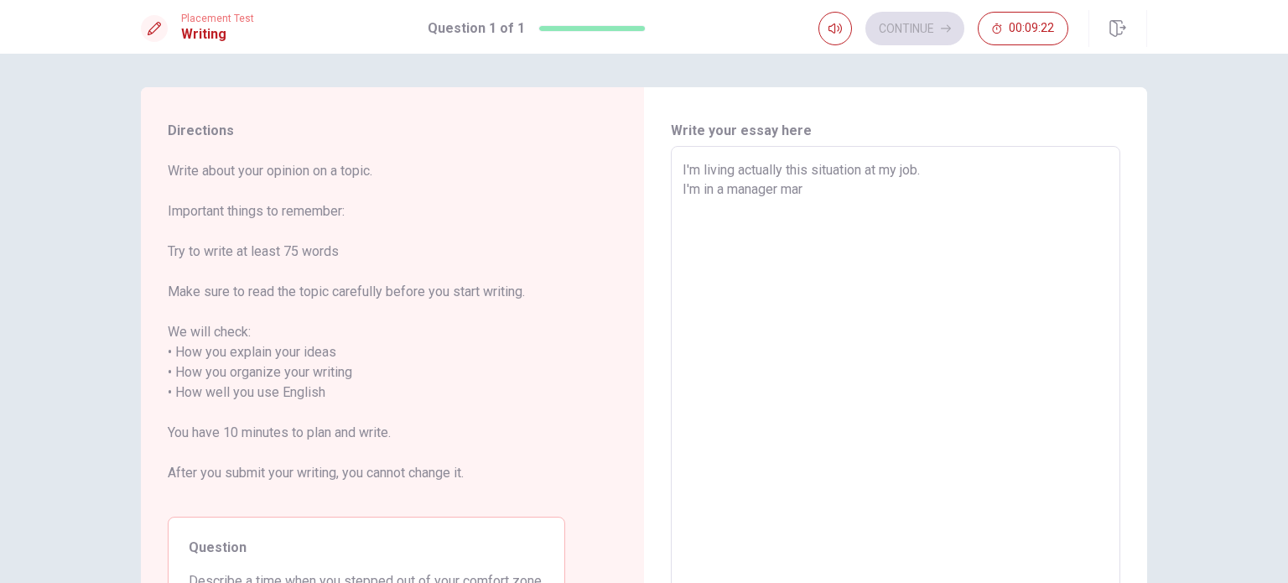
type textarea "x"
type textarea "I'm living actually this situation at my job. I'm in a manager [PERSON_NAME]"
type textarea "x"
type textarea "I'm living actually this situation at my job. I'm in a manager marke"
type textarea "x"
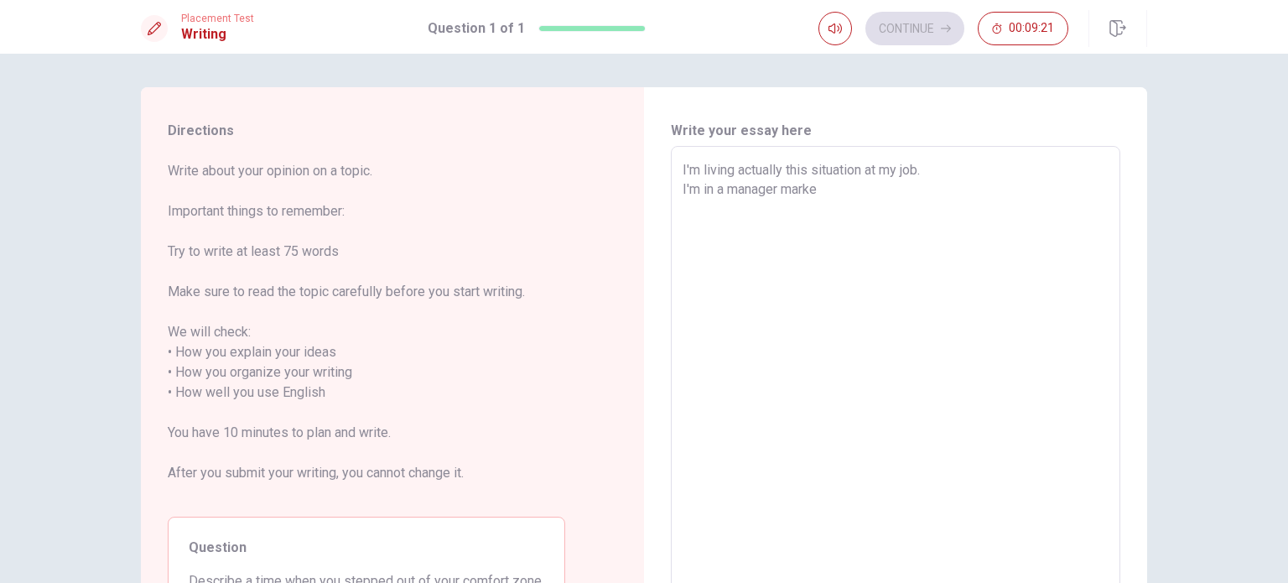
type textarea "I'm living actually this situation at my job. I'm in a manager market"
type textarea "x"
type textarea "I'm living actually this situation at my job. I'm in a manager marketi"
type textarea "x"
type textarea "I'm living actually this situation at my job. I'm in a manager marketin"
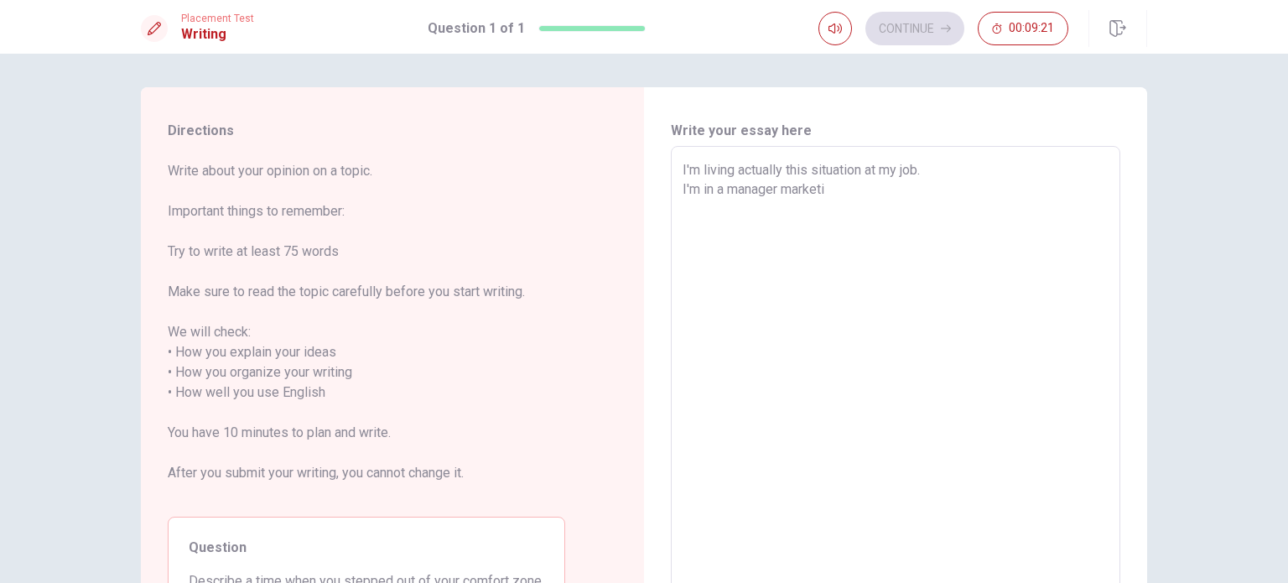
type textarea "x"
type textarea "I'm living actually this situation at my job. I'm in a manager marketing"
type textarea "x"
type textarea "I'm living actually this situation at my job. I'm in a manager marketing"
type textarea "x"
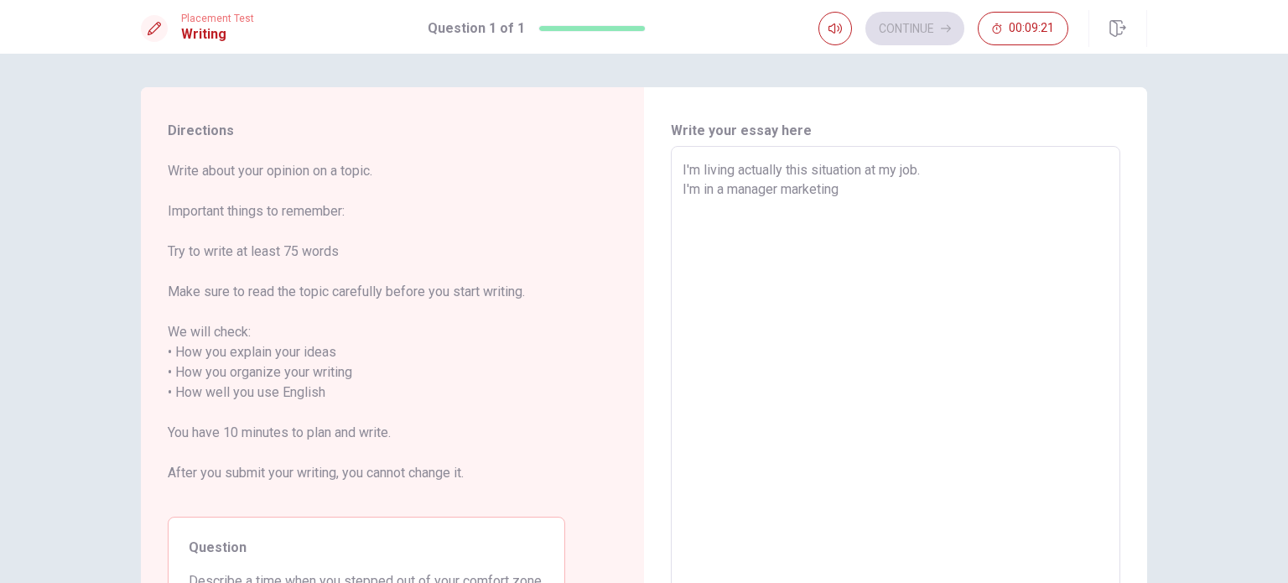
type textarea "I'm living actually this situation at my job. I'm in a manager marketing p"
type textarea "x"
type textarea "I'm living actually this situation at my job. I'm in a manager marketing po"
type textarea "x"
type textarea "I'm living actually this situation at my job. I'm in a manager marketing pos"
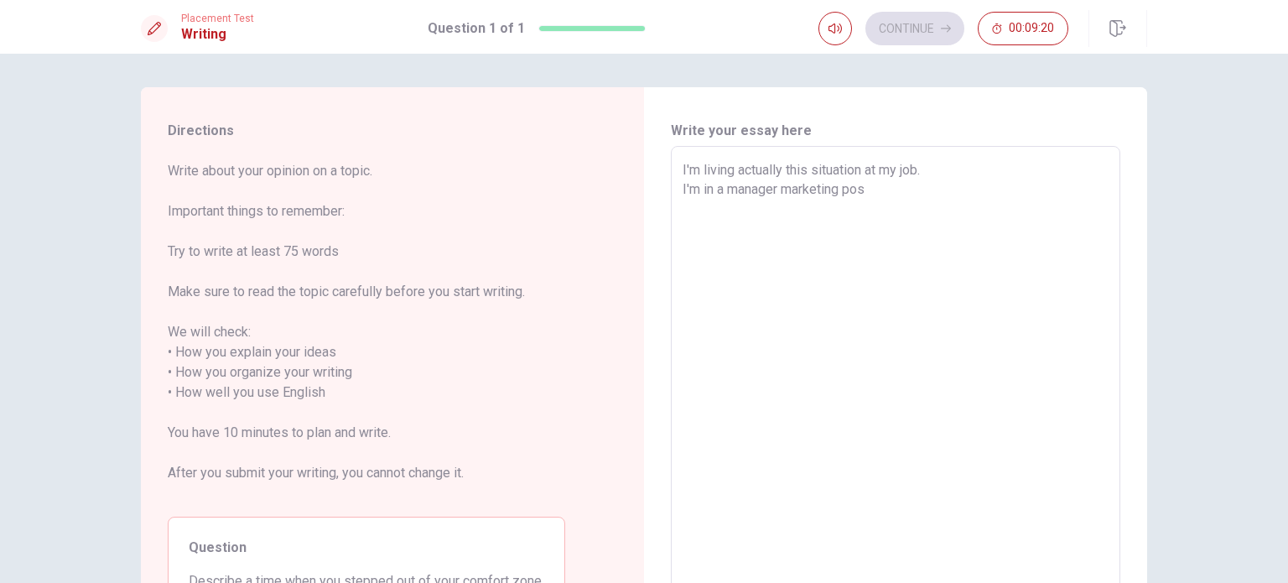
type textarea "x"
type textarea "I'm living actually this situation at my job. I'm in a manager marketing posi"
type textarea "x"
type textarea "I'm living actually this situation at my job. I'm in a manager marketing posit"
type textarea "x"
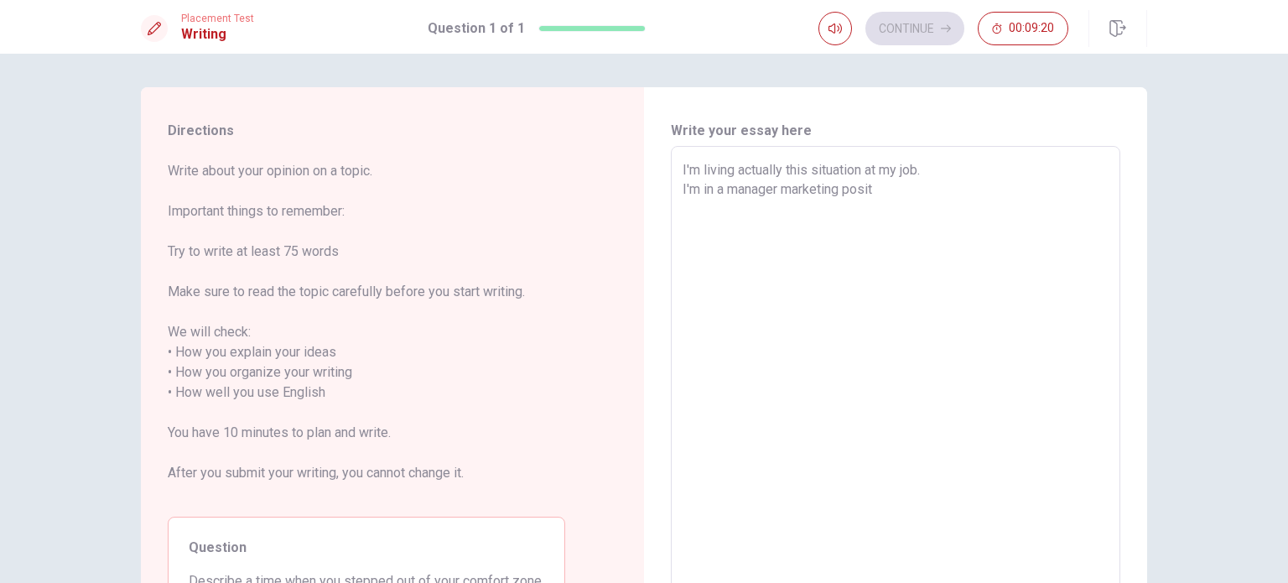
type textarea "I'm living actually this situation at my job. I'm in a manager marketing positi"
type textarea "x"
type textarea "I'm living actually this situation at my job. I'm in a manager marketing positio"
type textarea "x"
type textarea "I'm living actually this situation at my job. I'm in a manager marketing positi…"
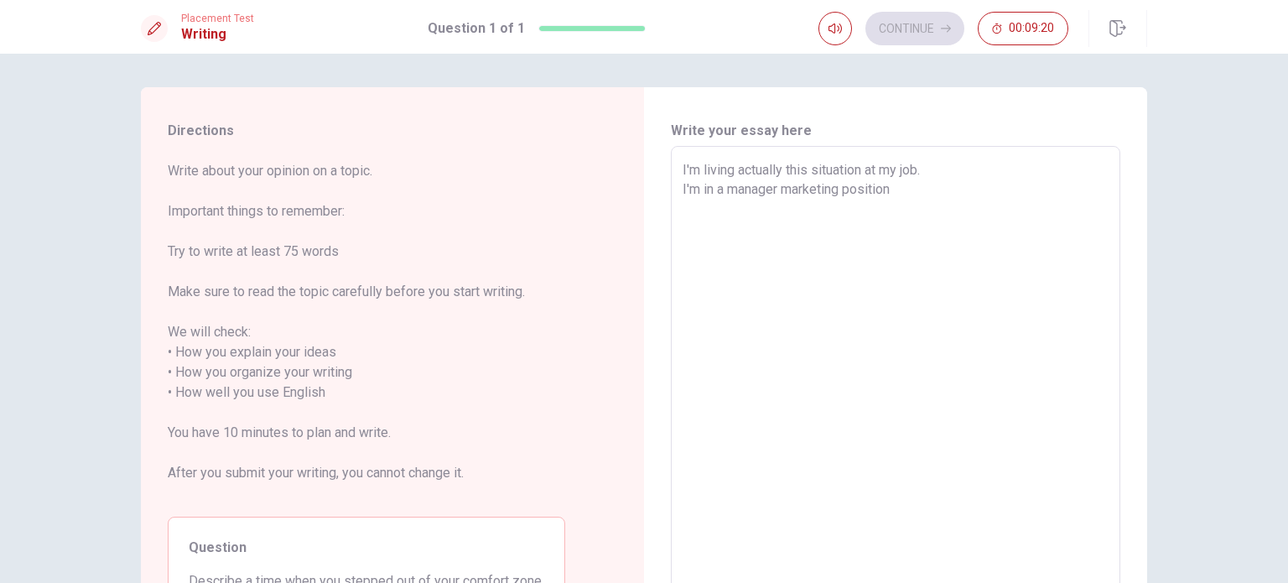
type textarea "x"
type textarea "I'm living actually this situation at my job. I'm in a manager marketing positi…"
type textarea "x"
type textarea "I'm living actually this situation at my job. I'm in a manager marketing positi…"
type textarea "x"
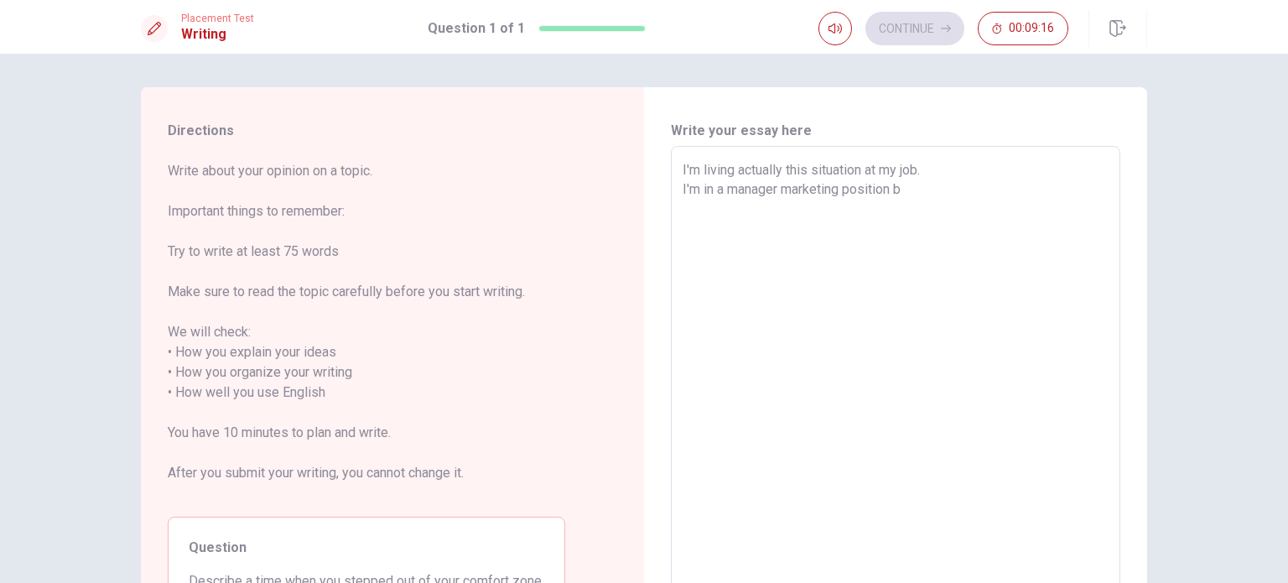
type textarea "I'm living actually this situation at my job. I'm in a manager marketing positi…"
type textarea "x"
type textarea "I'm living actually this situation at my job. I'm in a manager marketing positi…"
type textarea "x"
type textarea "I'm living actually this situation at my job. I'm in a manager marketing positi…"
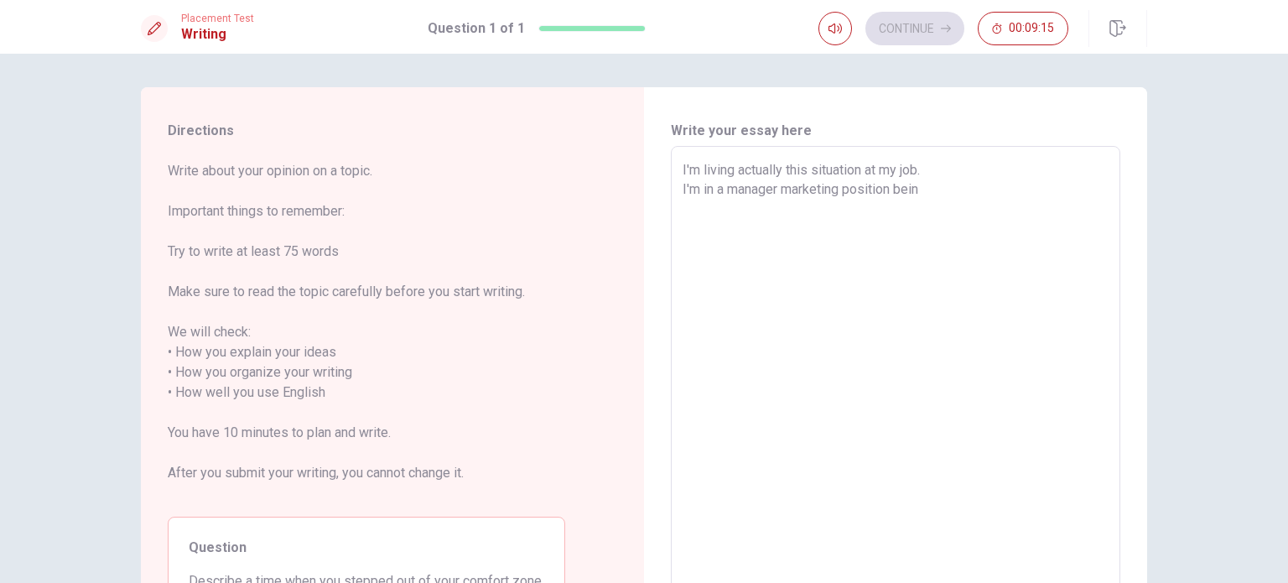
type textarea "x"
type textarea "I'm living actually this situation at my job. I'm in a manager marketing positi…"
type textarea "x"
type textarea "I'm living actually this situation at my job. I'm in a manager marketing positi…"
type textarea "x"
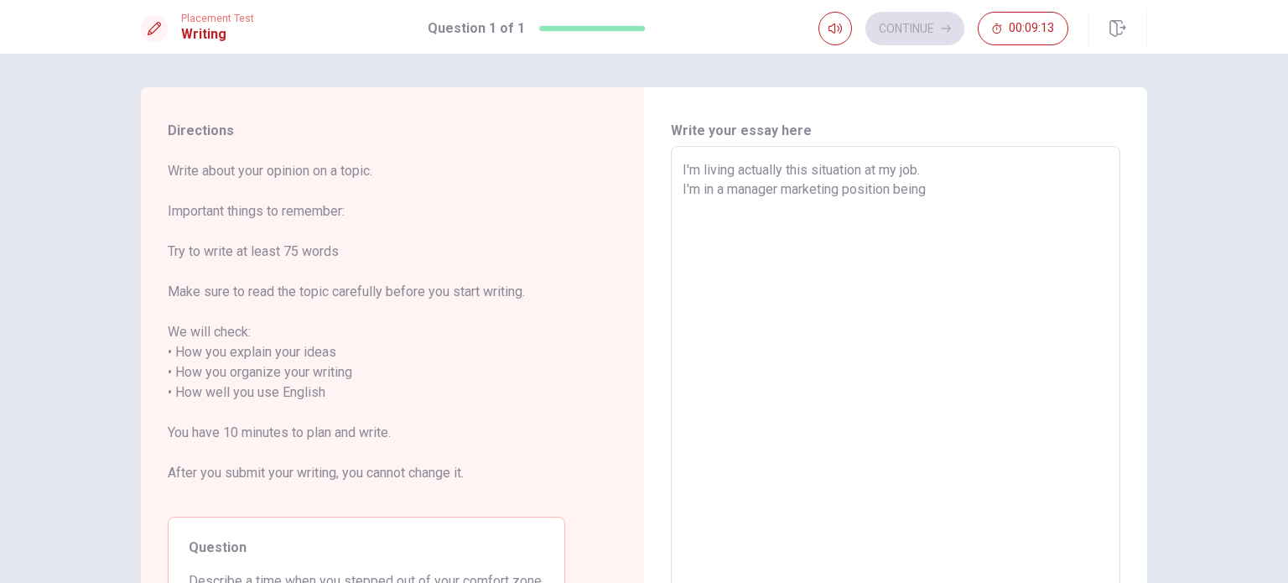
type textarea "I'm living actually this situation at my job. I'm in a manager marketing positi…"
type textarea "x"
type textarea "I'm living actually this situation at my job. I'm in a manager marketing positi…"
type textarea "x"
type textarea "I'm living actually this situation at my job. I'm in a manager marketing positi…"
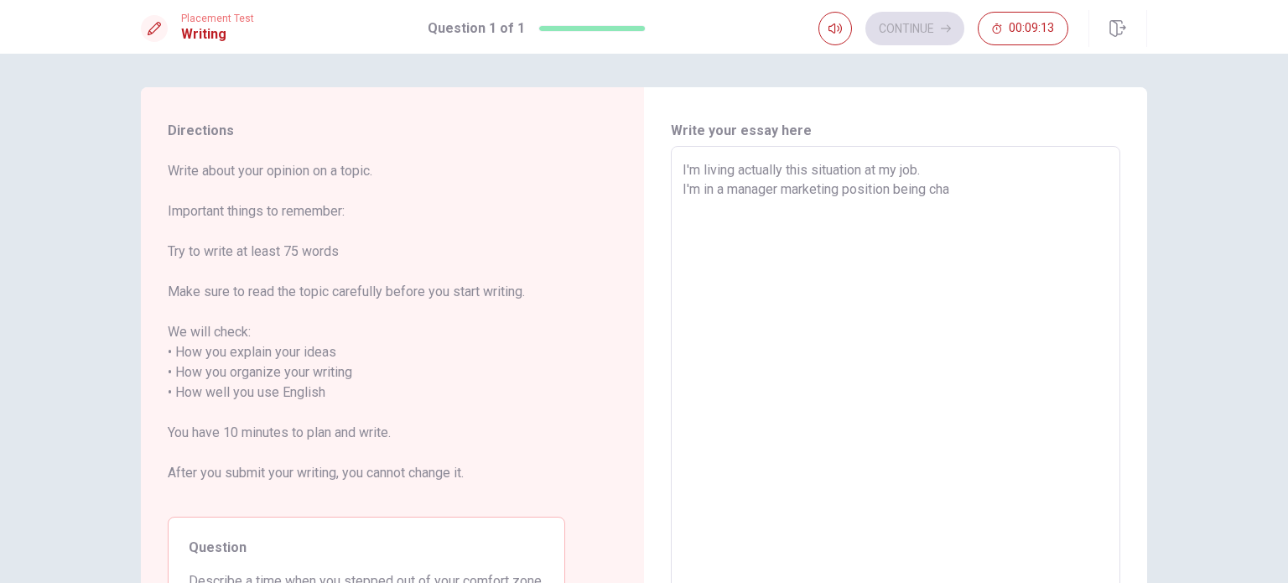
type textarea "x"
type textarea "I'm living actually this situation at my job. I'm in a manager marketing positi…"
type textarea "x"
type textarea "I'm living actually this situation at my job. I'm in a manager marketing positi…"
click at [898, 189] on textarea "I'm living actually this situation at my job. I'm in a manager marketing positi…" at bounding box center [896, 382] width 426 height 445
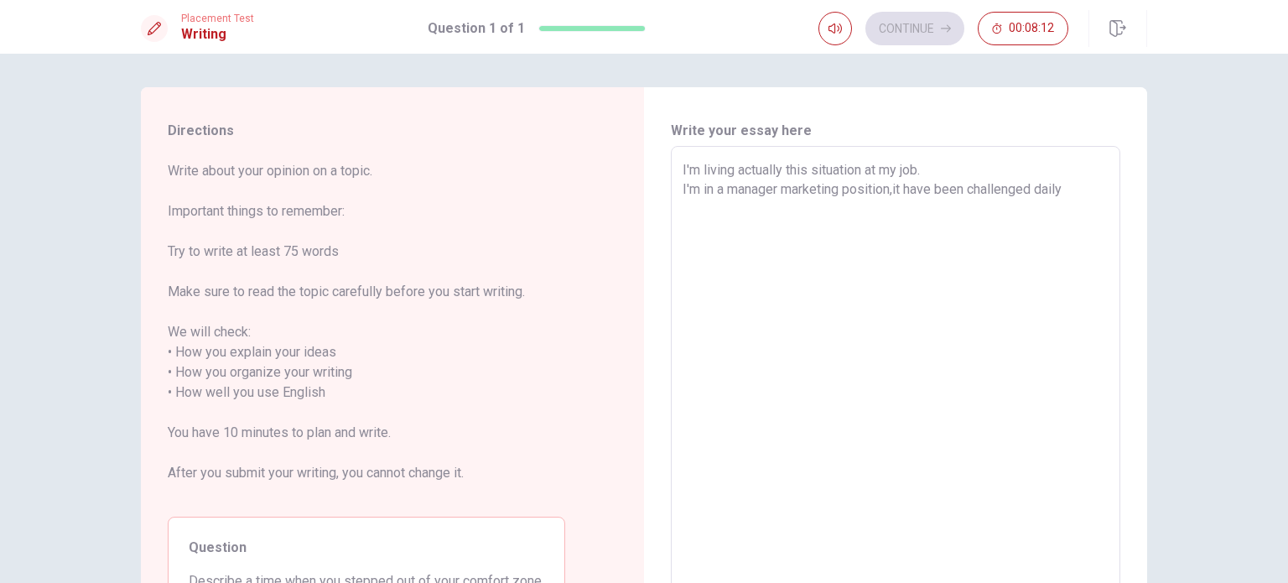
click at [898, 190] on textarea "I'm living actually this situation at my job. I'm in a manager marketing positi…" at bounding box center [896, 382] width 426 height 445
click at [785, 160] on textarea "I'm living actually this situation at my job. I'm in a manager marketing positi…" at bounding box center [896, 382] width 426 height 445
click at [787, 170] on textarea "I'm actually experincing this situation at my job. I'm in a manager marketing p…" at bounding box center [896, 382] width 426 height 445
click at [886, 183] on textarea "I'm actually experiencing this situation at my job. I'm in a manager marketing …" at bounding box center [896, 382] width 426 height 445
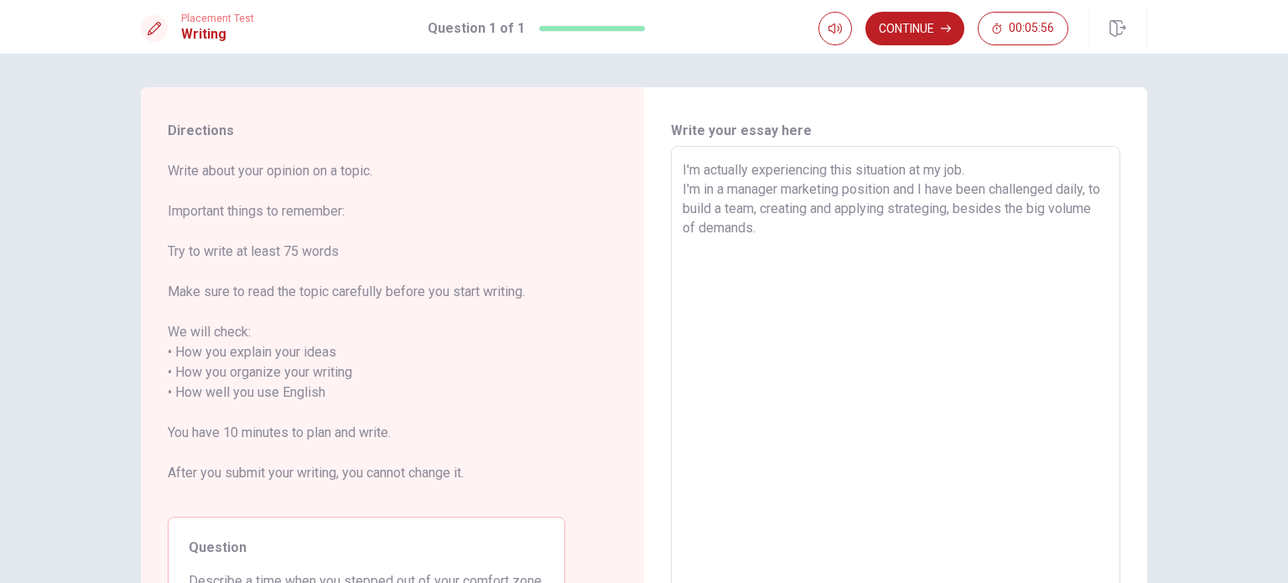
click at [975, 210] on textarea "I'm actually experiencing this situation at my job. I'm in a manager marketing …" at bounding box center [896, 382] width 426 height 445
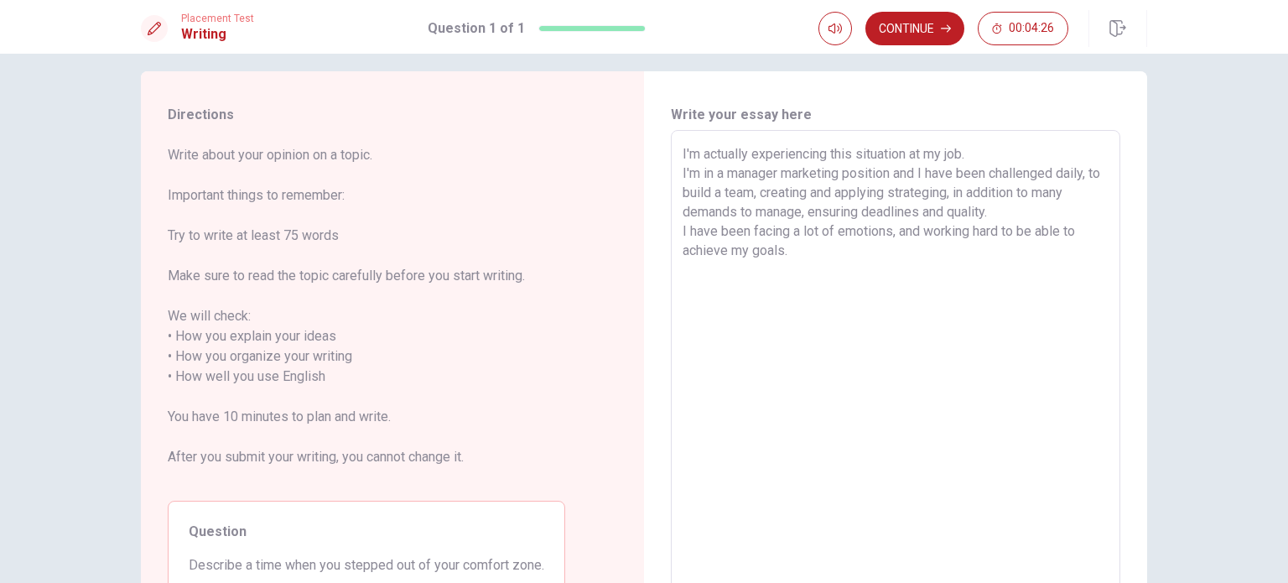
scroll to position [13, 0]
click at [993, 181] on textarea "I'm actually experiencing this situation at my job. I'm in a manager marketing …" at bounding box center [896, 369] width 426 height 445
click at [793, 210] on textarea "I'm actually experiencing this situation at my job. I'm in a manager marketing …" at bounding box center [896, 369] width 426 height 445
click at [1093, 175] on textarea "I'm actually experiencing this situation at my job. I'm in a manager marketing …" at bounding box center [896, 369] width 426 height 445
click at [1036, 221] on textarea "I'm actually experiencing this situation at my job. I'm in a manager marketing …" at bounding box center [896, 369] width 426 height 445
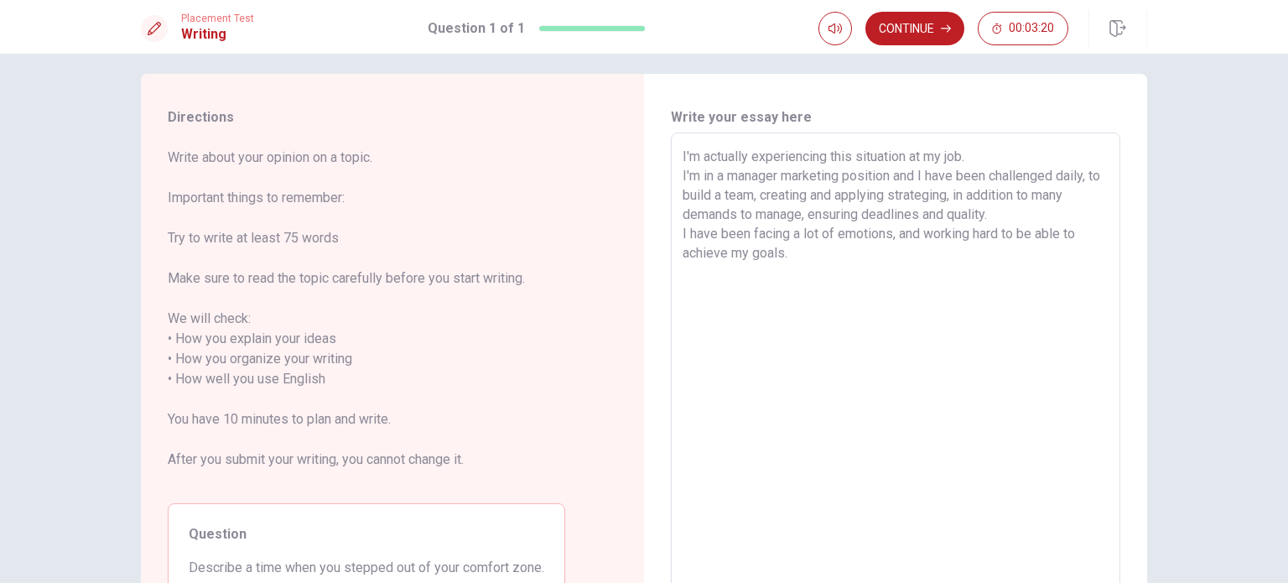
click at [976, 195] on textarea "I'm actually experiencing this situation at my job. I'm in a manager marketing …" at bounding box center [896, 369] width 426 height 445
click at [1093, 171] on textarea "I'm actually experiencing this situation at my job. I'm in a manager marketing …" at bounding box center [896, 369] width 426 height 445
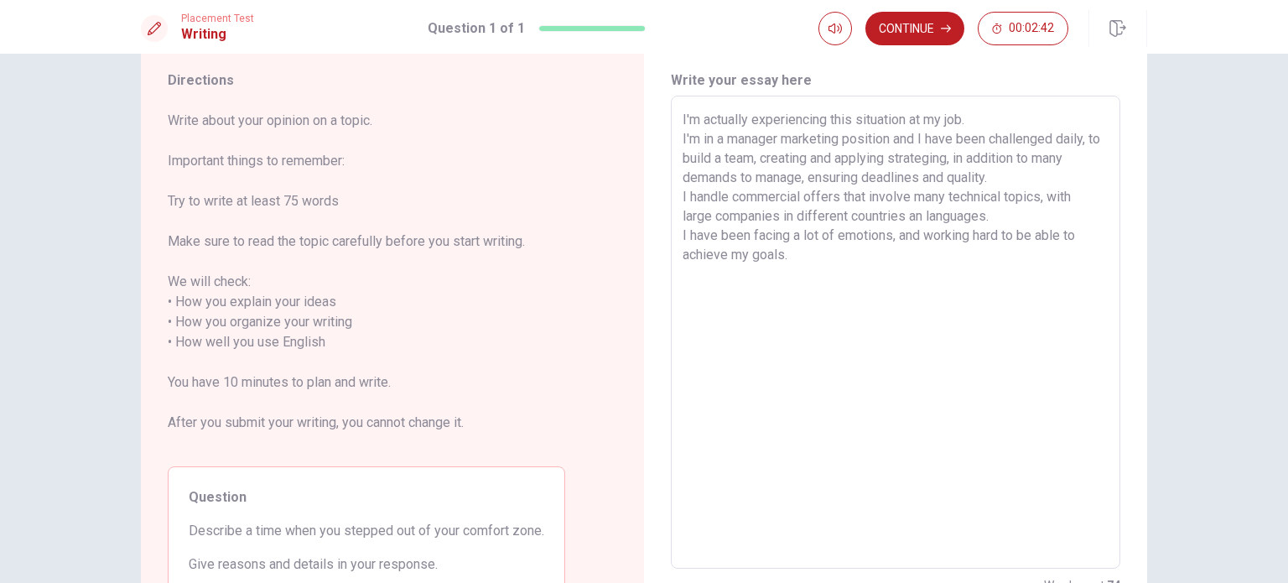
scroll to position [52, 0]
click at [847, 259] on textarea "I'm actually experiencing this situation at my job. I'm in a manager marketing …" at bounding box center [896, 330] width 426 height 445
click at [677, 234] on div "I'm actually experiencing this situation at my job. I'm in a manager marketing …" at bounding box center [895, 330] width 449 height 473
click at [714, 232] on textarea "I'm actually experiencing this situation at my job. I'm in a manager marketing …" at bounding box center [896, 330] width 426 height 445
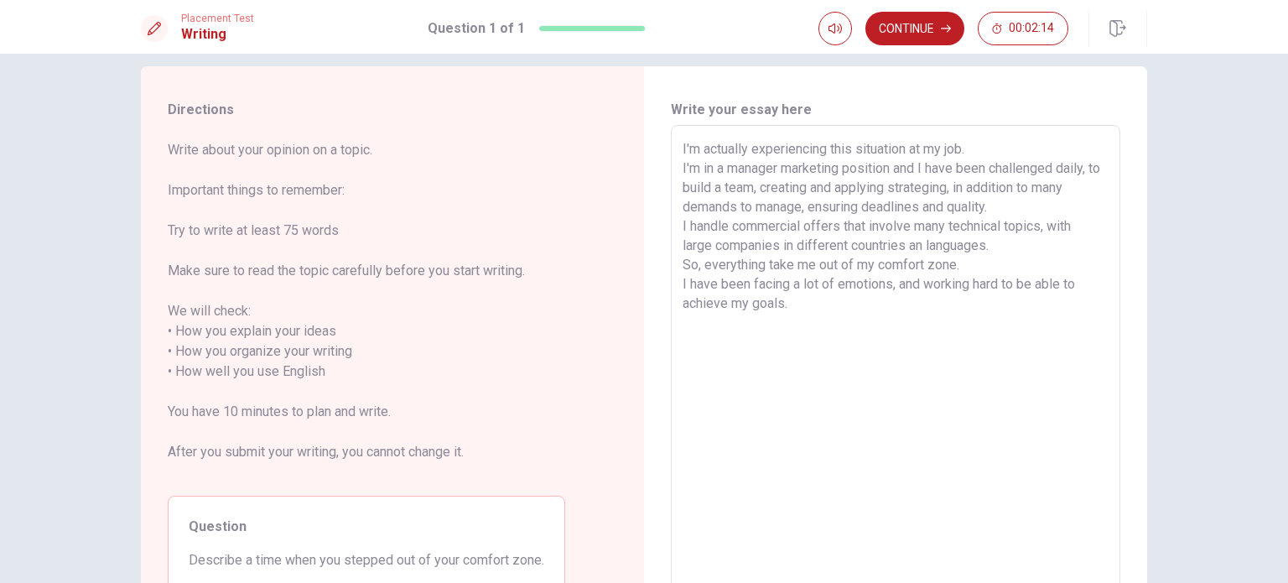
scroll to position [20, 0]
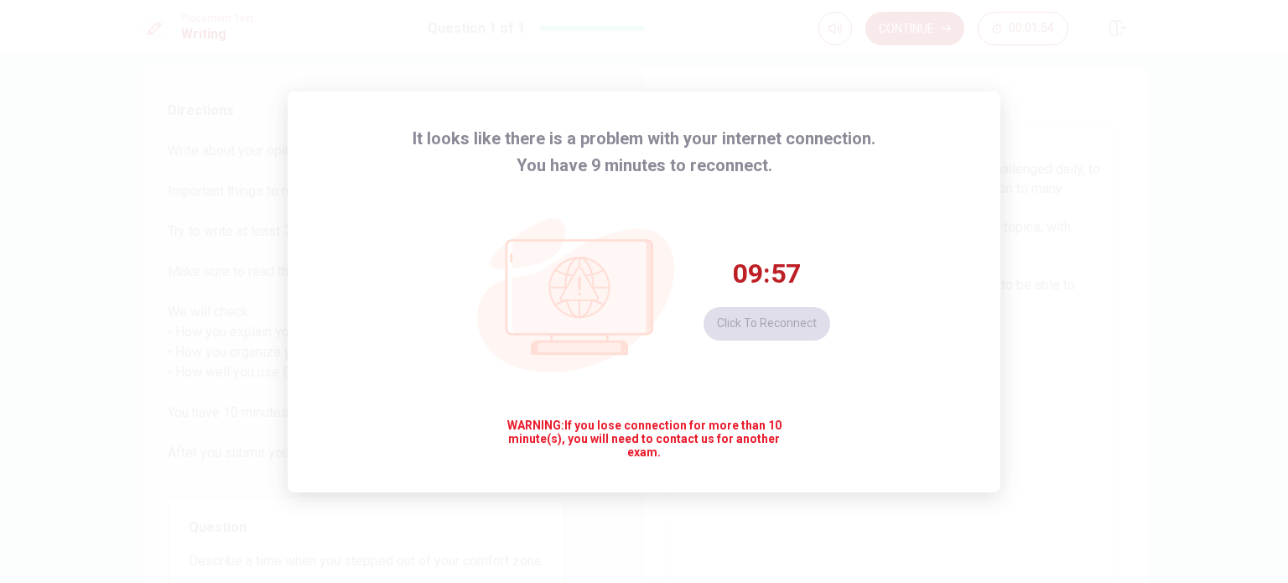
click at [822, 327] on div "09:57 Click to reconnect" at bounding box center [767, 299] width 127 height 84
click at [1057, 351] on div "It looks like there is a problem with your internet connection. You have 9 minu…" at bounding box center [644, 291] width 1288 height 583
click at [919, 311] on div "It looks like there is a problem with your internet connection. You have 9 minu…" at bounding box center [644, 291] width 713 height 401
click at [1083, 357] on div "It looks like there is a problem with your internet connection. You have 9 minu…" at bounding box center [644, 291] width 1288 height 583
click at [778, 329] on button "Click to reconnect" at bounding box center [767, 324] width 127 height 34
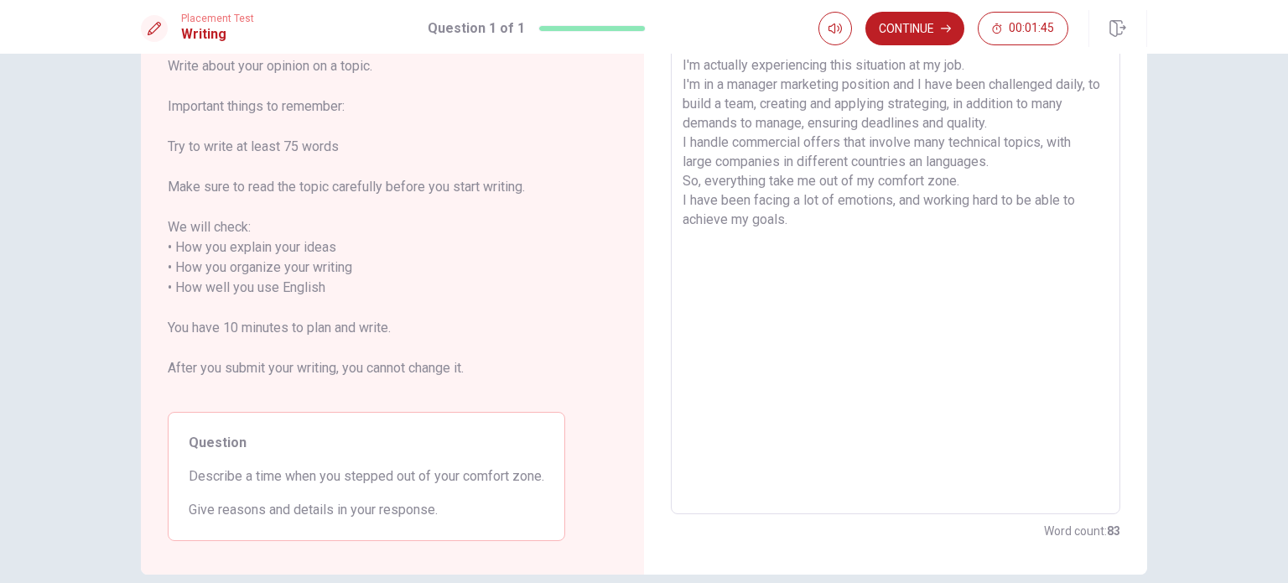
scroll to position [103, 0]
click at [1228, 230] on div "Directions Write about your opinion on a topic. Important things to remember: T…" at bounding box center [644, 318] width 1288 height 529
click at [907, 31] on button "Continue" at bounding box center [914, 29] width 99 height 34
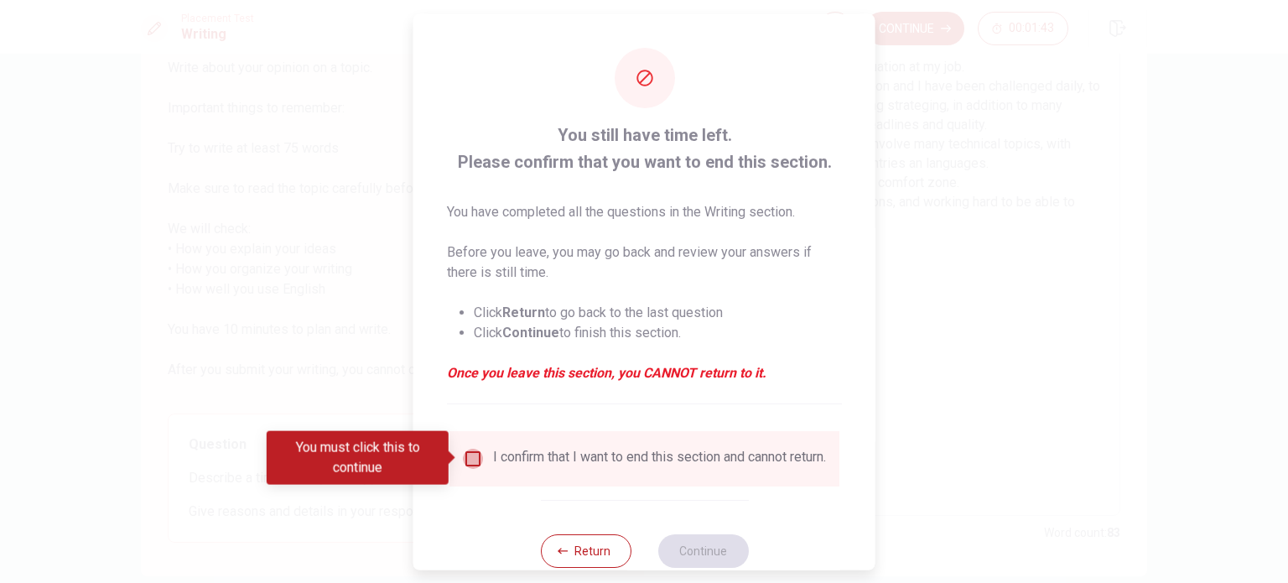
click at [477, 460] on input "You must click this to continue" at bounding box center [473, 458] width 20 height 20
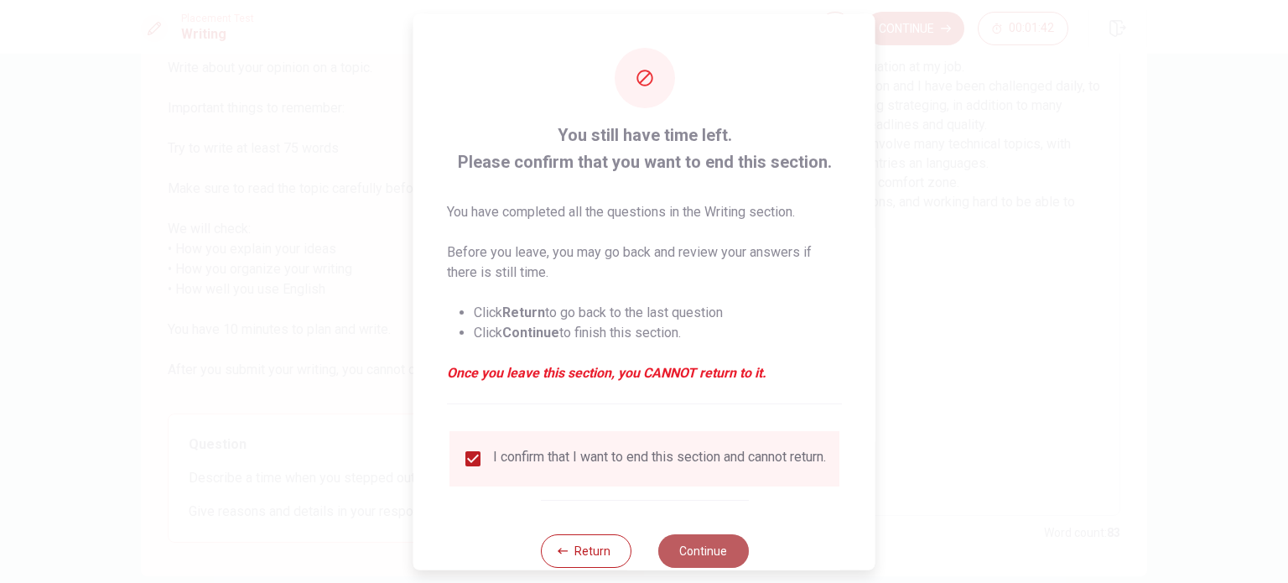
click at [718, 552] on button "Continue" at bounding box center [702, 550] width 91 height 34
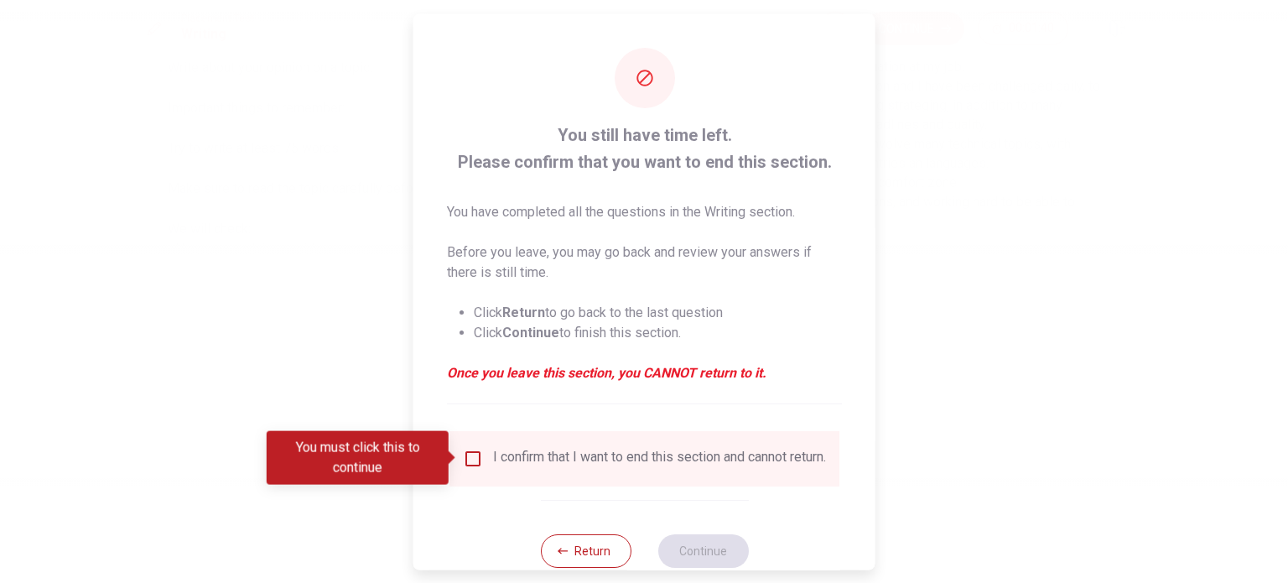
click at [465, 454] on input "You must click this to continue" at bounding box center [473, 458] width 20 height 20
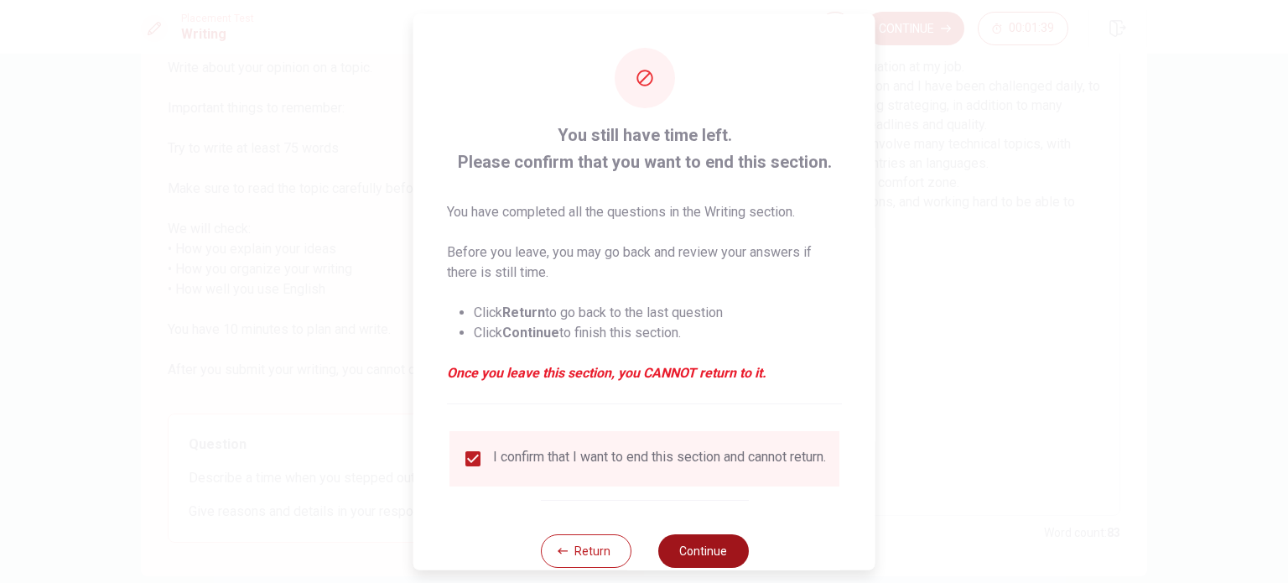
click at [681, 550] on button "Continue" at bounding box center [702, 550] width 91 height 34
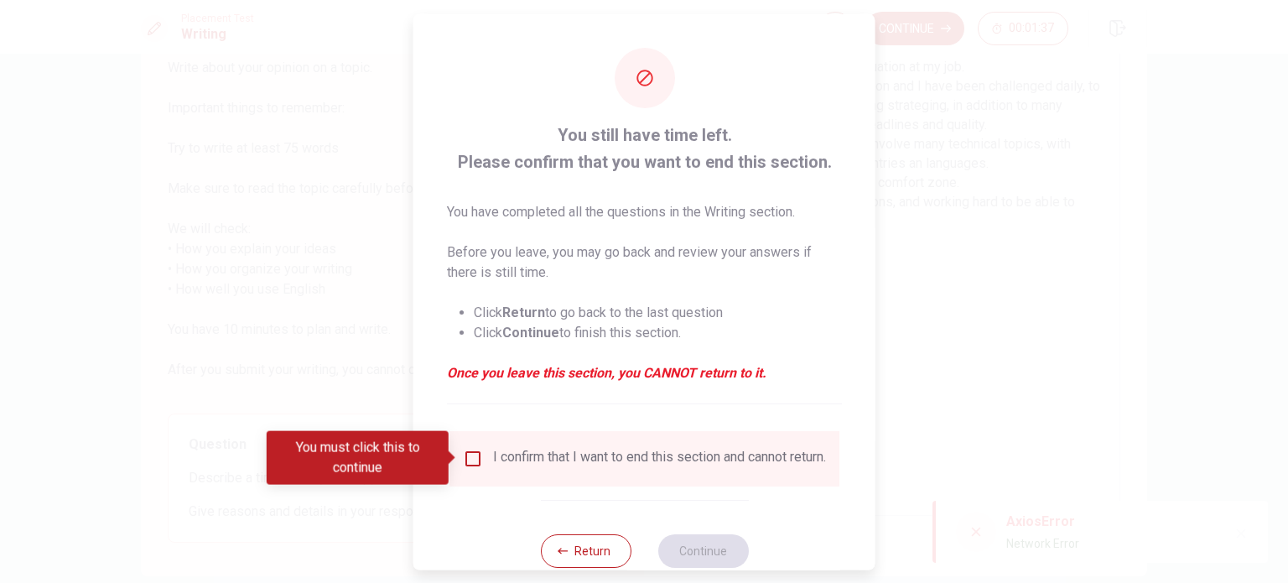
click at [476, 456] on input "You must click this to continue" at bounding box center [473, 458] width 20 height 20
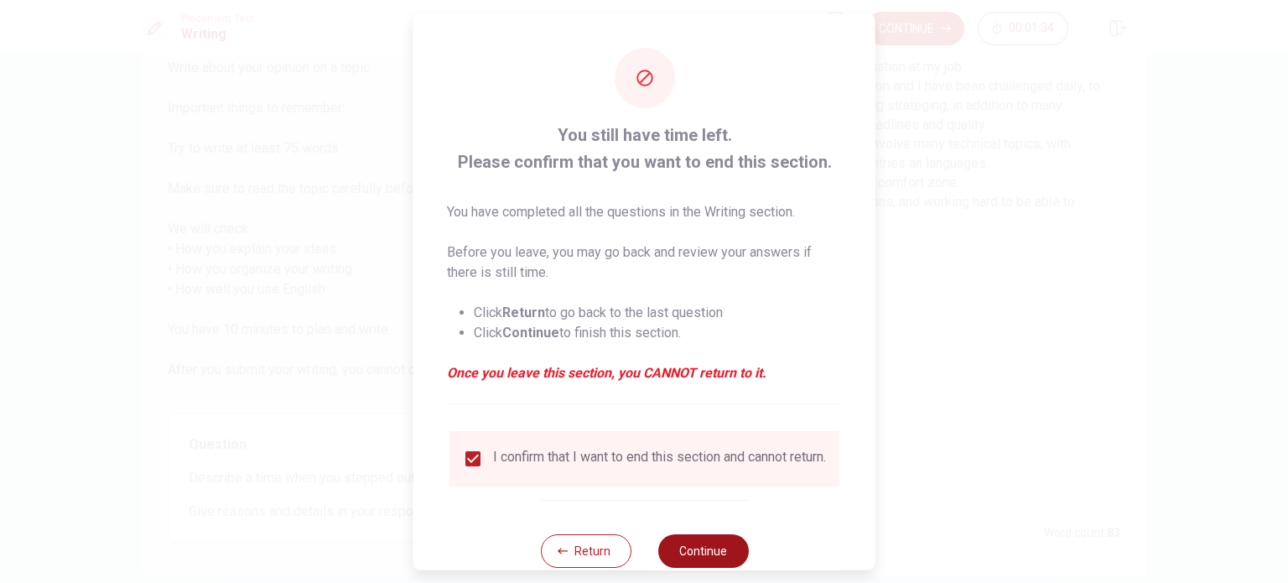
click at [708, 558] on button "Continue" at bounding box center [702, 550] width 91 height 34
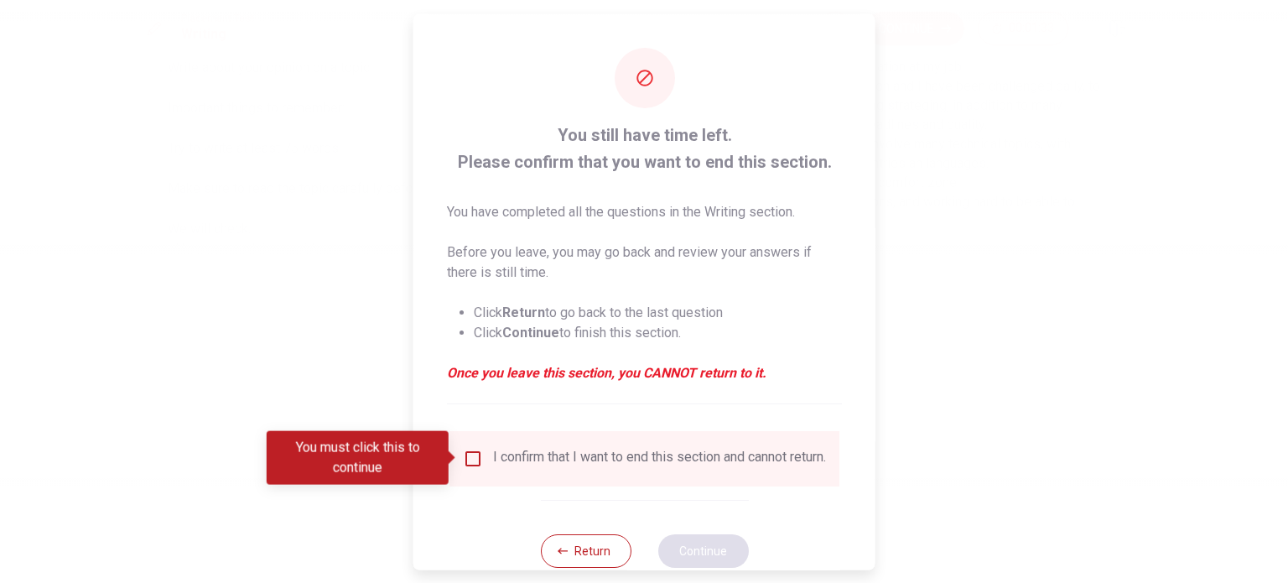
scroll to position [0, 0]
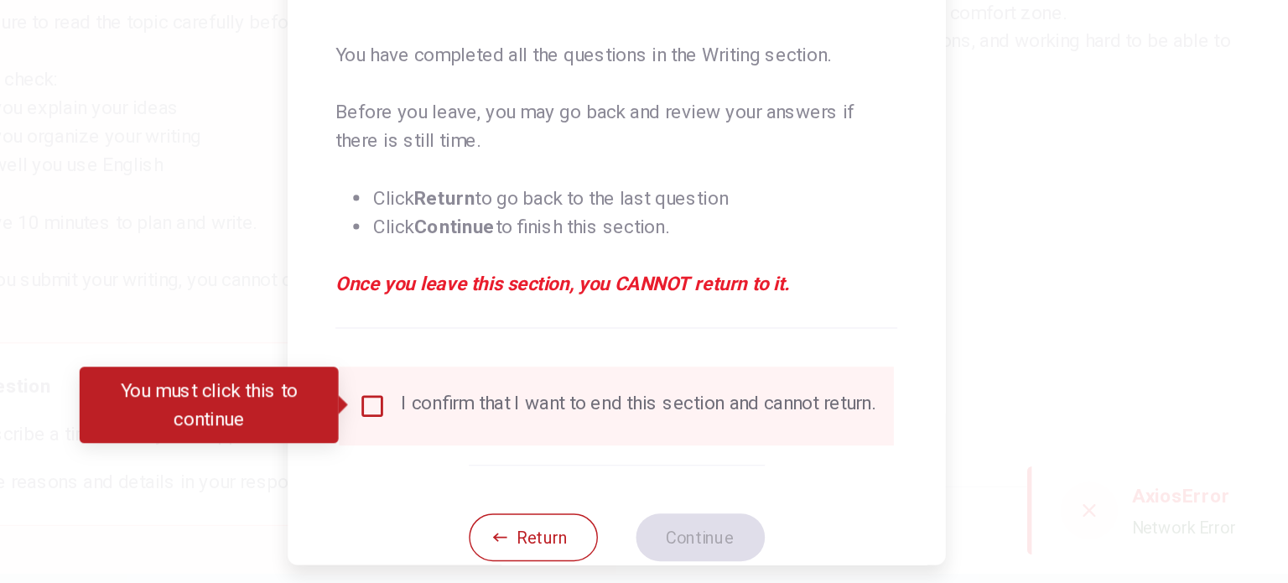
click at [460, 454] on div "You must click this to continue" at bounding box center [364, 458] width 194 height 54
click at [471, 457] on input "You must click this to continue" at bounding box center [473, 458] width 20 height 20
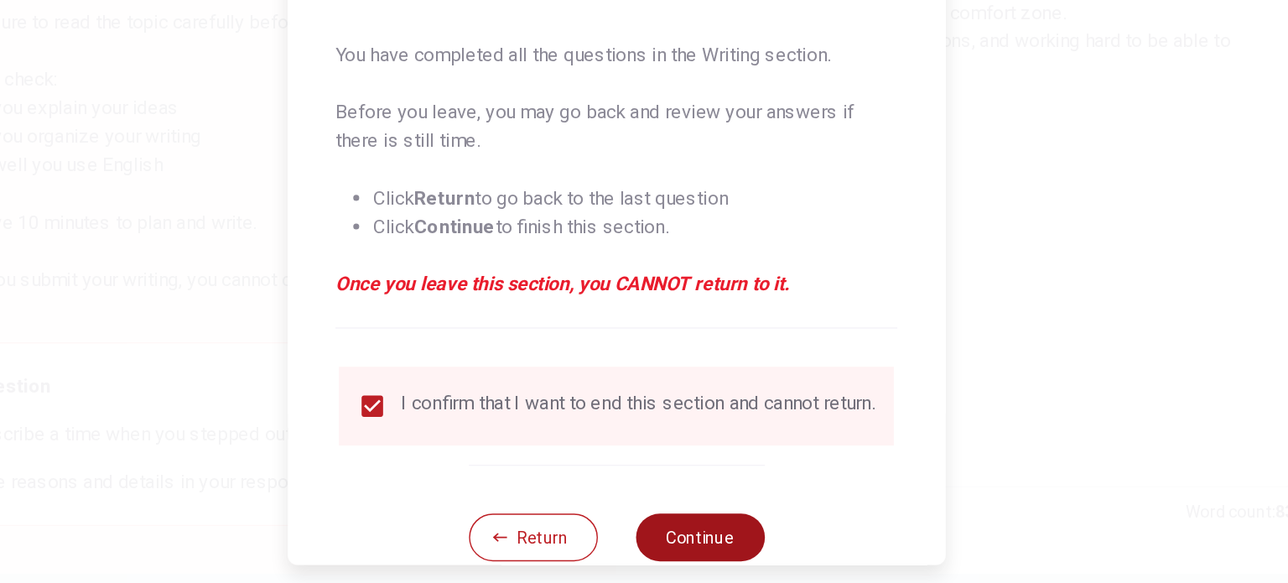
click at [699, 550] on button "Continue" at bounding box center [702, 550] width 91 height 34
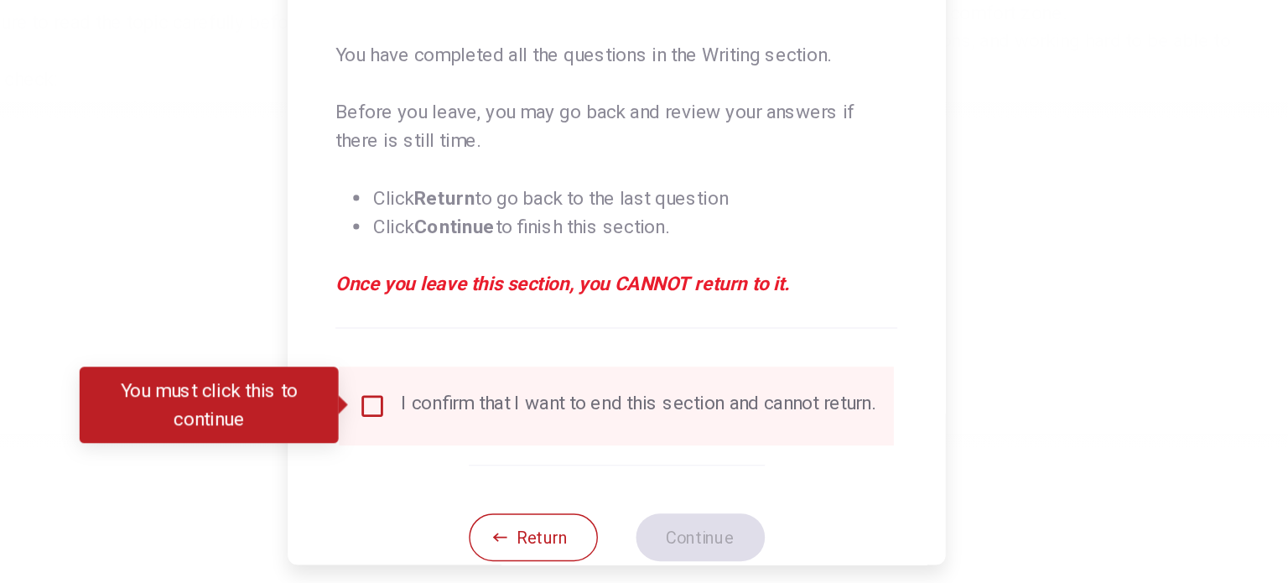
click at [954, 463] on div at bounding box center [644, 291] width 1288 height 583
click at [1115, 458] on div at bounding box center [644, 291] width 1288 height 583
click at [578, 558] on button "Return" at bounding box center [585, 550] width 91 height 34
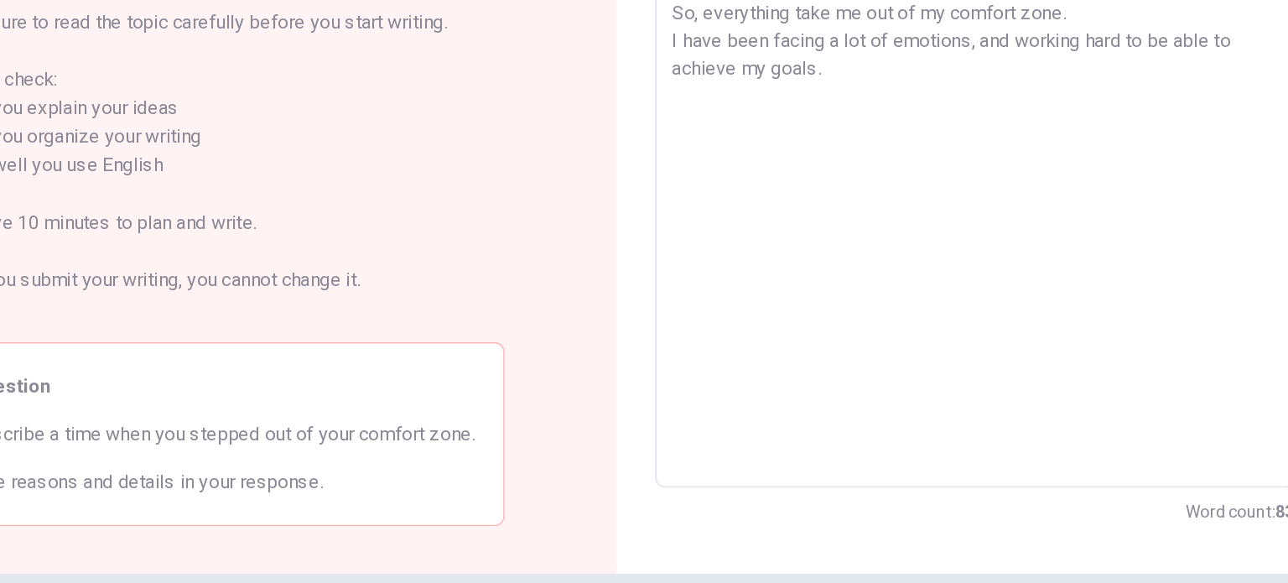
click at [926, 502] on div "I'm actually experiencing this situation at my job. I'm in a manager marketing …" at bounding box center [895, 279] width 449 height 473
click at [1037, 385] on textarea "I'm actually experiencing this situation at my job. I'm in a manager marketing …" at bounding box center [896, 279] width 426 height 445
click at [986, 324] on textarea "I'm actually experiencing this situation at my job. I'm in a manager marketing …" at bounding box center [896, 279] width 426 height 445
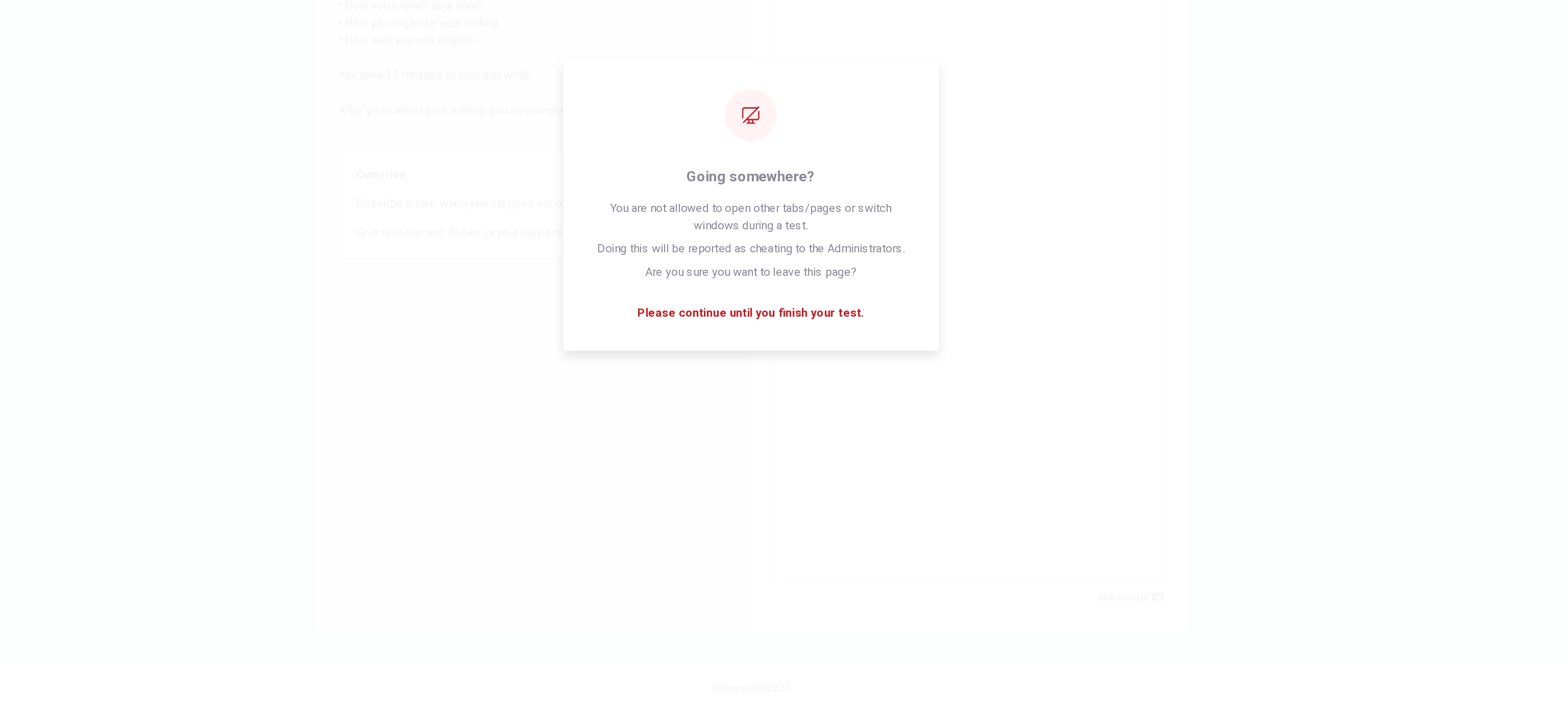
drag, startPoint x: 670, startPoint y: 105, endPoint x: 931, endPoint y: 538, distance: 505.6
click at [783, 354] on textarea "I'm actually experiencing this situation at my job. I'm in a manager marketing …" at bounding box center [937, 354] width 259 height 514
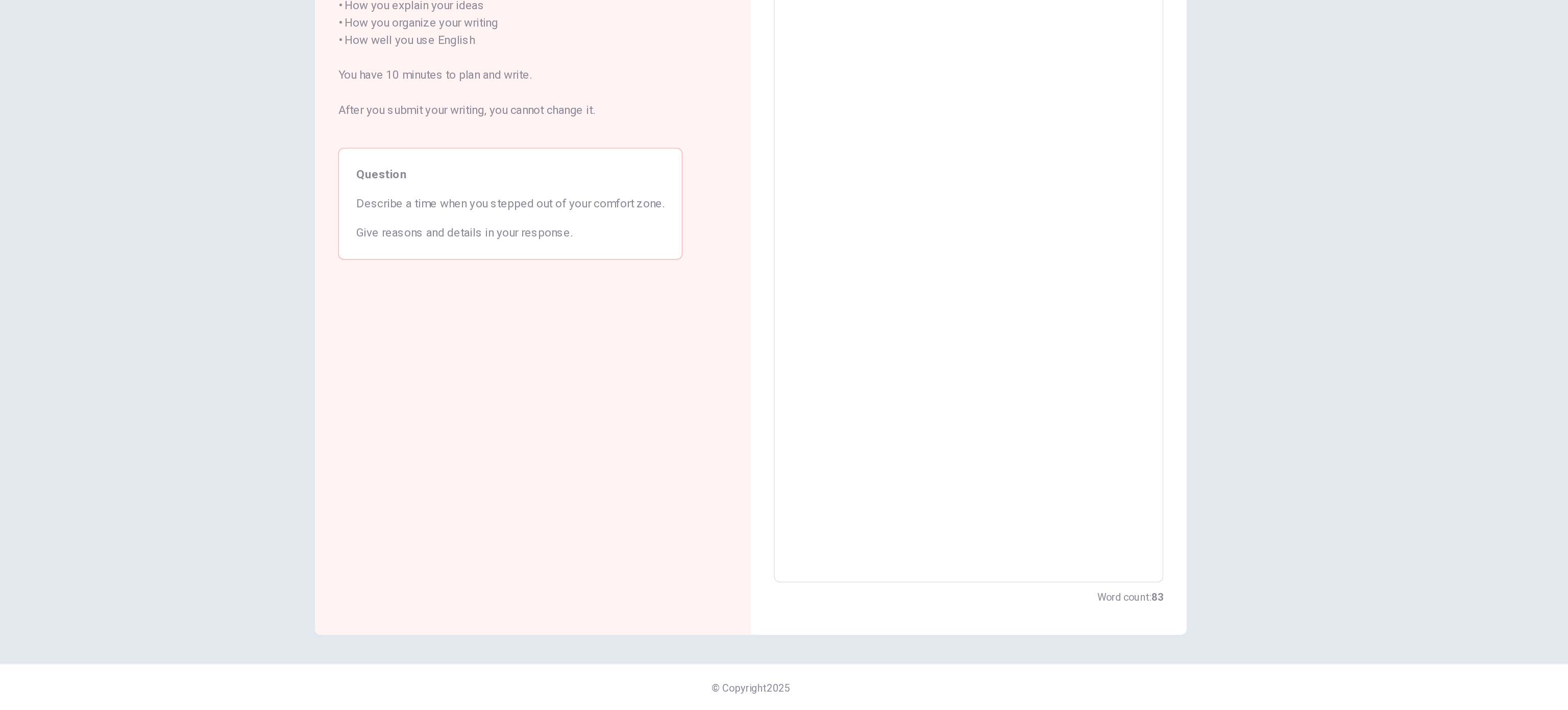
click at [783, 354] on div "Directions Write about your opinion on a topic. Important things to remember: T…" at bounding box center [784, 371] width 1568 height 677
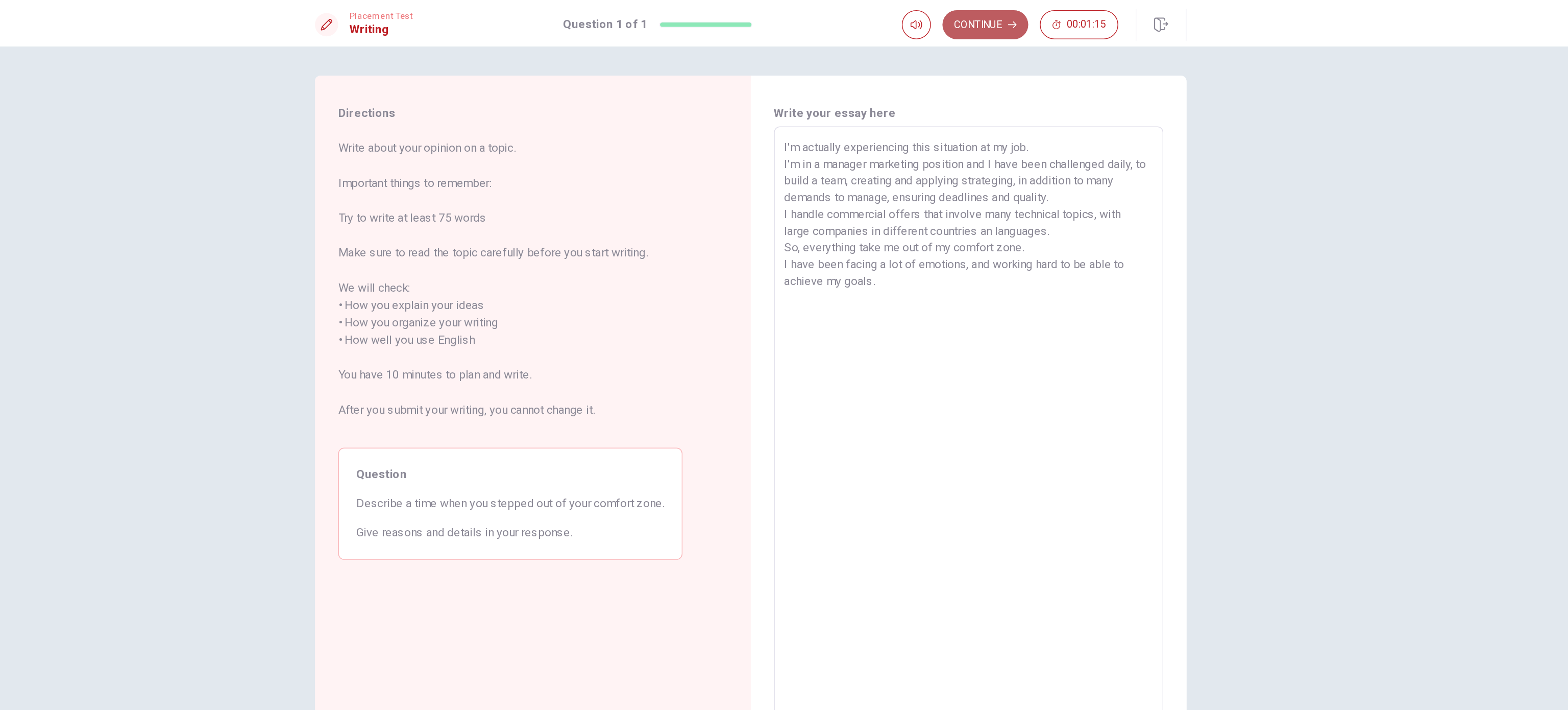
click at [783, 18] on button "Continue" at bounding box center [948, 18] width 60 height 21
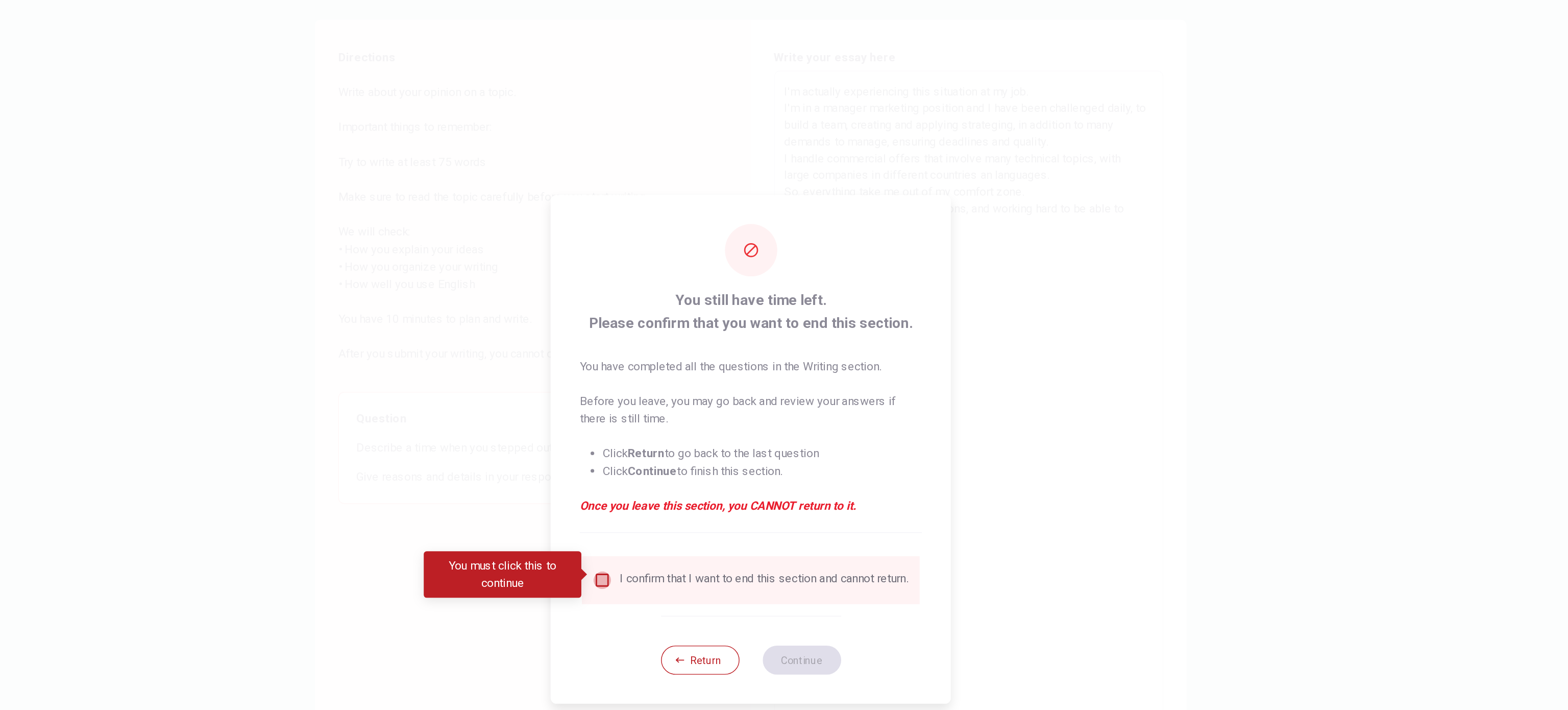
click at [674, 354] on input "You must click this to continue" at bounding box center [680, 447] width 12 height 12
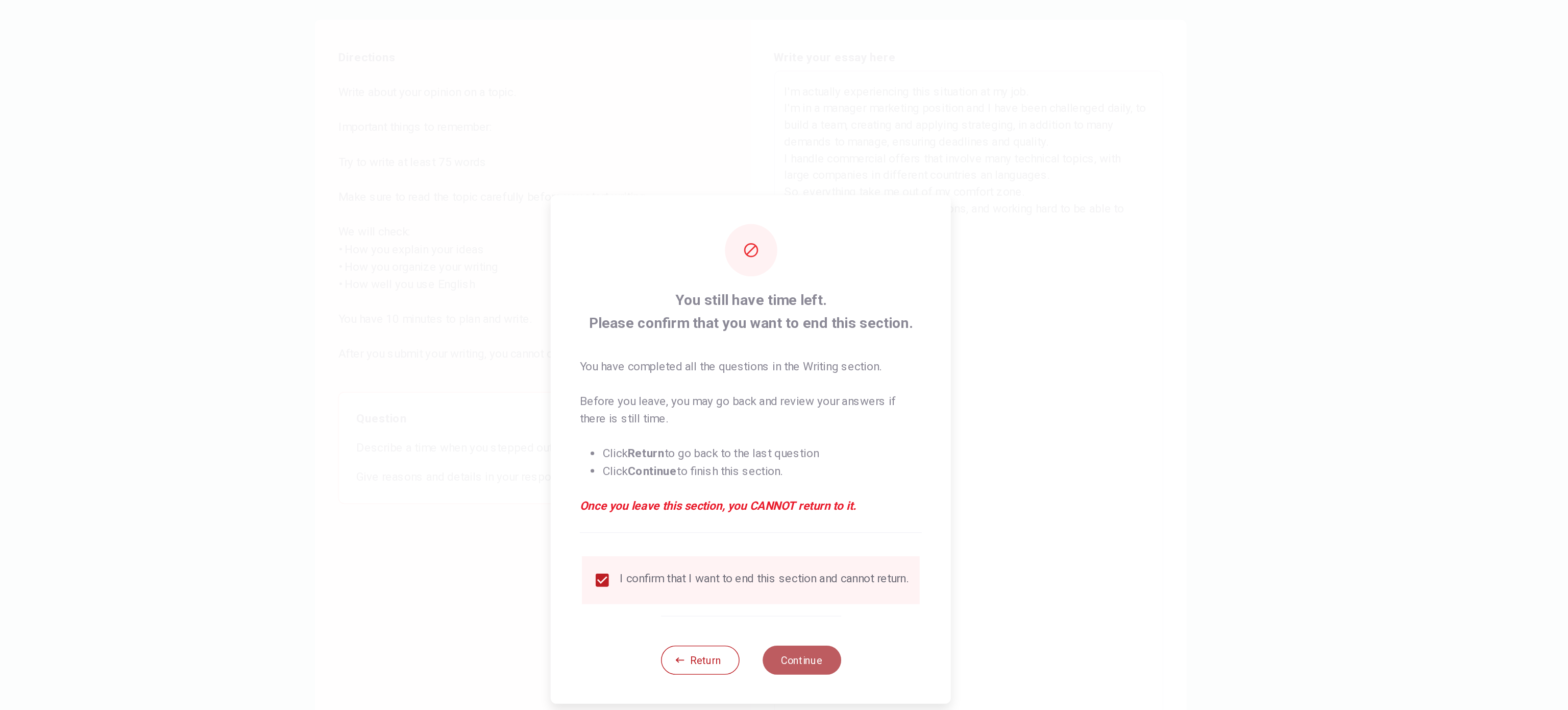
click at [783, 354] on button "Continue" at bounding box center [819, 503] width 55 height 21
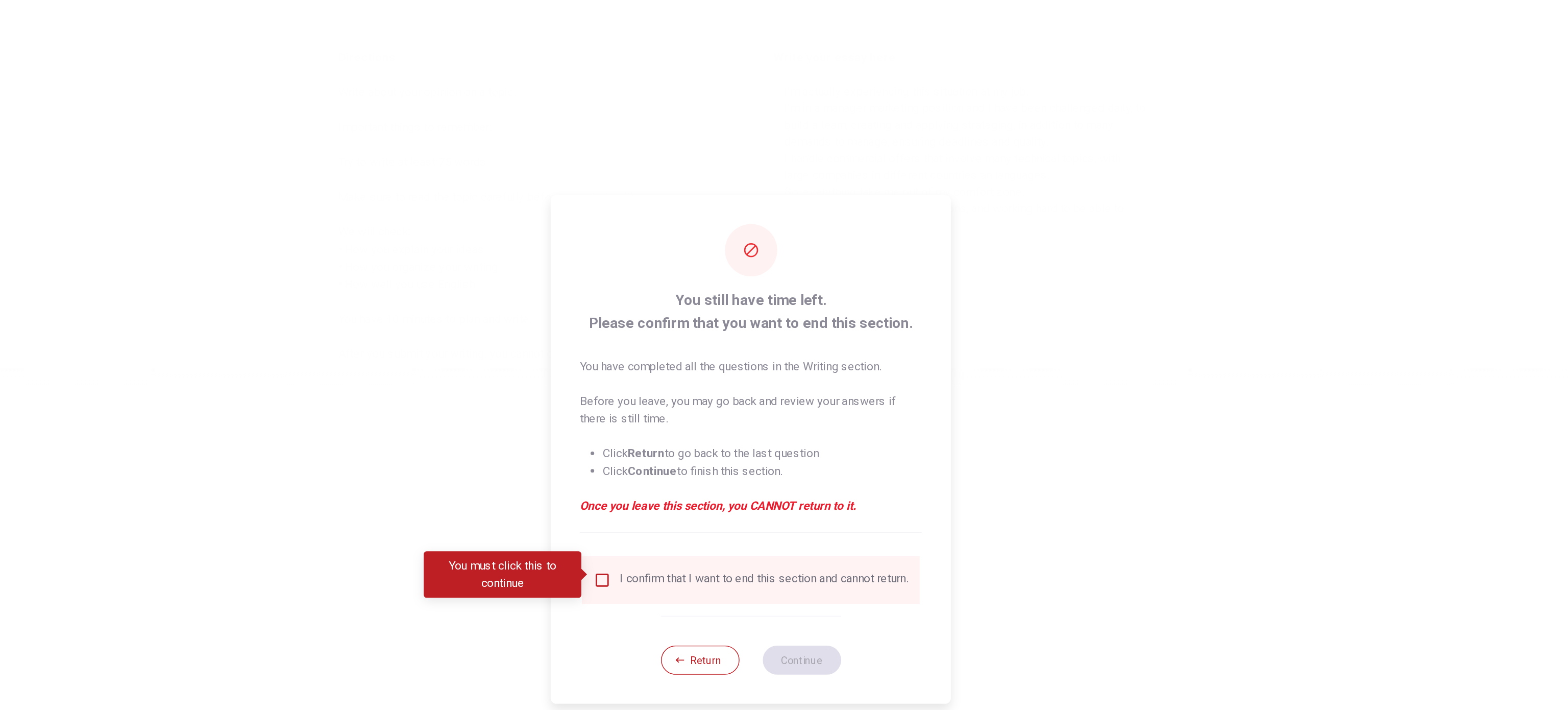
click at [783, 320] on div at bounding box center [784, 355] width 1568 height 710
click at [783, 260] on div at bounding box center [784, 355] width 1568 height 710
click at [783, 231] on div "You still have time left. Please confirm that you want to end this section. You…" at bounding box center [784, 354] width 281 height 357
click at [681, 354] on input "You must click this to continue" at bounding box center [680, 447] width 12 height 12
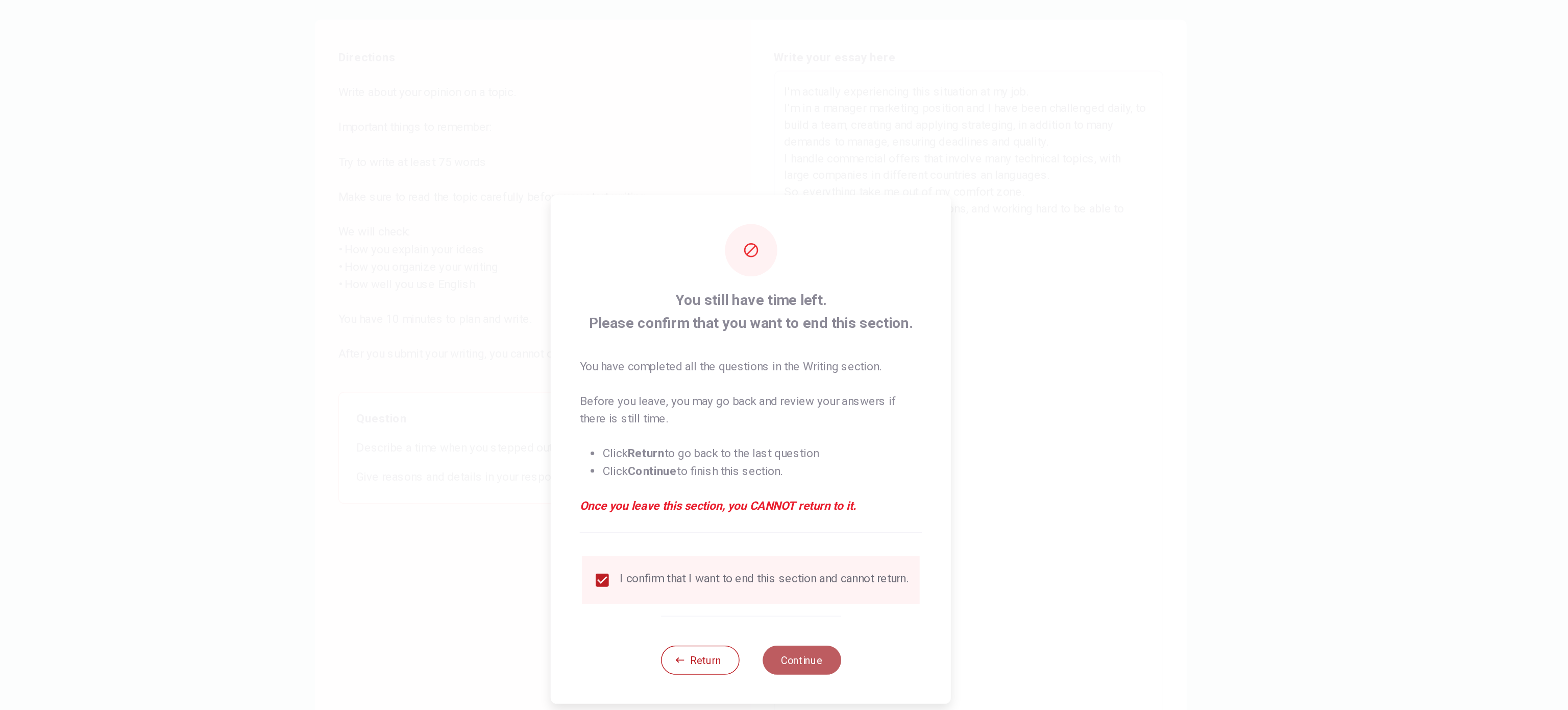
drag, startPoint x: 820, startPoint y: 506, endPoint x: 810, endPoint y: 505, distance: 10.0
click at [783, 354] on button "Continue" at bounding box center [819, 503] width 55 height 21
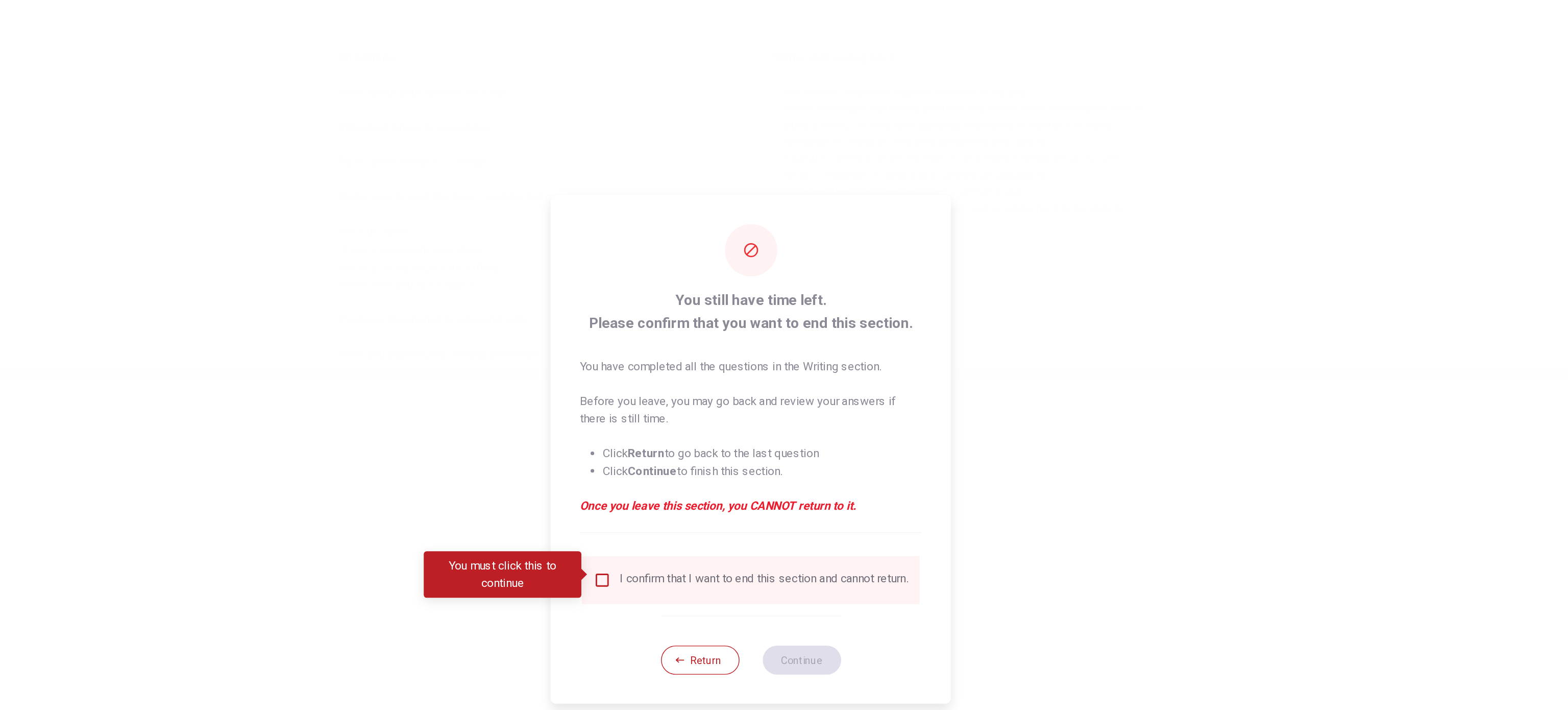
click at [783, 354] on div at bounding box center [784, 355] width 1568 height 710
click at [747, 354] on button "Return" at bounding box center [748, 503] width 55 height 21
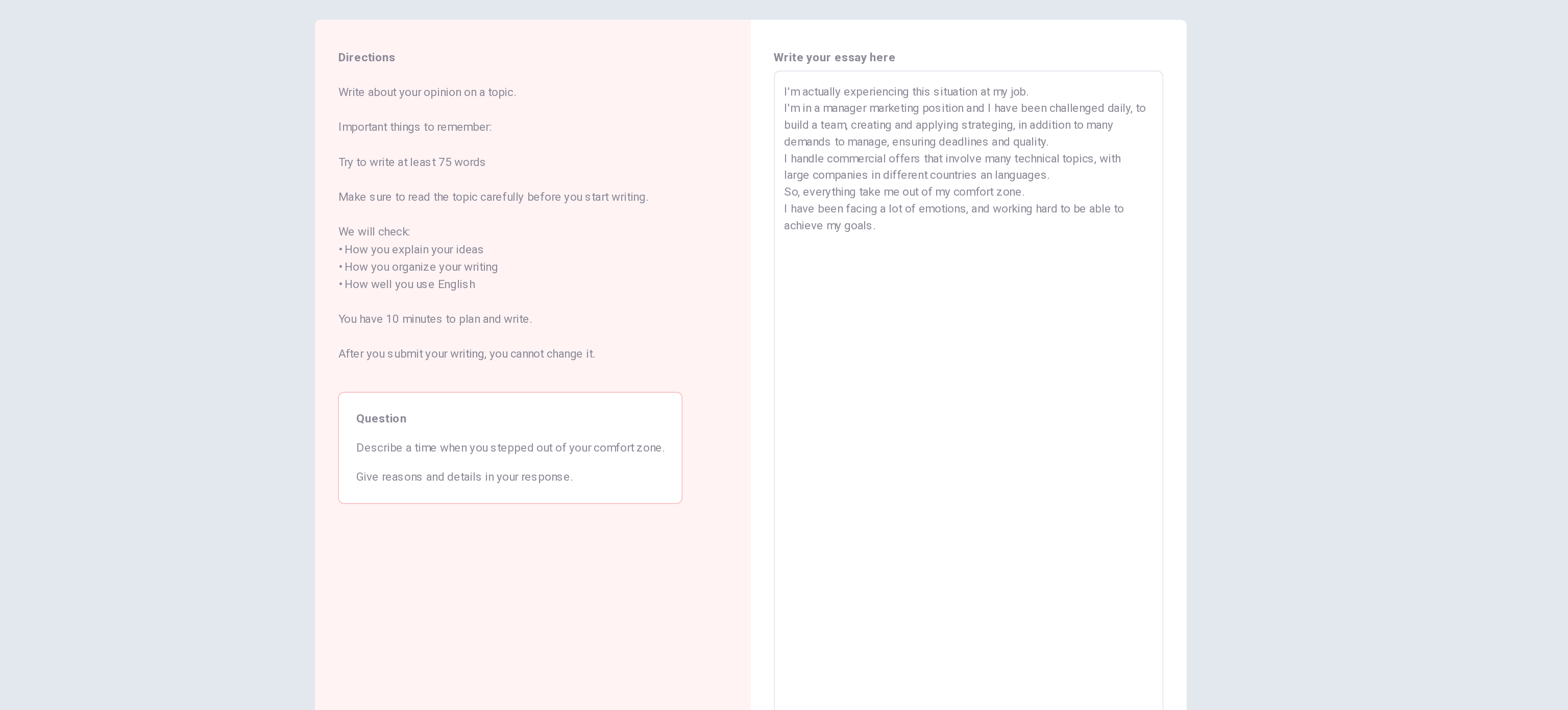
click at [783, 345] on div "Directions Write about your opinion on a topic. Important things to remember: T…" at bounding box center [784, 371] width 1568 height 677
click at [783, 188] on div "Directions Write about your opinion on a topic. Important things to remember: T…" at bounding box center [784, 371] width 1568 height 677
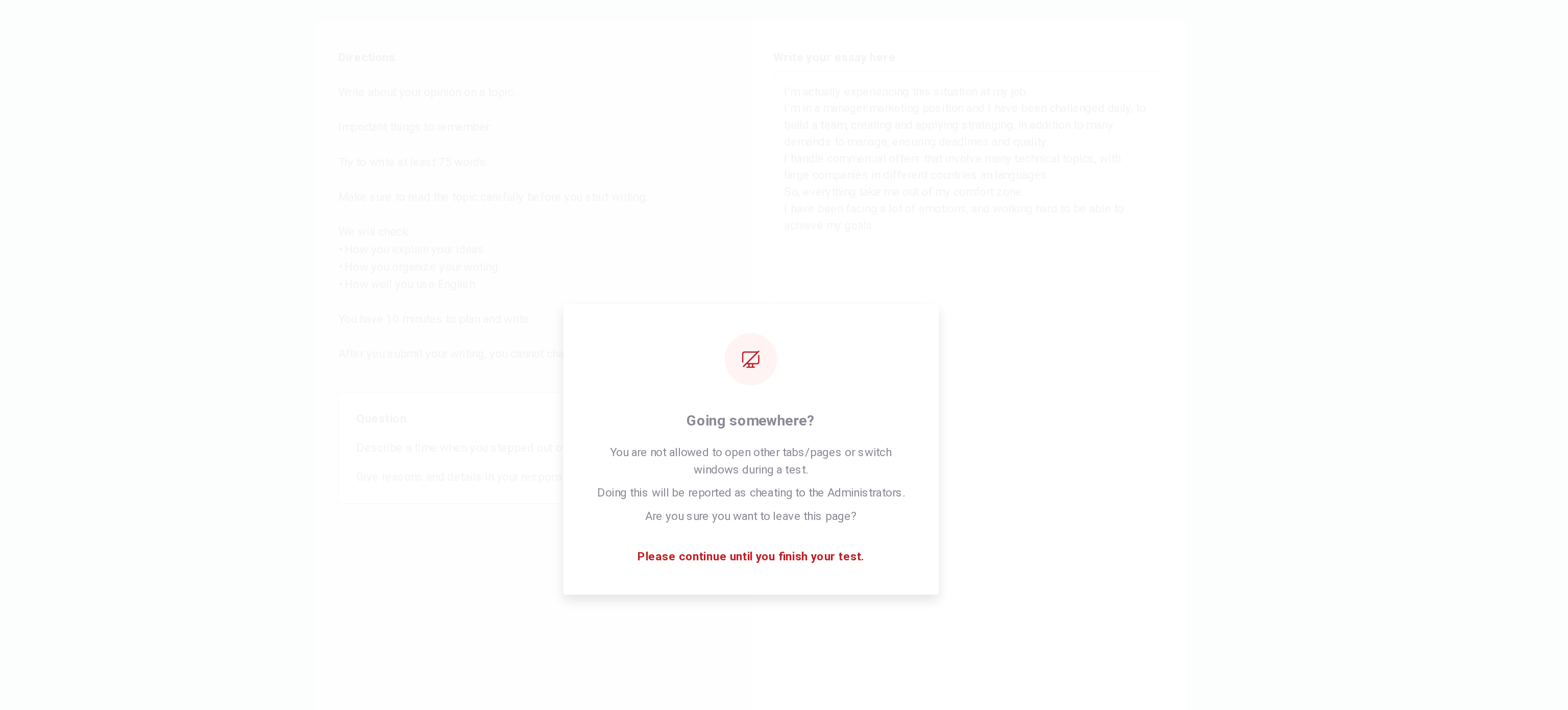
click at [783, 164] on div "Directions Write about your opinion on a topic. Important things to remember: T…" at bounding box center [784, 371] width 1568 height 677
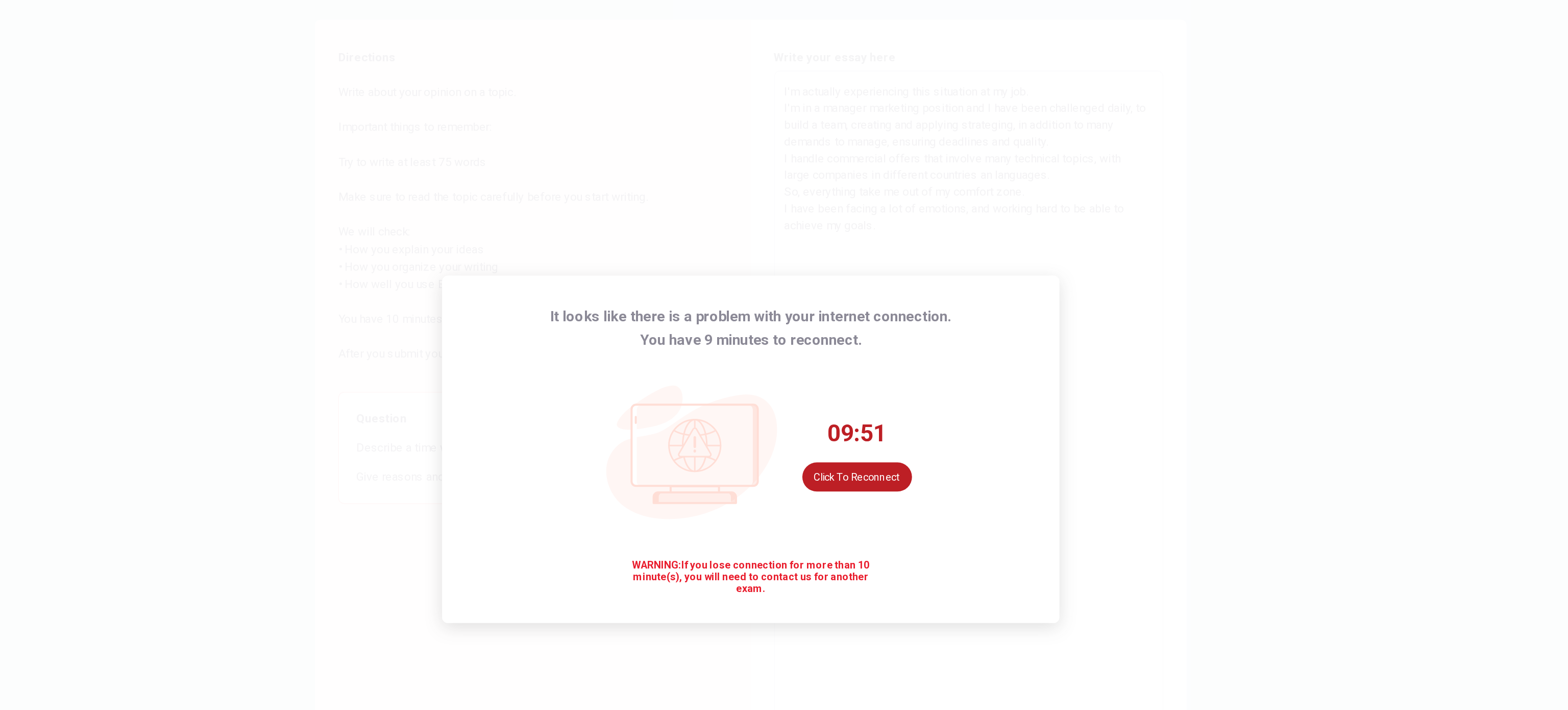
click at [783, 110] on div "It looks like there is a problem with your internet connection. You have 9 minu…" at bounding box center [784, 355] width 1568 height 710
click at [783, 354] on button "Click to reconnect" at bounding box center [859, 374] width 77 height 21
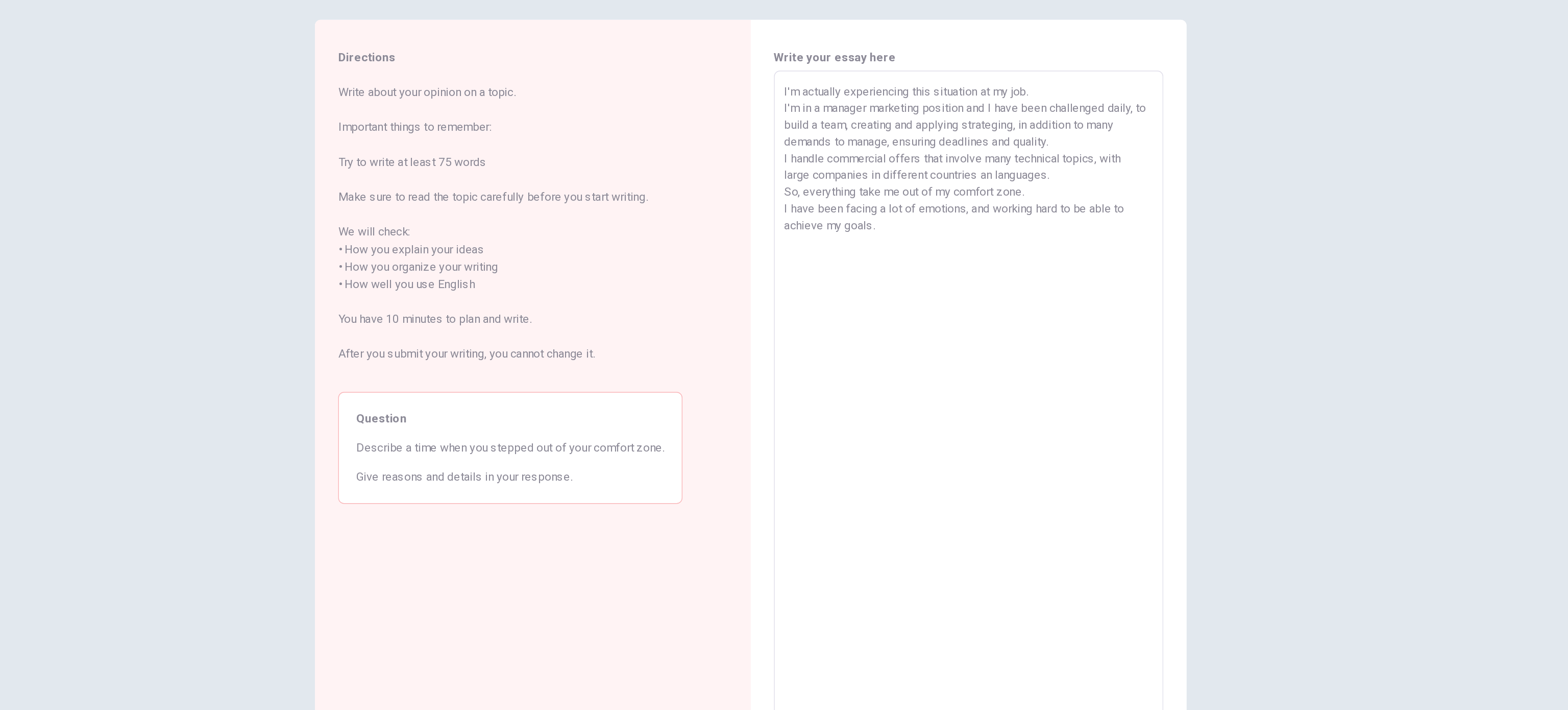
click at [783, 178] on div "Directions Write about your opinion on a topic. Important things to remember: T…" at bounding box center [784, 371] width 1568 height 677
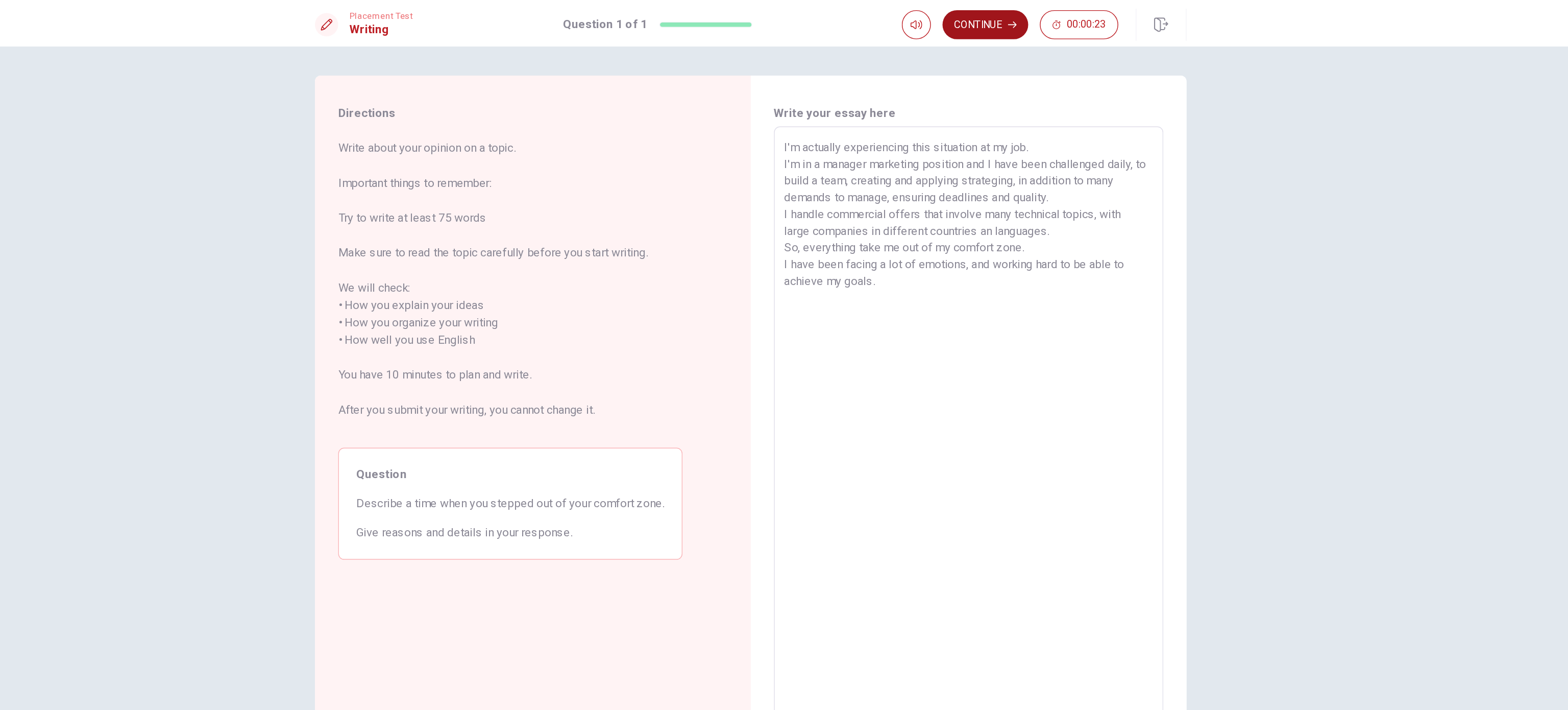
click at [783, 18] on button "Continue" at bounding box center [948, 18] width 60 height 21
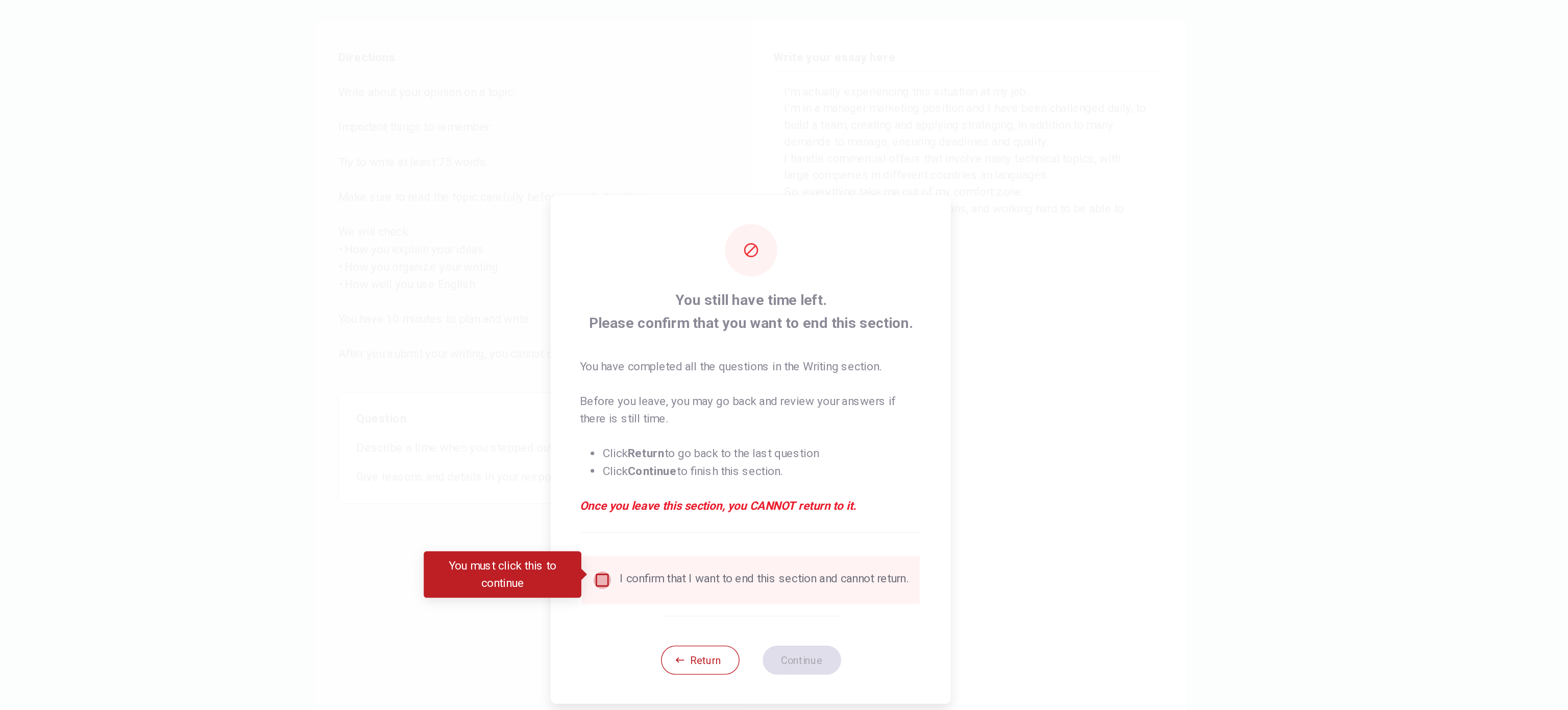
click at [681, 354] on input "You must click this to continue" at bounding box center [680, 447] width 12 height 12
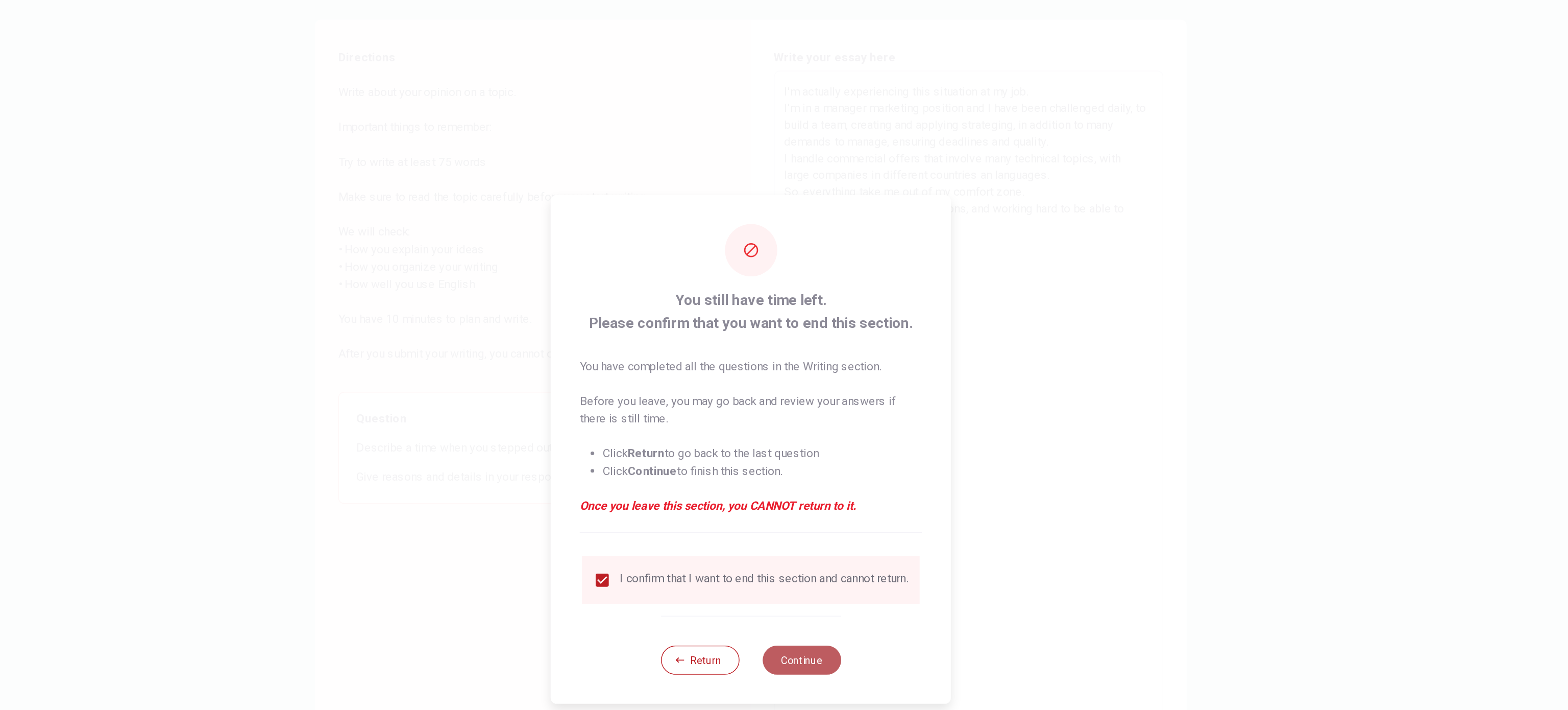
click at [783, 354] on button "Continue" at bounding box center [819, 503] width 55 height 21
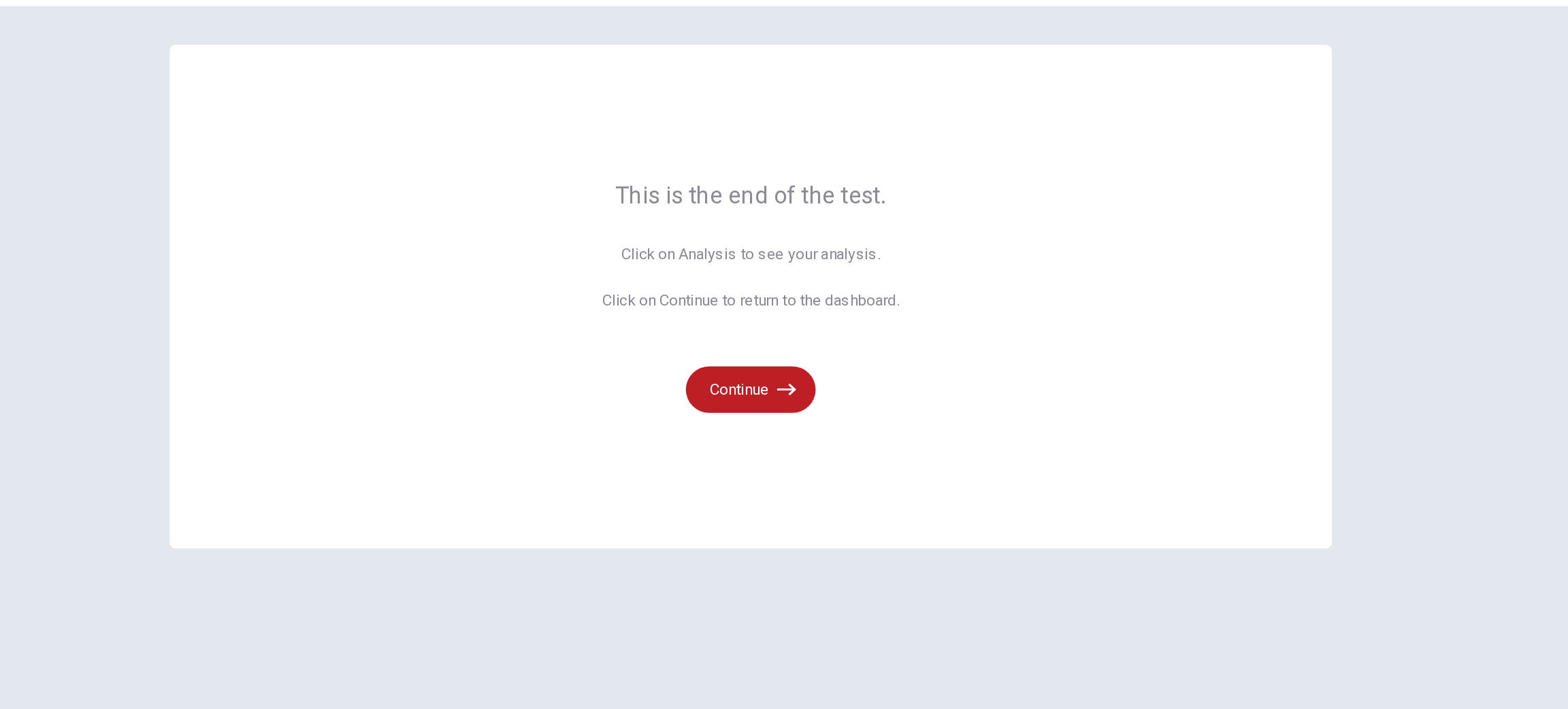
drag, startPoint x: 1562, startPoint y: 56, endPoint x: 877, endPoint y: 407, distance: 769.7
click at [877, 407] on div "This is the end of the test. Click on Analysis to see your analysis. Click on C…" at bounding box center [784, 247] width 816 height 354
click at [794, 307] on button "Continue" at bounding box center [784, 313] width 91 height 32
